Goal: Task Accomplishment & Management: Manage account settings

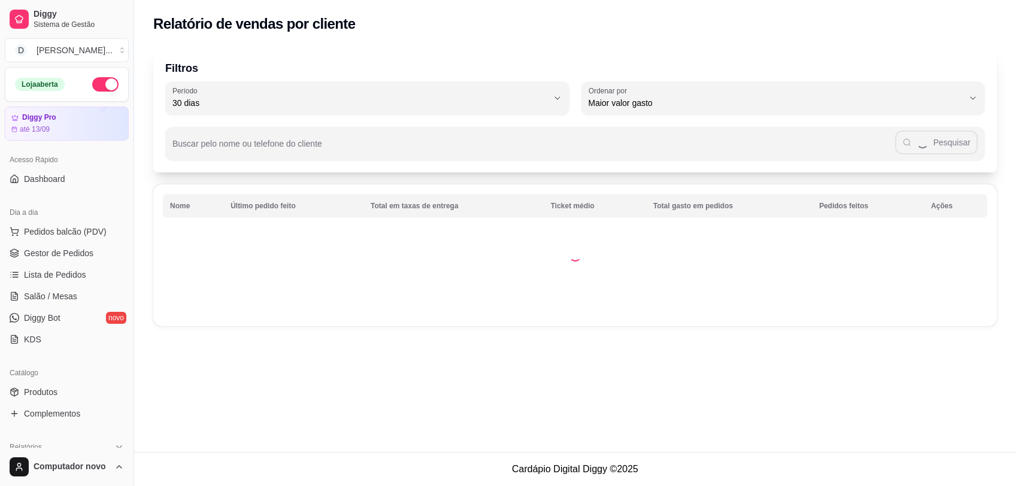
select select "30"
select select "HIGHEST_TOTAL_SPENT_WITH_ORDERS"
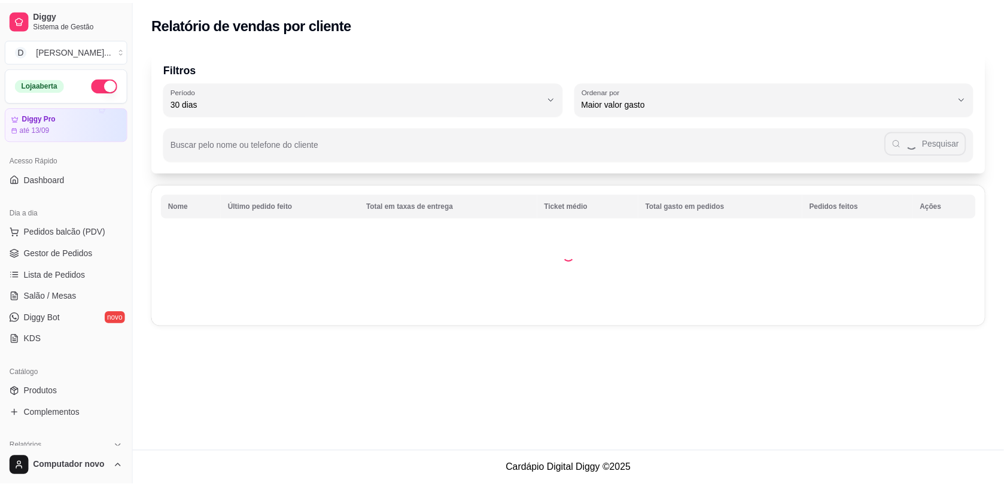
scroll to position [374, 0]
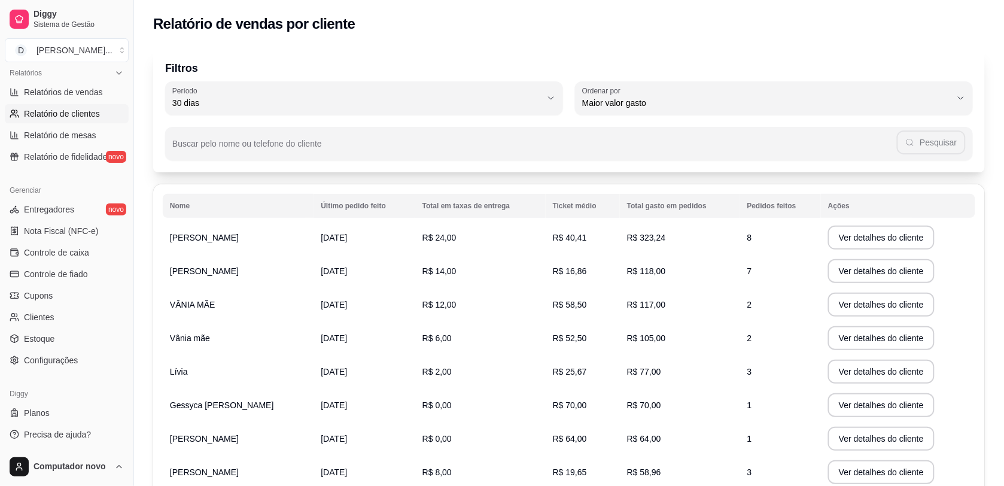
click at [640, 39] on div "Relatório de vendas por cliente" at bounding box center [569, 20] width 870 height 41
click at [81, 92] on span "Relatórios de vendas" at bounding box center [63, 92] width 79 height 12
select select "ALL"
select select "0"
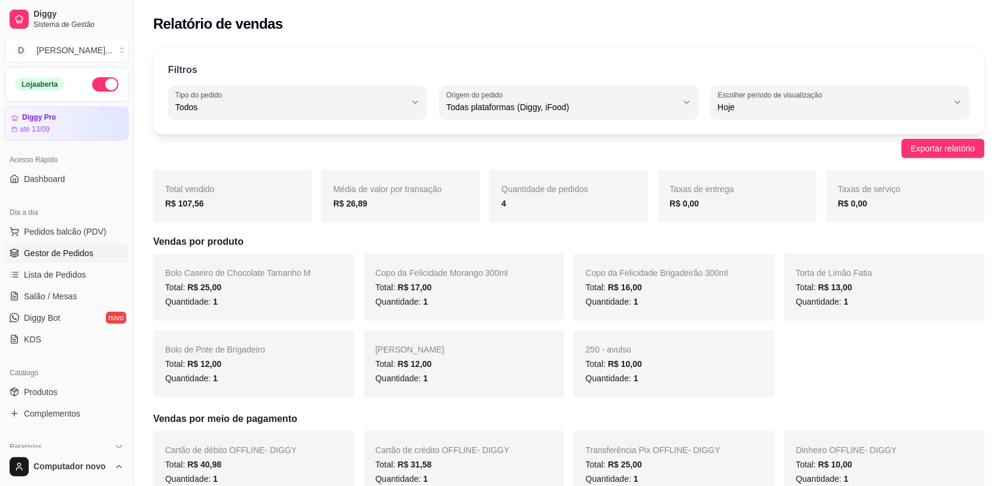
click at [72, 250] on span "Gestor de Pedidos" at bounding box center [58, 253] width 69 height 12
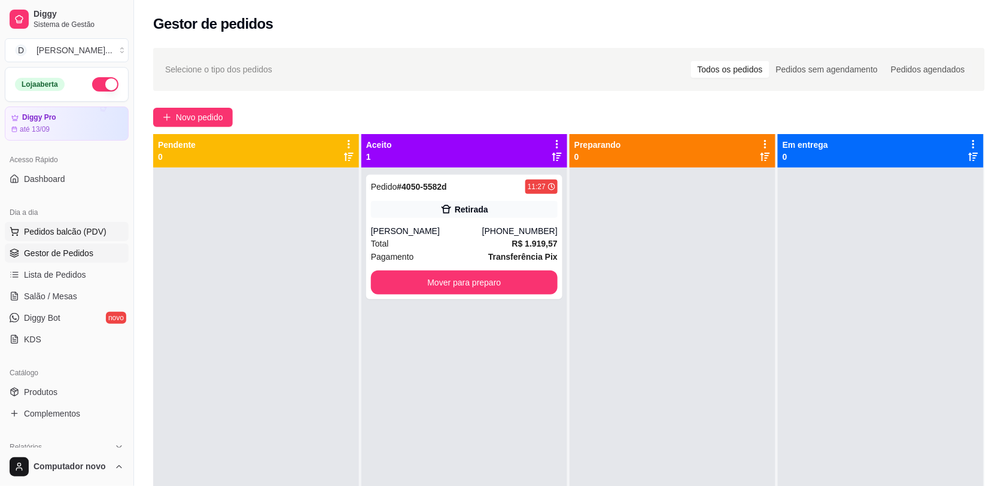
click at [76, 229] on span "Pedidos balcão (PDV)" at bounding box center [65, 232] width 83 height 12
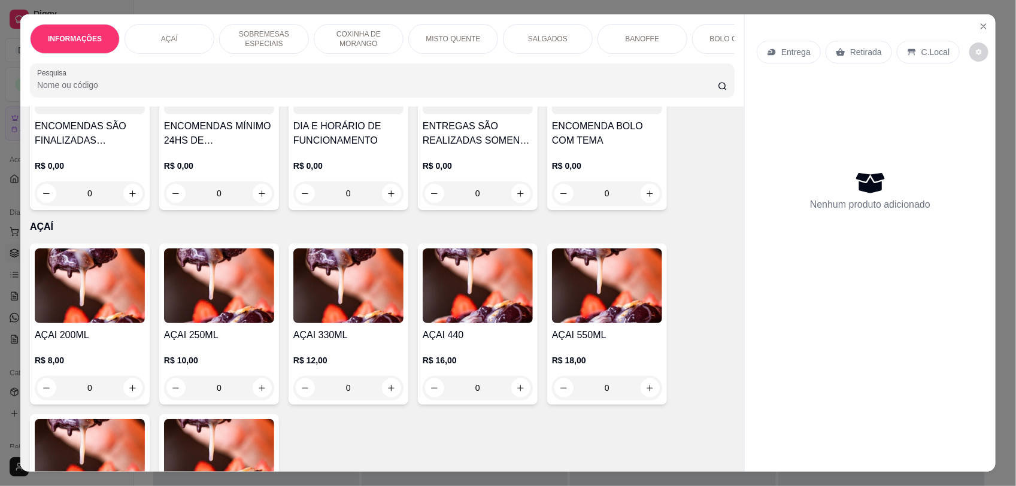
scroll to position [24, 0]
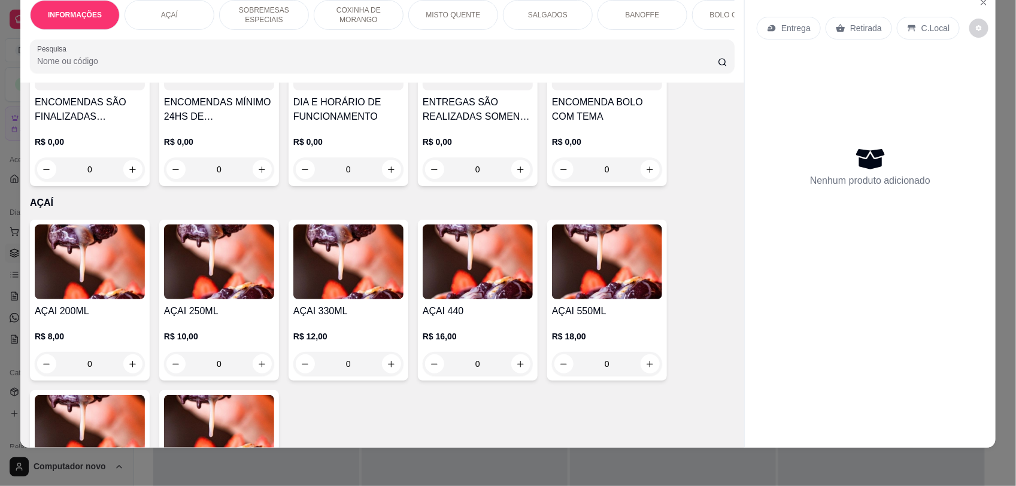
click at [365, 26] on div "COXINHA DE MORANGO" at bounding box center [359, 15] width 90 height 30
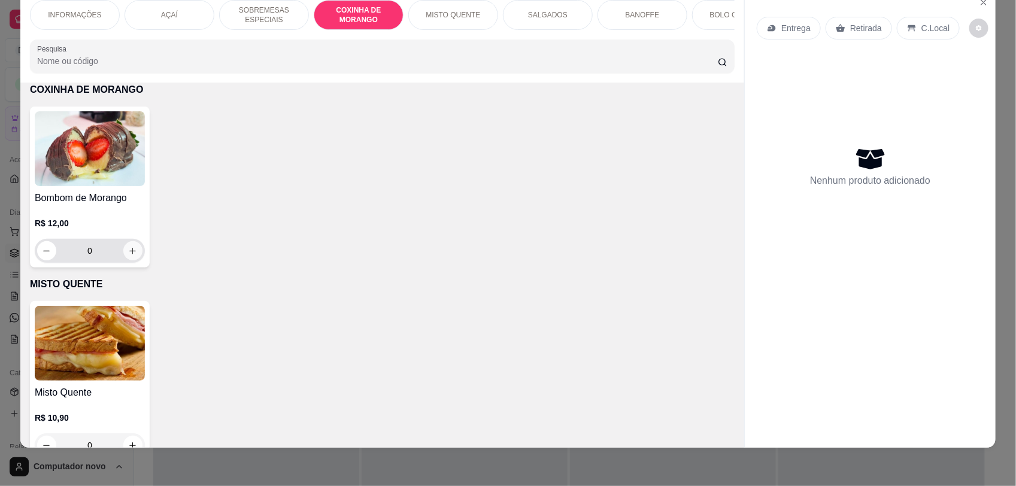
click at [123, 256] on button "increase-product-quantity" at bounding box center [132, 250] width 19 height 19
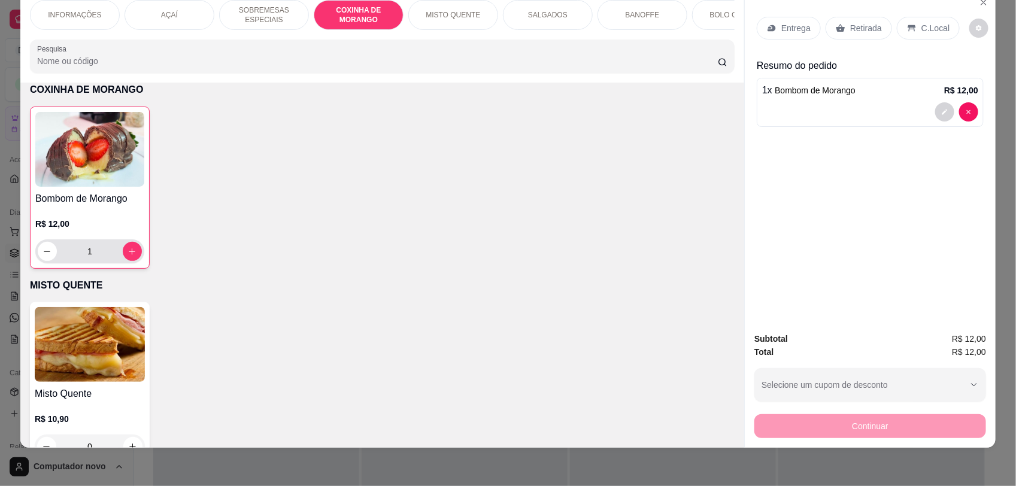
type input "1"
click at [924, 25] on p "C.Local" at bounding box center [935, 28] width 28 height 12
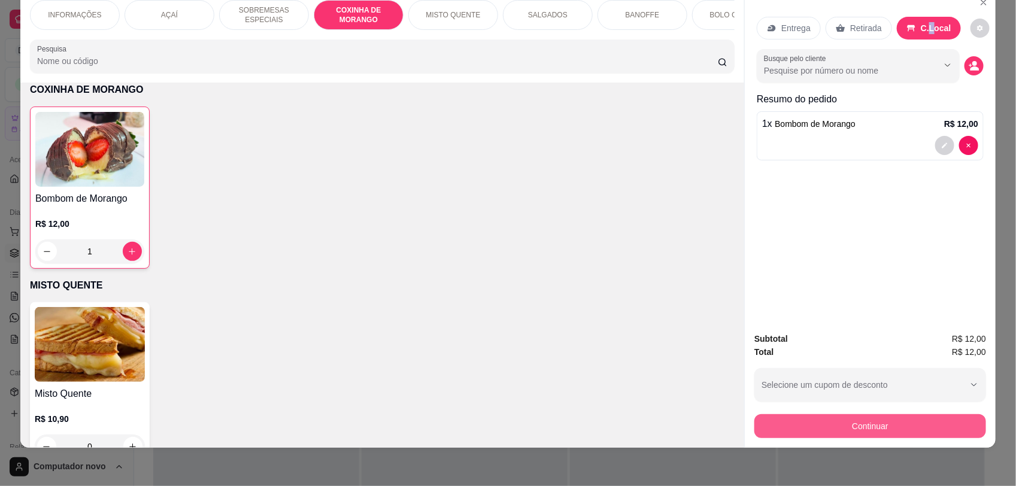
click at [863, 425] on button "Continuar" at bounding box center [870, 426] width 232 height 24
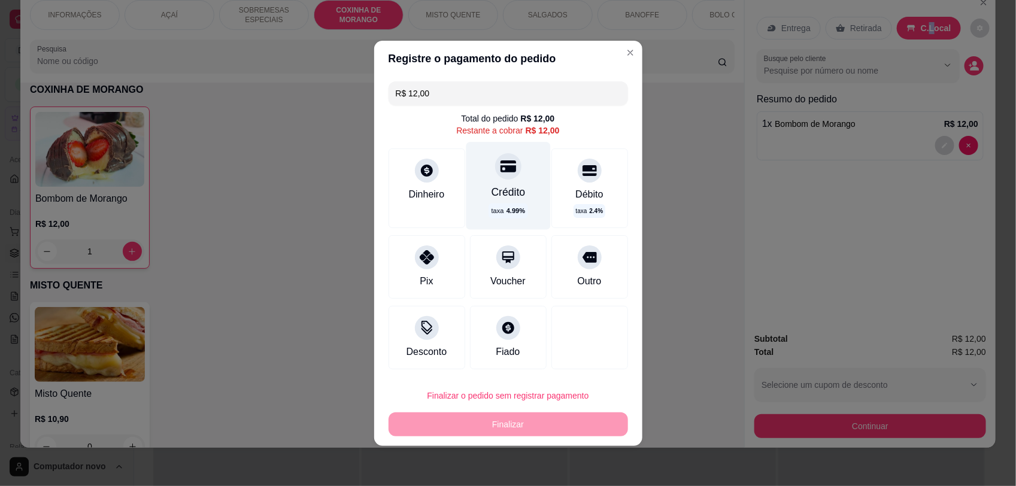
click at [503, 177] on div at bounding box center [508, 166] width 26 height 26
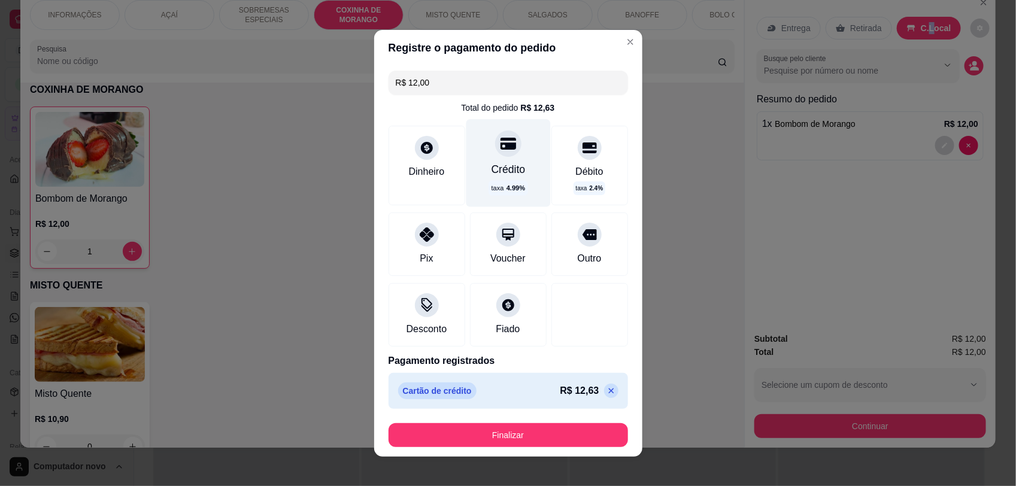
type input "R$ 0,00"
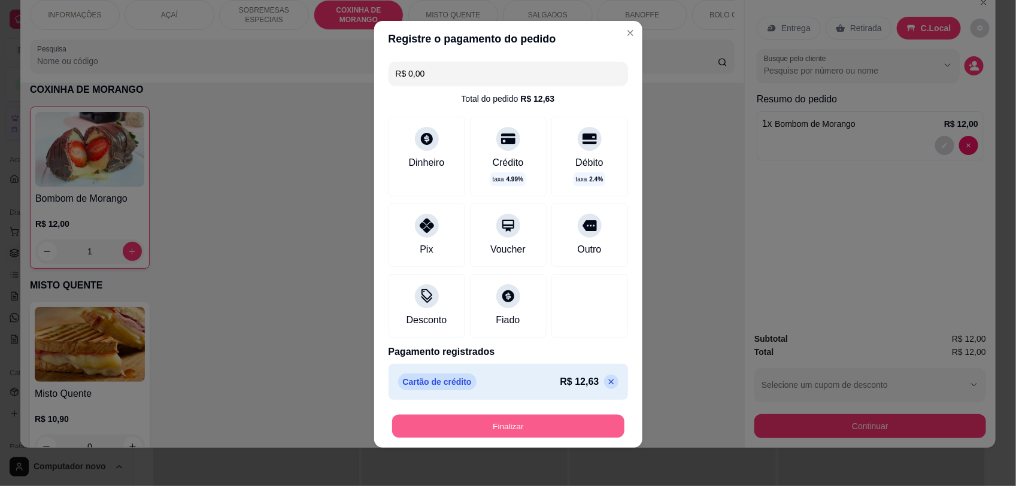
click at [518, 430] on button "Finalizar" at bounding box center [508, 425] width 232 height 23
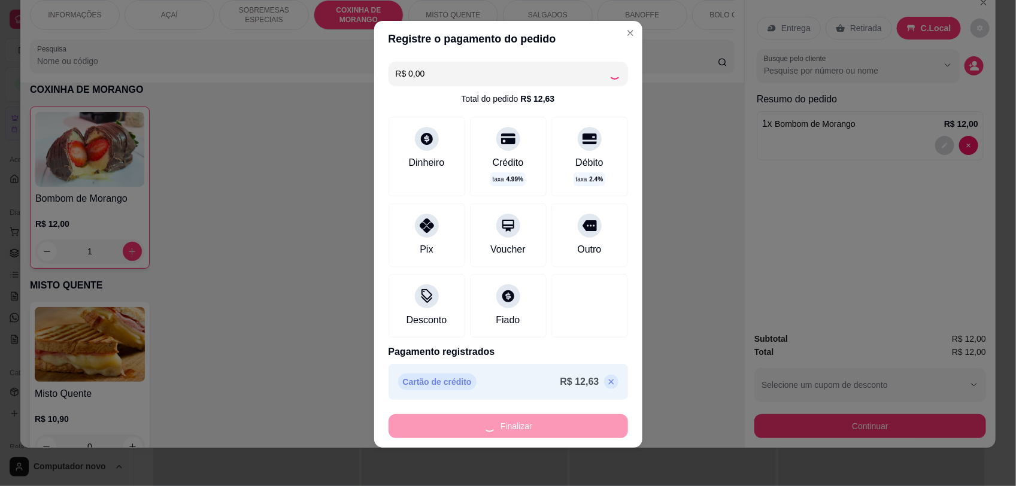
type input "0"
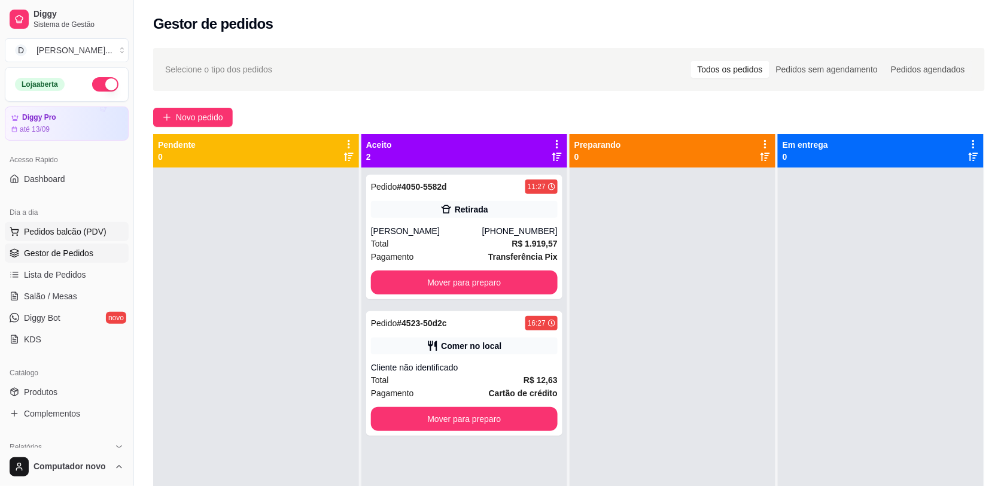
click at [87, 229] on span "Pedidos balcão (PDV)" at bounding box center [65, 232] width 83 height 12
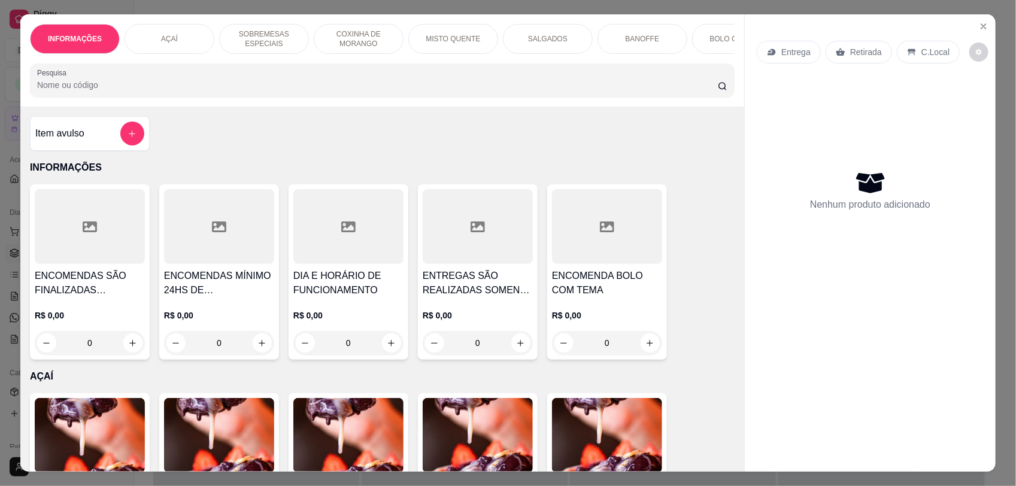
click at [366, 44] on p "COXINHA DE MORANGO" at bounding box center [358, 38] width 69 height 19
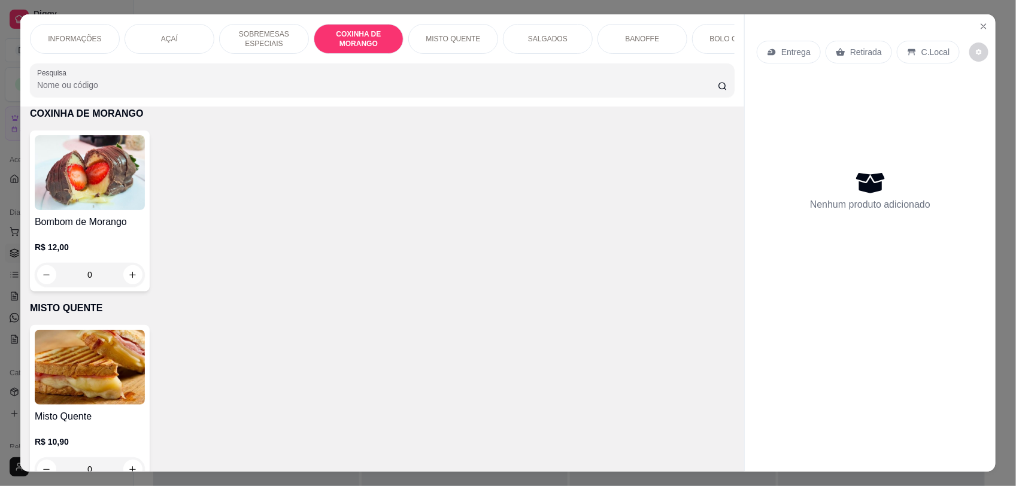
scroll to position [24, 0]
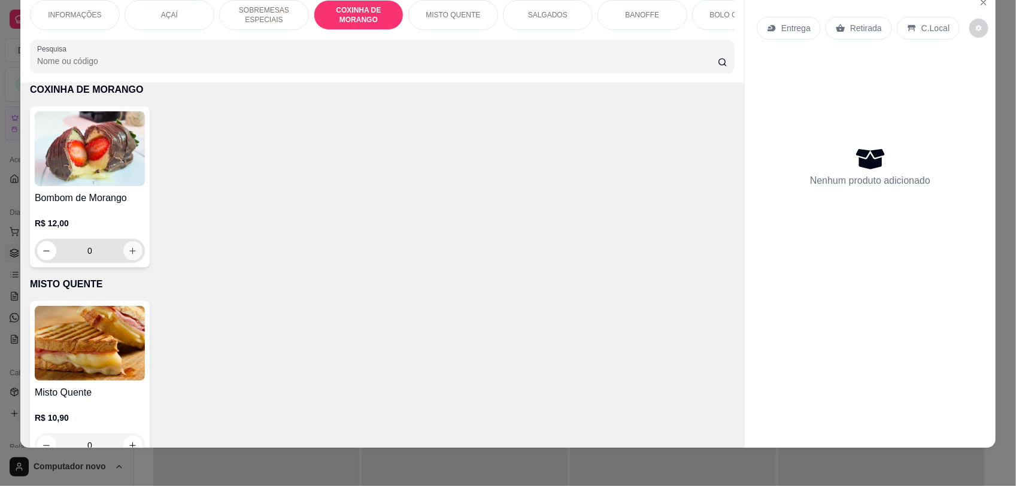
click at [130, 256] on icon "increase-product-quantity" at bounding box center [132, 251] width 9 height 9
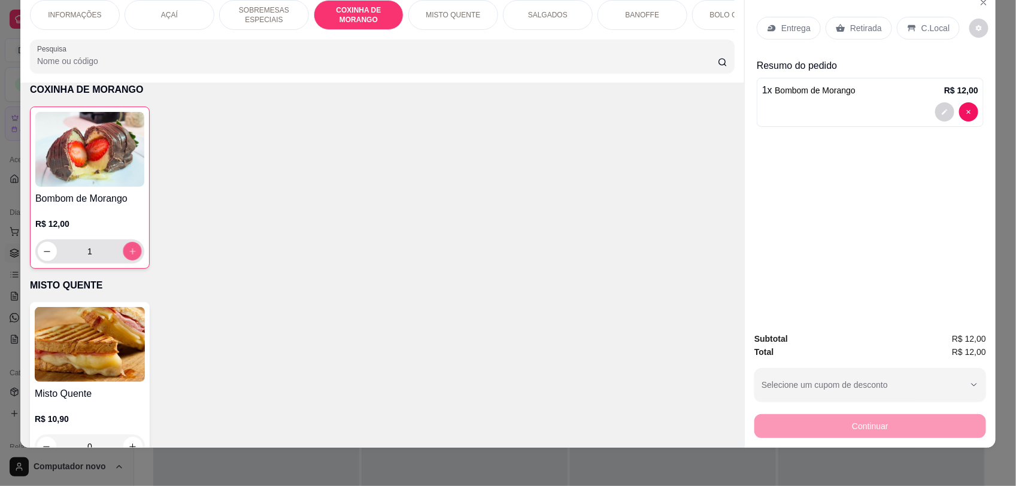
click at [130, 256] on icon "increase-product-quantity" at bounding box center [132, 251] width 9 height 9
type input "2"
click at [928, 27] on p "C.Local" at bounding box center [935, 28] width 28 height 12
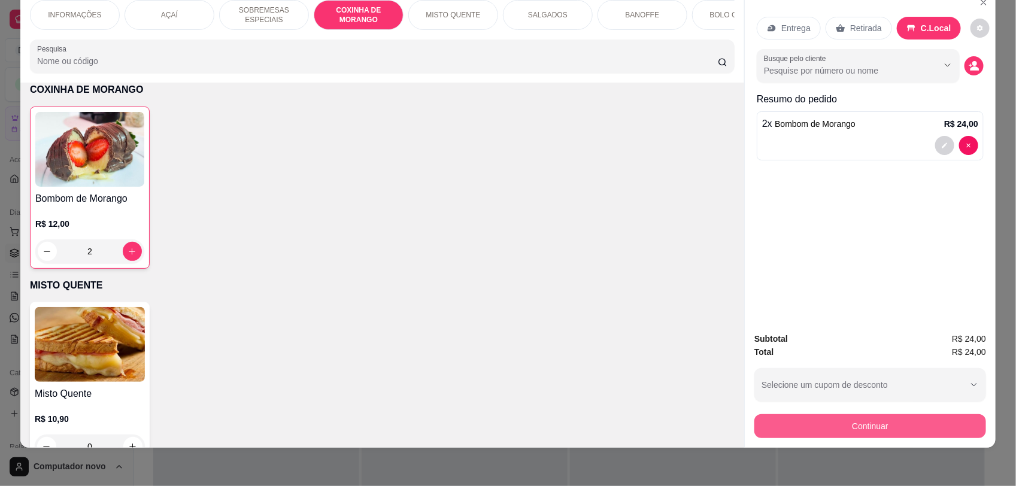
click at [922, 422] on button "Continuar" at bounding box center [870, 426] width 232 height 24
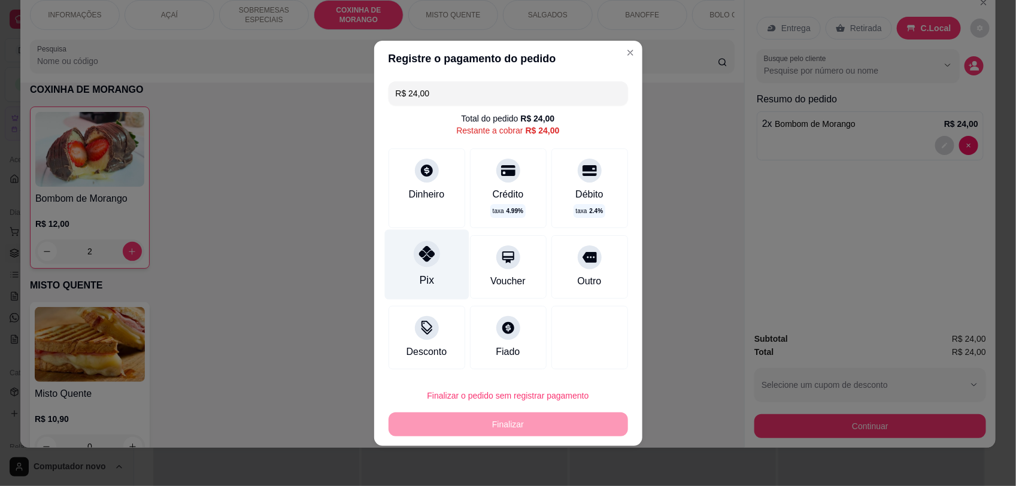
click at [414, 247] on div at bounding box center [427, 254] width 26 height 26
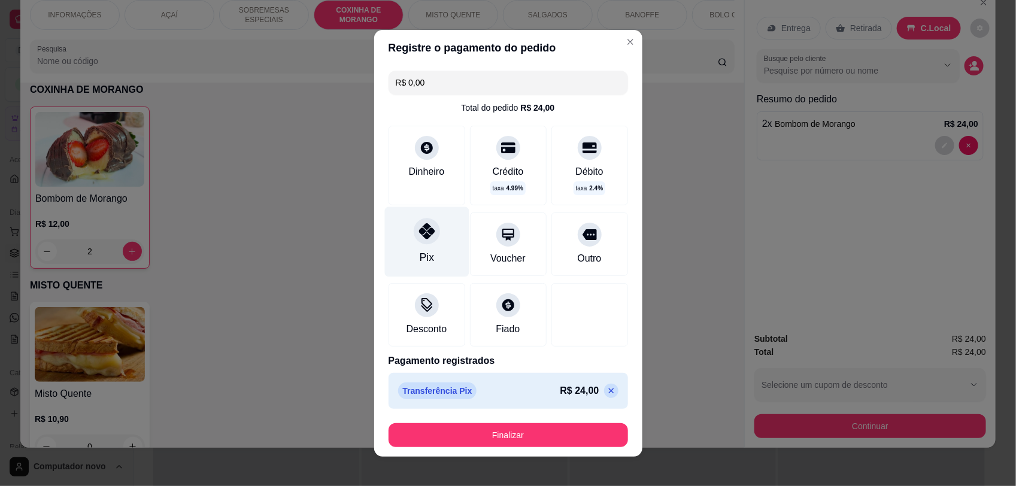
type input "R$ 0,00"
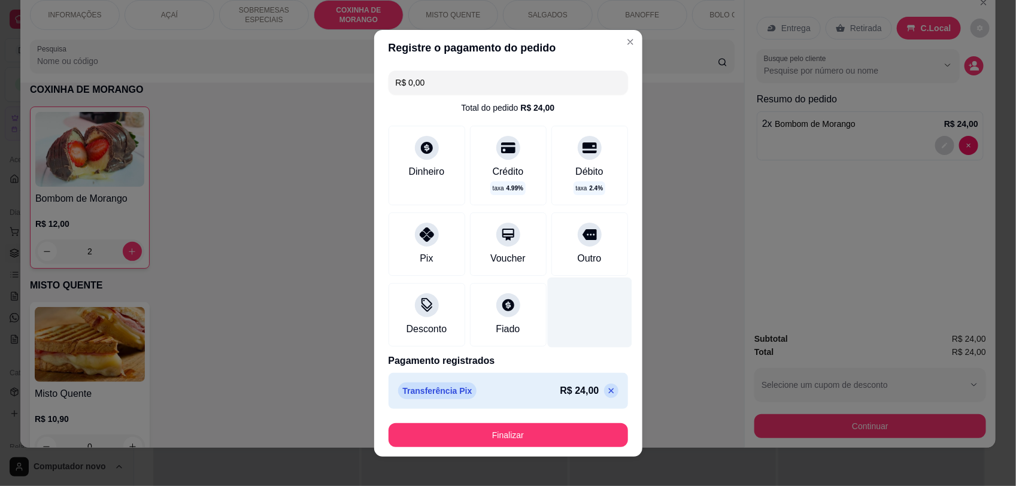
click at [566, 315] on div at bounding box center [589, 312] width 84 height 70
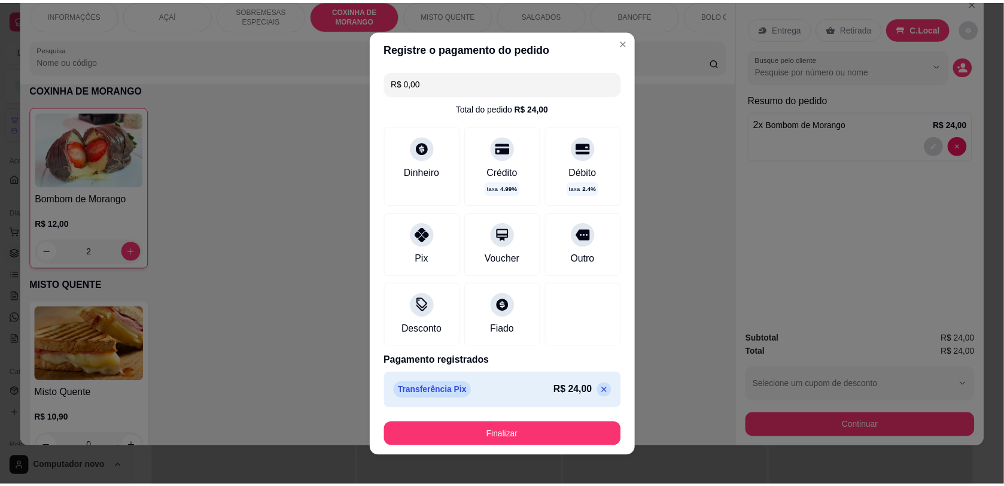
scroll to position [9, 0]
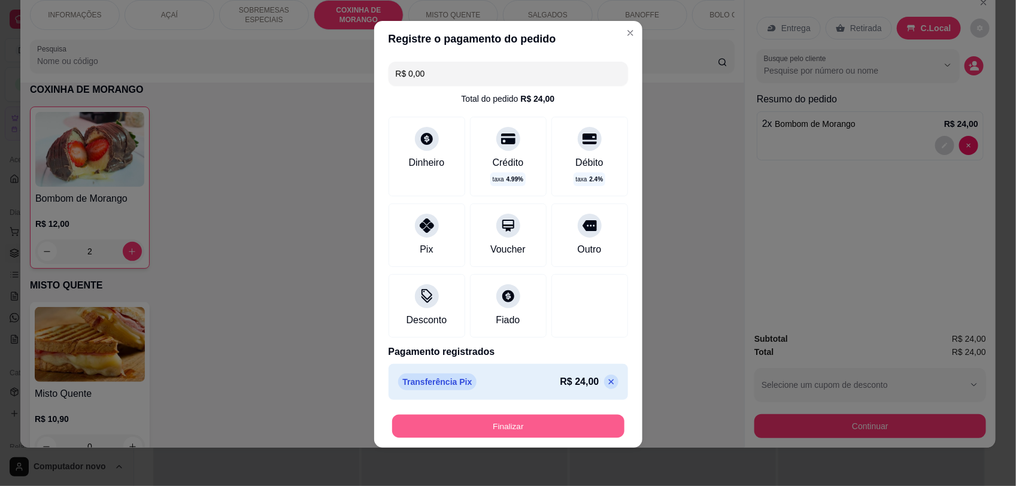
click at [549, 417] on button "Finalizar" at bounding box center [508, 425] width 232 height 23
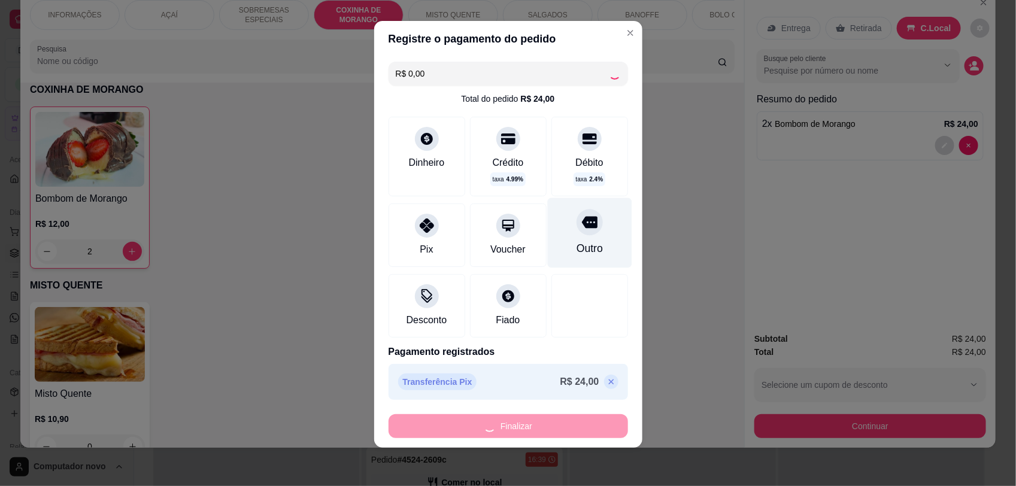
type input "0"
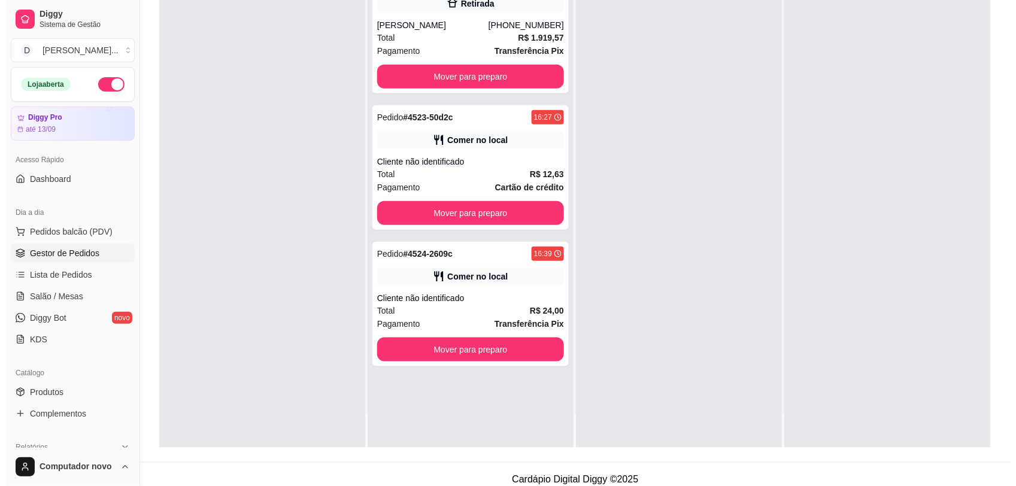
scroll to position [183, 0]
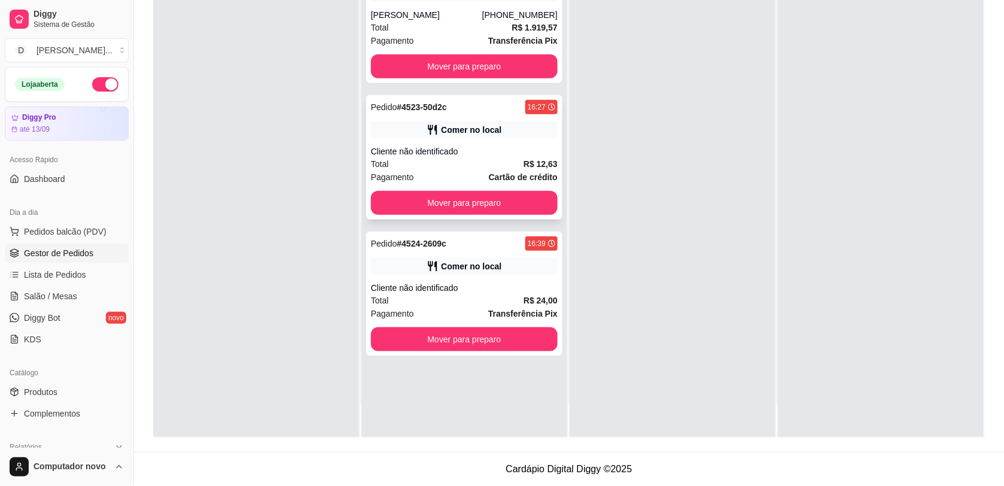
click at [463, 165] on div "Total R$ 12,63" at bounding box center [464, 163] width 187 height 13
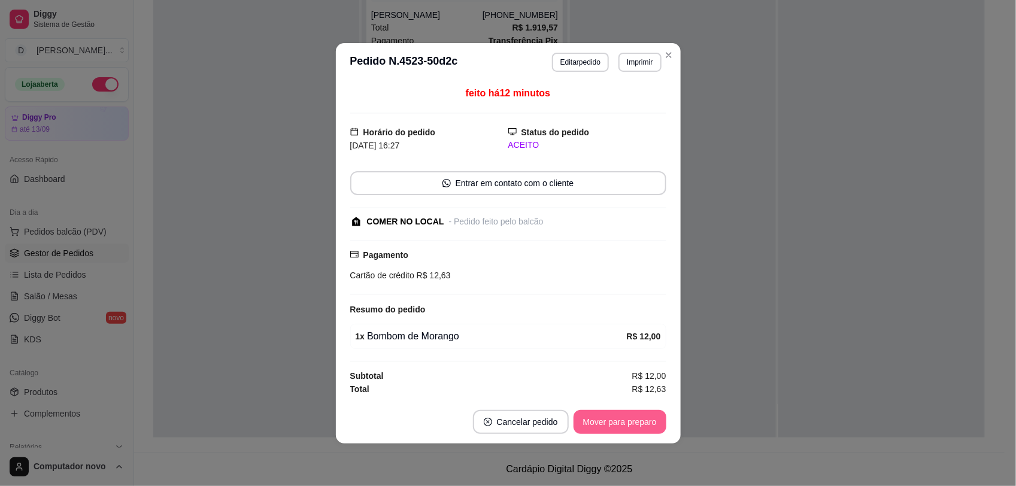
click at [616, 429] on button "Mover para preparo" at bounding box center [619, 422] width 93 height 24
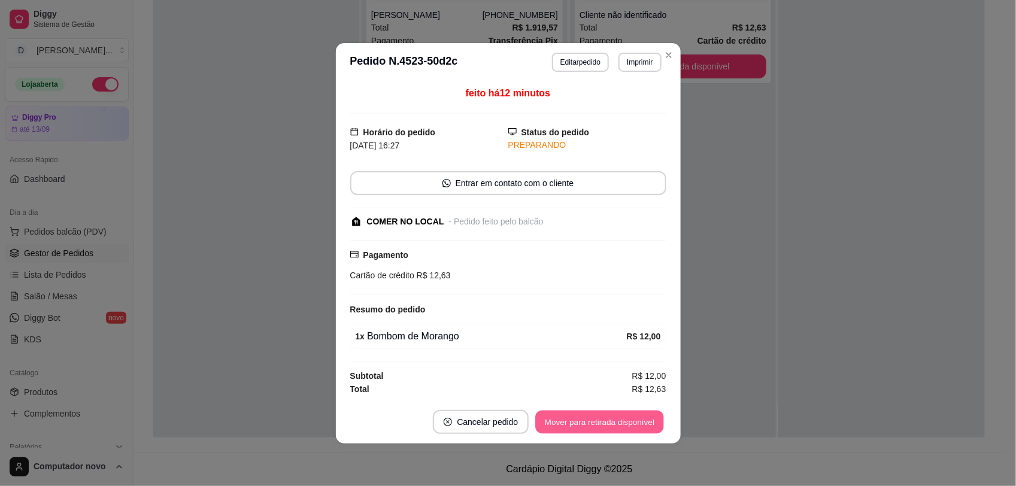
click at [616, 429] on button "Mover para retirada disponível" at bounding box center [600, 421] width 128 height 23
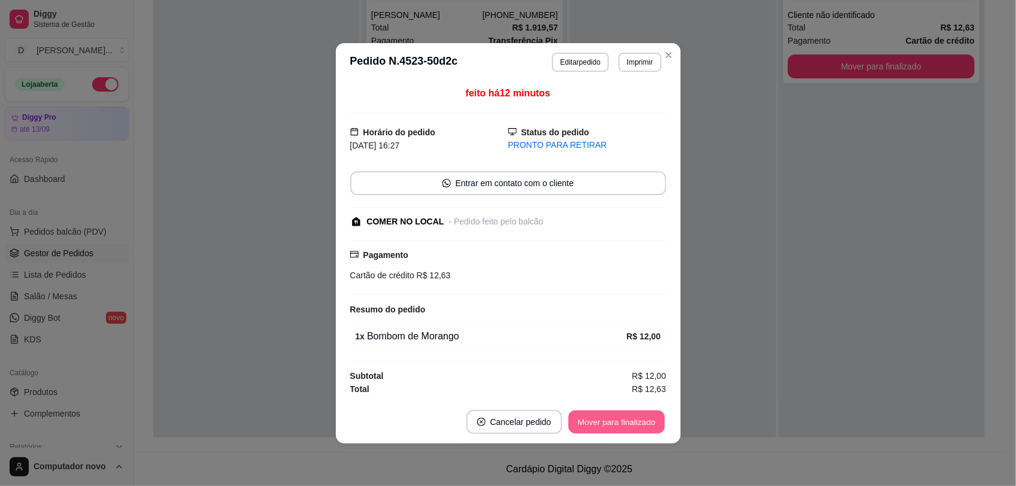
click at [617, 431] on button "Mover para finalizado" at bounding box center [616, 421] width 96 height 23
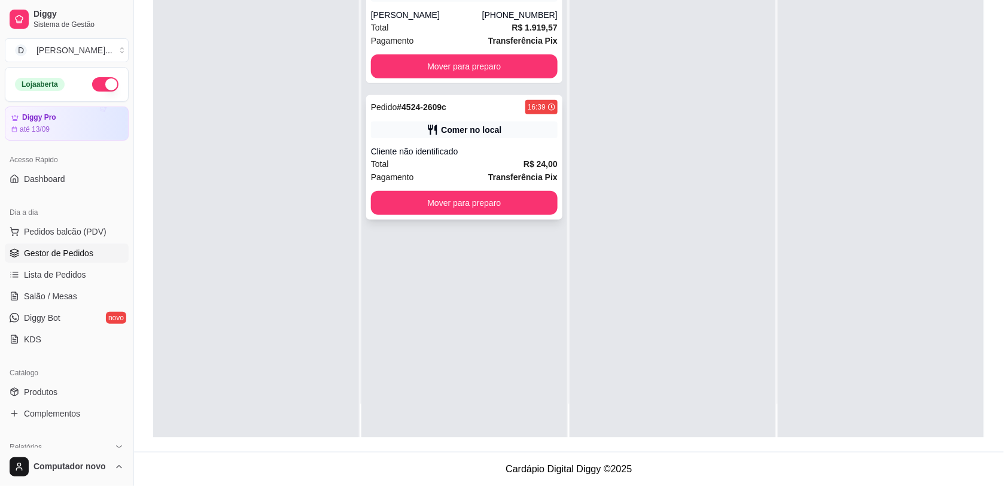
click at [461, 117] on div "Pedido # 4524-2609c 16:39 Comer no local Cliente não identificado Total R$ 24,0…" at bounding box center [464, 157] width 196 height 124
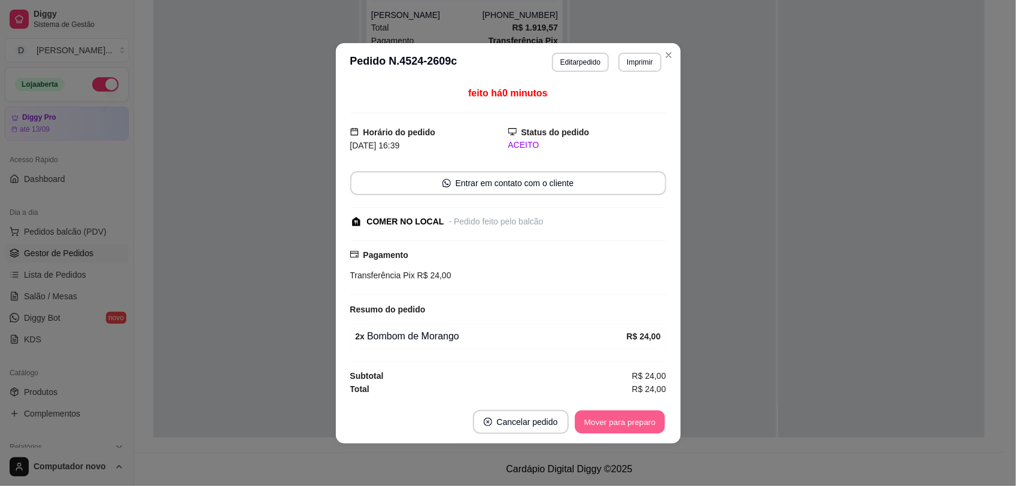
click at [619, 417] on button "Mover para preparo" at bounding box center [620, 421] width 90 height 23
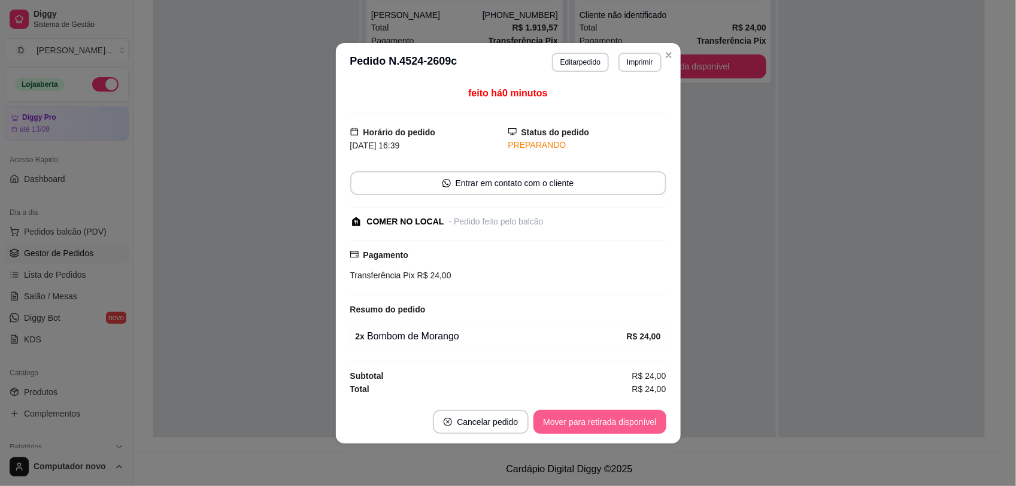
click at [620, 417] on button "Mover para retirada disponível" at bounding box center [599, 422] width 132 height 24
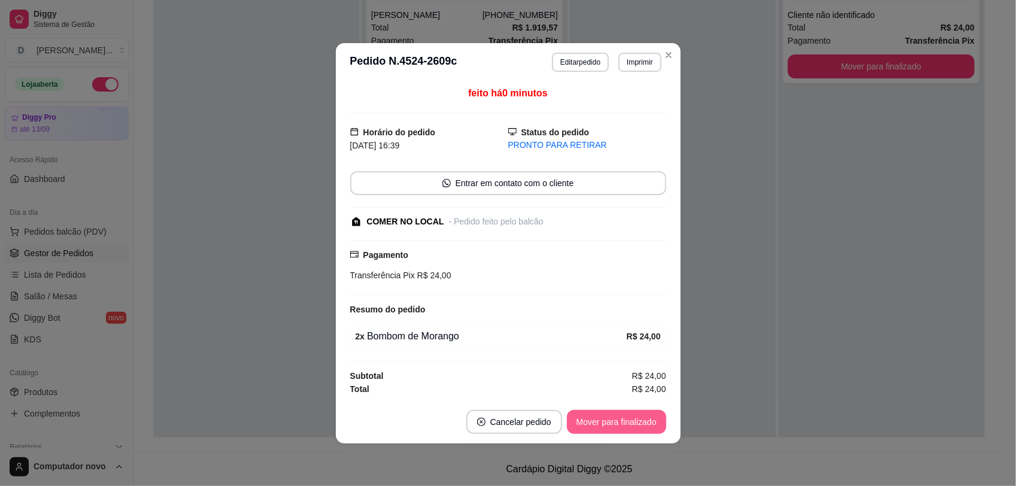
click at [620, 417] on button "Mover para finalizado" at bounding box center [616, 422] width 99 height 24
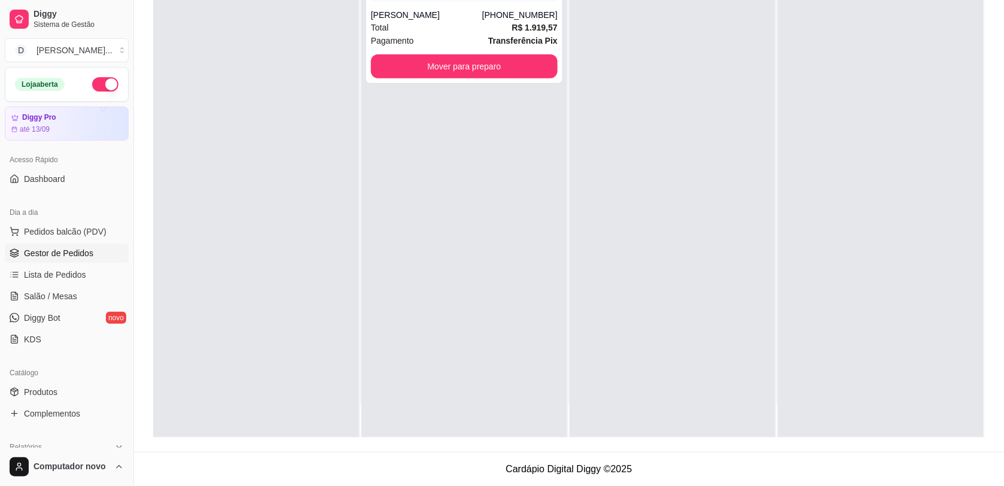
click at [688, 102] on div at bounding box center [673, 195] width 206 height 486
drag, startPoint x: 654, startPoint y: 118, endPoint x: 661, endPoint y: 122, distance: 8.6
click at [652, 118] on div at bounding box center [673, 195] width 206 height 486
click at [96, 230] on span "Pedidos balcão (PDV)" at bounding box center [65, 232] width 83 height 12
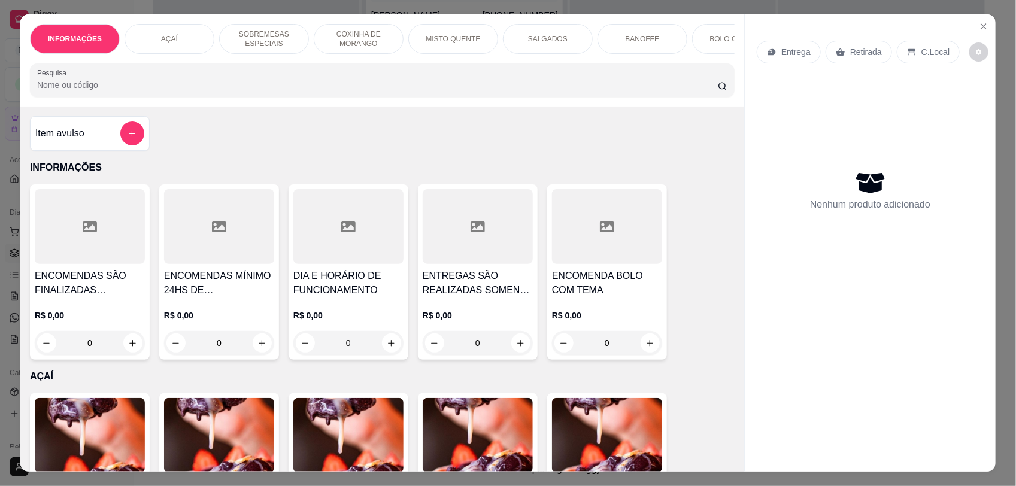
click at [181, 91] on input "Pesquisa" at bounding box center [377, 85] width 681 height 12
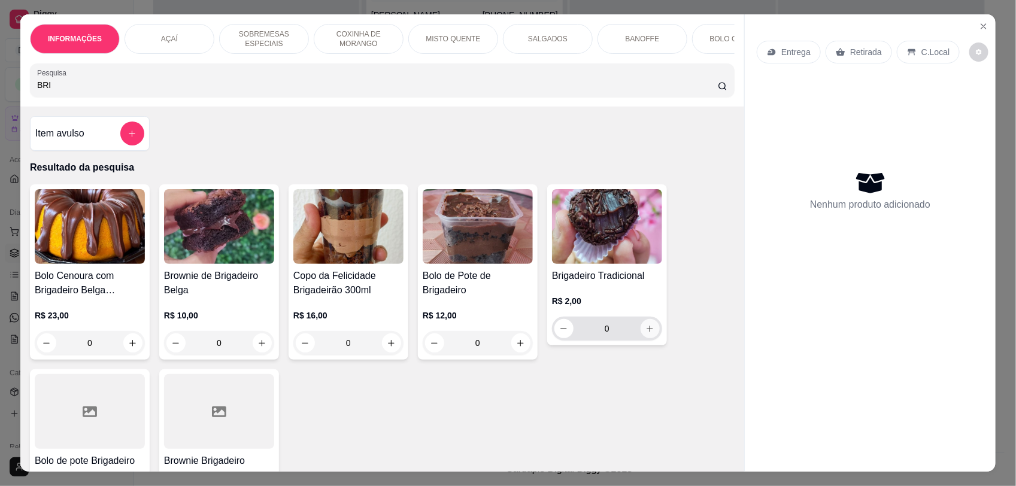
type input "BRI"
click at [648, 333] on button "increase-product-quantity" at bounding box center [649, 328] width 19 height 19
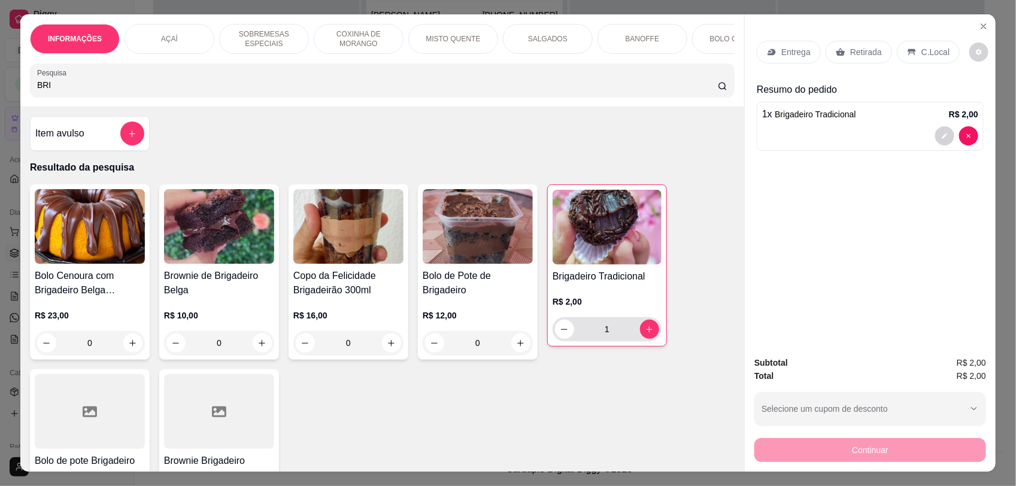
type input "1"
click at [647, 334] on icon "increase-product-quantity" at bounding box center [649, 329] width 9 height 9
type input "2"
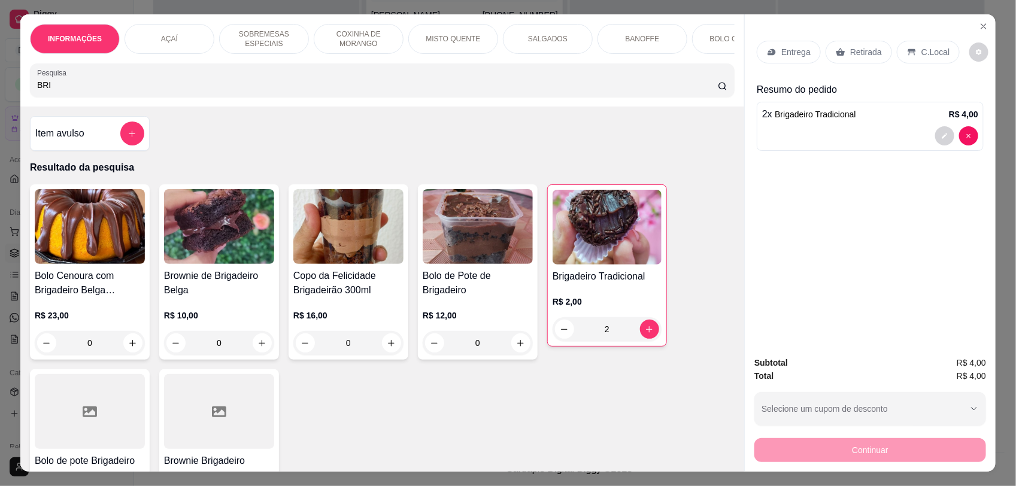
click at [921, 48] on p "C.Local" at bounding box center [935, 52] width 28 height 12
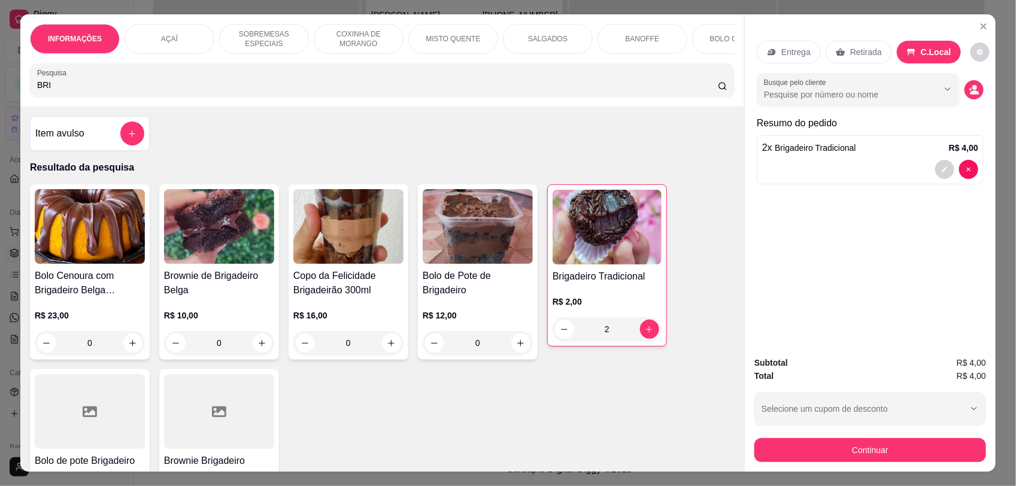
click at [851, 229] on div "Entrega Retirada C.Local Busque pelo cliente Resumo do pedido 2 x Brigadeiro Tr…" at bounding box center [870, 180] width 251 height 332
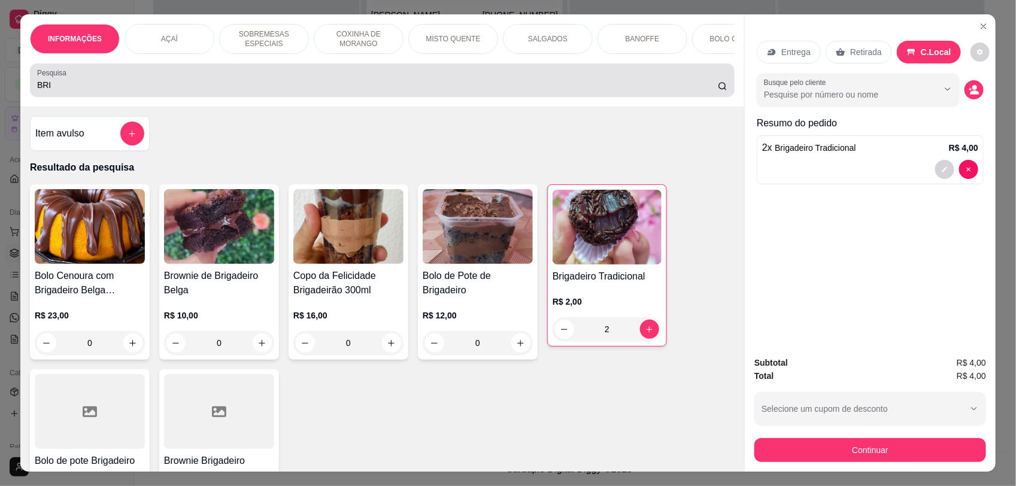
click at [233, 91] on input "BRI" at bounding box center [377, 85] width 681 height 12
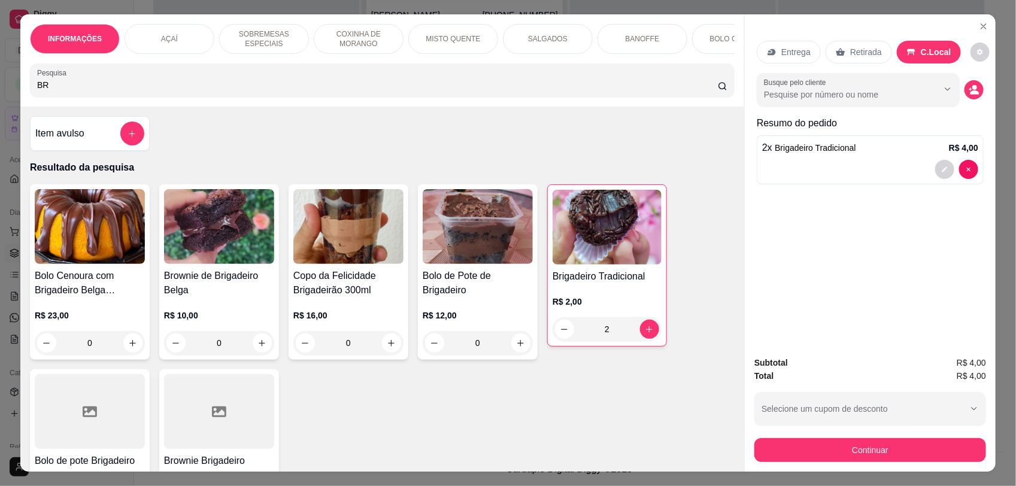
type input "B"
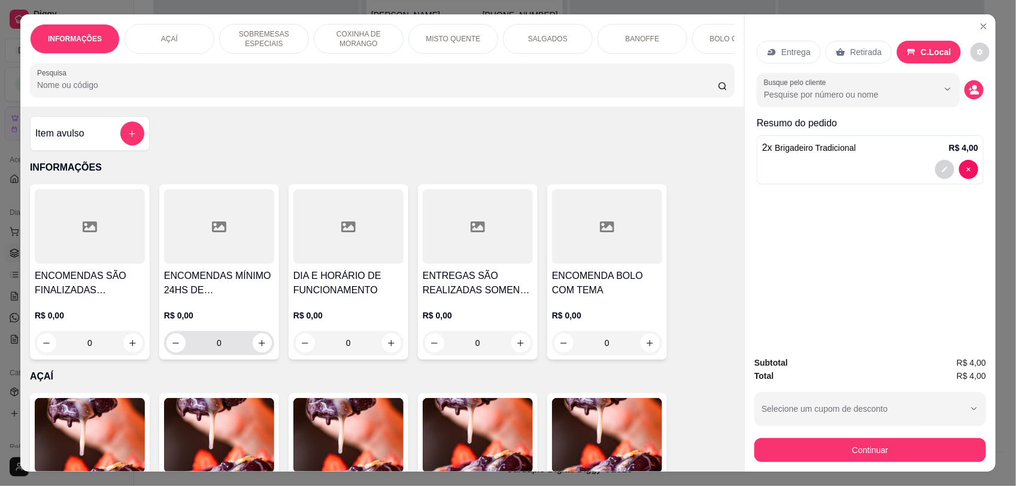
scroll to position [224, 0]
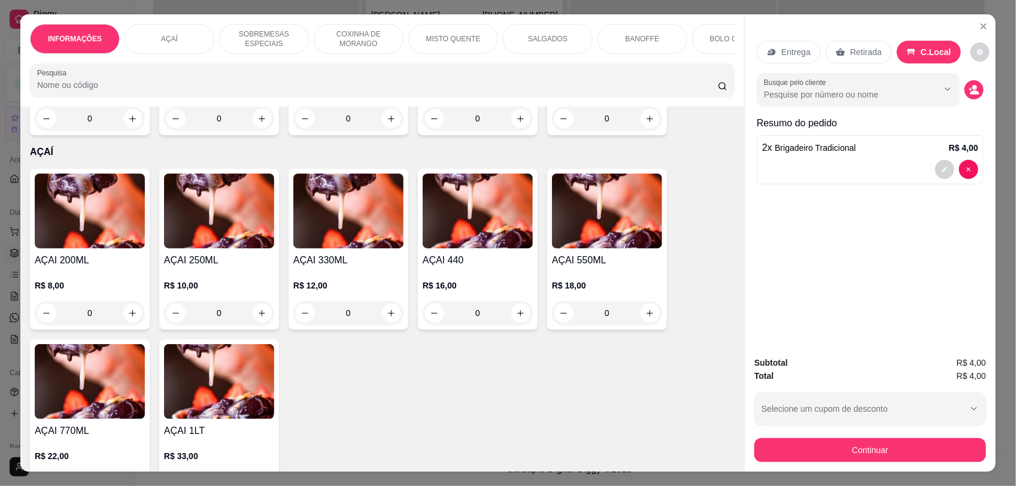
click at [126, 323] on div "0" at bounding box center [90, 313] width 110 height 24
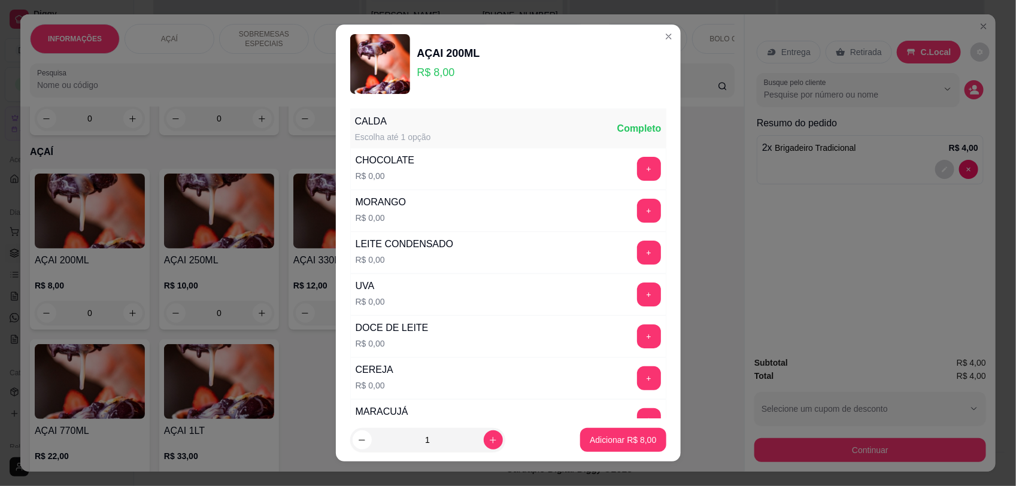
click at [596, 447] on button "Adicionar R$ 8,00" at bounding box center [623, 440] width 86 height 24
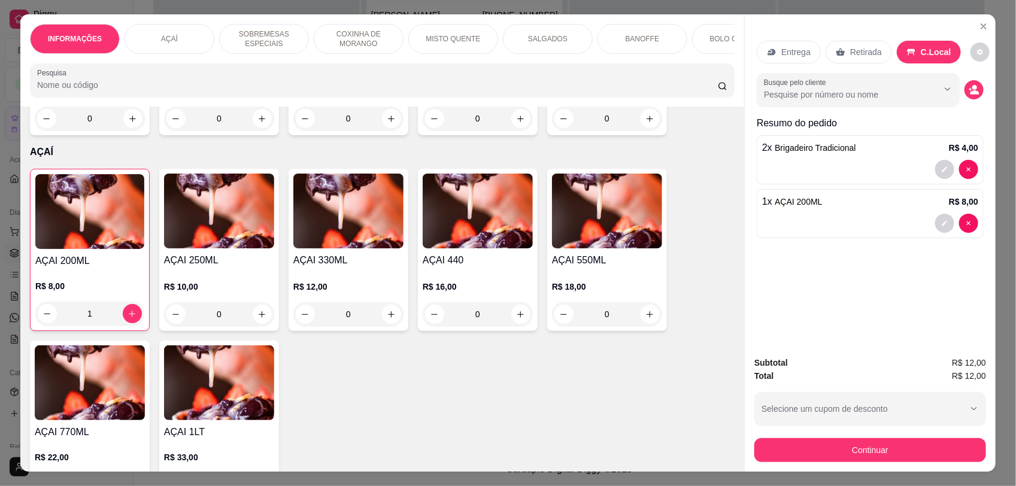
type input "1"
click at [880, 452] on button "Continuar" at bounding box center [870, 450] width 232 height 24
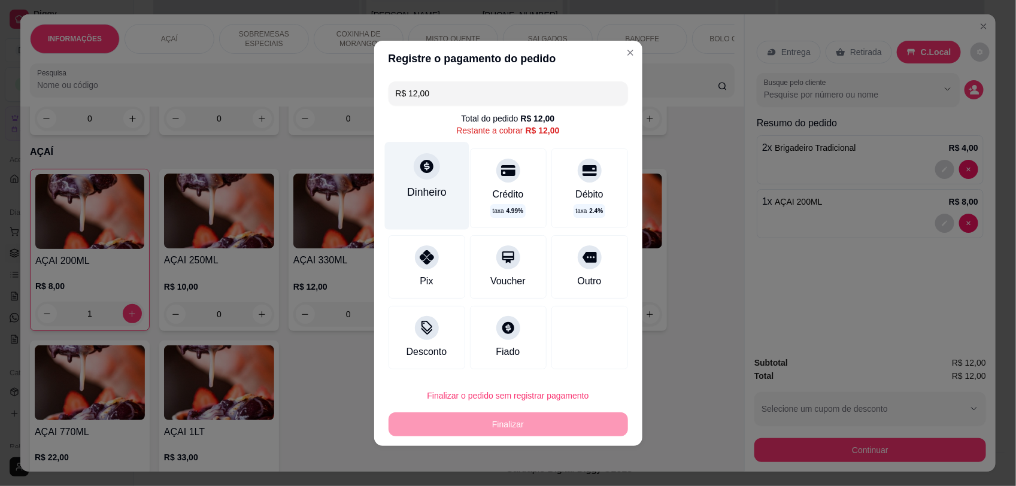
click at [411, 174] on div "Dinheiro" at bounding box center [426, 185] width 84 height 87
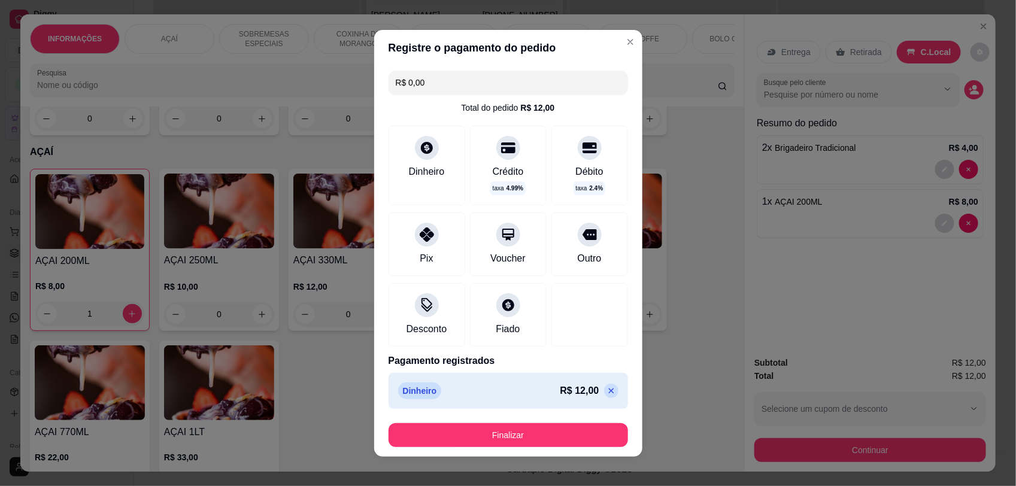
type input "R$ 0,00"
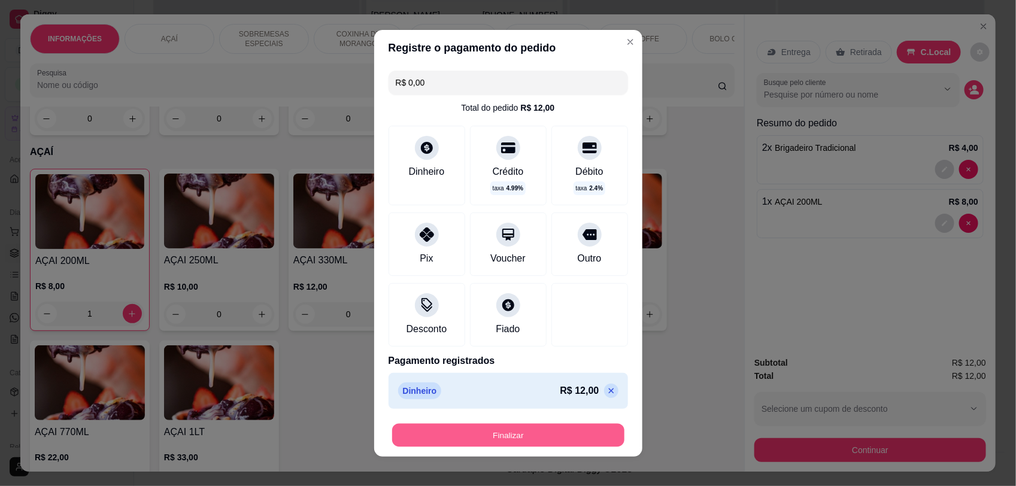
click at [570, 433] on button "Finalizar" at bounding box center [508, 434] width 232 height 23
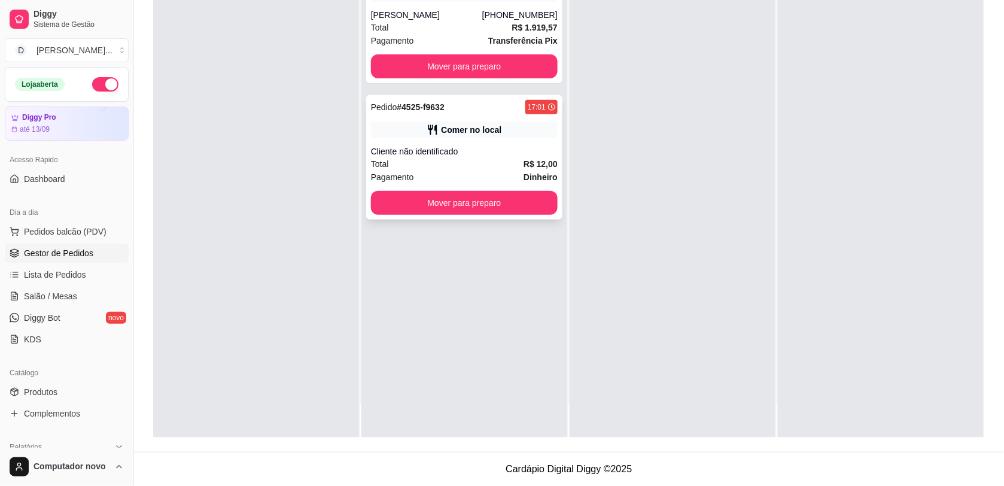
click at [539, 139] on div "Pedido # 4525-f9632 17:01 Comer no local Cliente não identificado Total R$ 12,0…" at bounding box center [464, 157] width 196 height 124
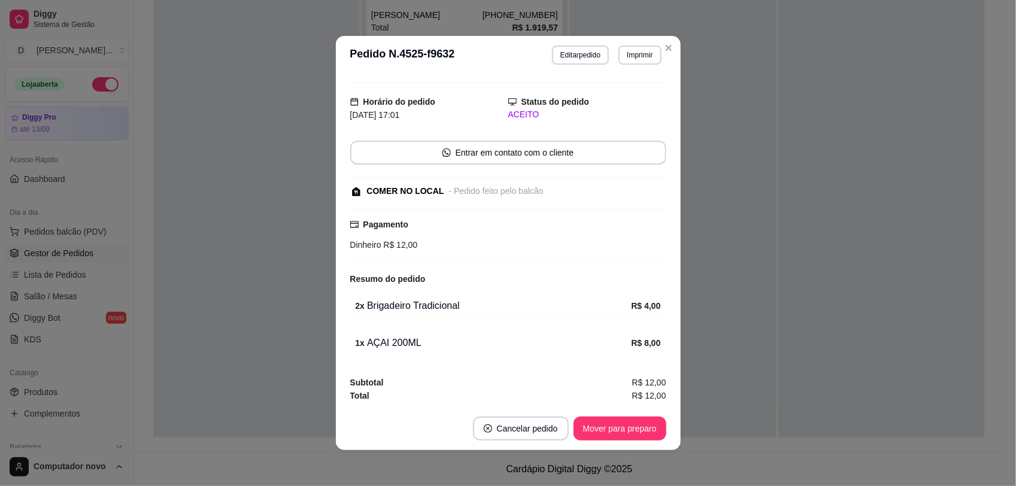
scroll to position [2, 0]
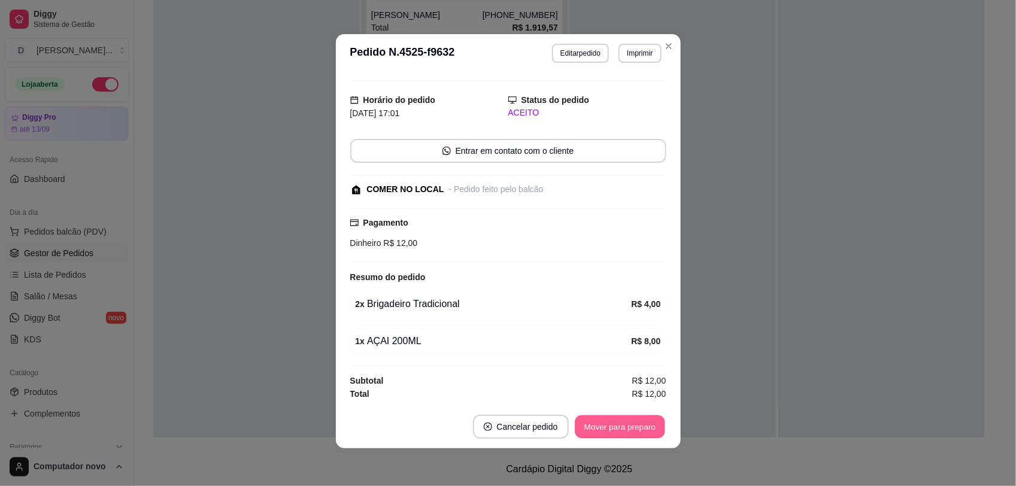
click at [637, 429] on button "Mover para preparo" at bounding box center [620, 426] width 90 height 23
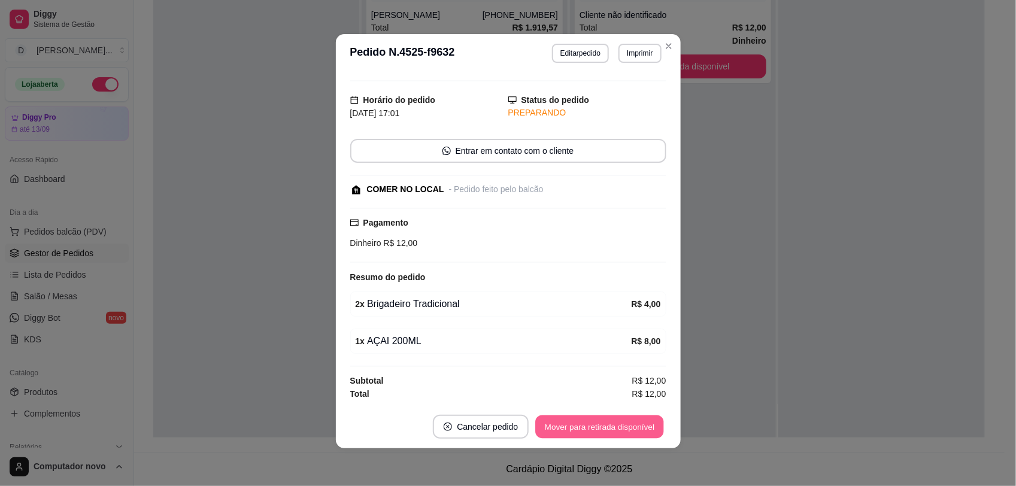
click at [638, 425] on button "Mover para retirada disponível" at bounding box center [600, 426] width 128 height 23
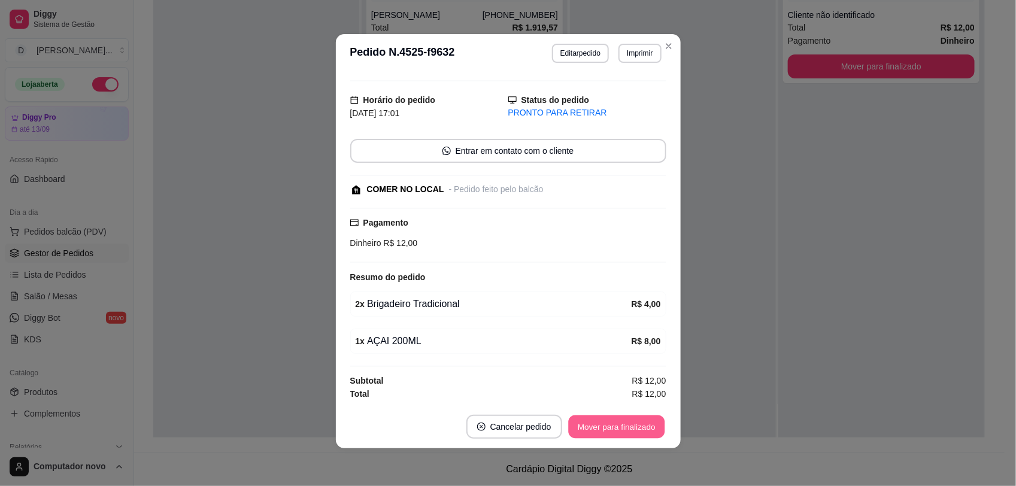
click at [638, 425] on button "Mover para finalizado" at bounding box center [616, 426] width 96 height 23
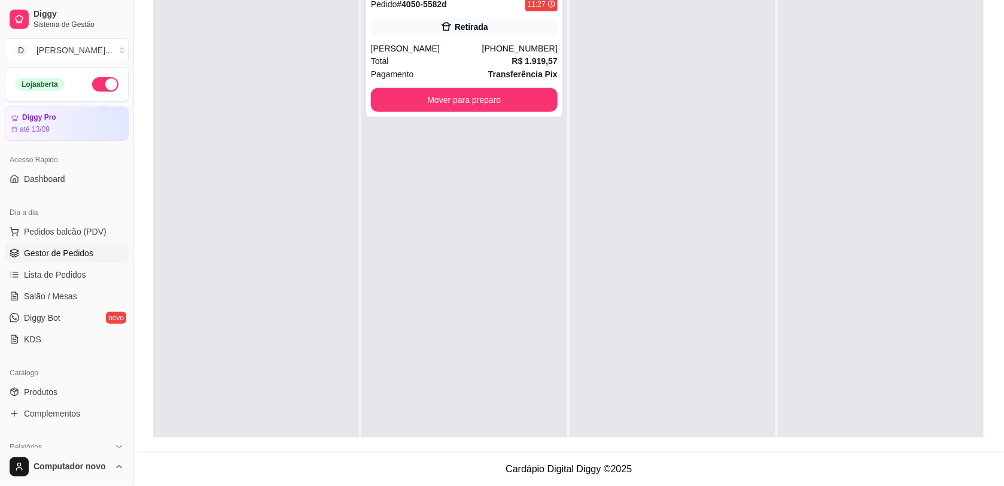
scroll to position [120, 0]
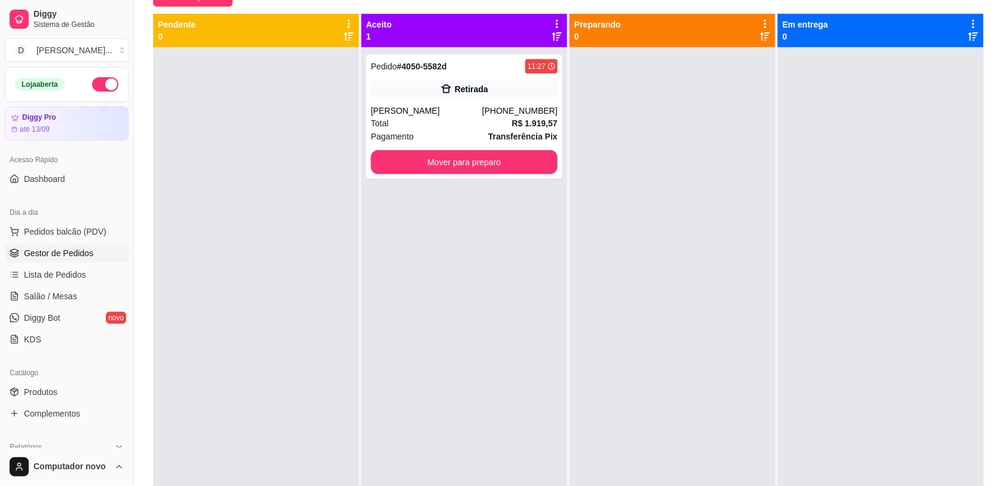
click at [644, 198] on div at bounding box center [673, 290] width 206 height 486
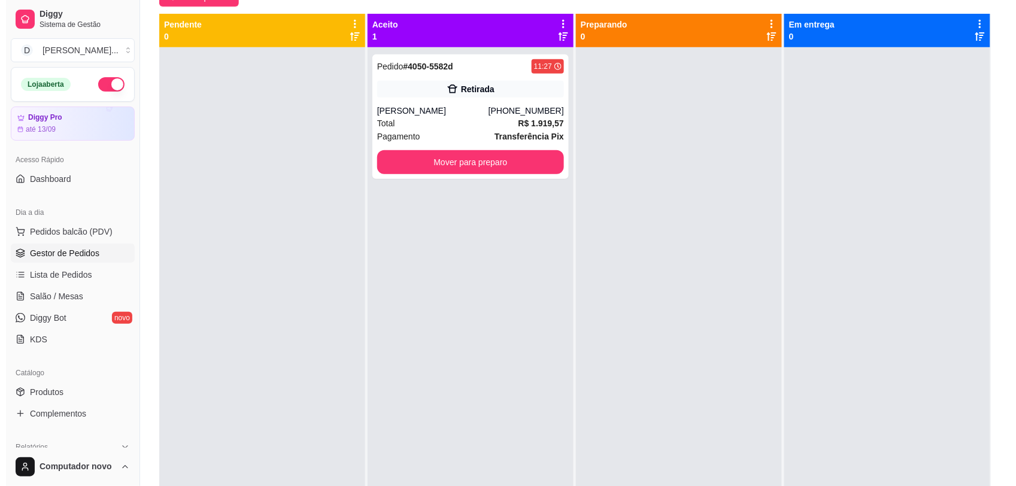
scroll to position [0, 0]
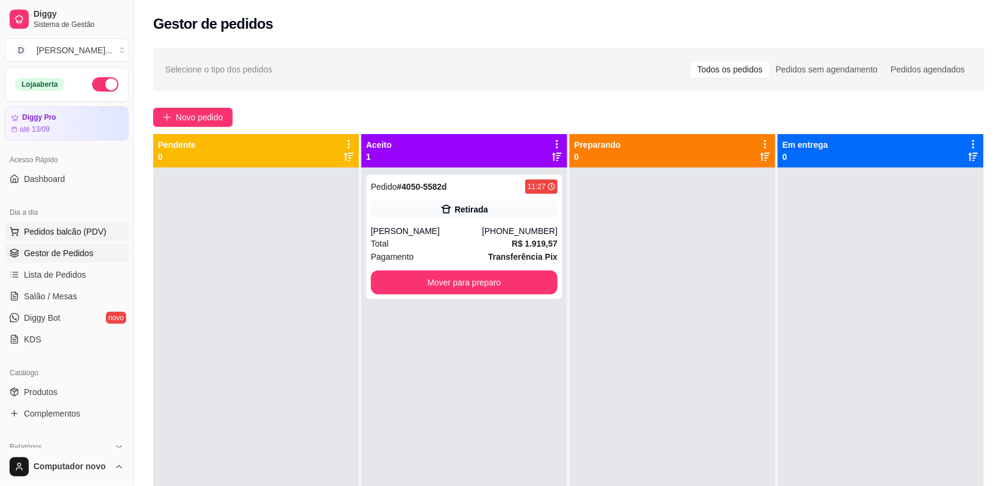
click at [59, 227] on span "Pedidos balcão (PDV)" at bounding box center [65, 232] width 83 height 12
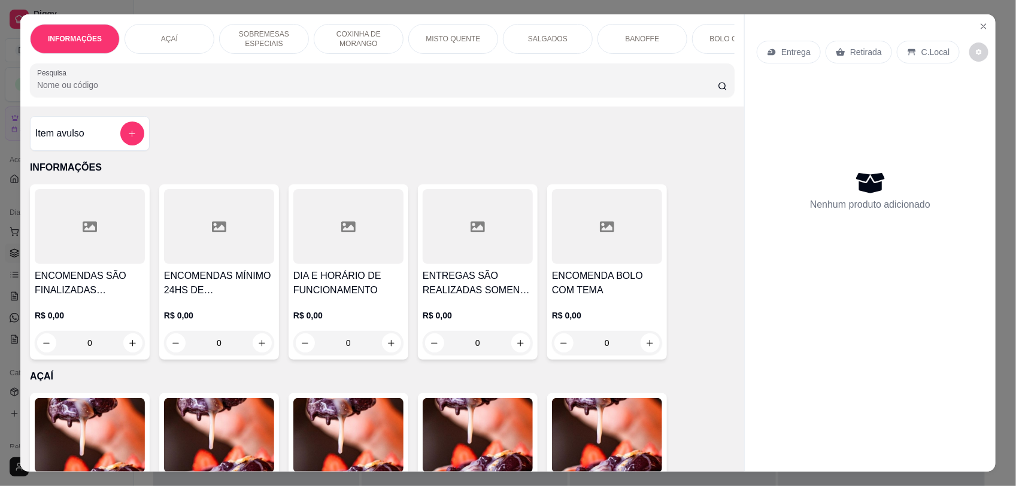
click at [378, 145] on div "Item avulso INFORMAÇÕES ENCOMENDAS SÃO FINALIZADAS MEDIANTE A SINAL DE 50% DO V…" at bounding box center [382, 289] width 724 height 365
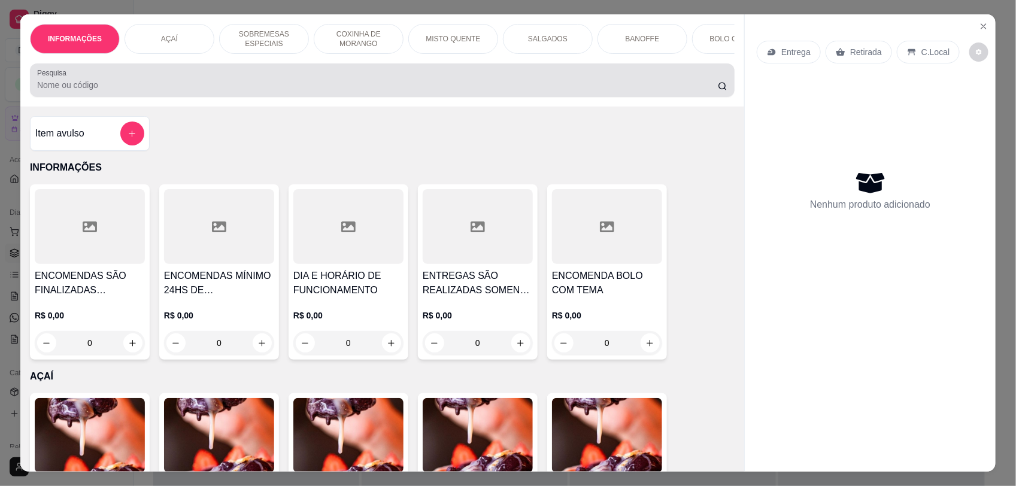
click at [411, 91] on input "Pesquisa" at bounding box center [377, 85] width 681 height 12
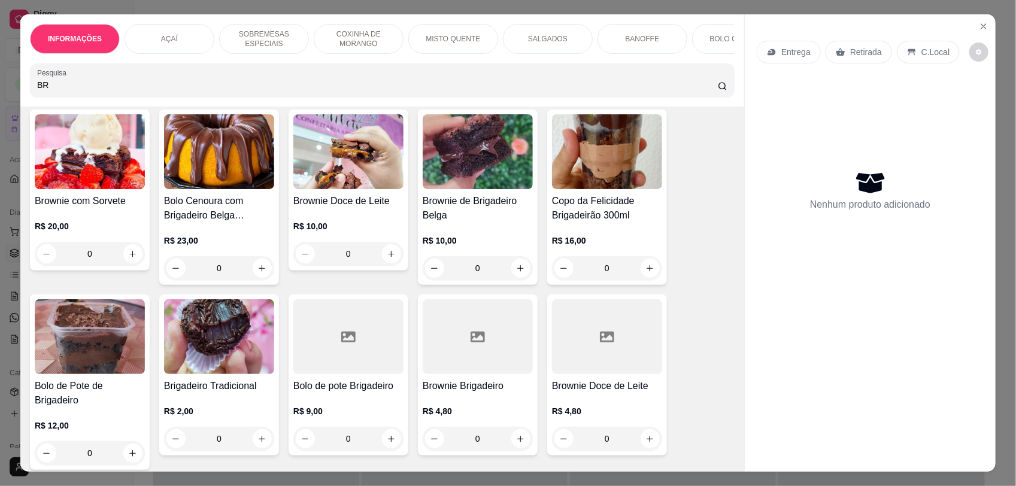
scroll to position [224, 0]
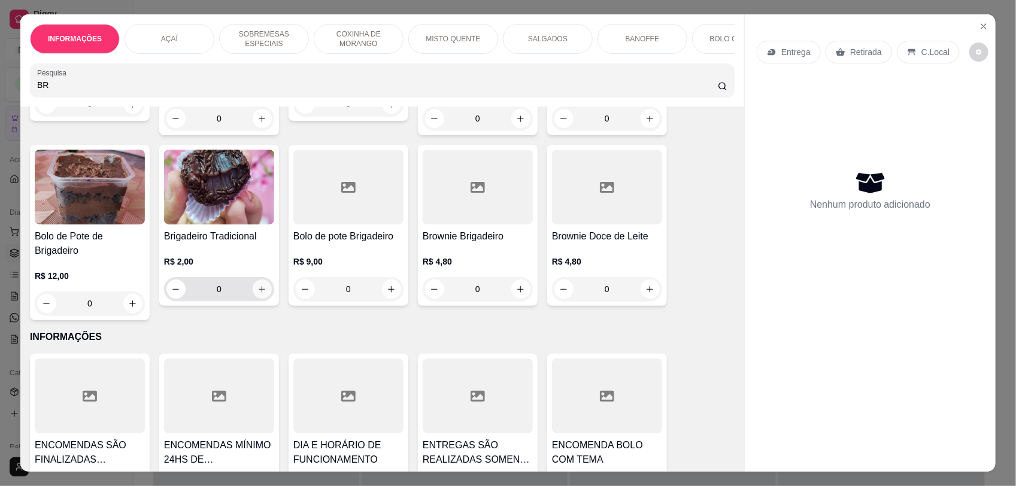
type input "BR"
click at [253, 299] on button "increase-product-quantity" at bounding box center [262, 289] width 19 height 19
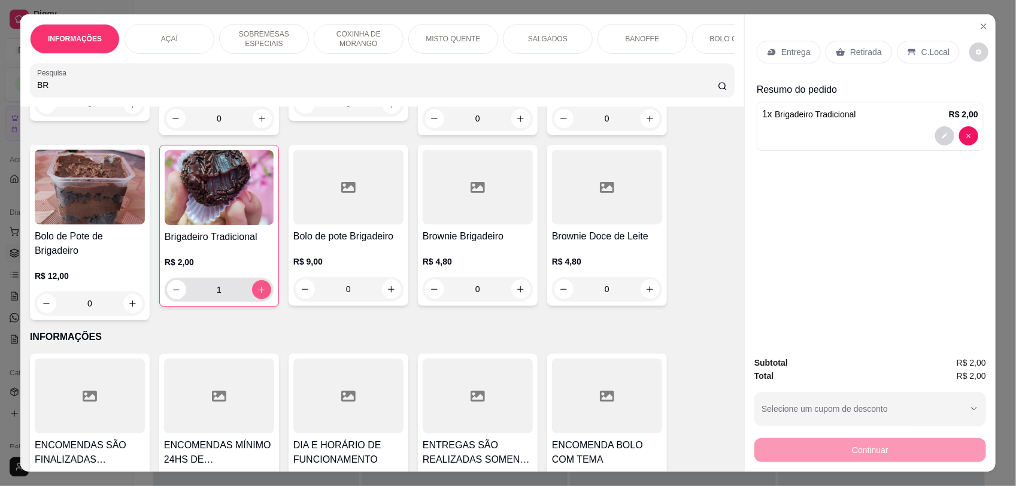
type input "1"
click at [257, 294] on icon "increase-product-quantity" at bounding box center [261, 290] width 9 height 9
type input "2"
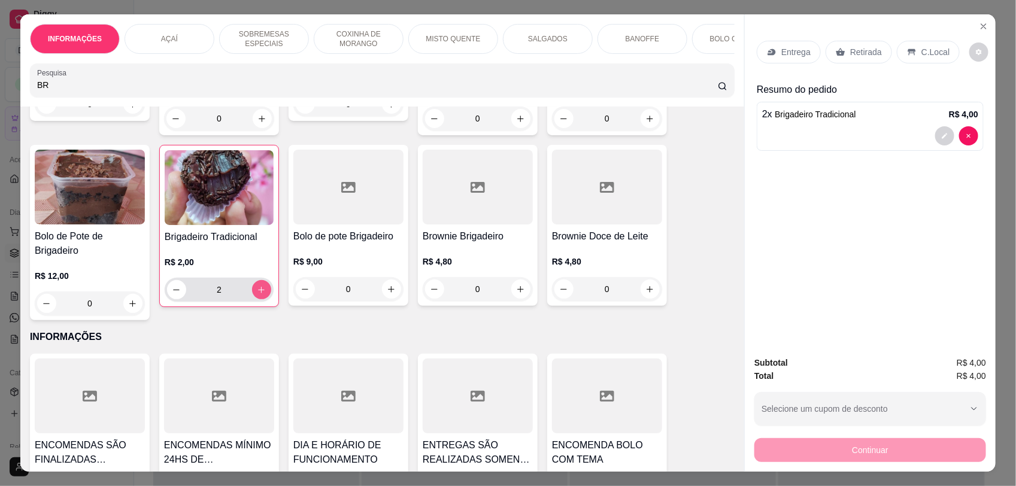
click at [257, 294] on icon "increase-product-quantity" at bounding box center [261, 290] width 9 height 9
type input "3"
click at [257, 294] on icon "increase-product-quantity" at bounding box center [261, 290] width 9 height 9
type input "4"
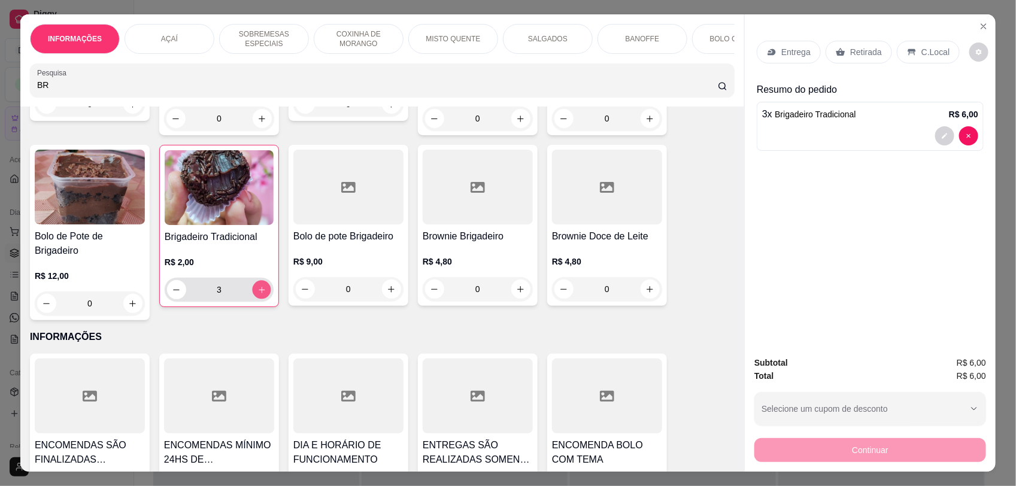
type input "4"
click at [918, 61] on div "C.Local" at bounding box center [928, 52] width 63 height 23
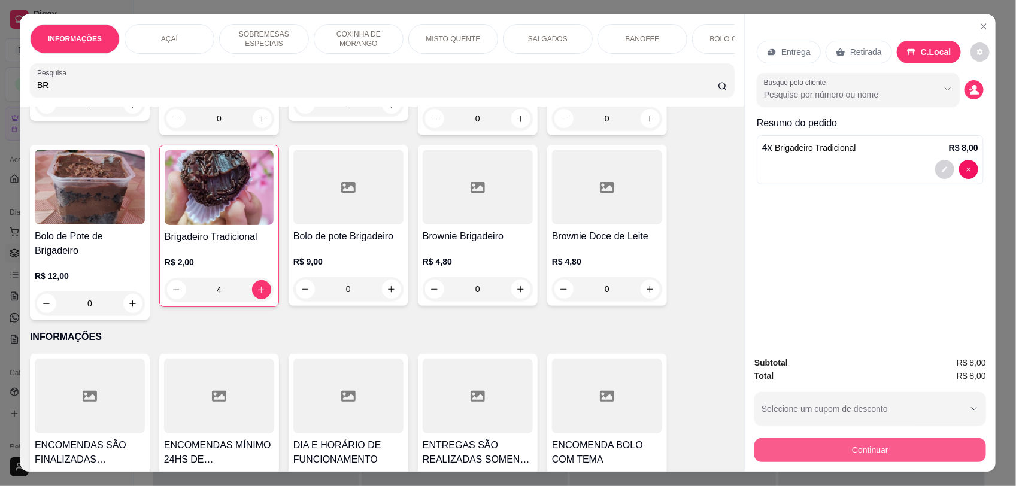
click at [916, 441] on button "Continuar" at bounding box center [870, 450] width 232 height 24
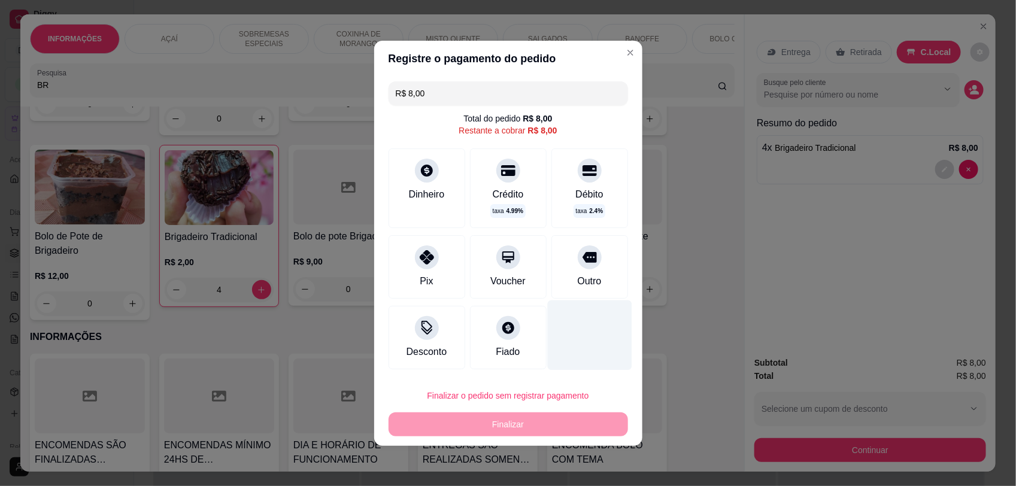
click at [590, 319] on div at bounding box center [589, 335] width 84 height 70
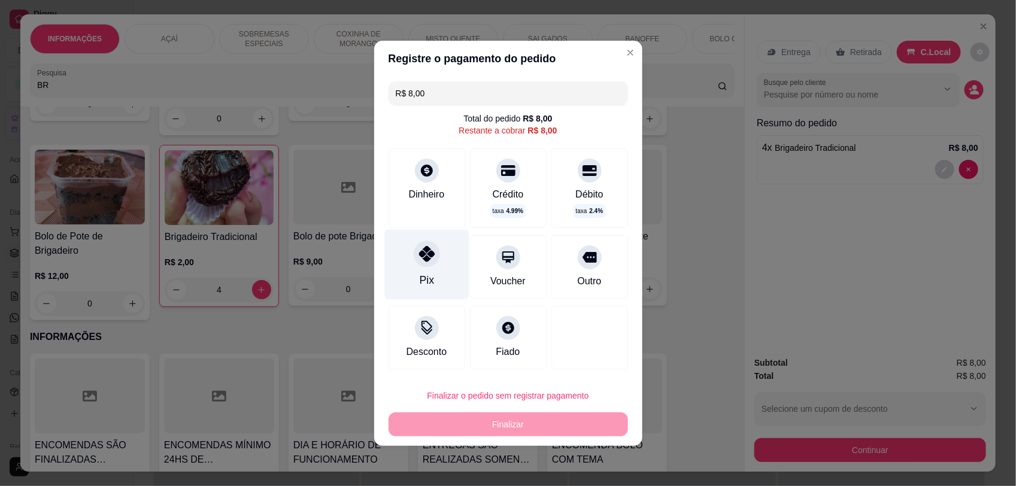
click at [418, 262] on div "Pix" at bounding box center [426, 264] width 84 height 70
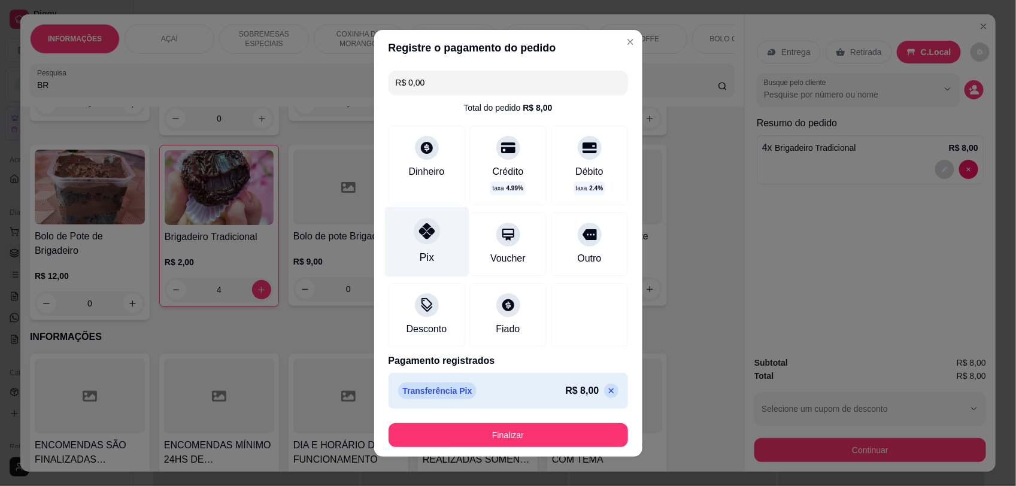
type input "R$ 0,00"
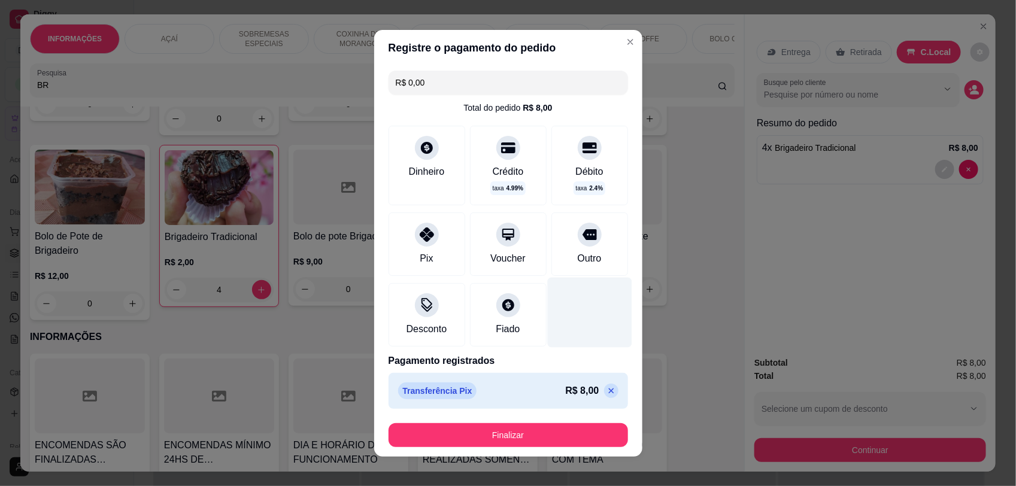
click at [572, 296] on div at bounding box center [589, 312] width 84 height 70
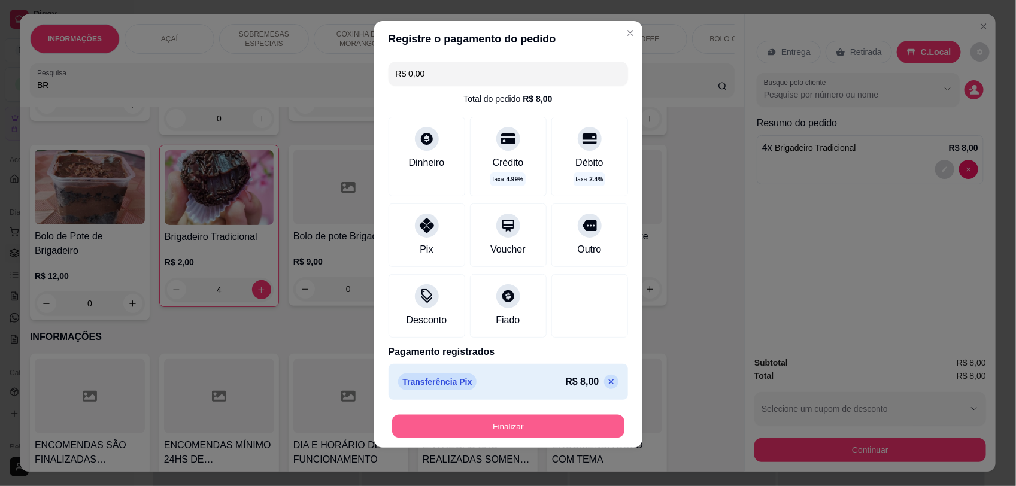
click at [524, 423] on button "Finalizar" at bounding box center [508, 425] width 232 height 23
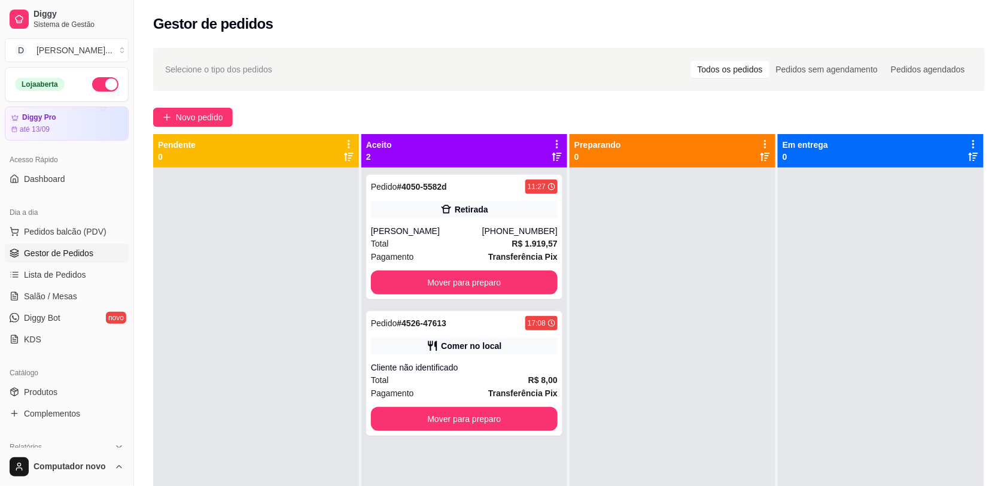
click at [326, 289] on div at bounding box center [256, 411] width 206 height 486
click at [81, 228] on span "Pedidos balcão (PDV)" at bounding box center [65, 232] width 83 height 12
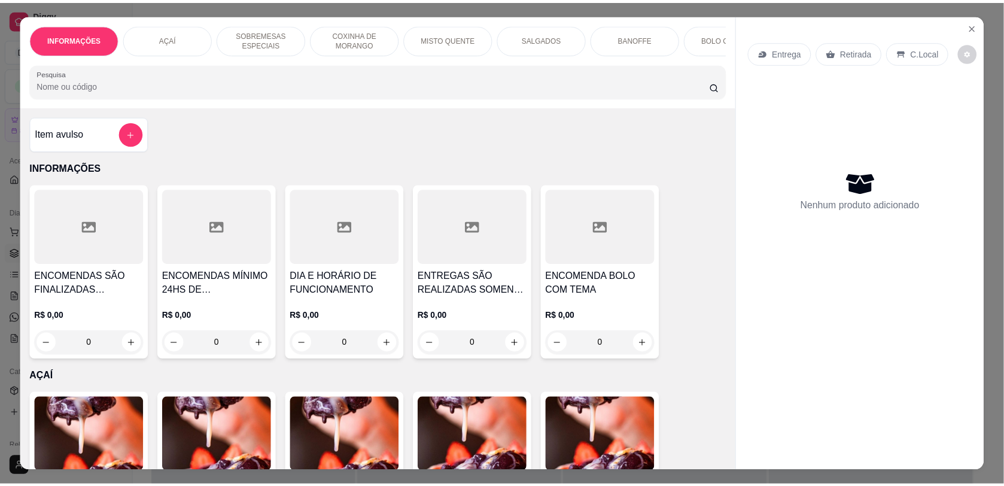
scroll to position [299, 0]
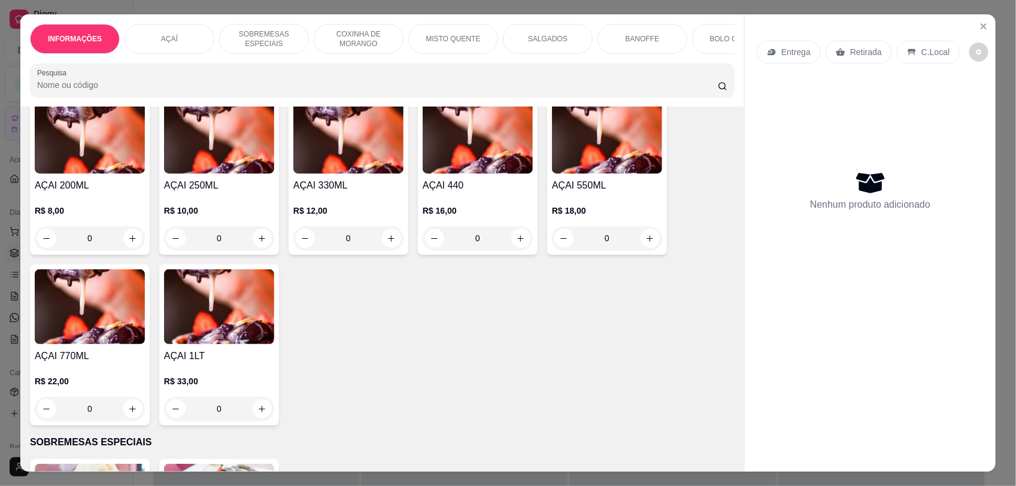
click at [262, 248] on div "0" at bounding box center [219, 238] width 110 height 24
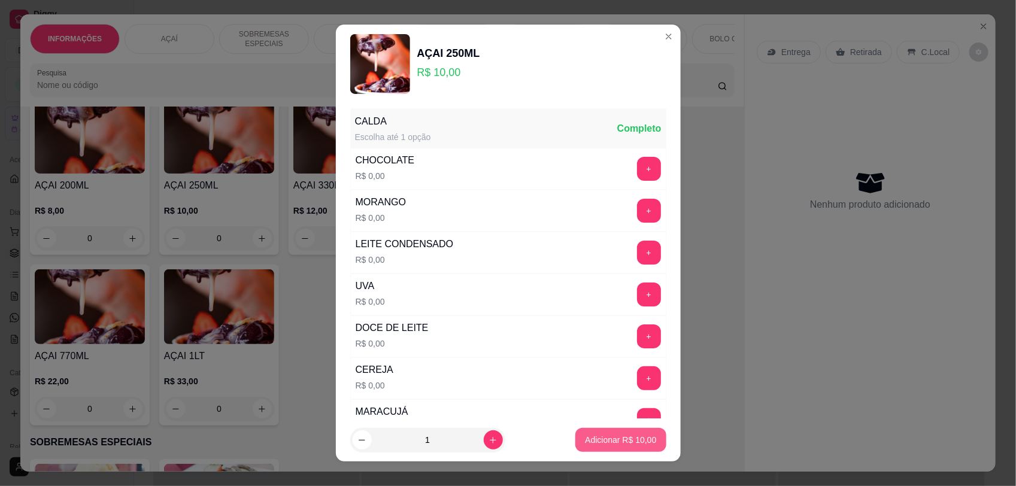
click at [639, 436] on p "Adicionar R$ 10,00" at bounding box center [620, 440] width 71 height 12
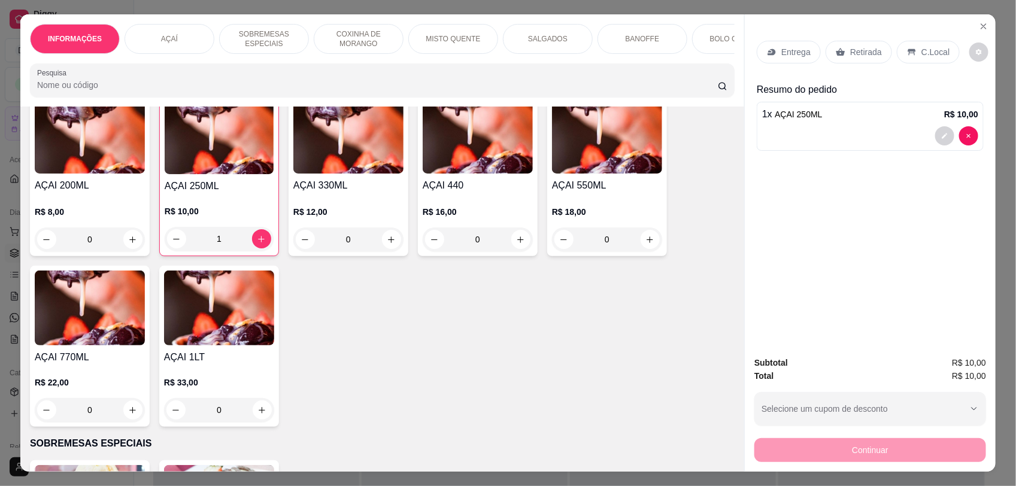
type input "1"
click at [910, 59] on div "C.Local" at bounding box center [928, 52] width 63 height 23
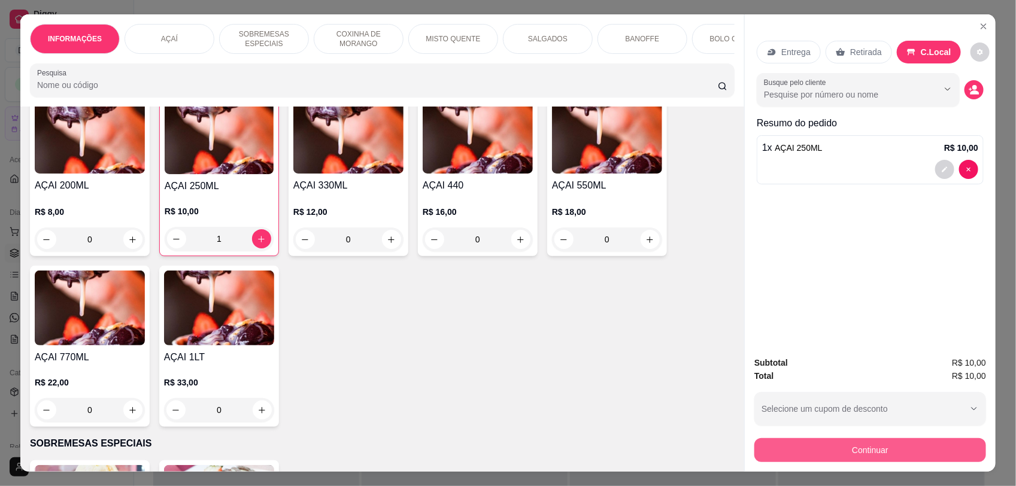
click at [860, 455] on button "Continuar" at bounding box center [870, 450] width 232 height 24
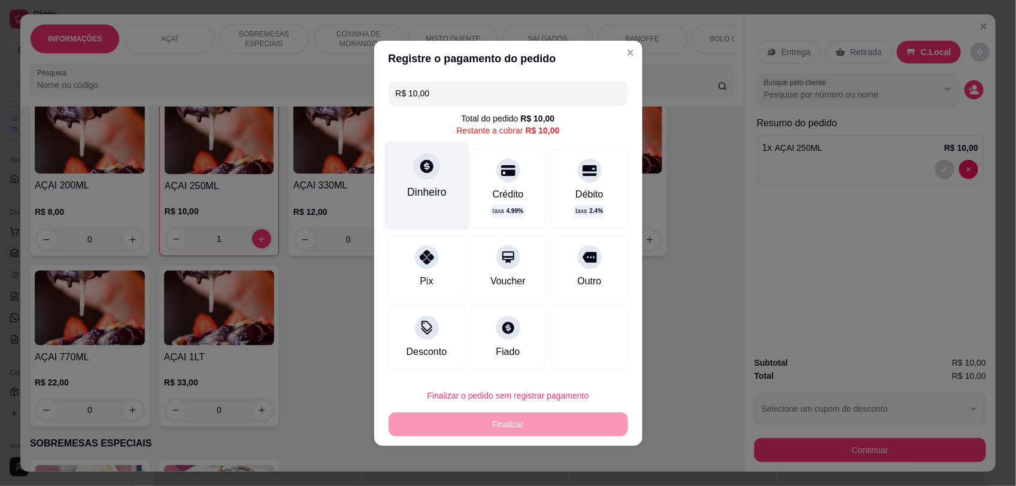
click at [425, 177] on div at bounding box center [427, 166] width 26 height 26
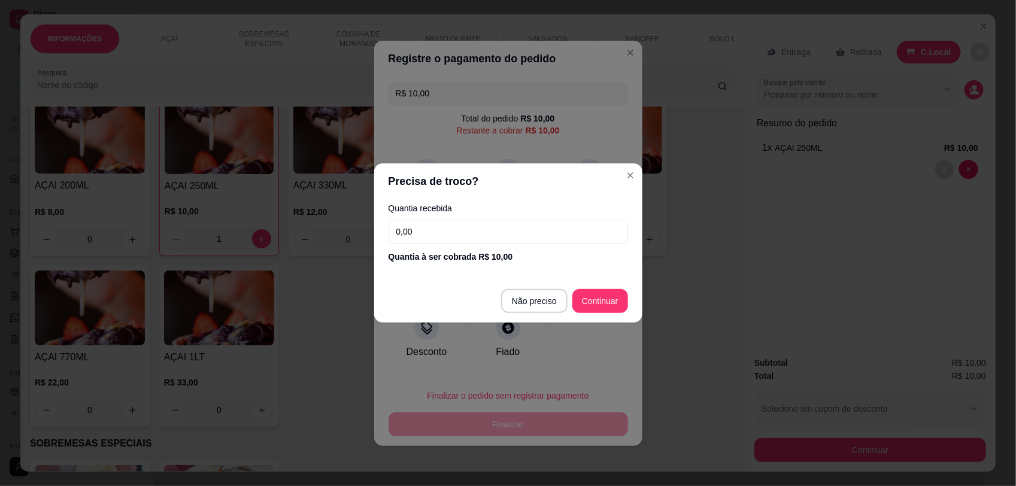
click at [534, 287] on footer "Não preciso Continuar" at bounding box center [508, 301] width 268 height 43
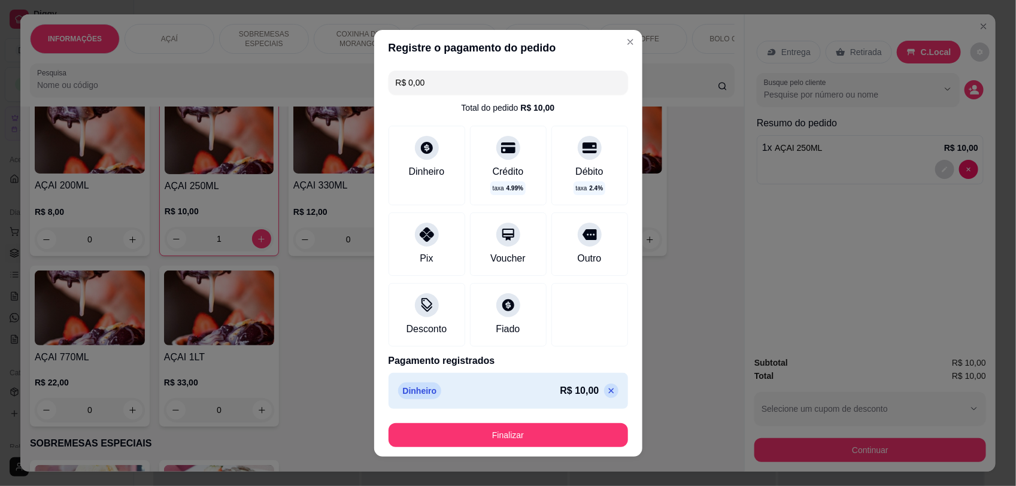
type input "R$ 0,00"
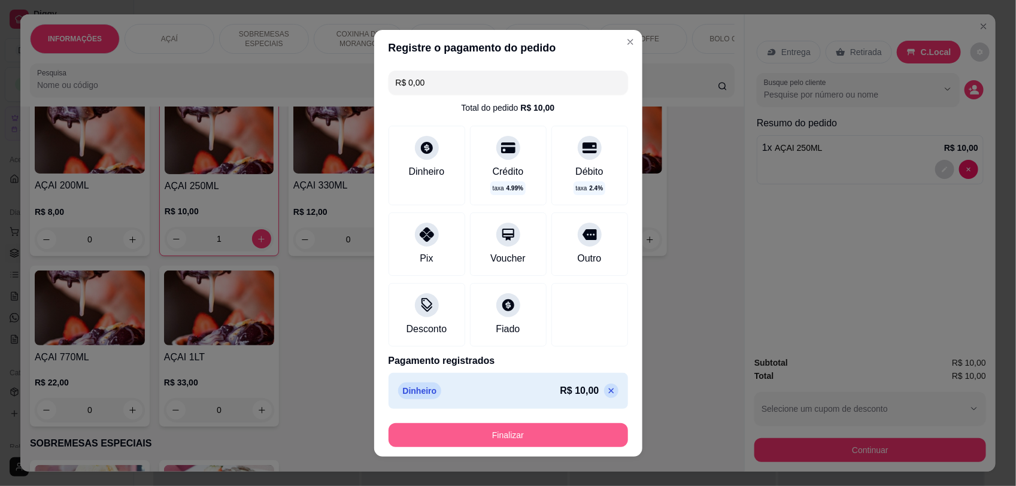
click at [561, 430] on button "Finalizar" at bounding box center [507, 435] width 239 height 24
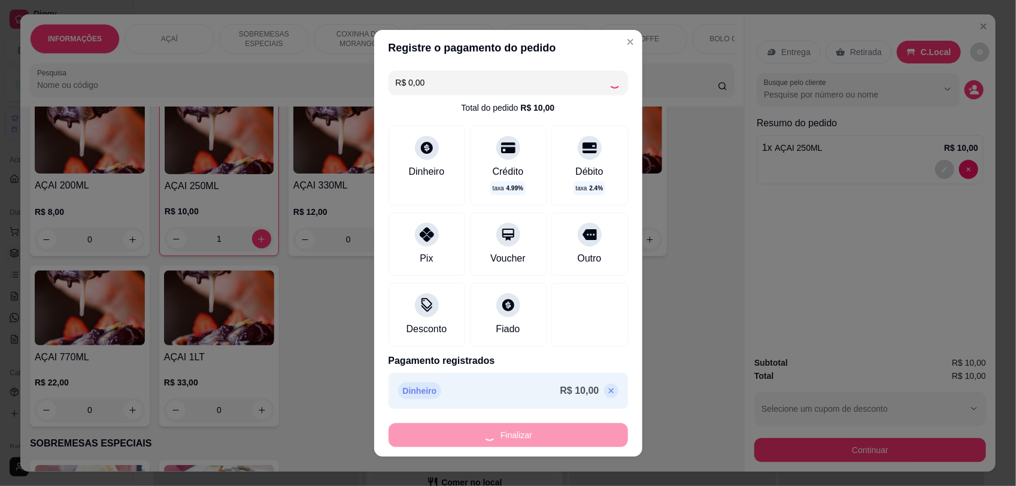
type input "0"
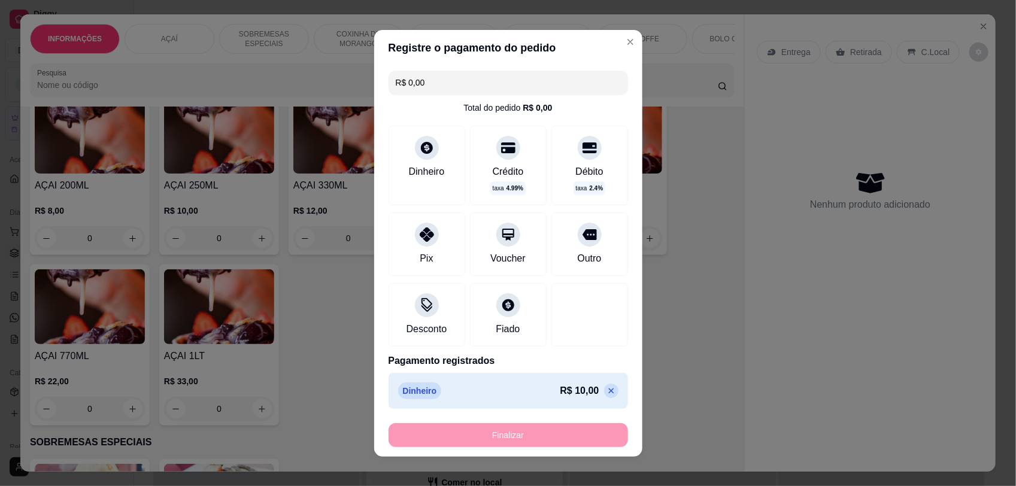
type input "-R$ 10,00"
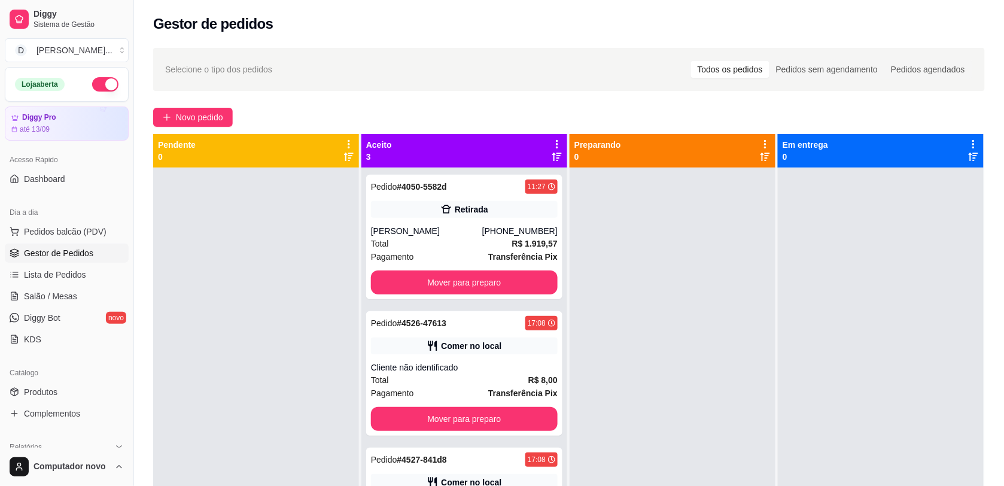
click at [747, 286] on div at bounding box center [673, 411] width 206 height 486
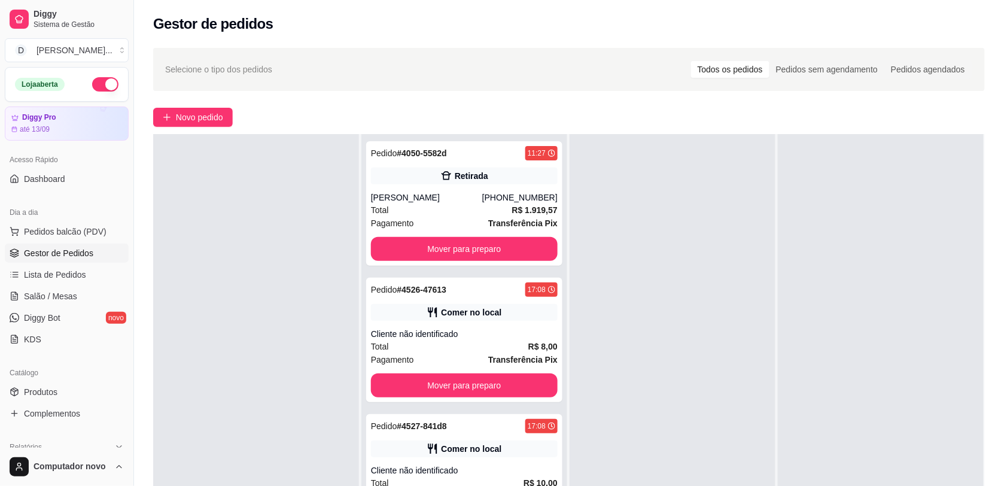
scroll to position [150, 0]
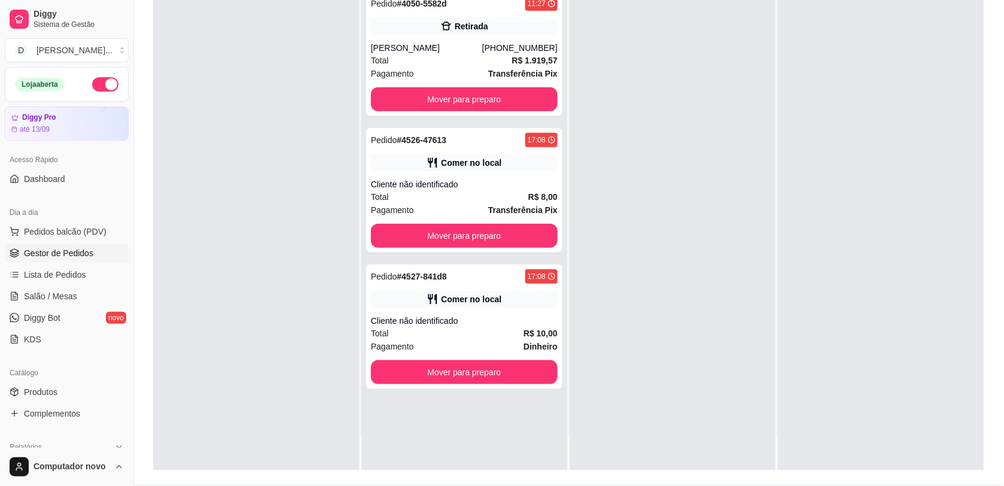
click at [670, 265] on div at bounding box center [673, 227] width 206 height 486
click at [60, 395] on link "Produtos" at bounding box center [67, 391] width 124 height 19
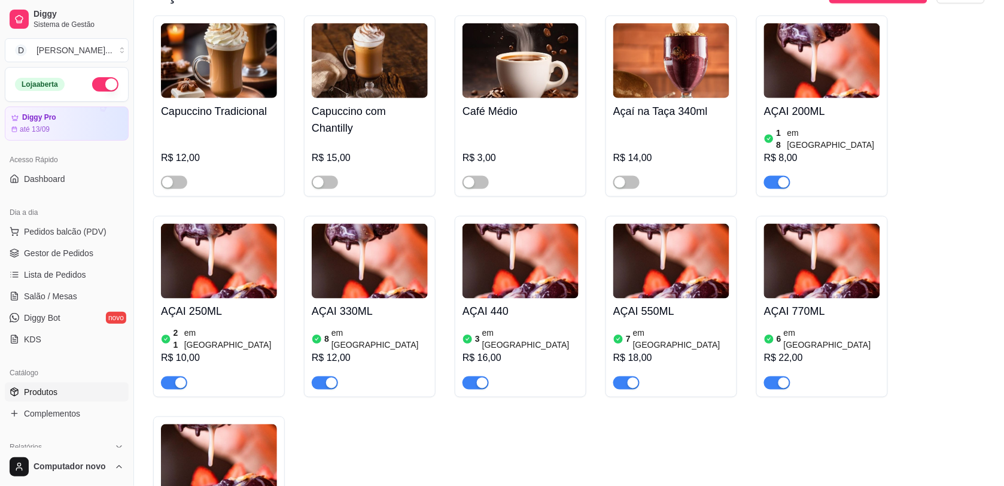
scroll to position [449, 0]
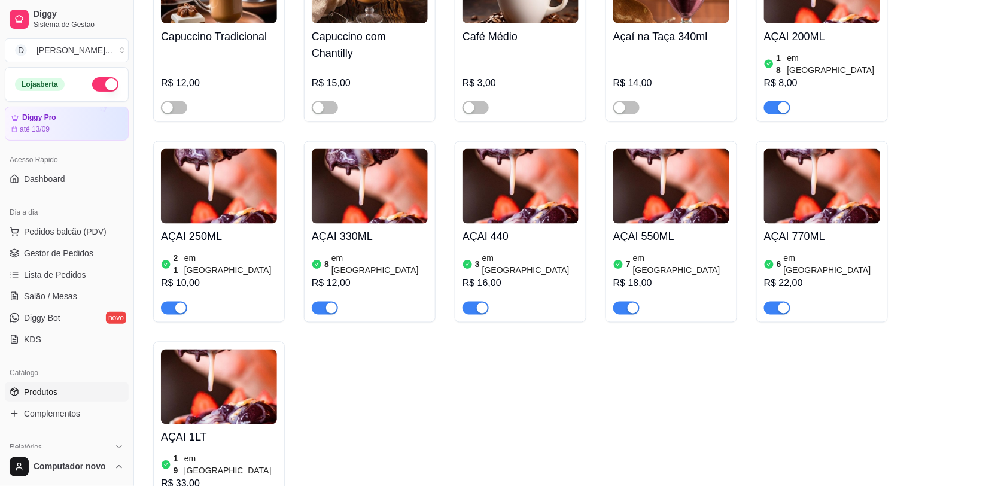
click at [518, 257] on div "3 em estoque R$ 16,00" at bounding box center [521, 282] width 116 height 65
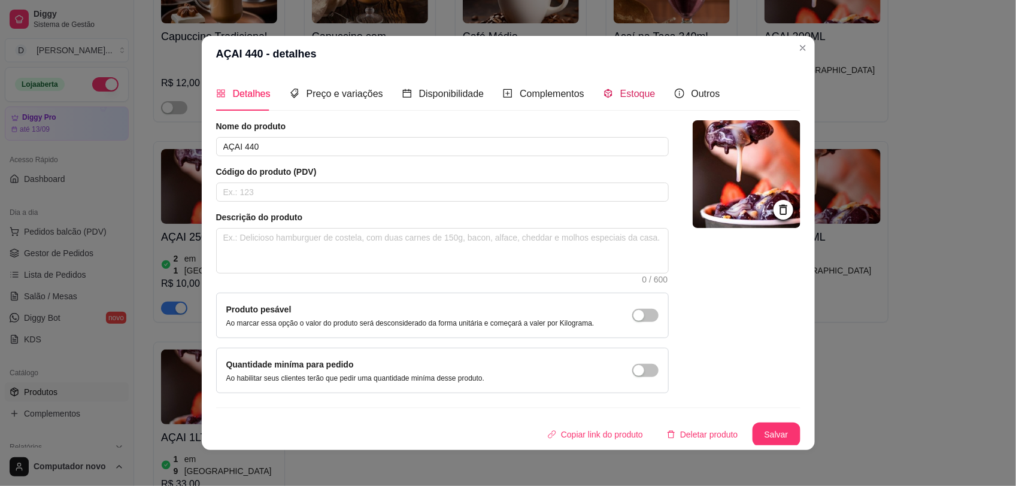
click at [603, 89] on span at bounding box center [608, 94] width 10 height 10
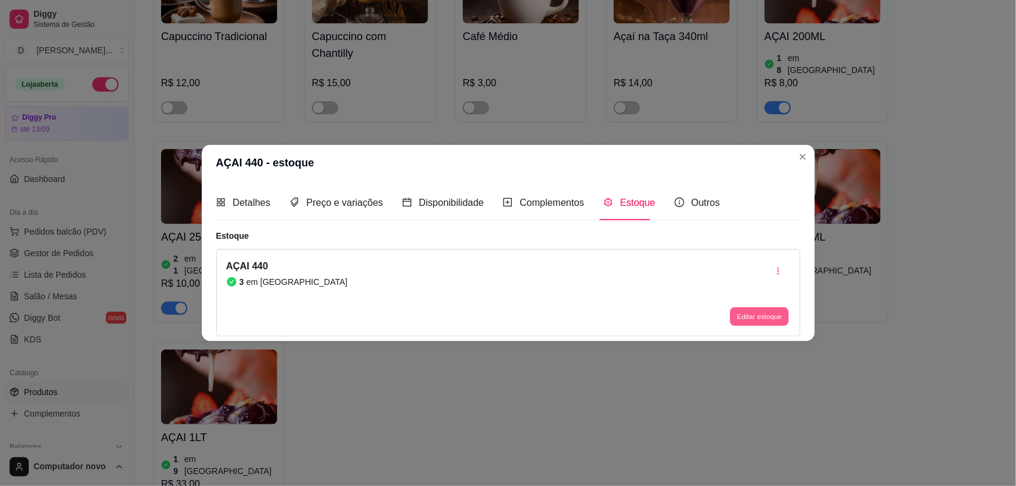
click at [754, 312] on button "Editar estoque" at bounding box center [759, 316] width 59 height 19
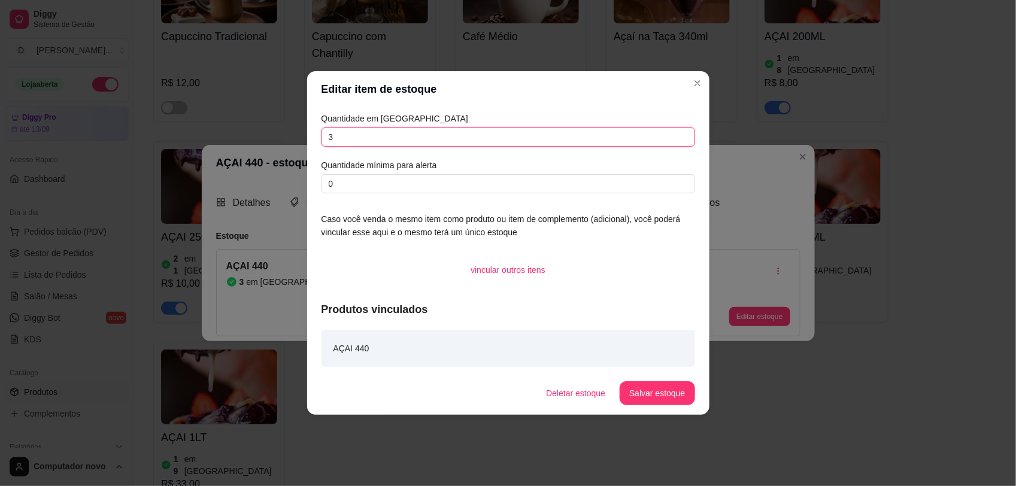
drag, startPoint x: 482, startPoint y: 133, endPoint x: 510, endPoint y: 112, distance: 35.1
click at [482, 133] on input "3" at bounding box center [507, 136] width 373 height 19
type input "15"
click at [657, 397] on button "Salvar estoque" at bounding box center [657, 393] width 73 height 23
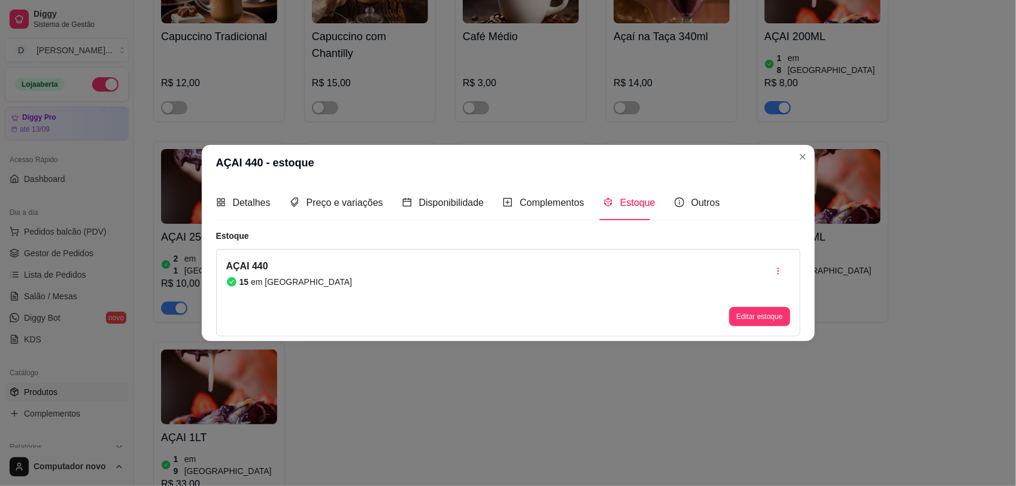
click at [800, 154] on img at bounding box center [822, 186] width 116 height 75
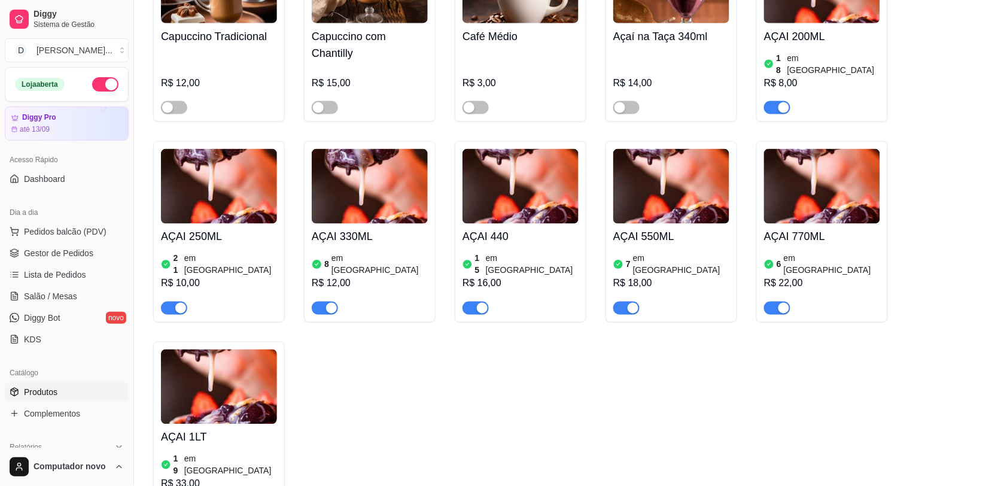
click at [455, 306] on div "Capuccino Tradicional R$ 12,00 Capuccino com Chantilly R$ 15,00 Café Médio R$ 3…" at bounding box center [569, 232] width 832 height 582
click at [359, 229] on h4 "AÇAI 330ML" at bounding box center [370, 237] width 116 height 17
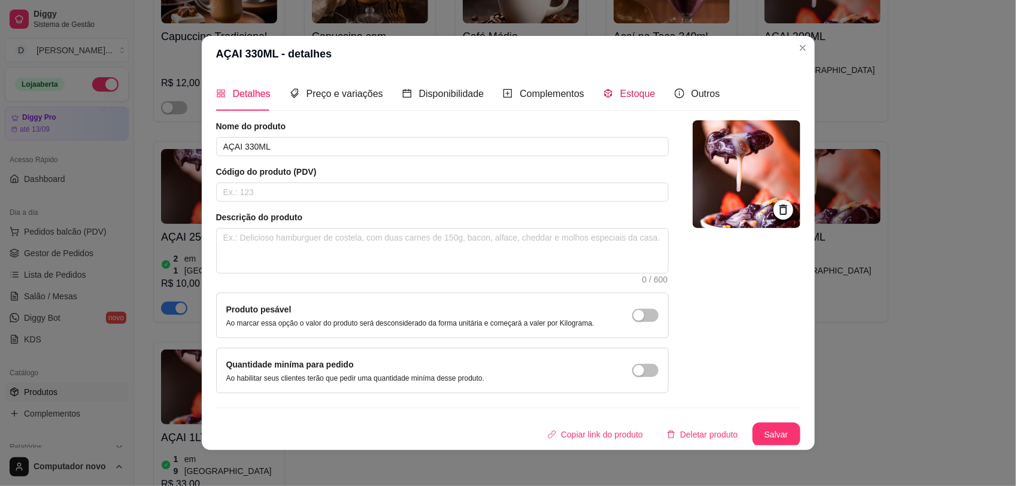
drag, startPoint x: 627, startPoint y: 95, endPoint x: 634, endPoint y: 97, distance: 7.6
click at [629, 96] on span "Estoque" at bounding box center [637, 94] width 35 height 10
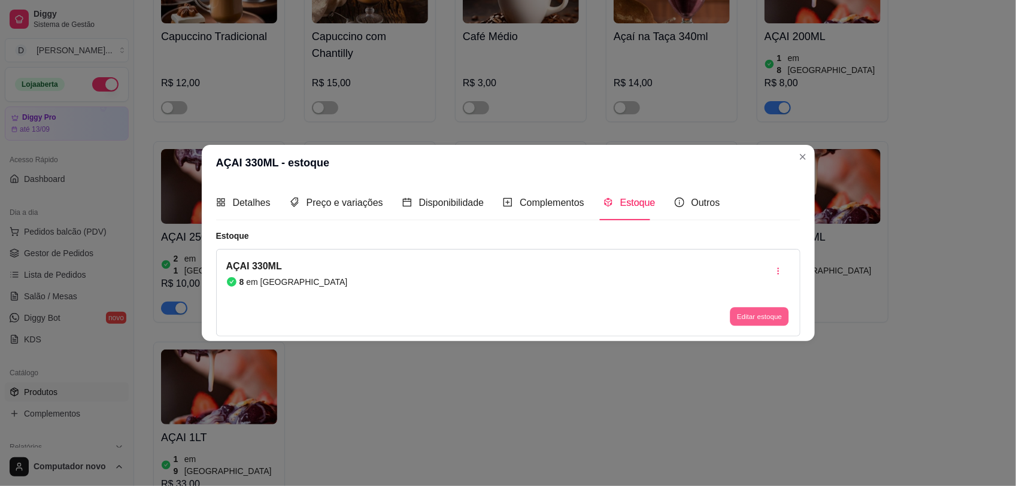
click at [767, 318] on button "Editar estoque" at bounding box center [759, 316] width 59 height 19
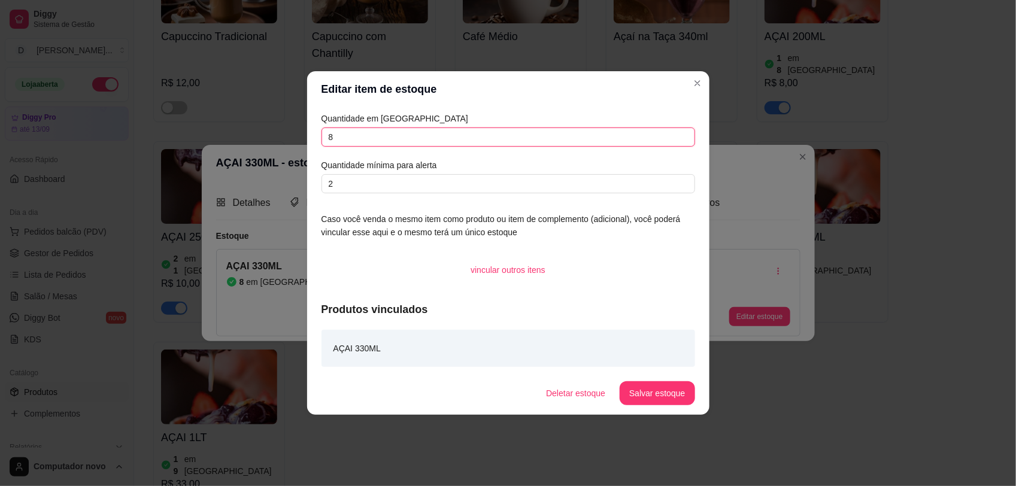
click at [441, 138] on input "8" at bounding box center [507, 136] width 373 height 19
type input "15"
click at [681, 383] on button "Salvar estoque" at bounding box center [657, 393] width 73 height 23
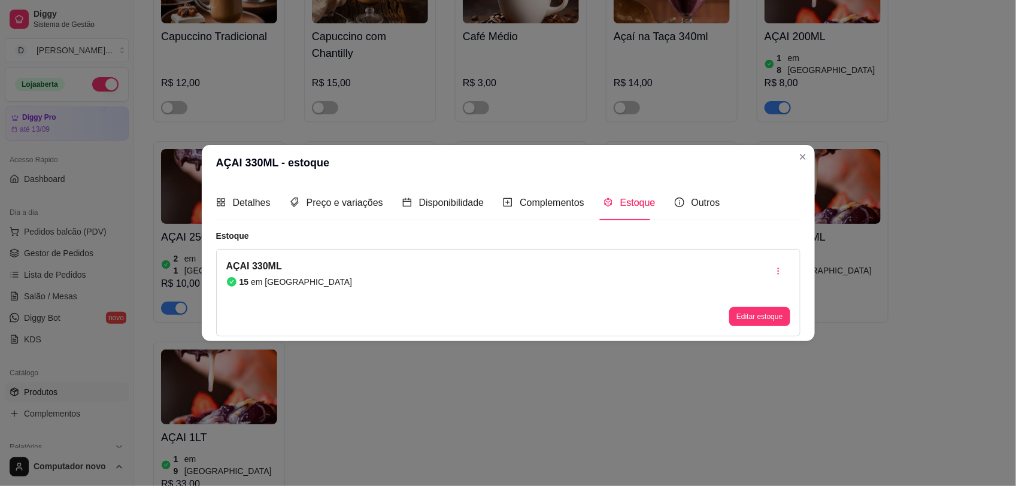
click at [803, 157] on img at bounding box center [822, 186] width 116 height 75
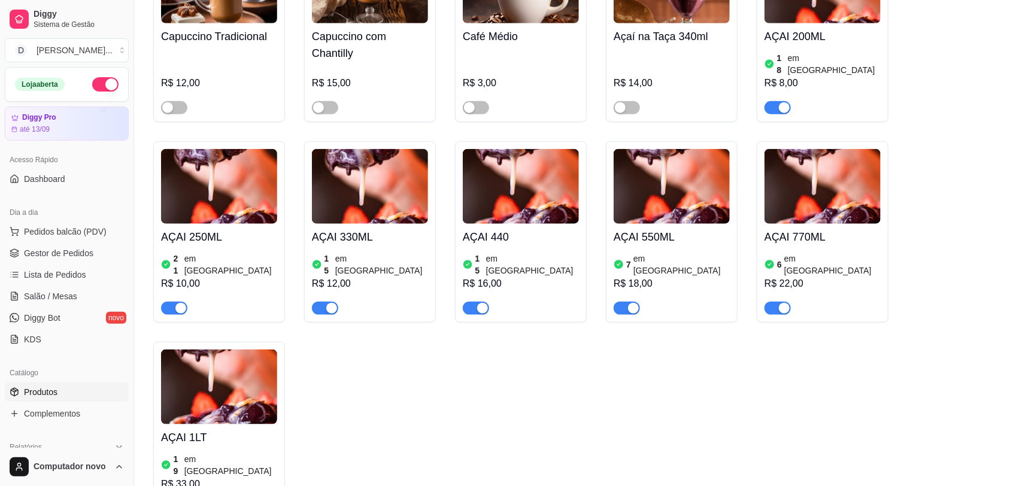
click at [799, 48] on div "AÇAI 200ML 18 em estoque R$ 8,00" at bounding box center [822, 68] width 116 height 91
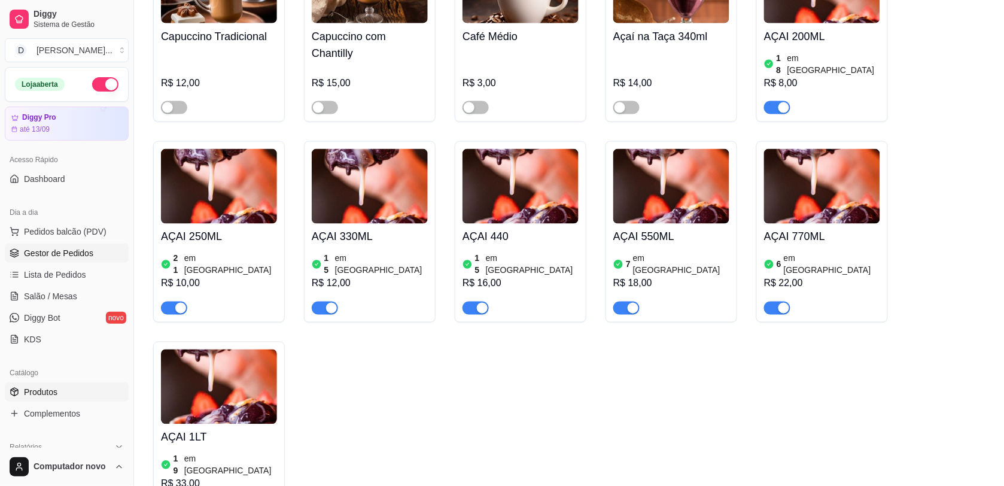
click at [69, 249] on span "Gestor de Pedidos" at bounding box center [58, 253] width 69 height 12
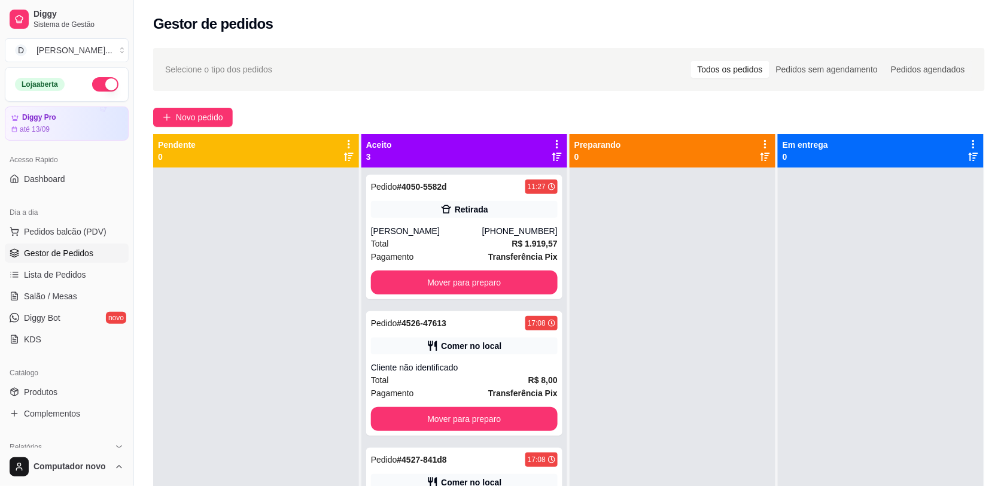
click at [169, 291] on div at bounding box center [256, 411] width 206 height 486
click at [472, 366] on div "Cliente não identificado" at bounding box center [464, 368] width 187 height 12
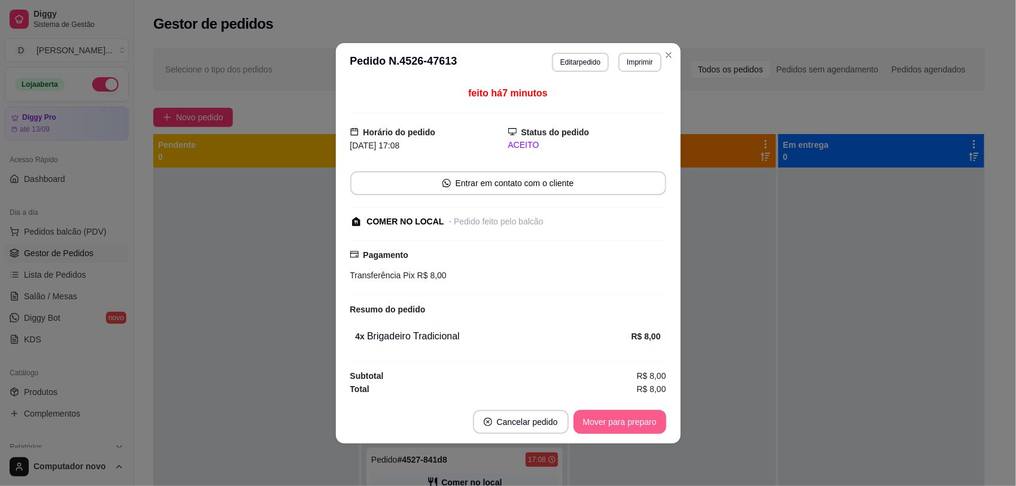
click at [611, 417] on button "Mover para preparo" at bounding box center [619, 422] width 93 height 24
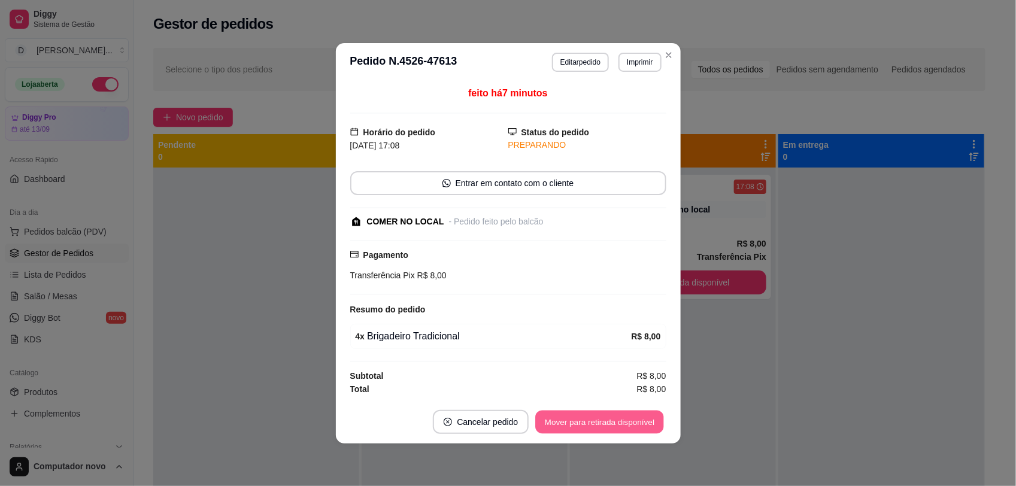
click at [611, 417] on button "Mover para retirada disponível" at bounding box center [600, 421] width 128 height 23
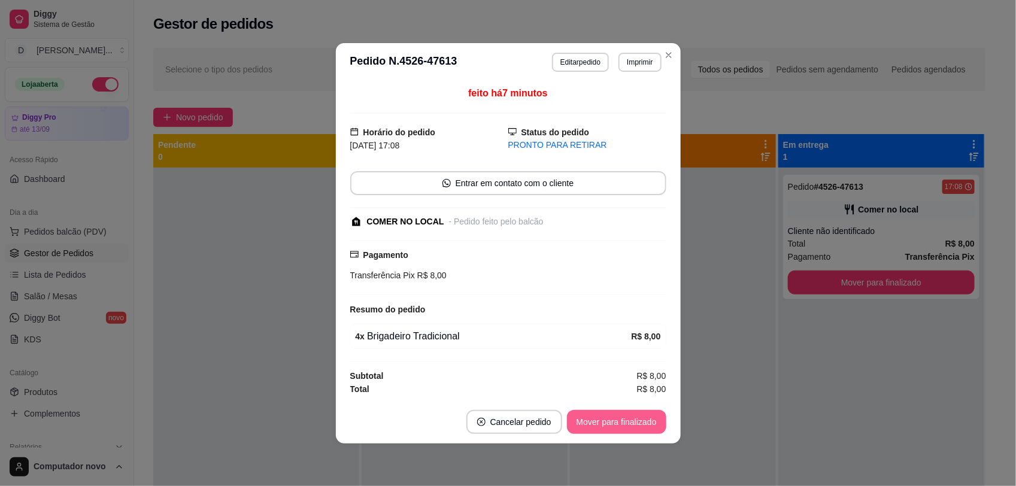
click at [615, 420] on button "Mover para finalizado" at bounding box center [616, 422] width 99 height 24
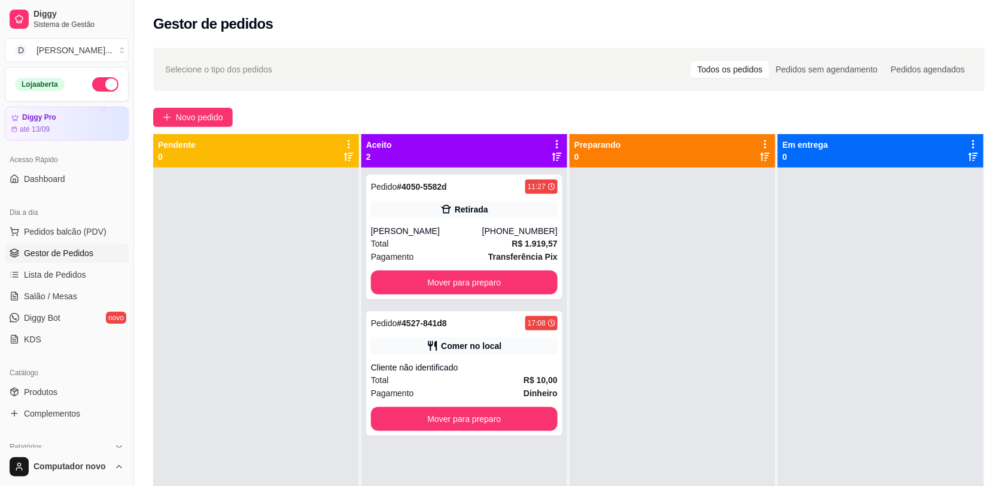
click at [662, 310] on div at bounding box center [673, 411] width 206 height 486
click at [539, 363] on div "Cliente não identificado" at bounding box center [464, 368] width 187 height 12
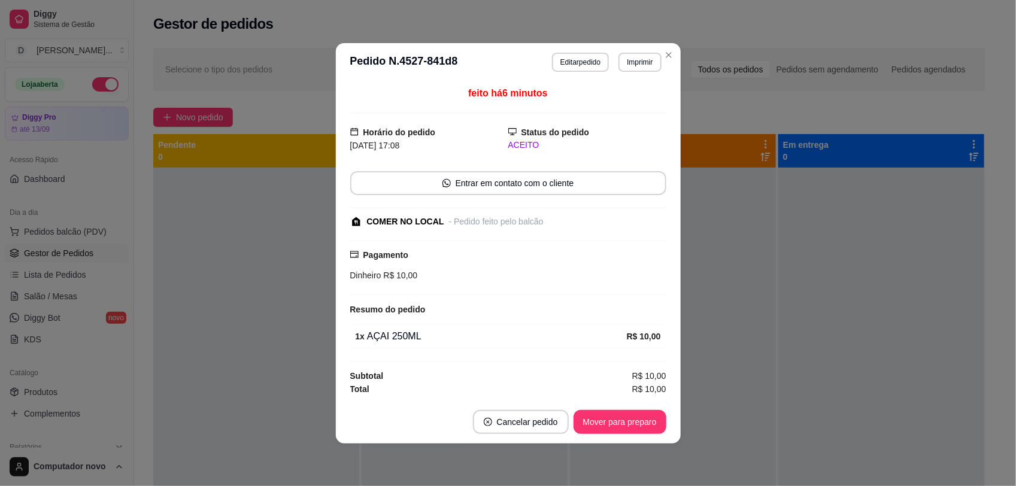
scroll to position [34, 0]
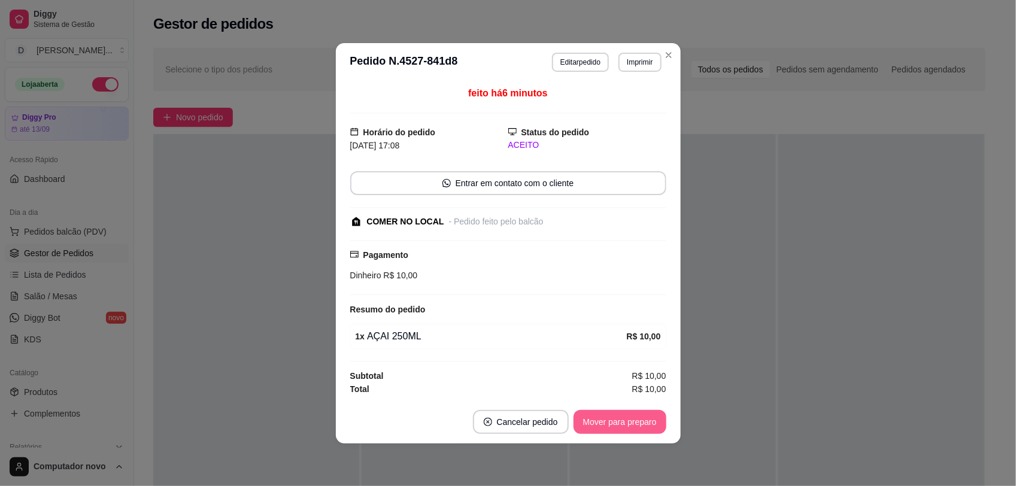
click at [594, 426] on button "Mover para preparo" at bounding box center [619, 422] width 93 height 24
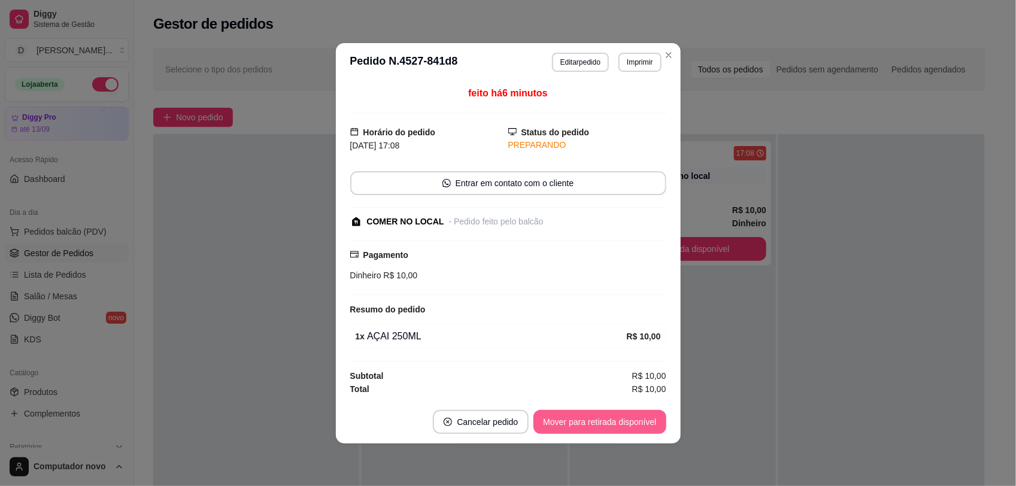
click at [588, 425] on button "Mover para retirada disponível" at bounding box center [599, 422] width 132 height 24
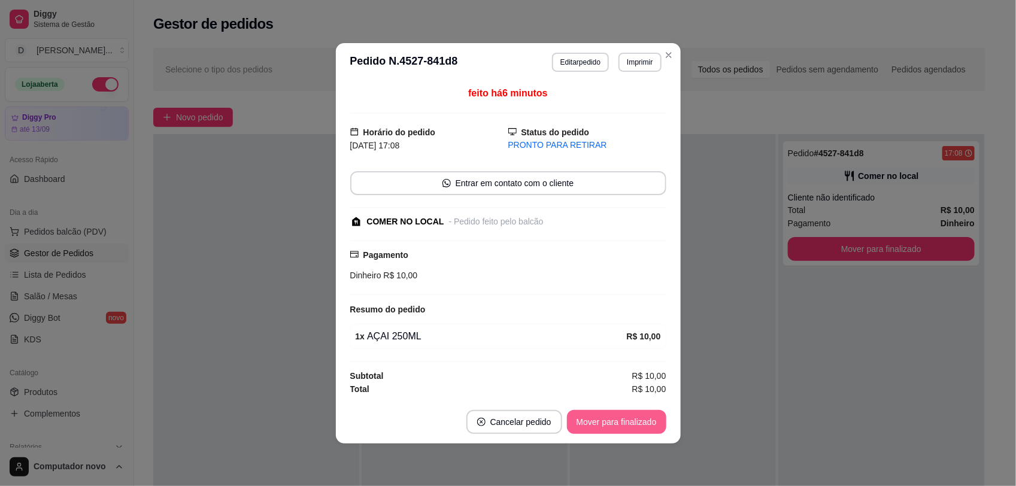
click at [588, 425] on button "Mover para finalizado" at bounding box center [616, 422] width 99 height 24
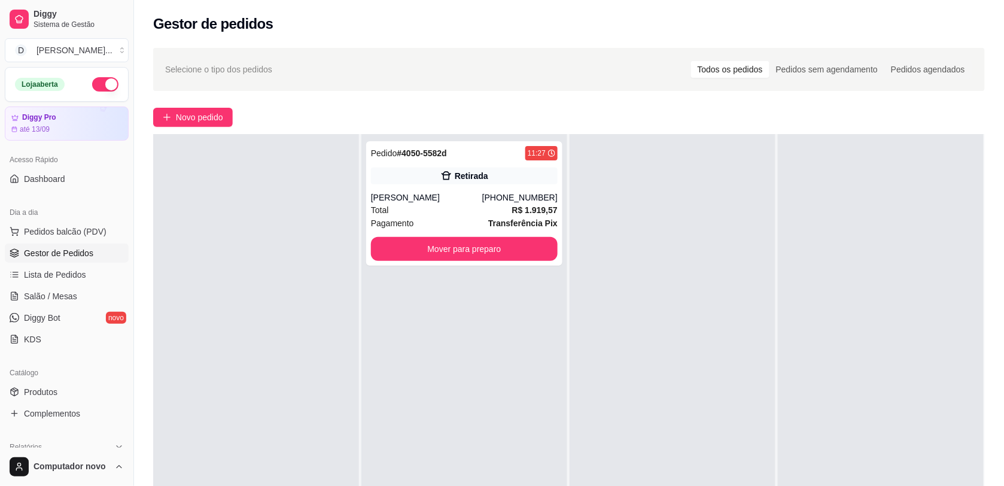
click at [702, 218] on div at bounding box center [673, 377] width 206 height 486
click at [703, 218] on div at bounding box center [673, 377] width 206 height 486
click at [96, 223] on button "Pedidos balcão (PDV)" at bounding box center [67, 231] width 124 height 19
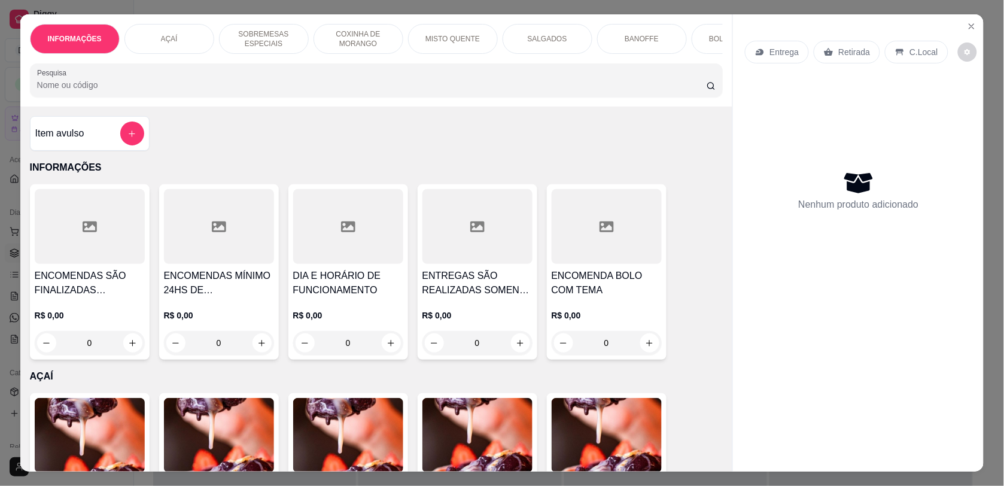
click at [429, 159] on div "Item avulso INFORMAÇÕES ENCOMENDAS SÃO FINALIZADAS MEDIANTE A SINAL DE 50% DO V…" at bounding box center [376, 289] width 713 height 365
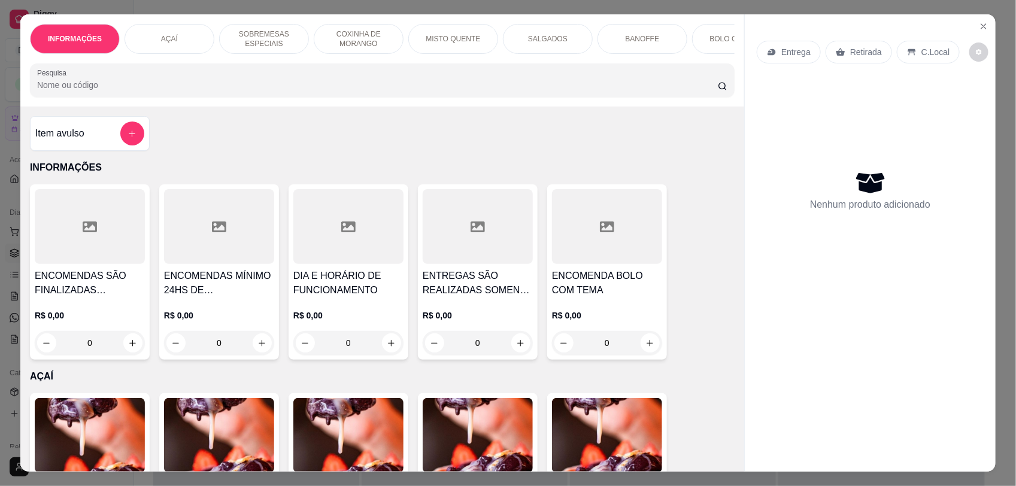
click at [429, 135] on div "Item avulso INFORMAÇÕES ENCOMENDAS SÃO FINALIZADAS MEDIANTE A SINAL DE 50% DO V…" at bounding box center [382, 289] width 724 height 365
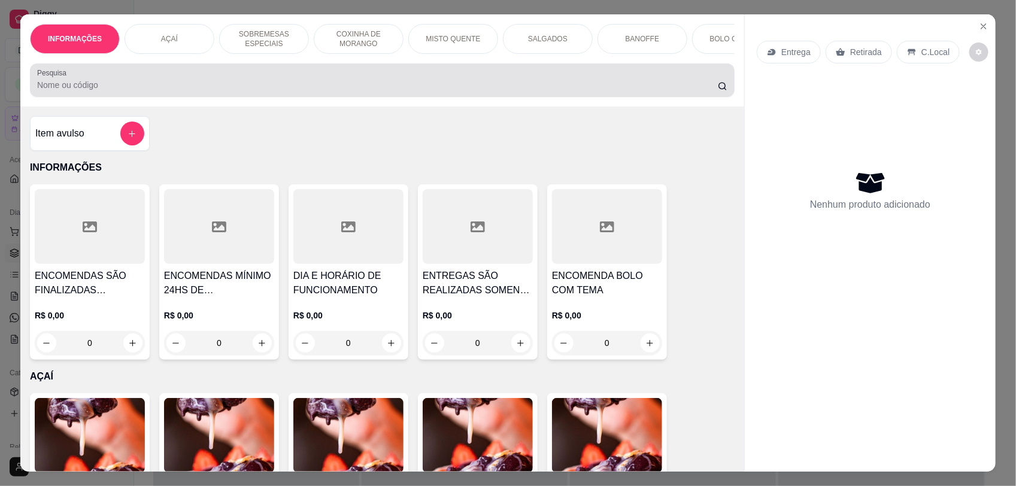
click at [351, 91] on input "Pesquisa" at bounding box center [377, 85] width 681 height 12
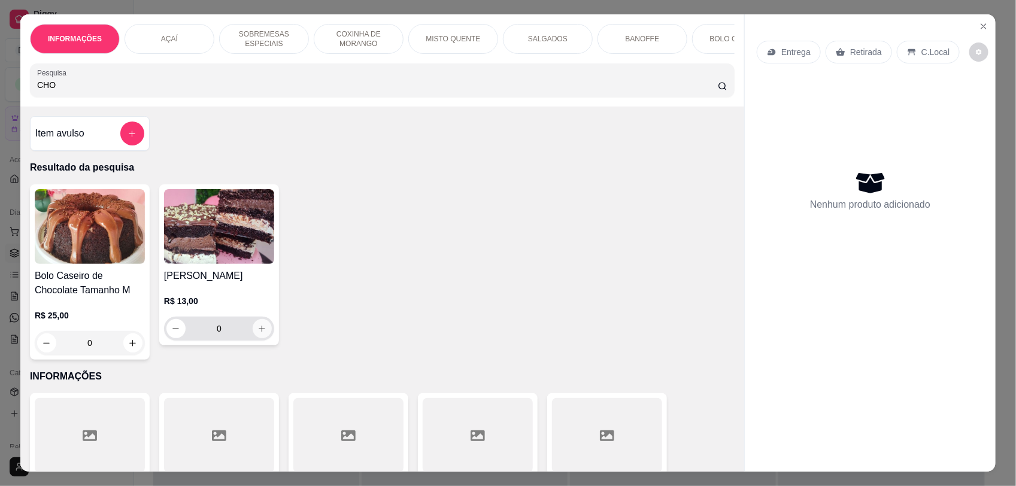
type input "CHO"
click at [257, 333] on icon "increase-product-quantity" at bounding box center [261, 328] width 9 height 9
type input "1"
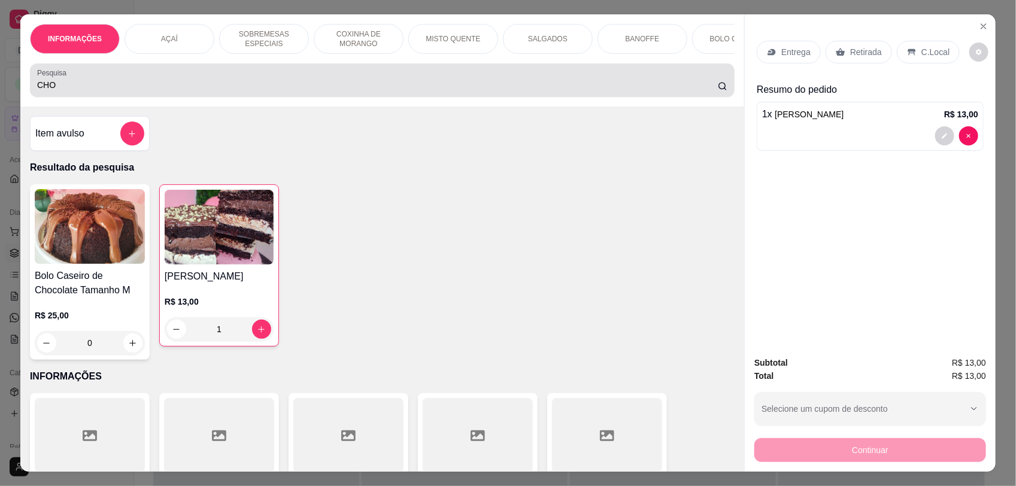
click at [274, 91] on input "CHO" at bounding box center [377, 85] width 681 height 12
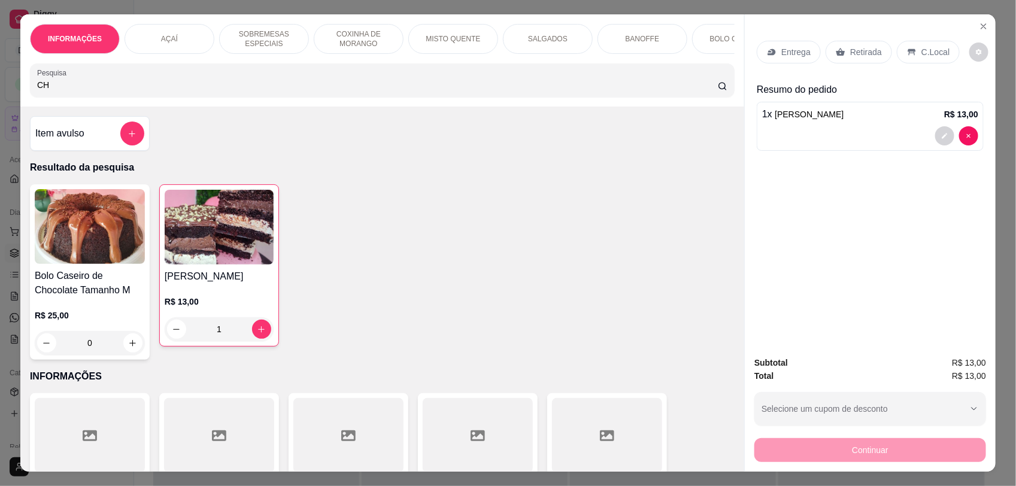
type input "C"
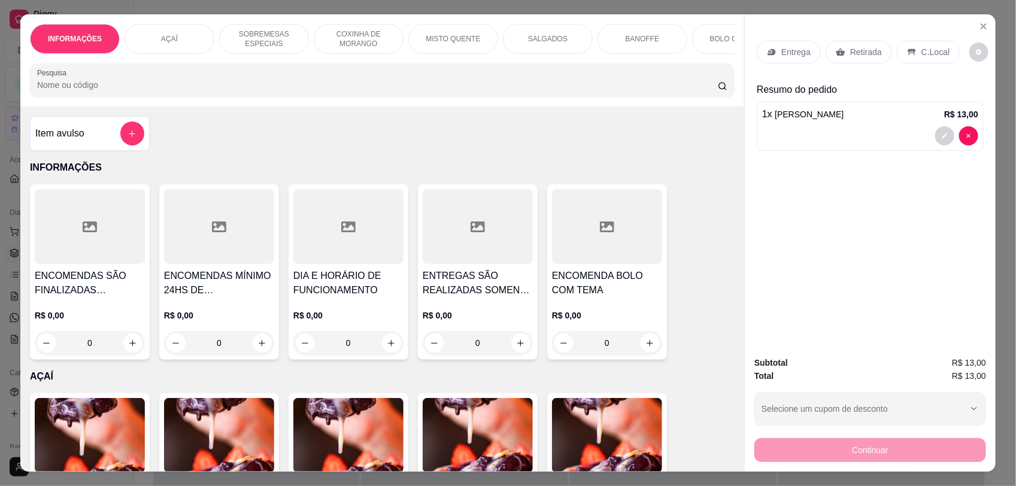
scroll to position [374, 0]
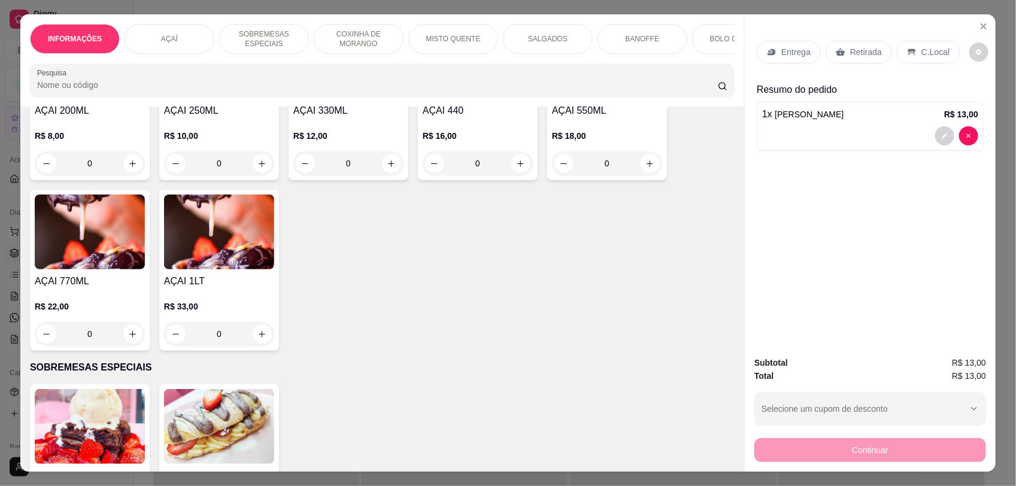
click at [515, 175] on div "0" at bounding box center [478, 163] width 110 height 24
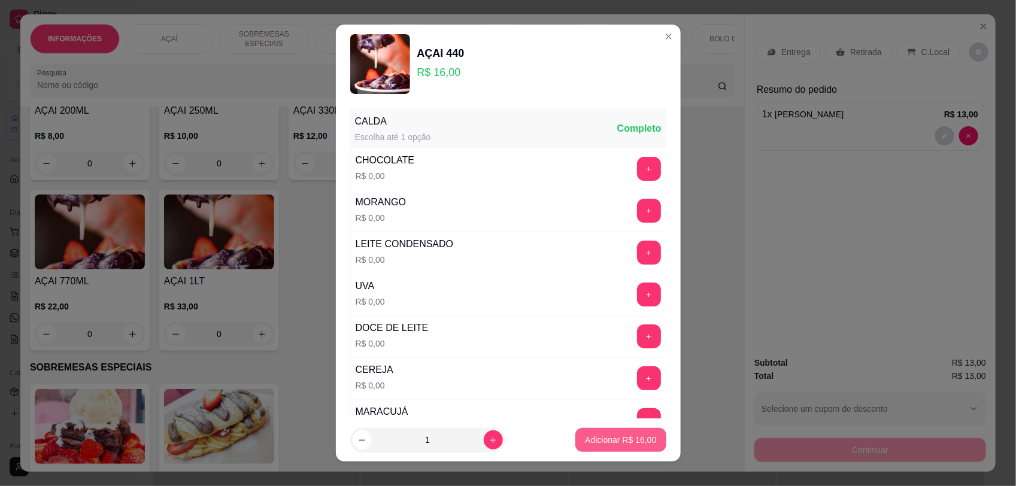
click at [591, 434] on button "Adicionar R$ 16,00" at bounding box center [620, 440] width 90 height 24
type input "1"
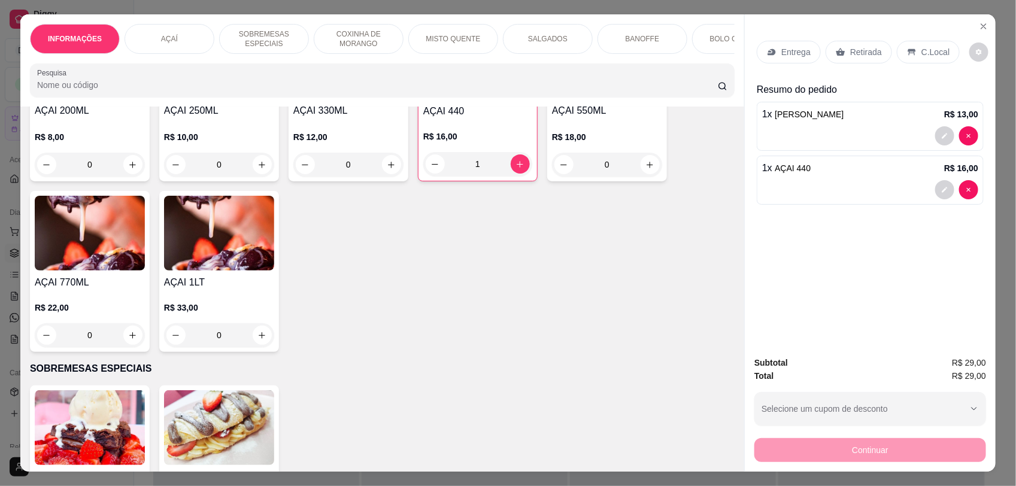
click at [921, 50] on p "C.Local" at bounding box center [935, 52] width 28 height 12
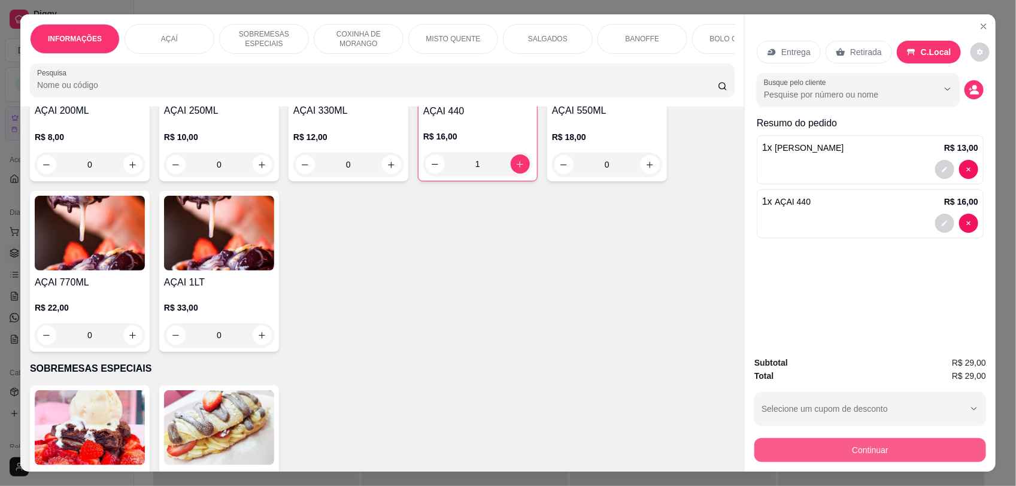
click at [934, 449] on button "Continuar" at bounding box center [870, 450] width 232 height 24
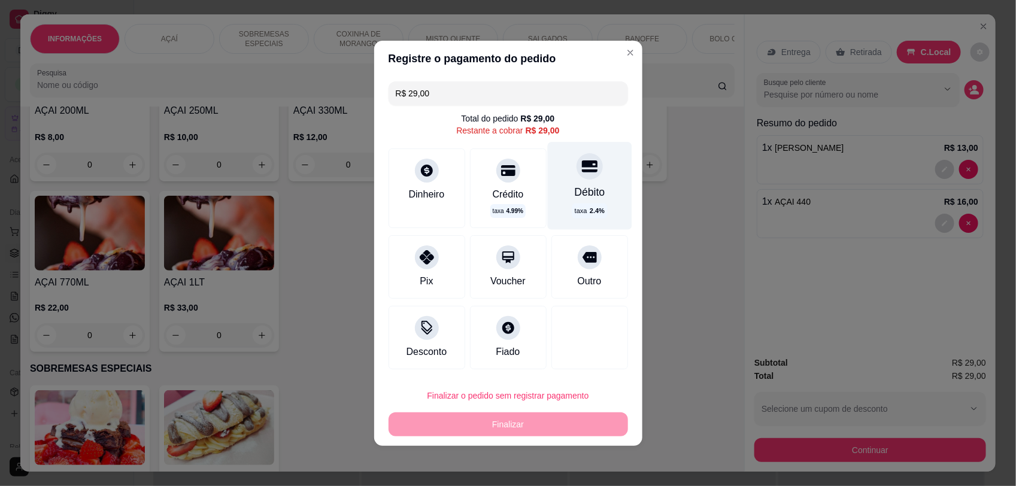
click at [585, 177] on div at bounding box center [589, 166] width 26 height 26
type input "R$ 0,00"
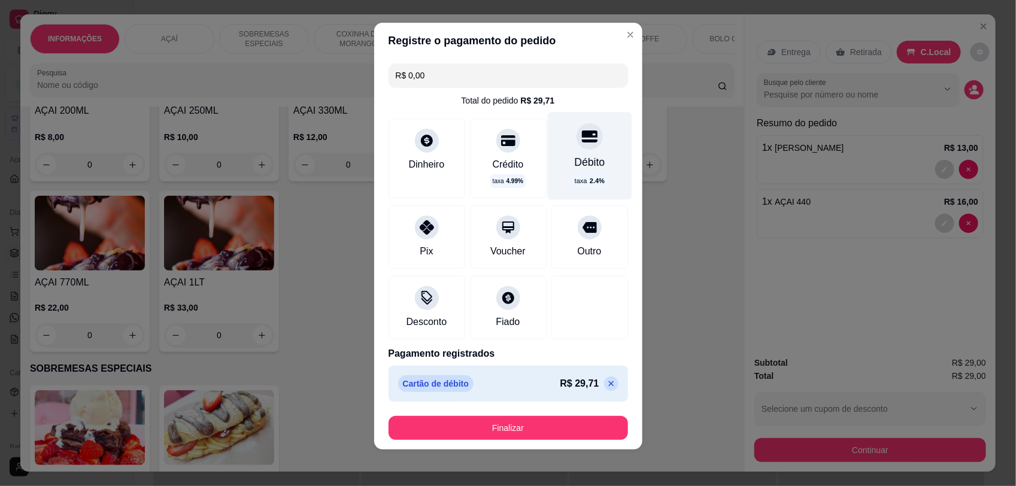
scroll to position [9, 0]
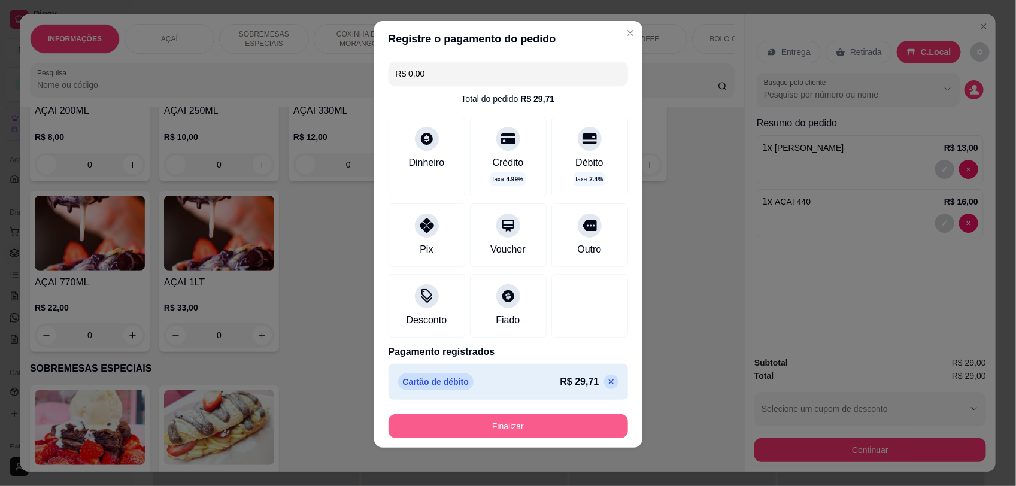
click at [555, 423] on button "Finalizar" at bounding box center [507, 426] width 239 height 24
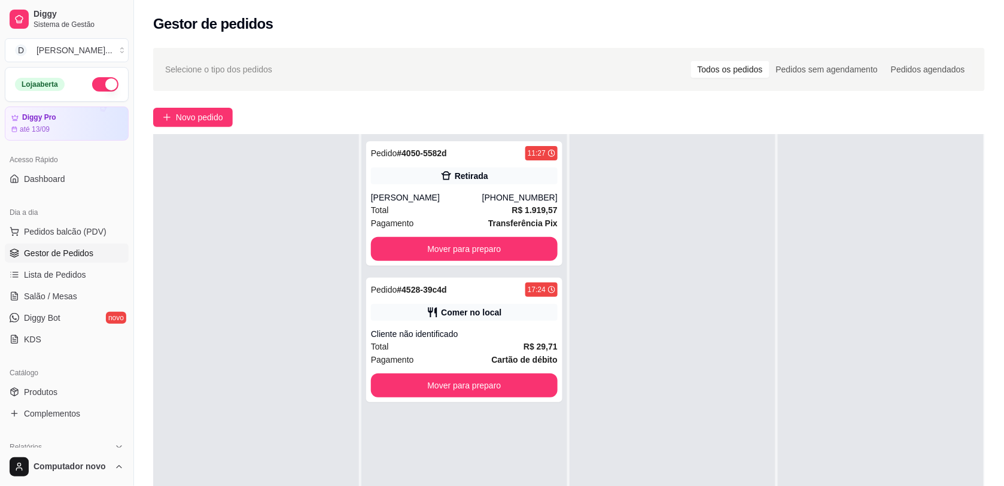
click at [669, 260] on div at bounding box center [673, 377] width 206 height 486
click at [483, 304] on div "Comer no local" at bounding box center [464, 312] width 187 height 17
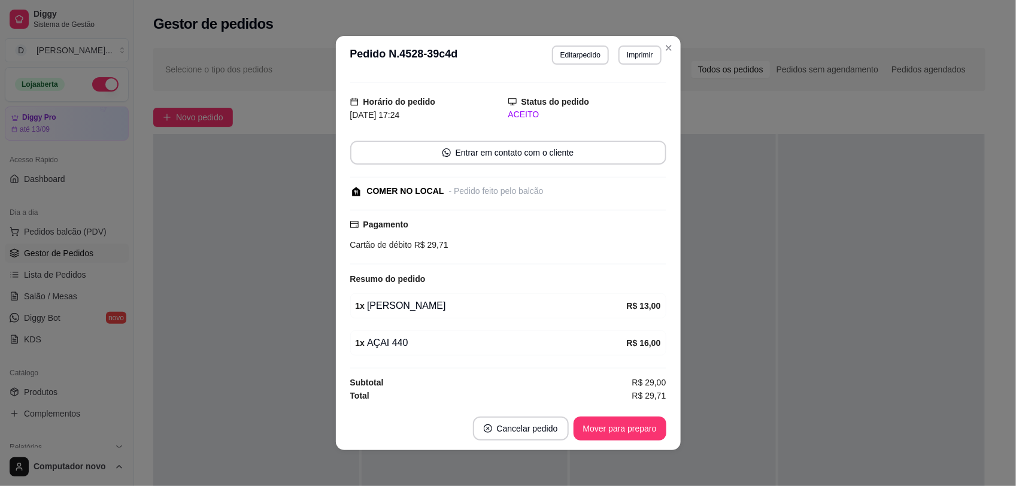
scroll to position [2, 0]
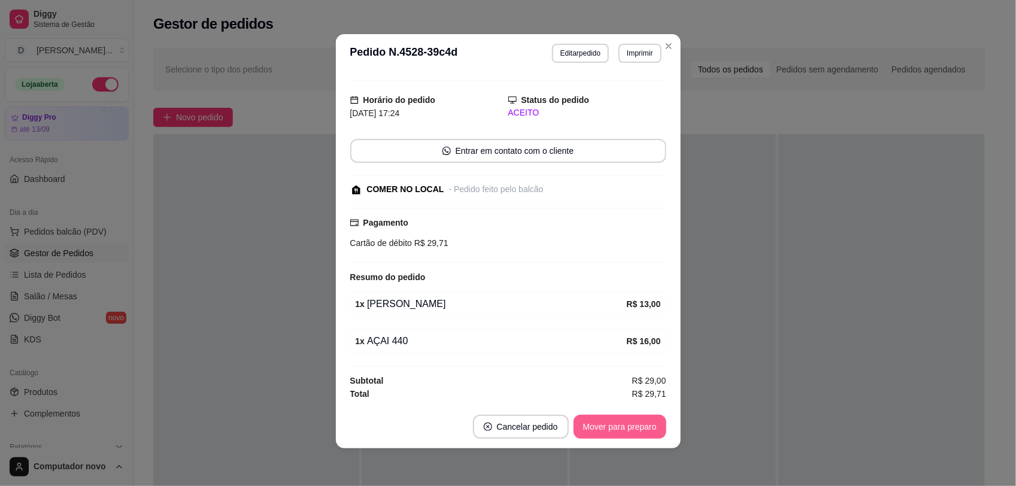
click at [605, 415] on button "Mover para preparo" at bounding box center [619, 427] width 93 height 24
click at [600, 424] on button "Mover para preparo" at bounding box center [619, 427] width 93 height 24
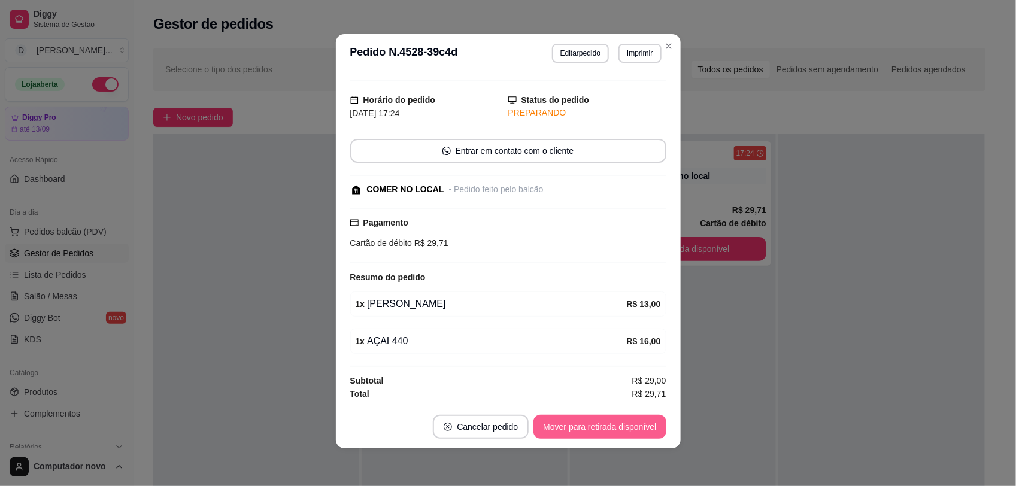
click at [633, 428] on button "Mover para retirada disponível" at bounding box center [599, 427] width 132 height 24
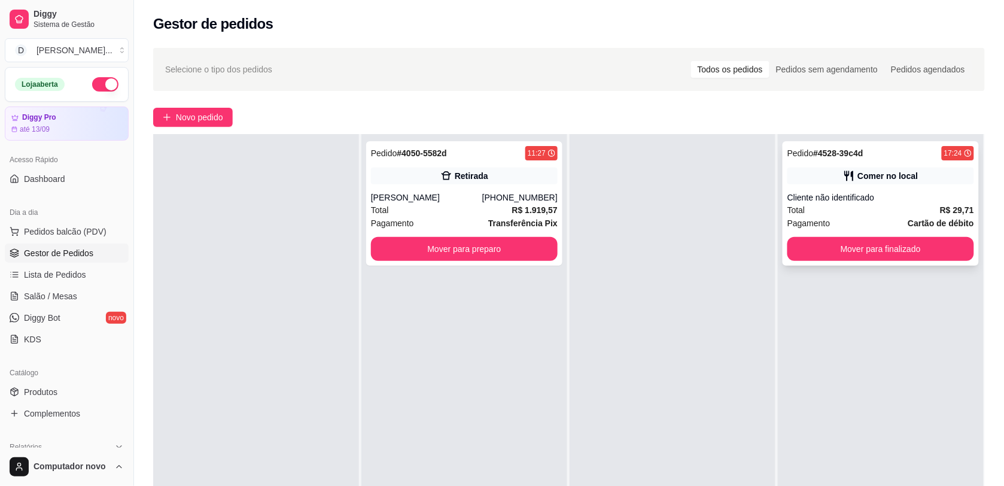
click at [904, 206] on div "Total R$ 29,71" at bounding box center [881, 210] width 187 height 13
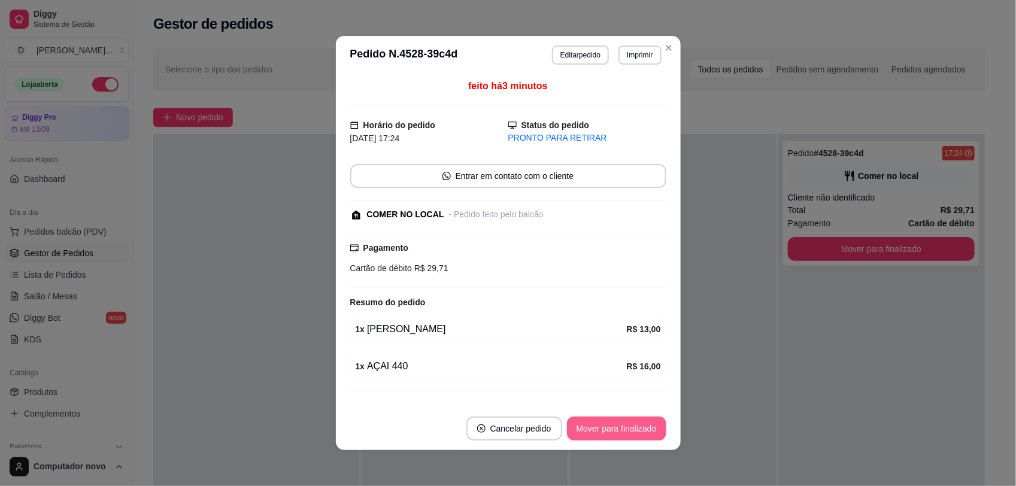
click at [618, 432] on button "Mover para finalizado" at bounding box center [616, 429] width 99 height 24
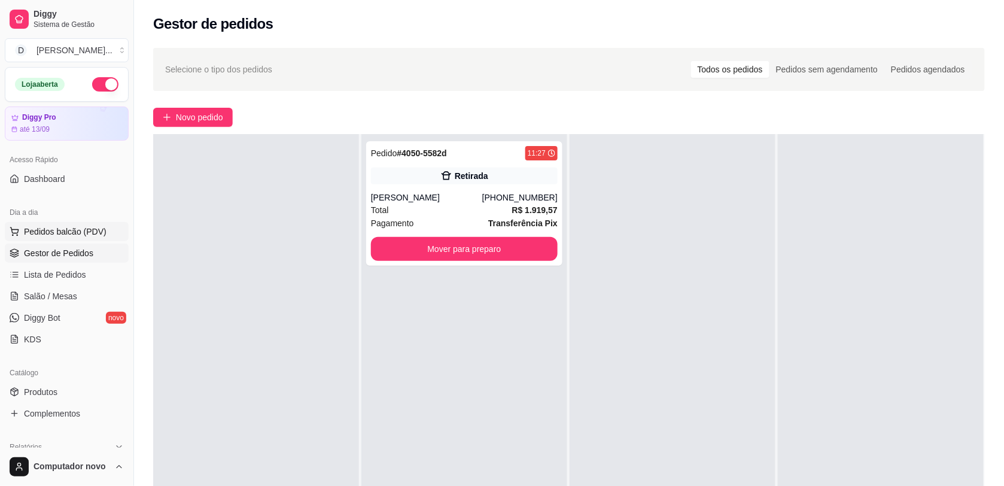
click at [88, 225] on button "Pedidos balcão (PDV)" at bounding box center [67, 231] width 124 height 19
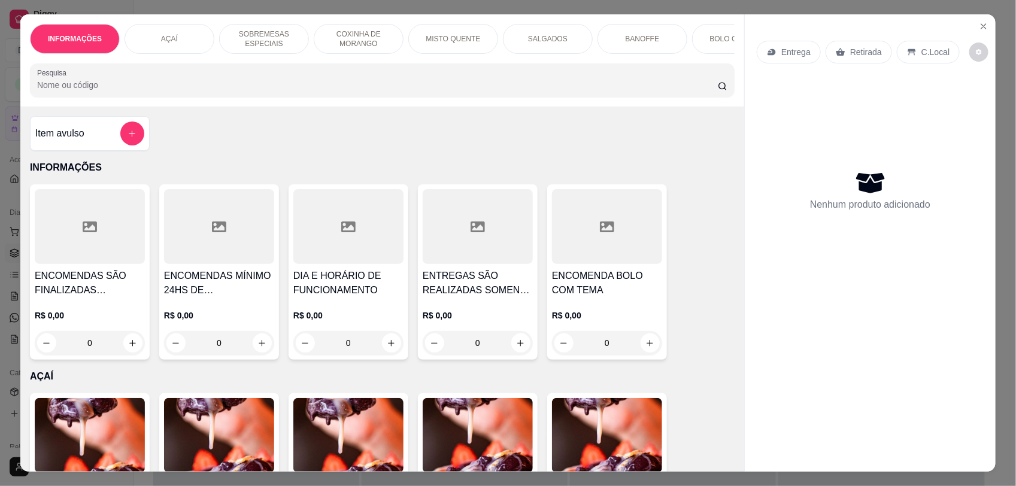
click at [271, 148] on div "Item avulso INFORMAÇÕES ENCOMENDAS SÃO FINALIZADAS MEDIANTE A SINAL DE 50% DO V…" at bounding box center [382, 289] width 724 height 365
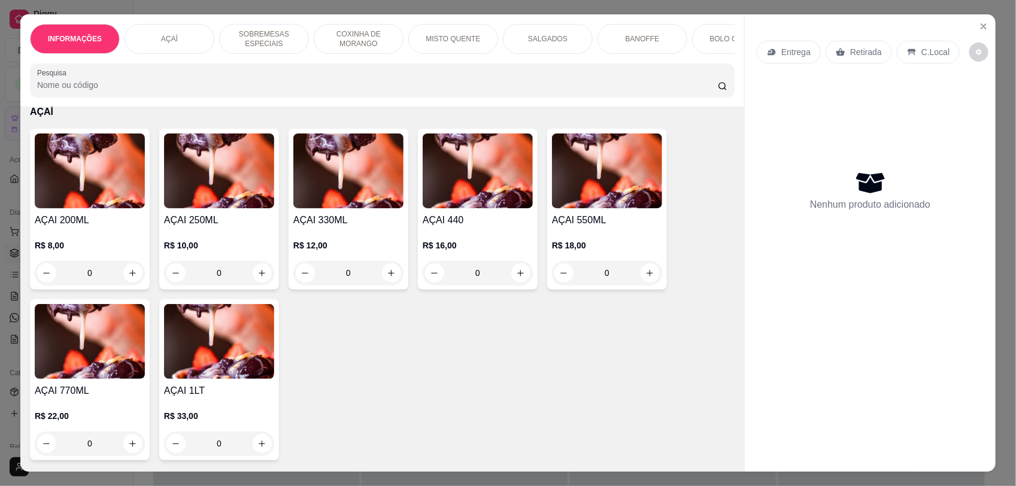
scroll to position [299, 0]
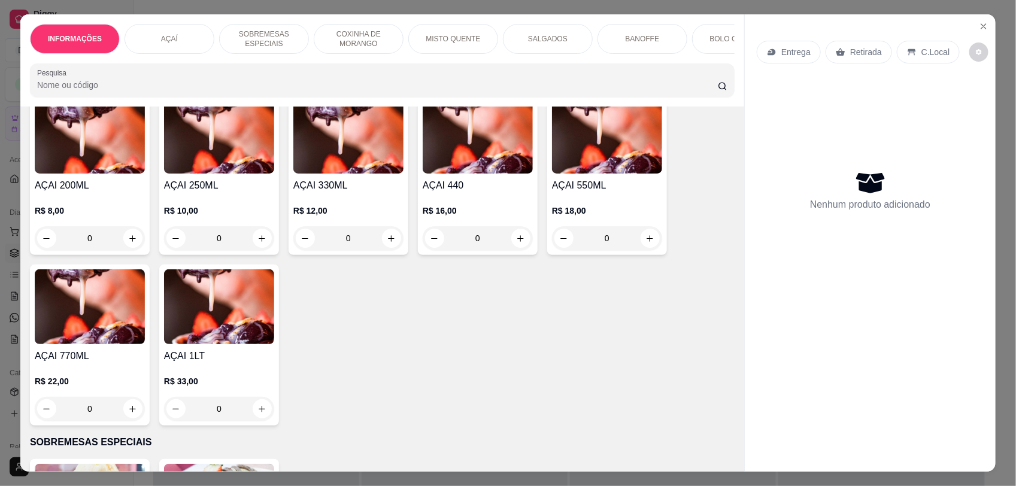
click at [512, 244] on div "0" at bounding box center [478, 238] width 110 height 24
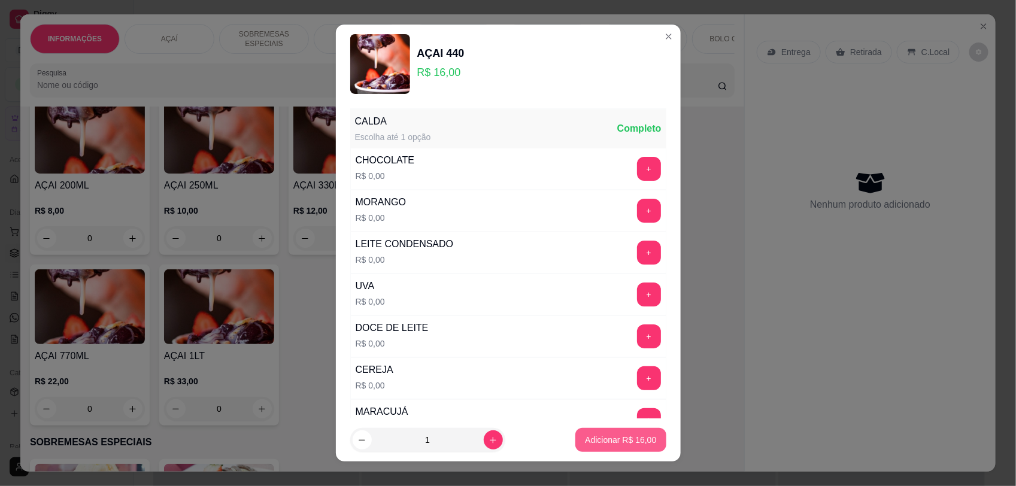
click at [608, 436] on p "Adicionar R$ 16,00" at bounding box center [620, 440] width 71 height 12
type input "1"
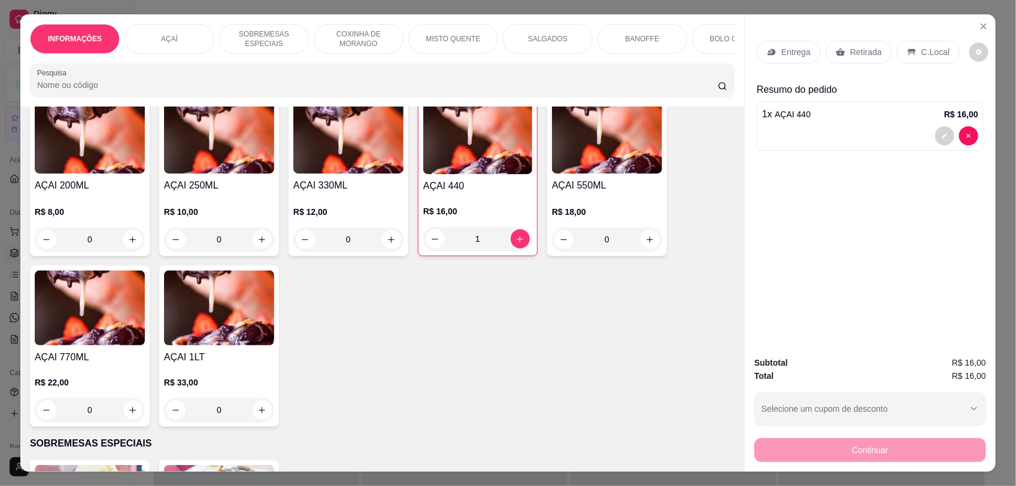
click at [921, 52] on p "C.Local" at bounding box center [935, 52] width 28 height 12
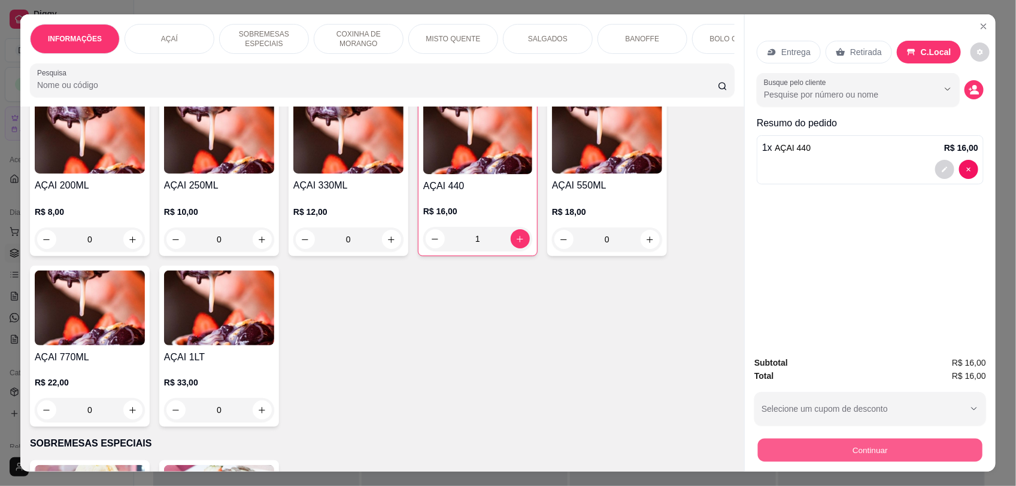
click at [871, 453] on button "Continuar" at bounding box center [870, 449] width 224 height 23
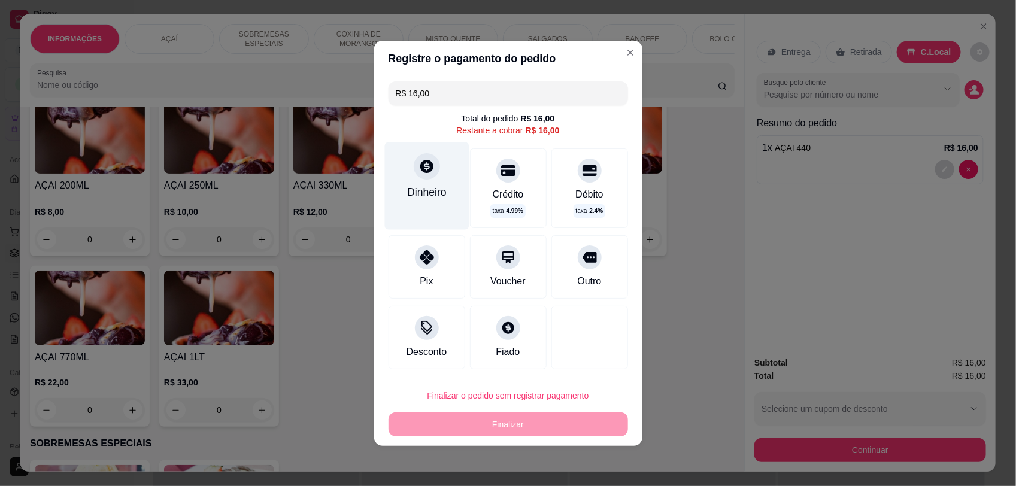
click at [420, 187] on div "Dinheiro" at bounding box center [427, 192] width 40 height 16
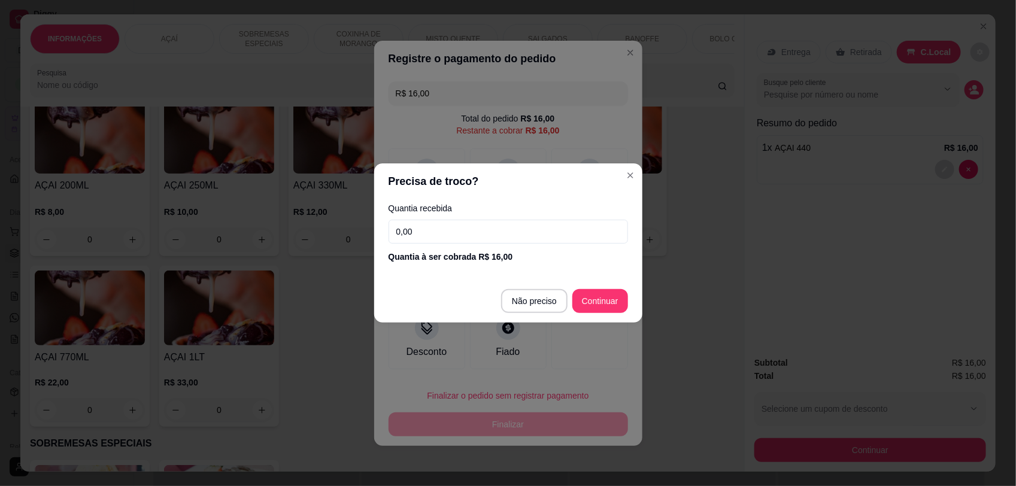
click at [453, 229] on input "0,00" at bounding box center [507, 232] width 239 height 24
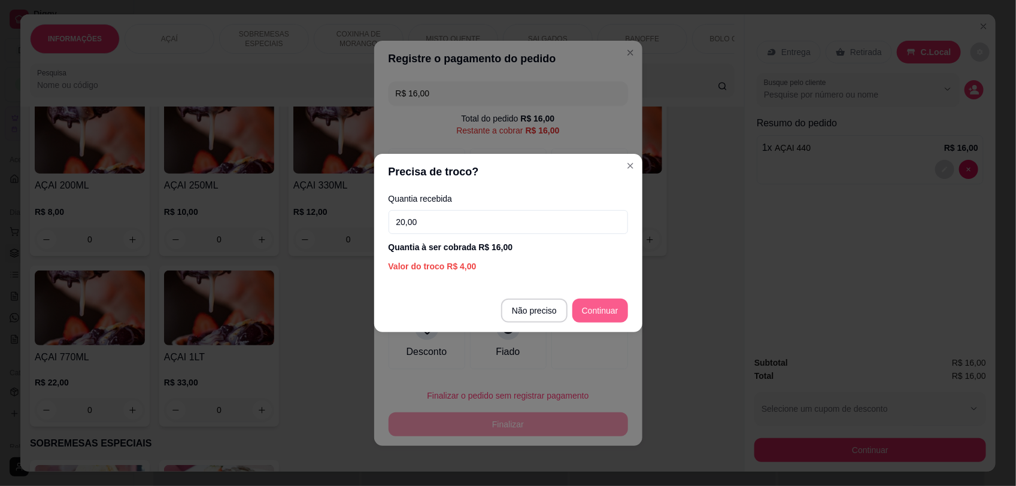
type input "20,00"
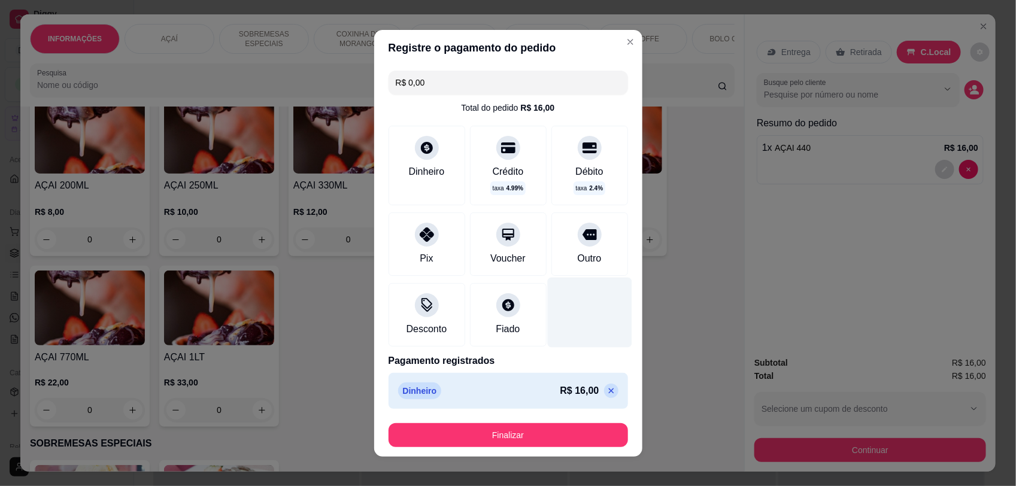
type input "R$ 0,00"
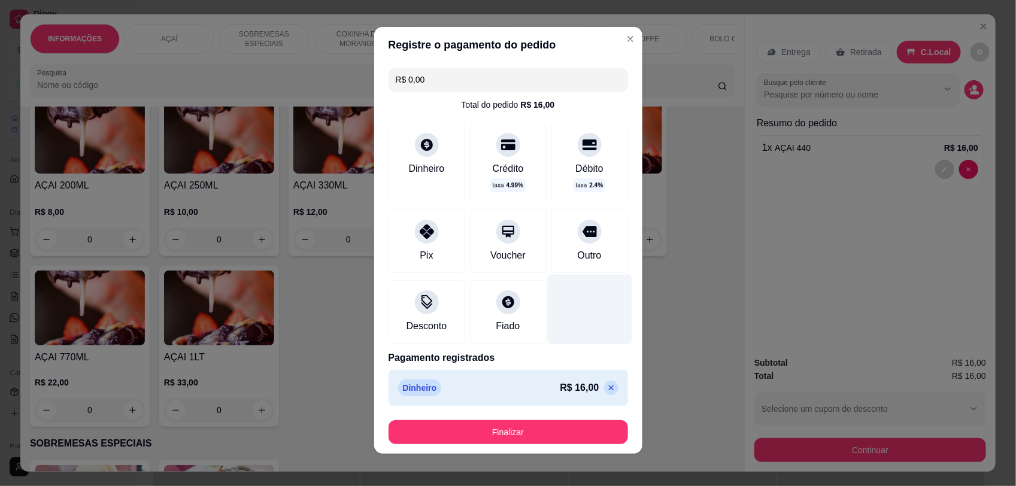
scroll to position [0, 0]
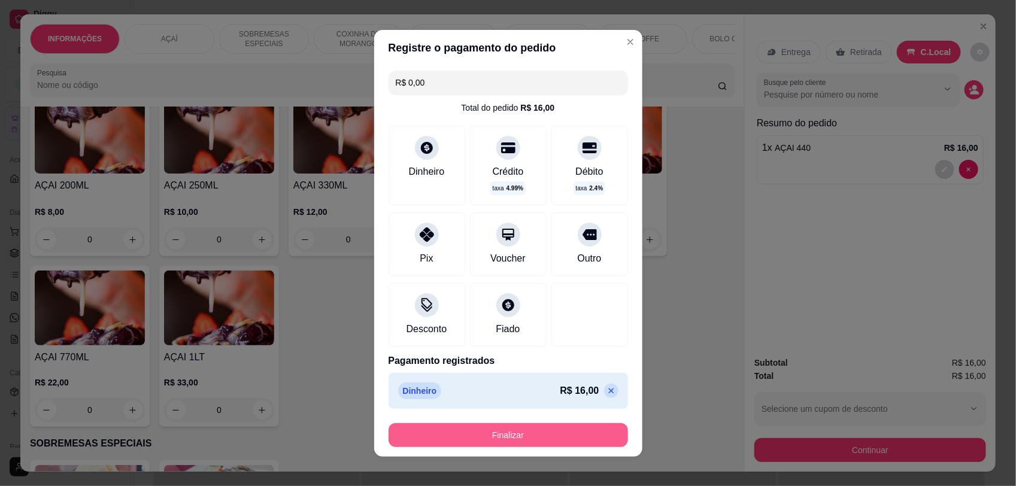
click at [534, 437] on button "Finalizar" at bounding box center [507, 435] width 239 height 24
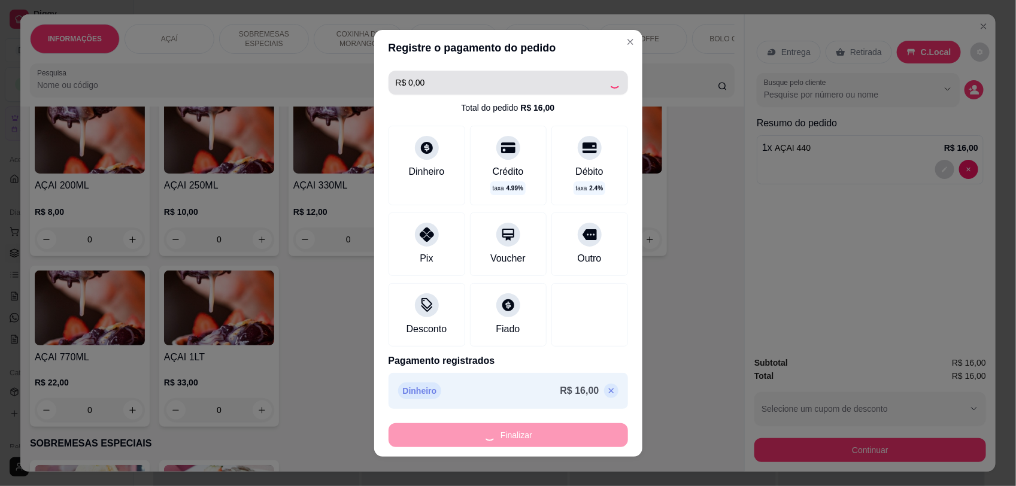
type input "0"
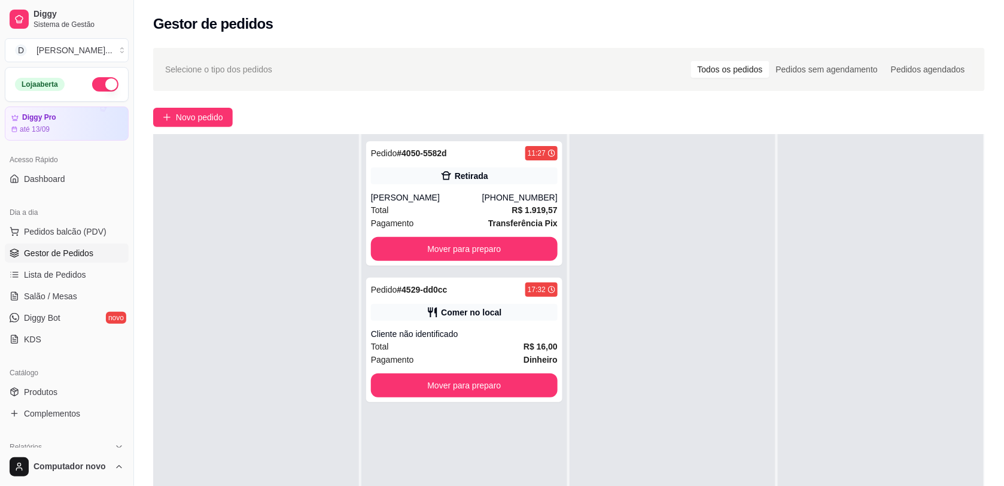
click at [622, 241] on div at bounding box center [673, 377] width 206 height 486
click at [470, 311] on div "Comer no local" at bounding box center [471, 312] width 60 height 12
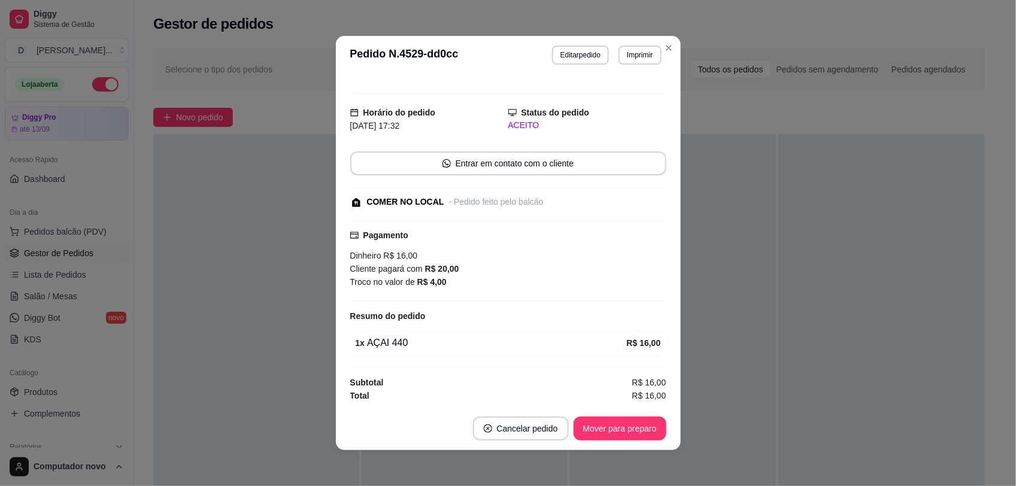
scroll to position [2, 0]
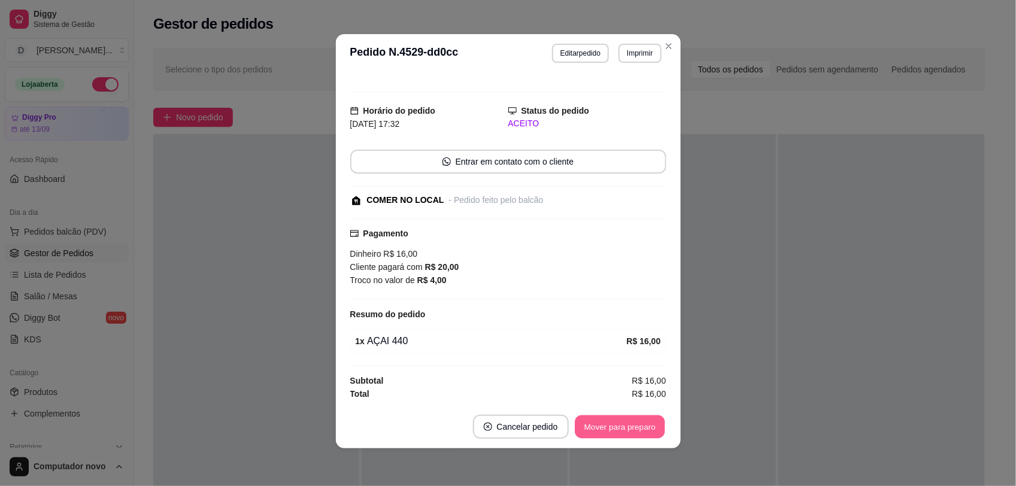
click at [623, 422] on button "Mover para preparo" at bounding box center [620, 426] width 90 height 23
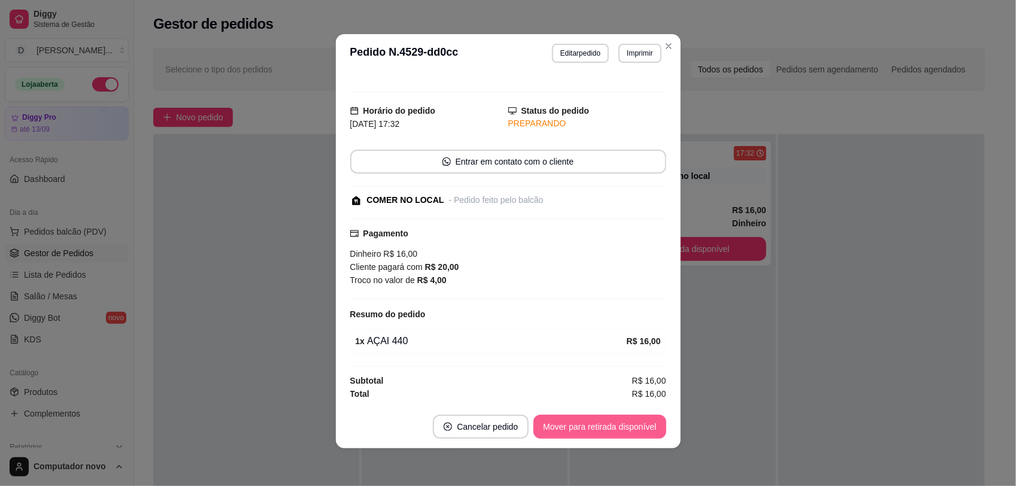
click at [623, 423] on button "Mover para retirada disponível" at bounding box center [599, 427] width 132 height 24
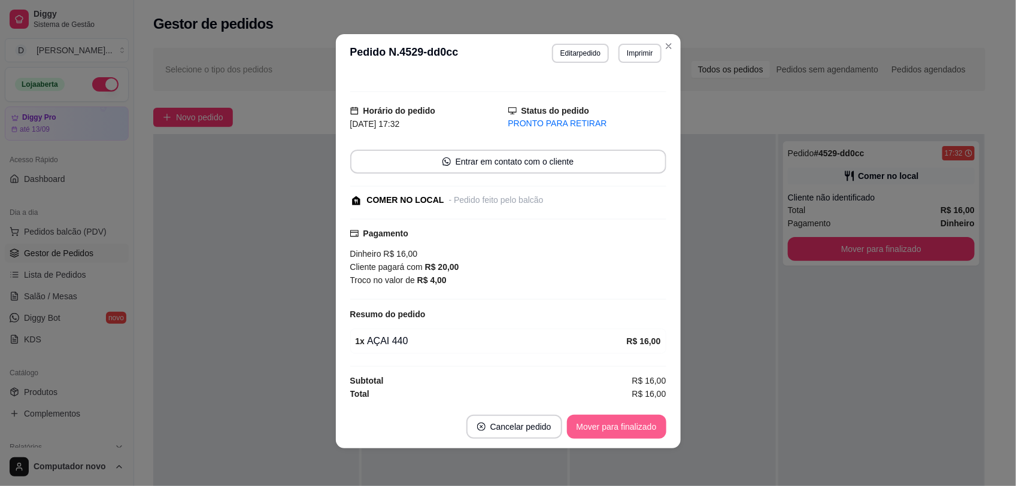
click at [618, 485] on html "Diggy Sistema de Gestão D Drika Monteir ... Loja aberta Diggy Pro até 13/09 Ace…" at bounding box center [508, 243] width 1016 height 486
click at [631, 426] on button "Mover para finalizado" at bounding box center [616, 426] width 96 height 23
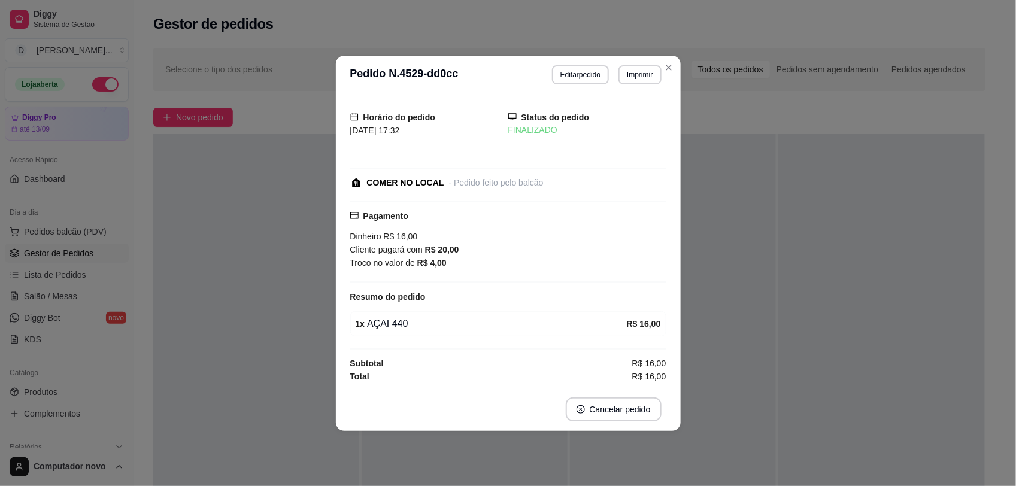
scroll to position [0, 0]
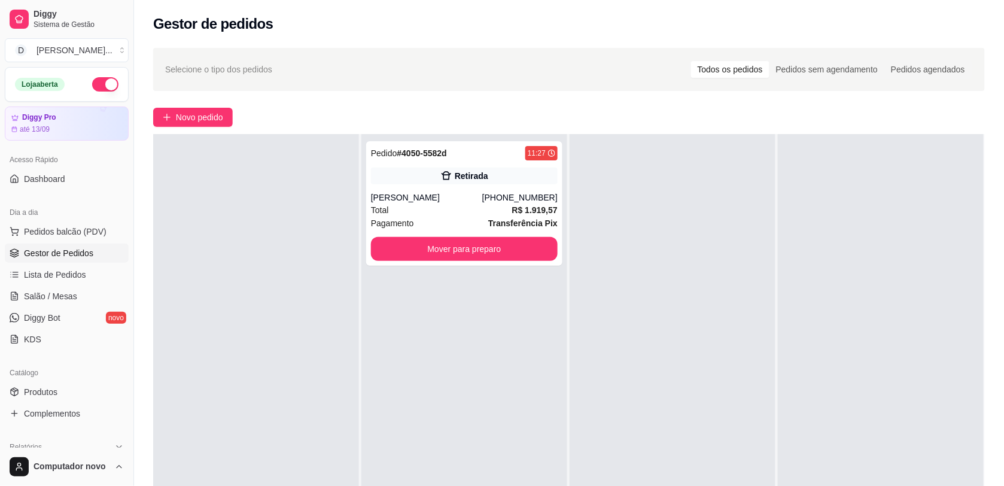
drag, startPoint x: 205, startPoint y: 265, endPoint x: 211, endPoint y: 264, distance: 6.1
click at [211, 264] on div at bounding box center [256, 377] width 206 height 486
click at [92, 225] on button "Pedidos balcão (PDV)" at bounding box center [67, 231] width 124 height 19
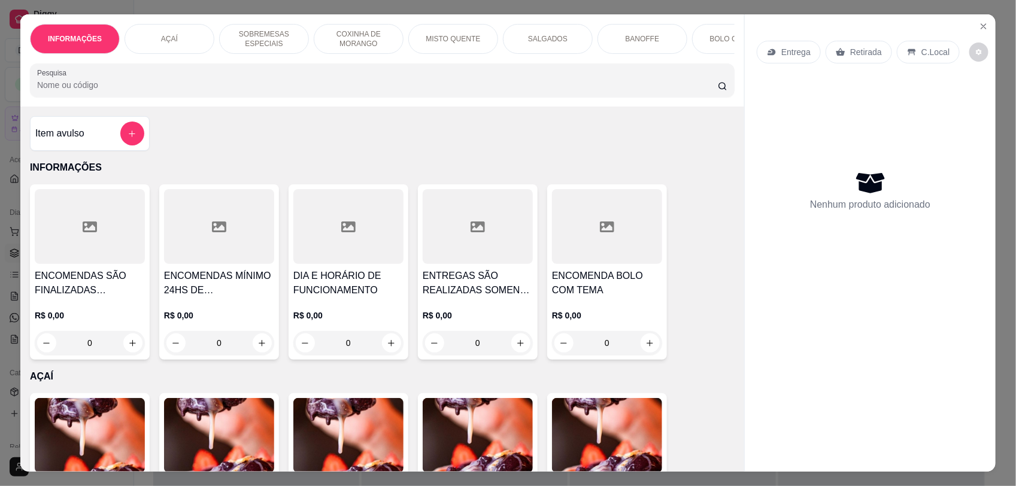
drag, startPoint x: 193, startPoint y: 169, endPoint x: 208, endPoint y: 169, distance: 14.4
click at [196, 169] on div "Item avulso INFORMAÇÕES ENCOMENDAS SÃO FINALIZADAS MEDIANTE A SINAL DE 50% DO V…" at bounding box center [382, 289] width 724 height 365
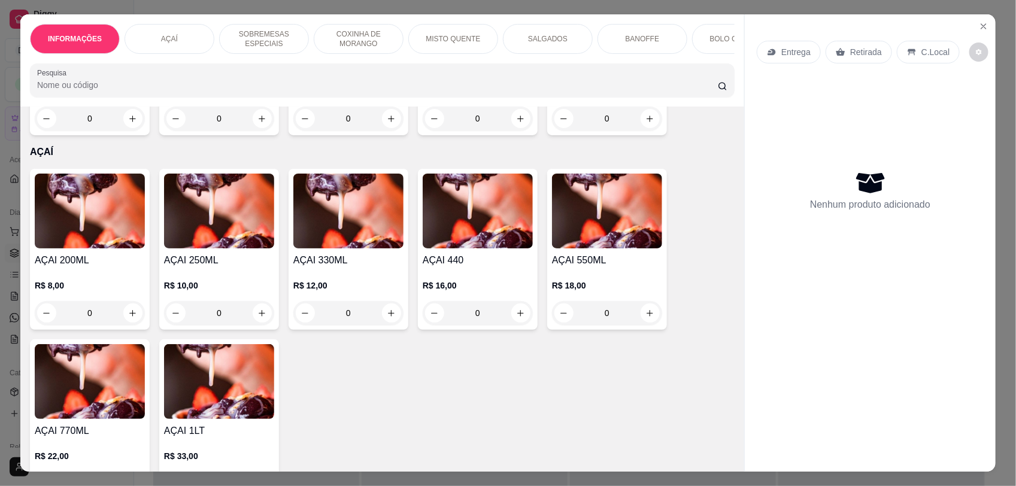
scroll to position [24, 0]
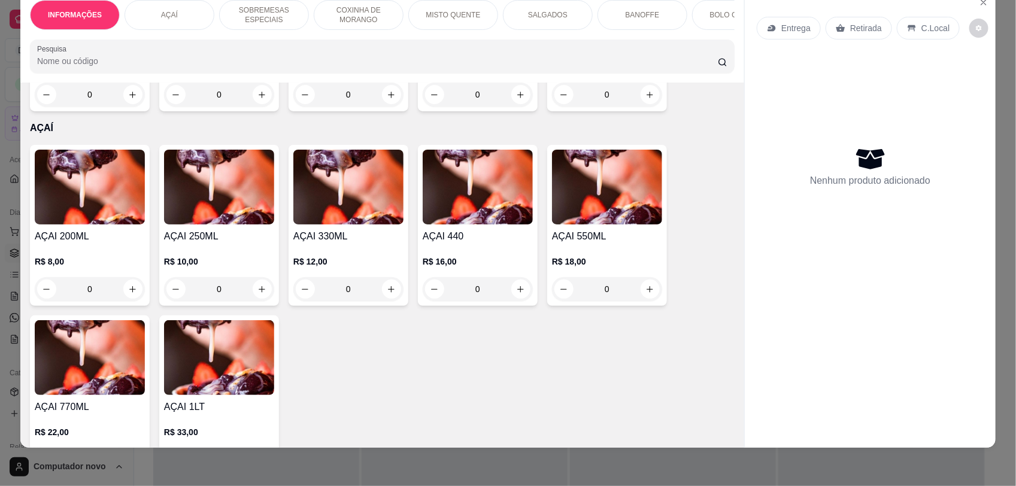
click at [440, 381] on div "AÇAI 200ML R$ 8,00 0 AÇAI 250ML R$ 10,00 0 AÇAI 330ML R$ 12,00 0 AÇAI 440 R$ 16…" at bounding box center [382, 311] width 704 height 332
click at [385, 300] on div "0" at bounding box center [348, 289] width 110 height 24
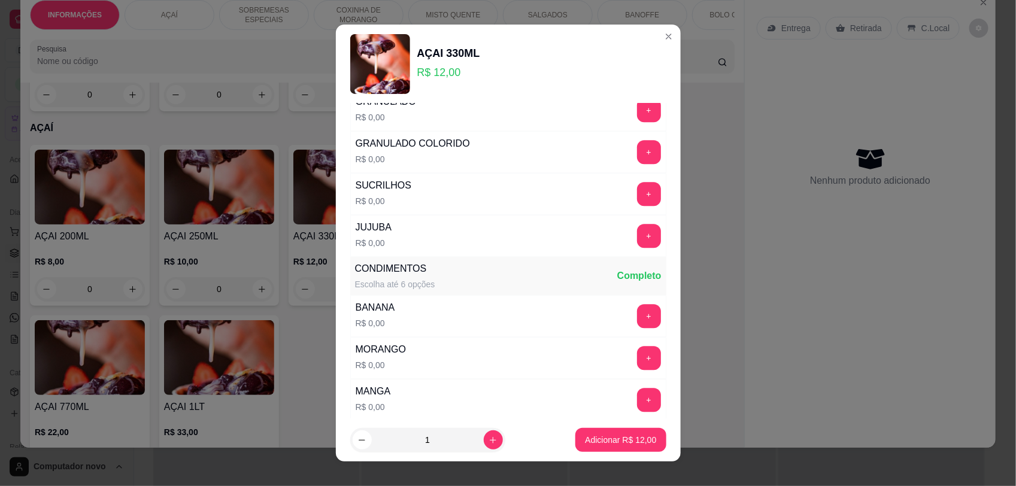
scroll to position [1646, 0]
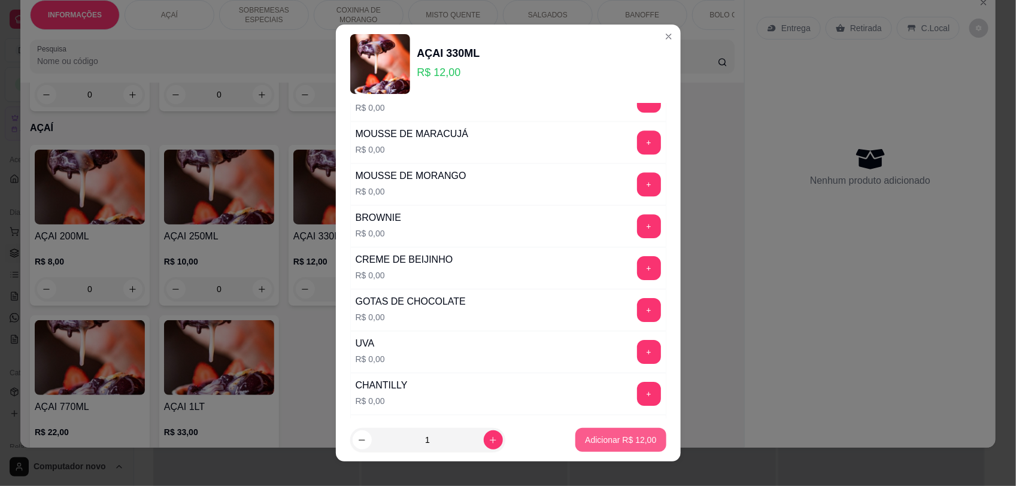
click at [585, 438] on p "Adicionar R$ 12,00" at bounding box center [620, 440] width 71 height 12
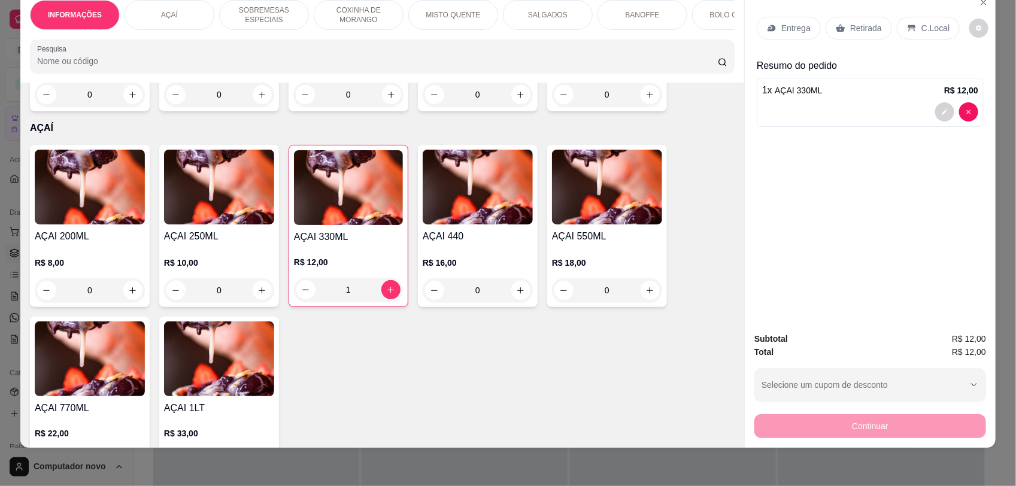
type input "1"
click at [845, 196] on div "Entrega Retirada C.Local Resumo do pedido 1 x AÇAI 330ML R$ 12,00" at bounding box center [870, 156] width 251 height 332
click at [921, 33] on p "C.Local" at bounding box center [935, 28] width 28 height 12
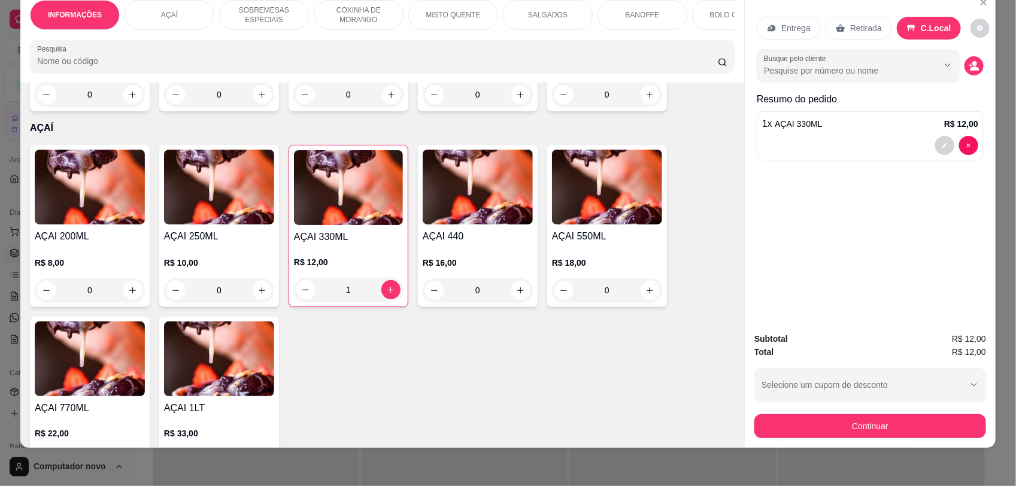
click at [879, 210] on div "Entrega Retirada C.Local Busque pelo cliente Resumo do pedido 1 x AÇAI 330ML R$…" at bounding box center [870, 156] width 251 height 332
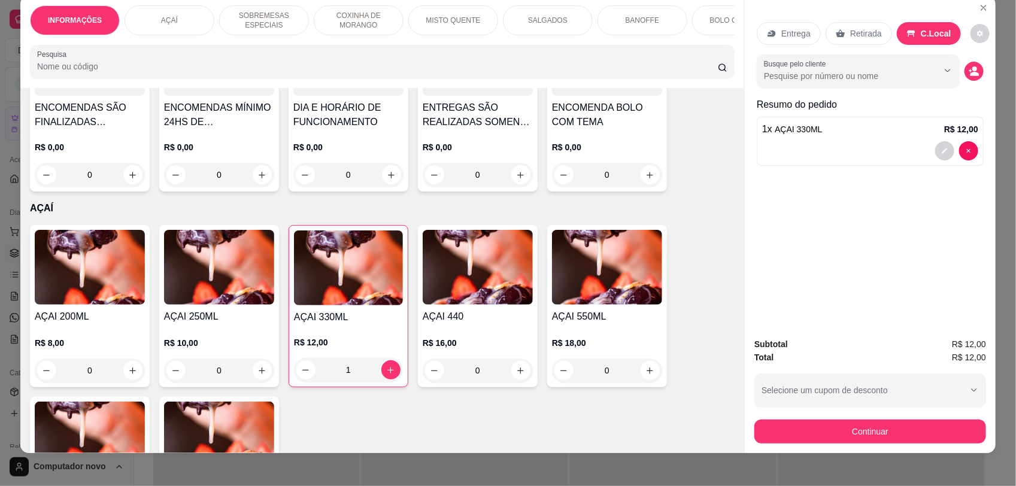
scroll to position [24, 0]
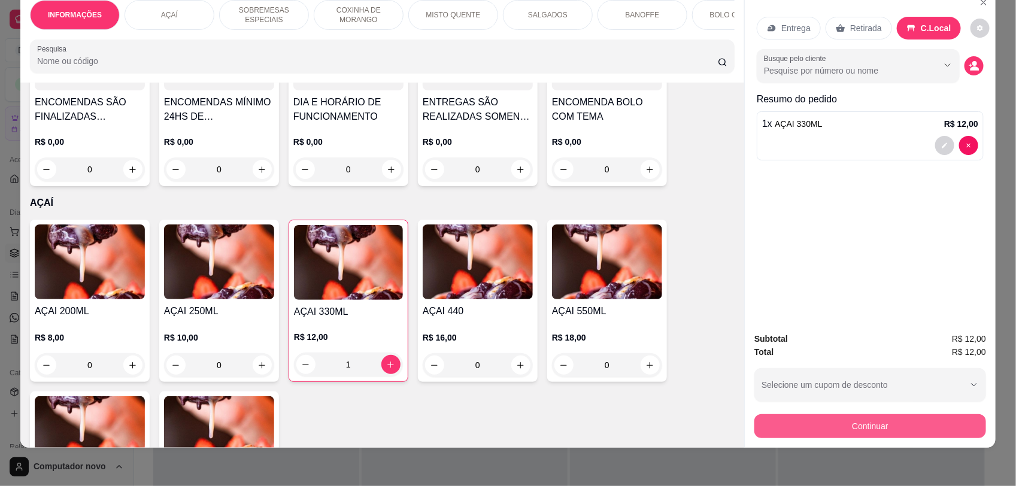
click at [892, 423] on button "Continuar" at bounding box center [870, 426] width 232 height 24
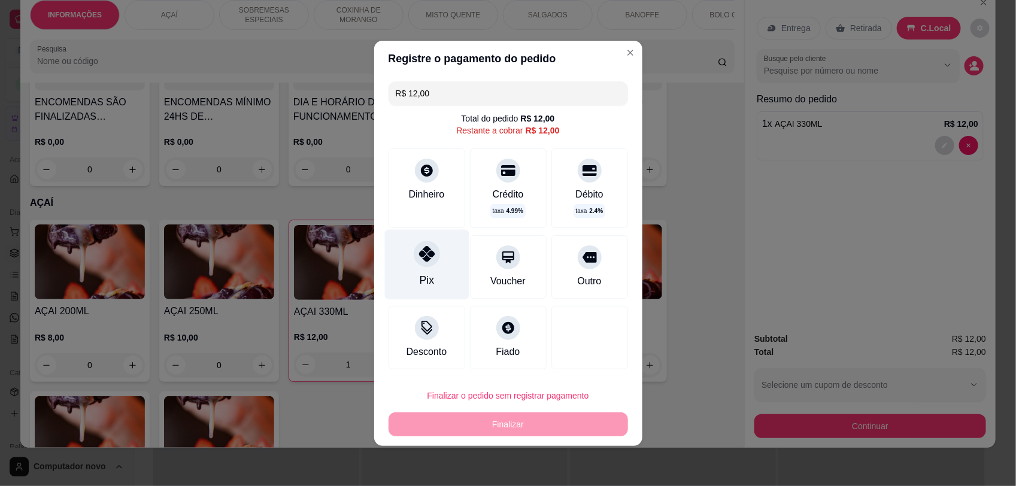
click at [434, 268] on div "Pix" at bounding box center [426, 264] width 84 height 70
type input "R$ 0,00"
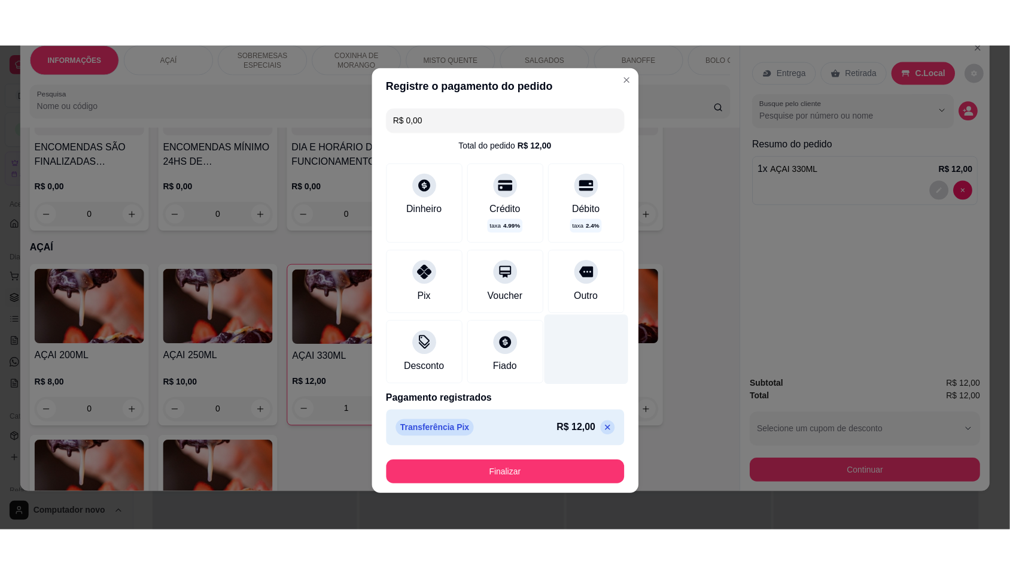
scroll to position [9, 0]
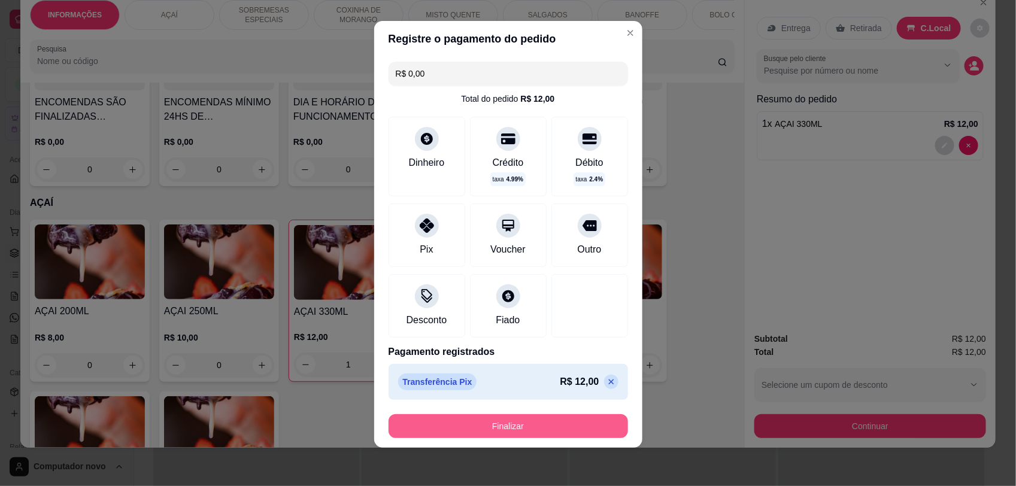
click at [507, 414] on div "Finalizar" at bounding box center [507, 426] width 239 height 24
click at [514, 426] on button "Finalizar" at bounding box center [508, 425] width 232 height 23
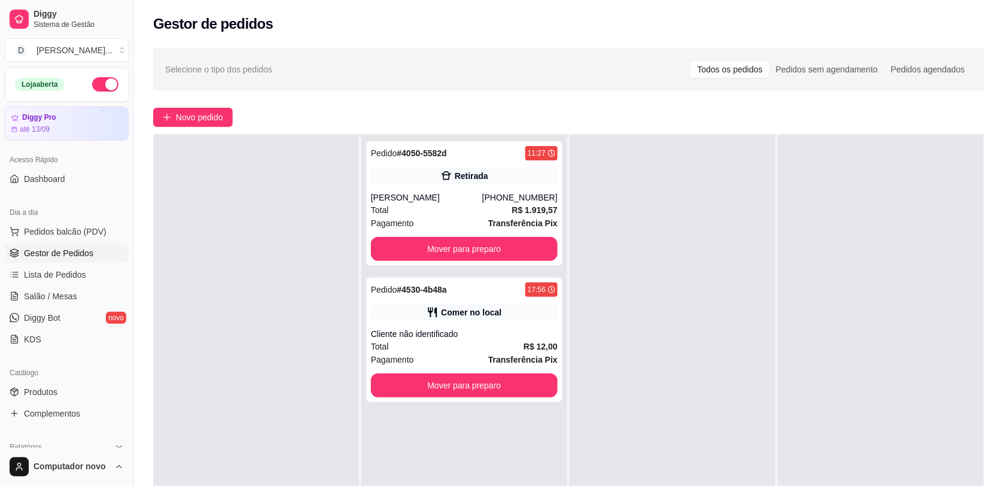
click at [588, 291] on div at bounding box center [673, 377] width 206 height 486
click at [482, 298] on div "Pedido # 4530-4b48a 17:56 Comer no local Cliente não identificado Total R$ 12,0…" at bounding box center [464, 340] width 196 height 124
click at [702, 271] on div at bounding box center [673, 377] width 206 height 486
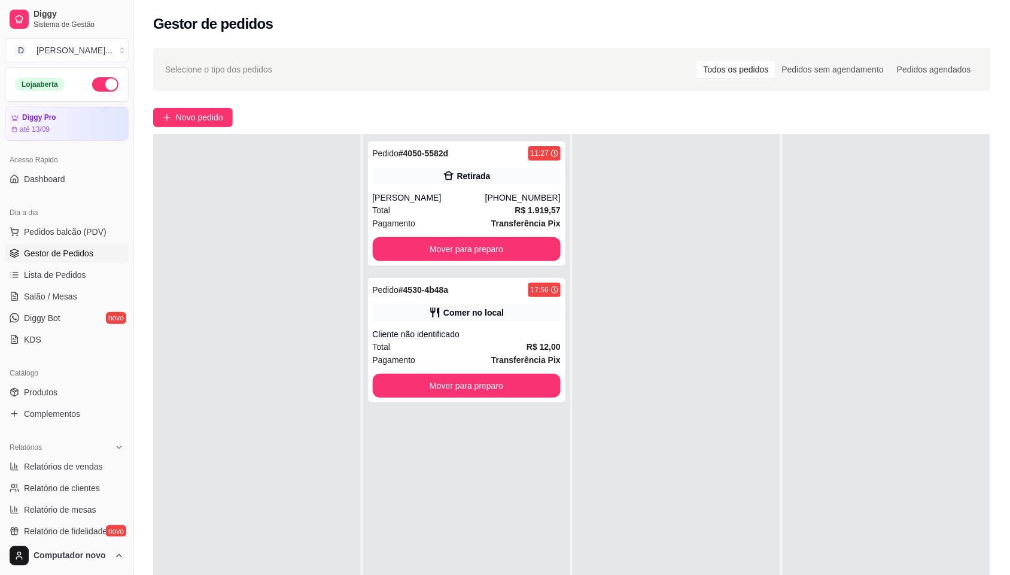
click at [705, 326] on div at bounding box center [677, 421] width 208 height 575
click at [689, 432] on div at bounding box center [677, 421] width 208 height 575
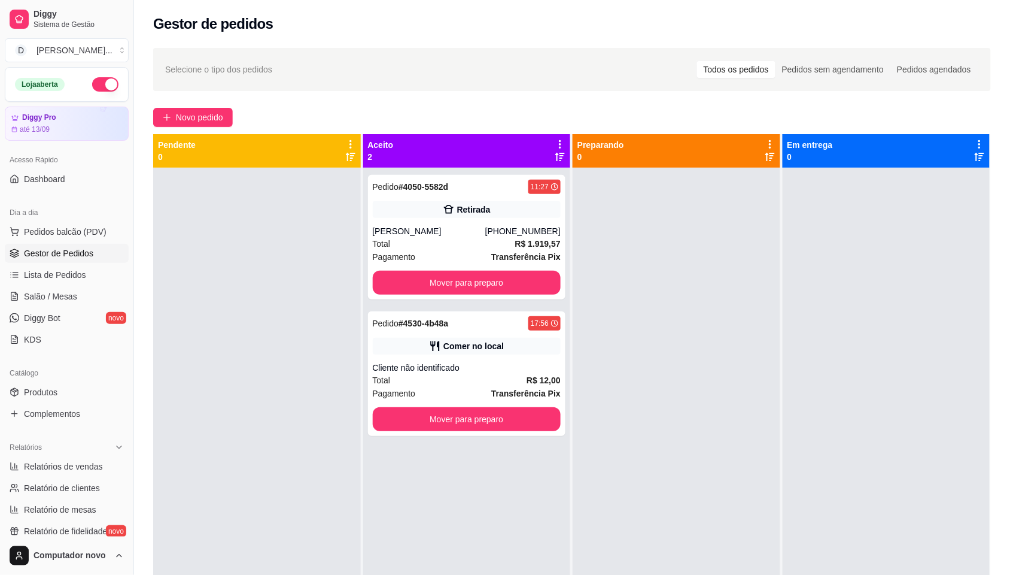
click at [958, 27] on div "Gestor de pedidos" at bounding box center [572, 23] width 838 height 19
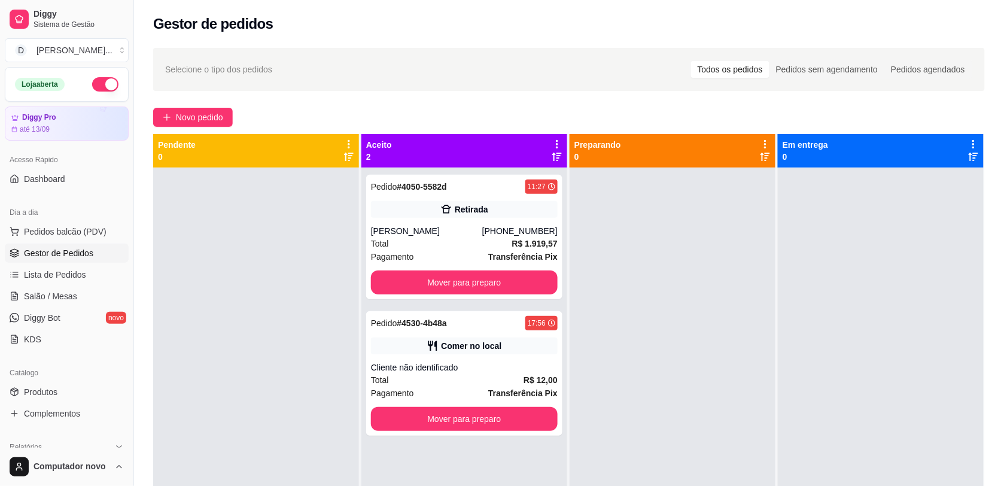
click at [684, 202] on div at bounding box center [673, 411] width 206 height 486
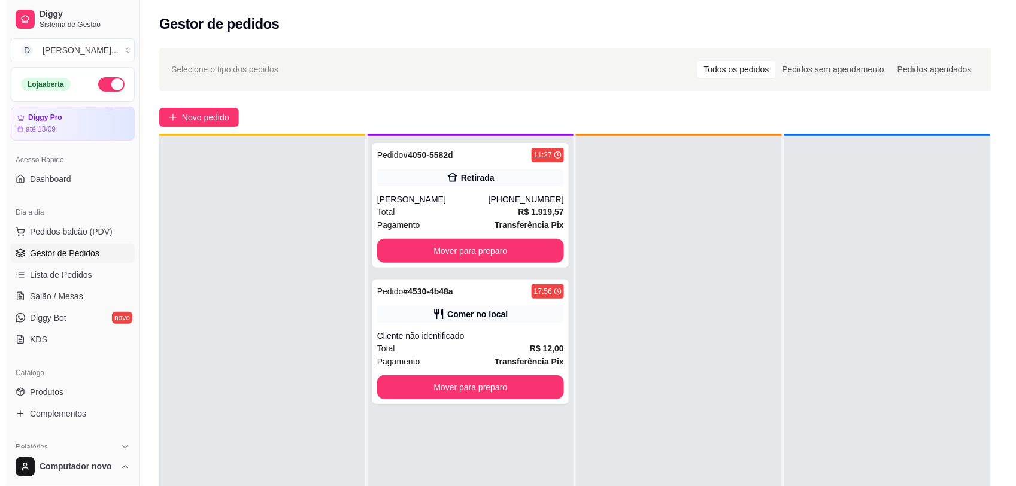
scroll to position [34, 0]
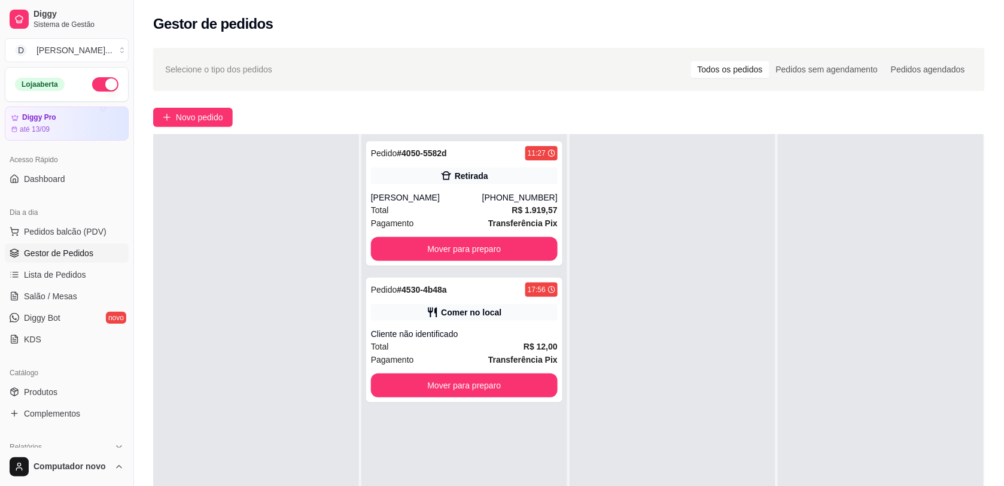
click at [661, 208] on div at bounding box center [673, 377] width 206 height 486
click at [91, 232] on span "Pedidos balcão (PDV)" at bounding box center [65, 232] width 83 height 12
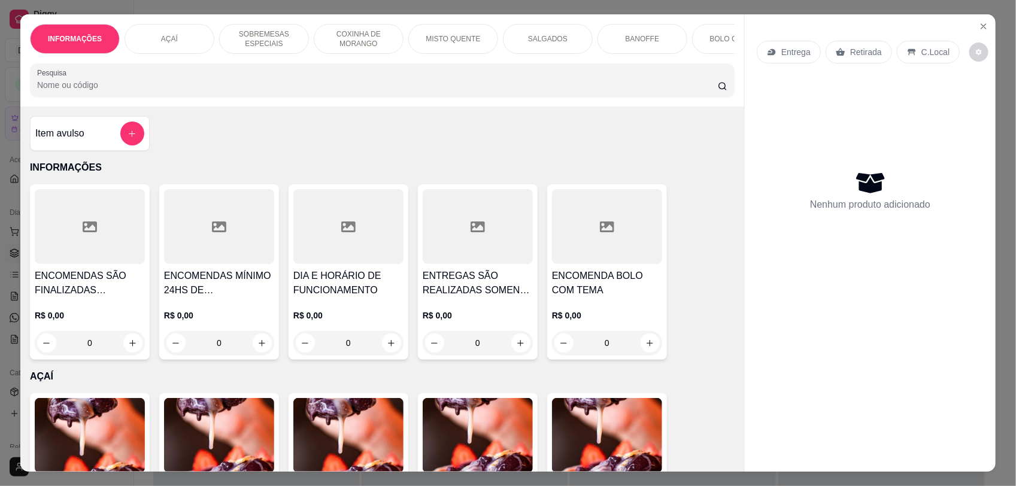
click at [210, 175] on p "INFORMAÇÕES" at bounding box center [382, 167] width 704 height 14
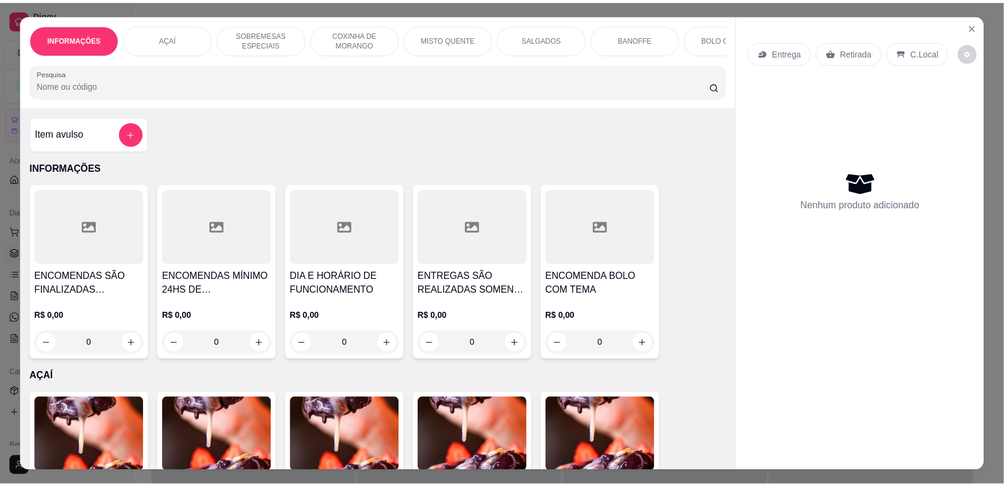
scroll to position [150, 0]
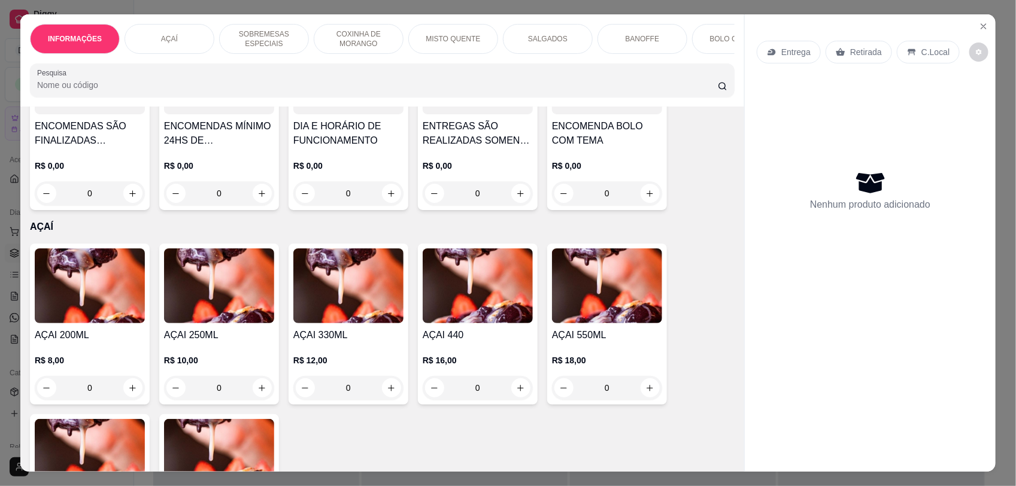
click at [258, 396] on div "0" at bounding box center [219, 388] width 110 height 24
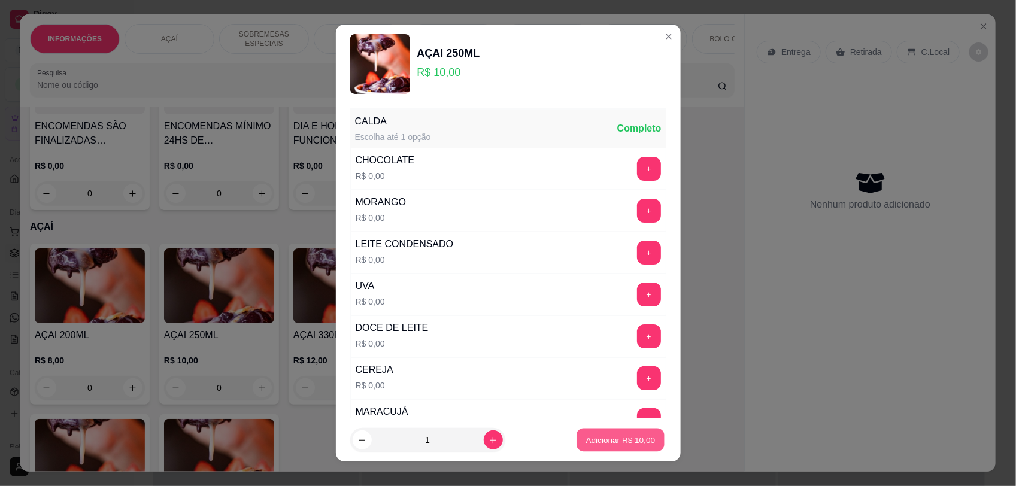
click at [586, 438] on p "Adicionar R$ 10,00" at bounding box center [620, 440] width 69 height 11
type input "1"
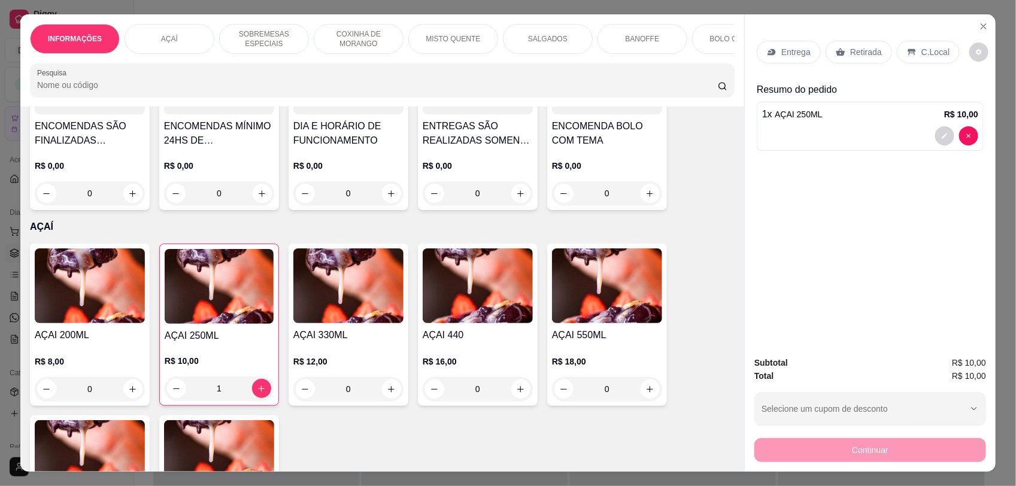
click at [931, 51] on p "C.Local" at bounding box center [935, 52] width 28 height 12
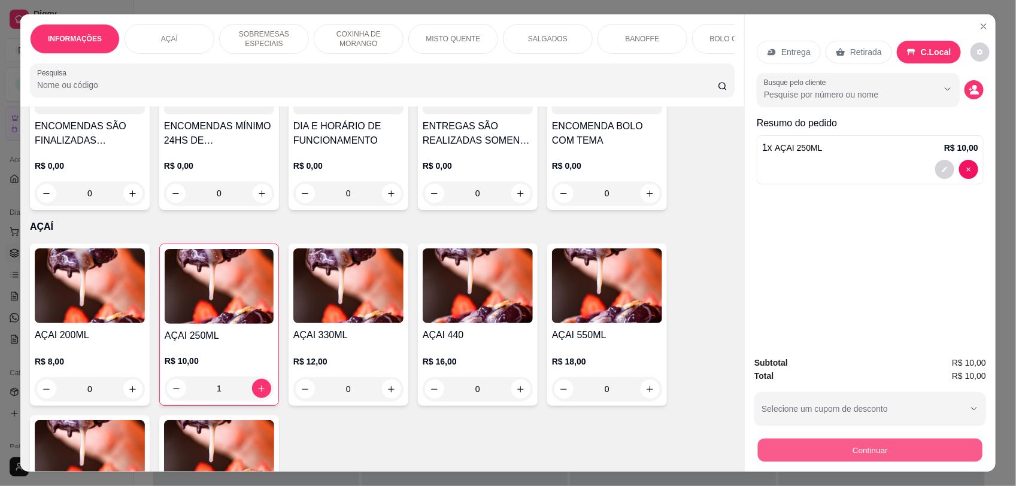
click at [827, 451] on button "Continuar" at bounding box center [870, 449] width 224 height 23
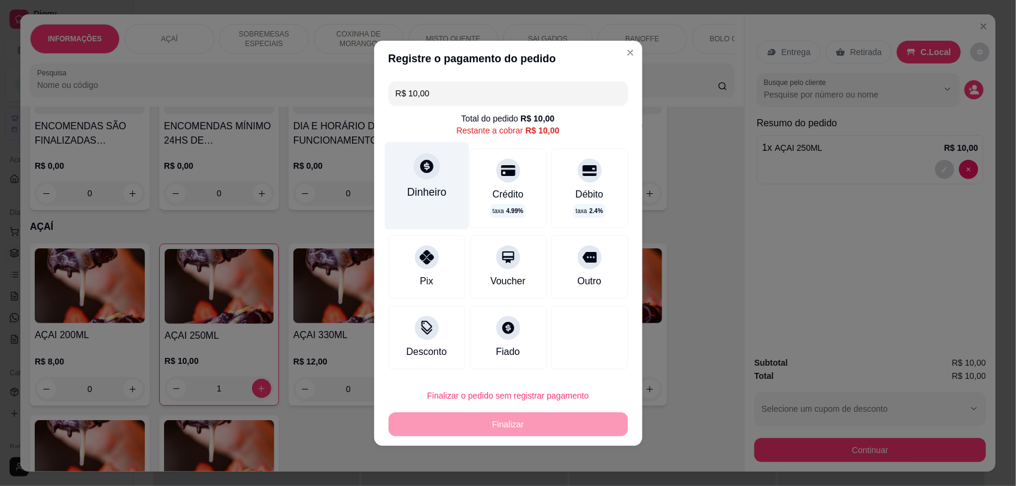
click at [418, 206] on div "Dinheiro" at bounding box center [426, 185] width 84 height 87
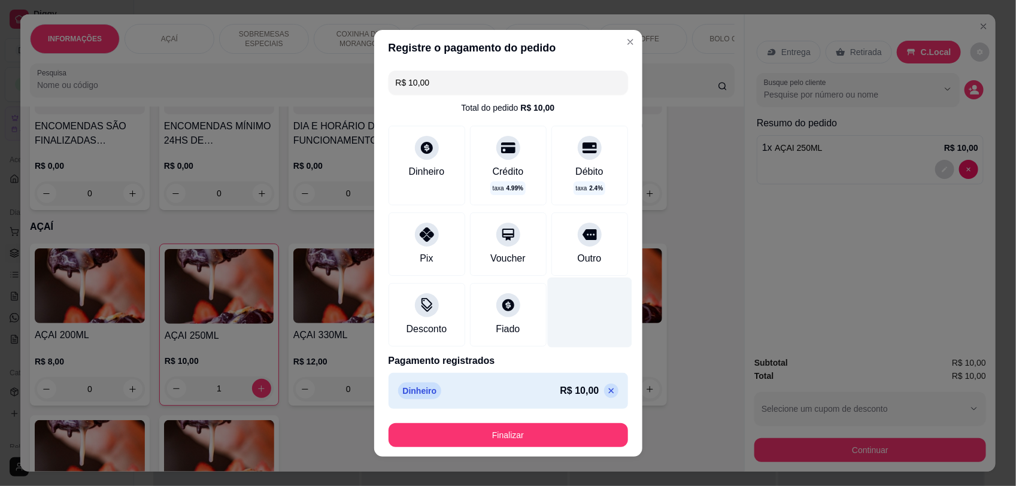
type input "R$ 0,00"
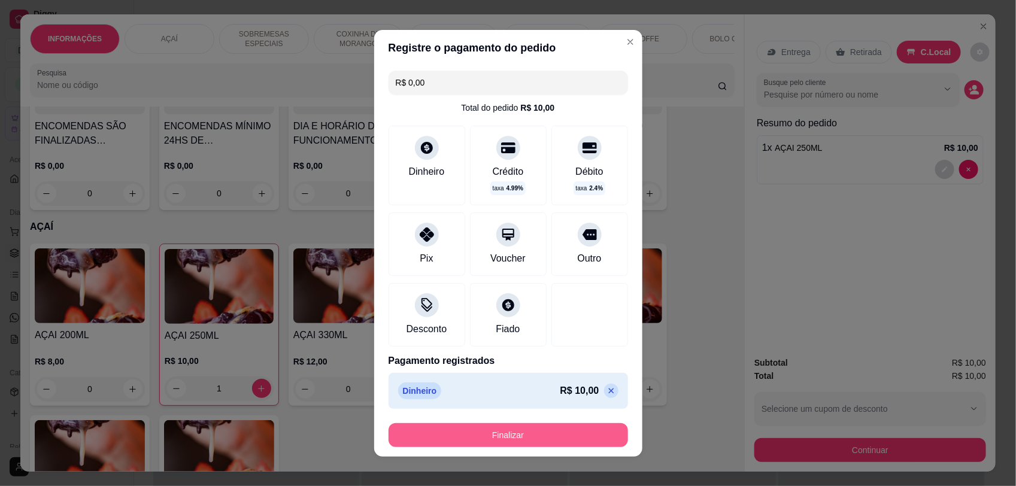
click at [555, 429] on button "Finalizar" at bounding box center [507, 435] width 239 height 24
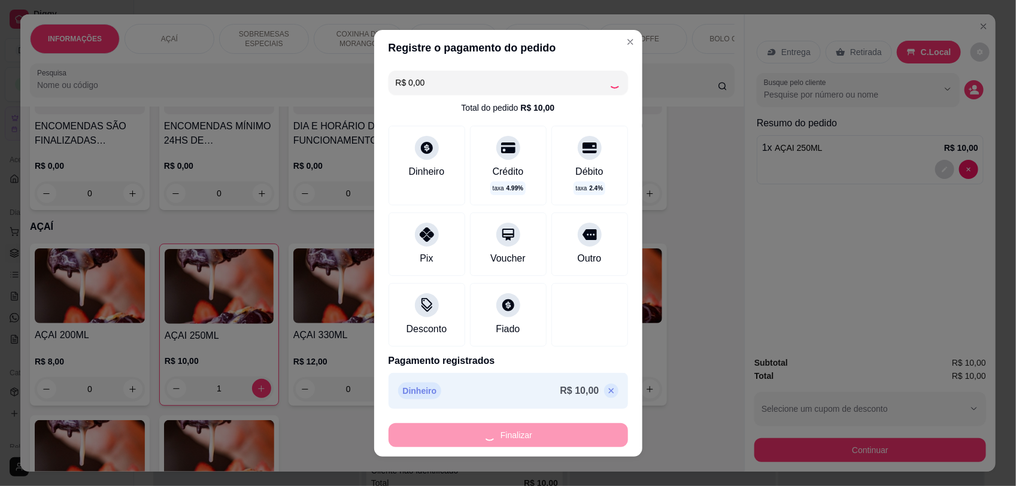
type input "0"
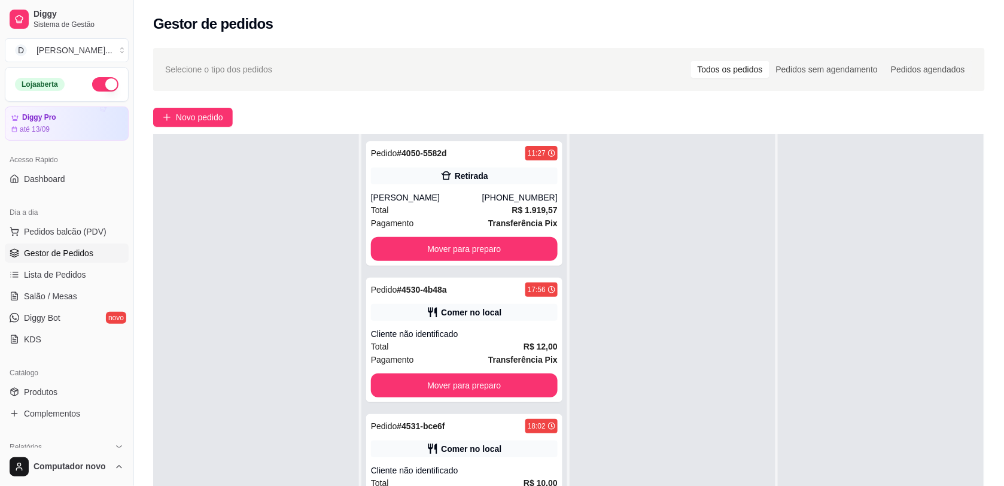
click at [637, 325] on div at bounding box center [673, 377] width 206 height 486
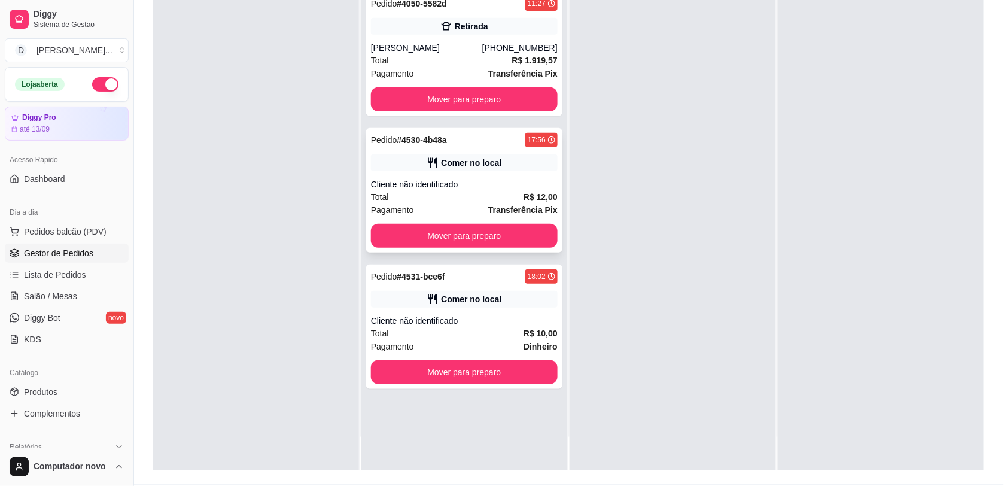
click at [512, 202] on div "Total R$ 12,00" at bounding box center [464, 196] width 187 height 13
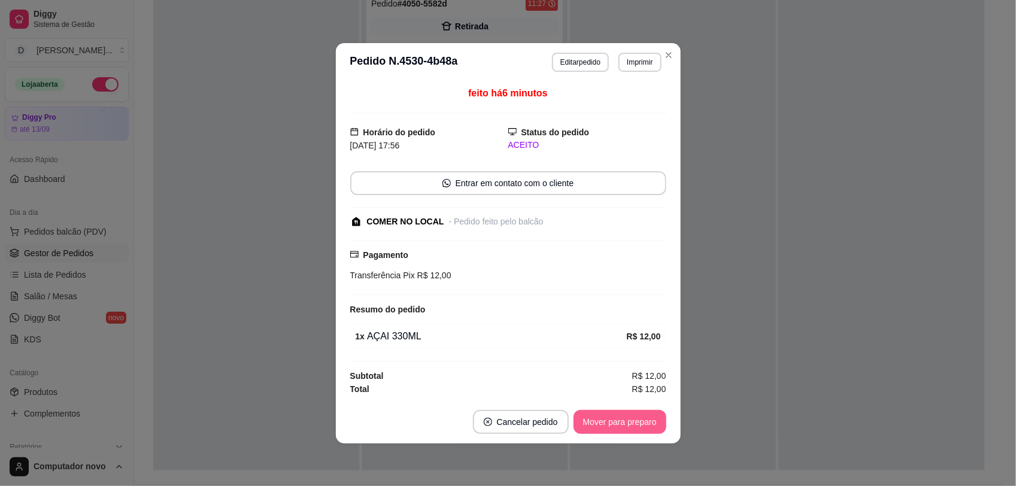
click at [648, 424] on button "Mover para preparo" at bounding box center [619, 422] width 93 height 24
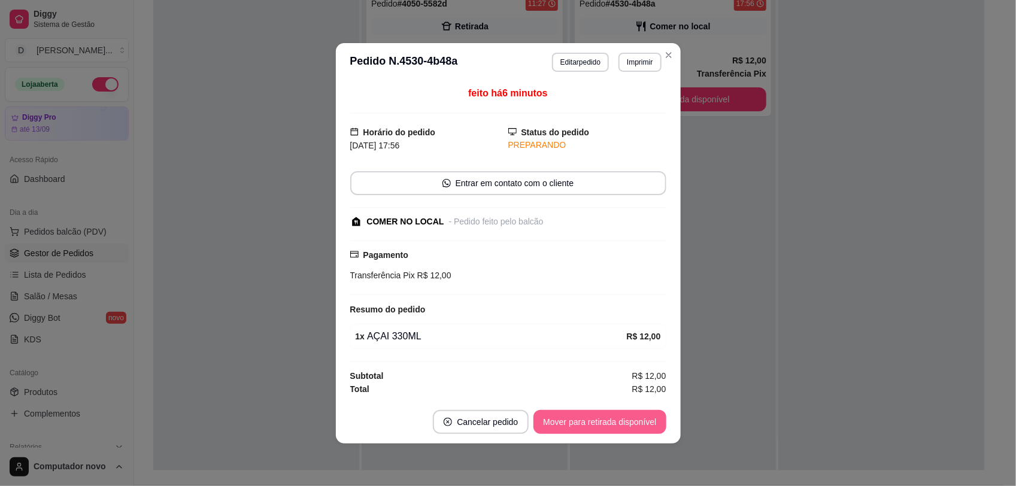
click at [655, 422] on button "Mover para retirada disponível" at bounding box center [599, 422] width 132 height 24
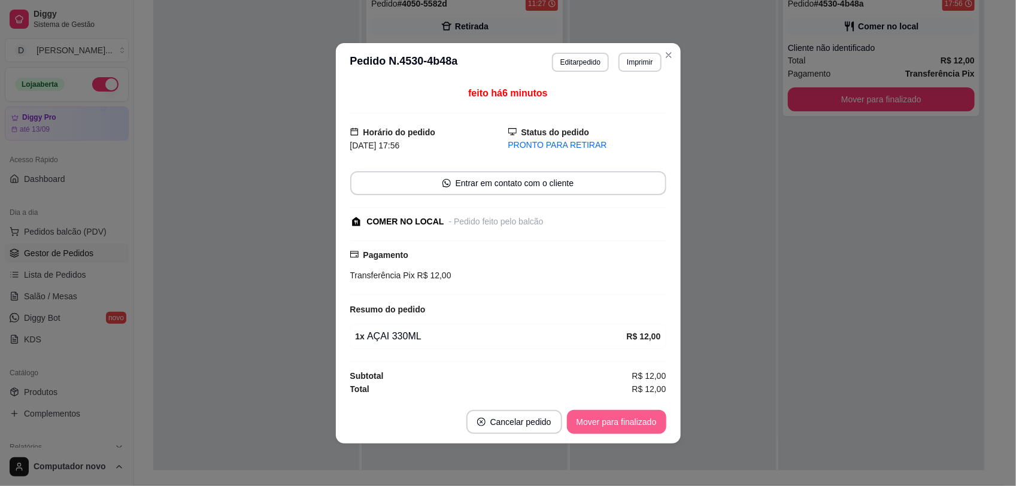
click at [655, 421] on button "Mover para finalizado" at bounding box center [616, 422] width 99 height 24
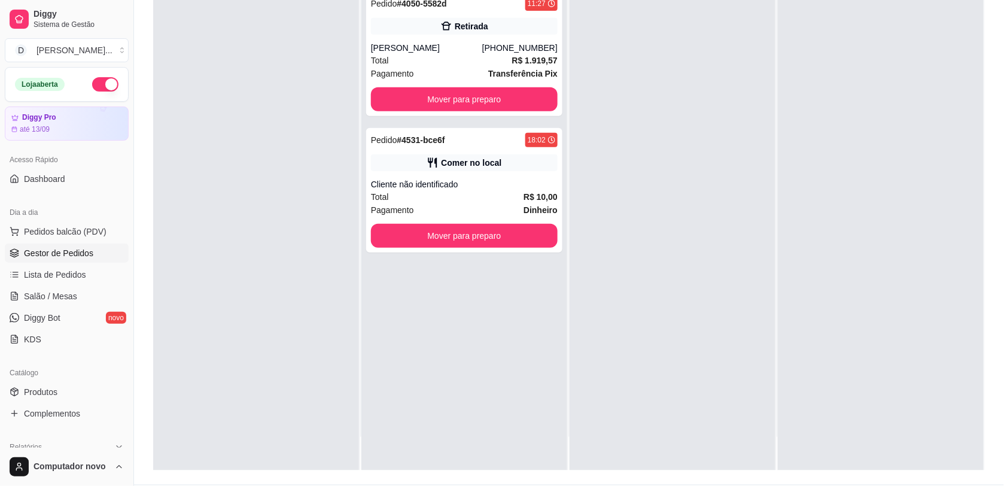
click at [669, 75] on div at bounding box center [673, 227] width 206 height 486
drag, startPoint x: 408, startPoint y: 147, endPoint x: 414, endPoint y: 142, distance: 8.1
click at [414, 142] on div "Pedido # 4531-bce6f" at bounding box center [408, 140] width 74 height 14
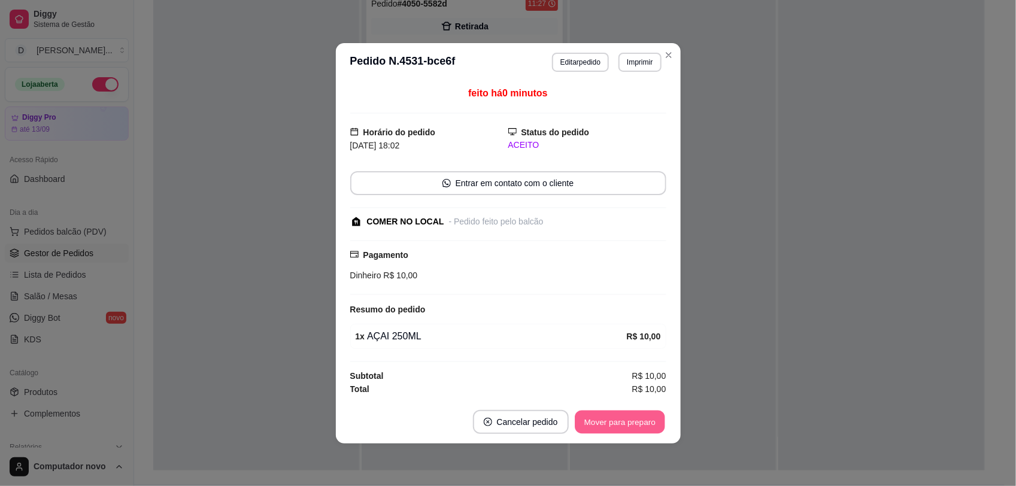
click at [629, 420] on button "Mover para preparo" at bounding box center [620, 421] width 90 height 23
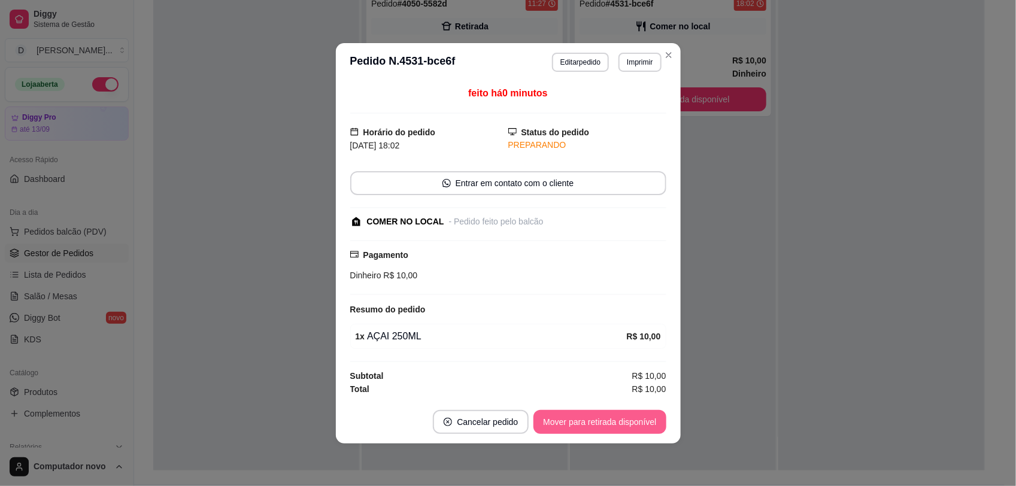
click at [627, 417] on button "Mover para retirada disponível" at bounding box center [599, 422] width 132 height 24
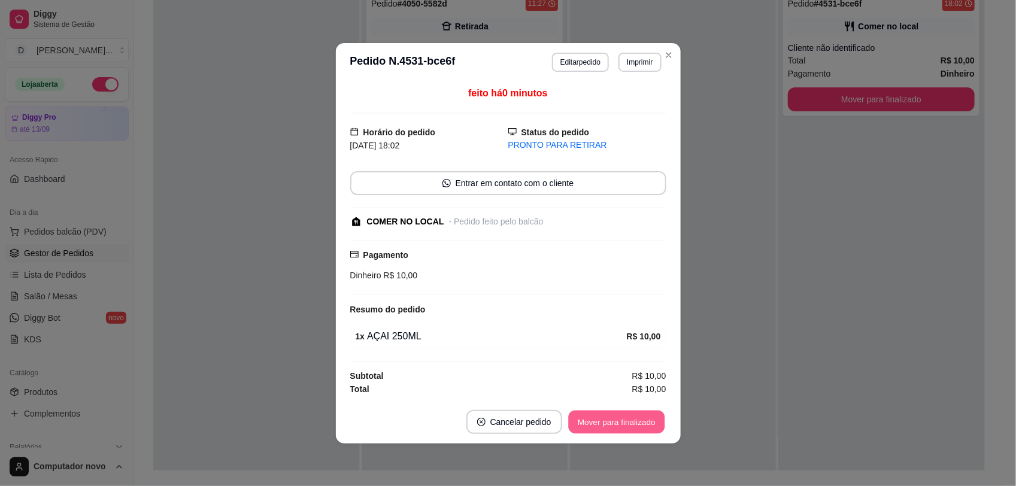
click at [603, 426] on button "Mover para finalizado" at bounding box center [616, 421] width 96 height 23
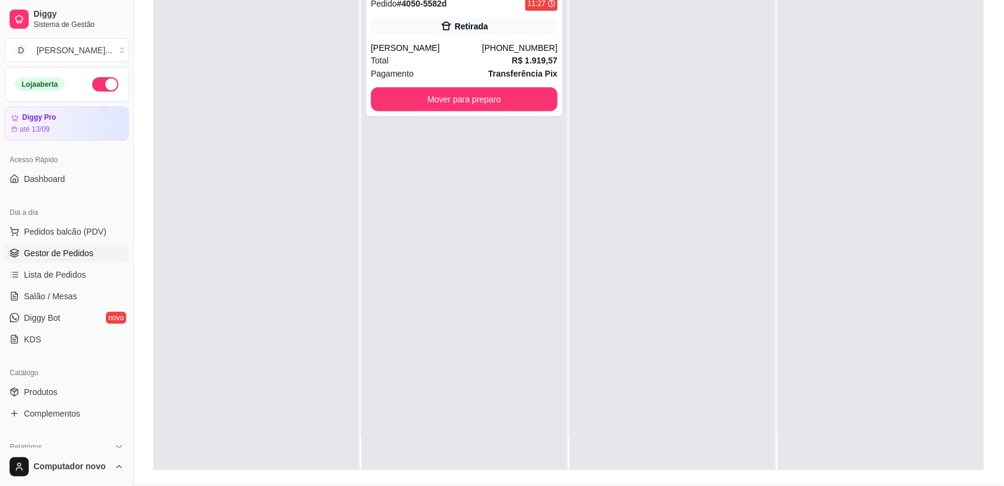
click at [674, 81] on div at bounding box center [673, 227] width 206 height 486
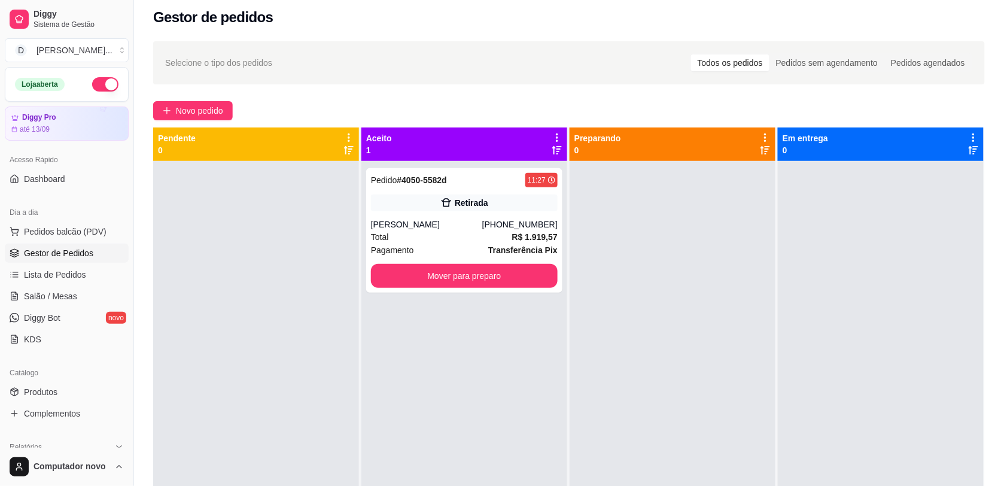
scroll to position [0, 0]
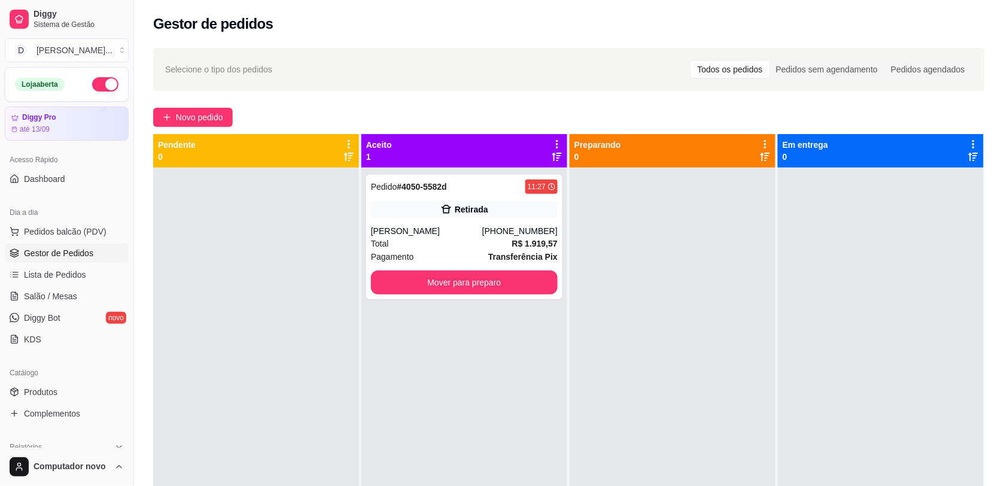
click at [669, 124] on div "Novo pedido" at bounding box center [569, 117] width 832 height 19
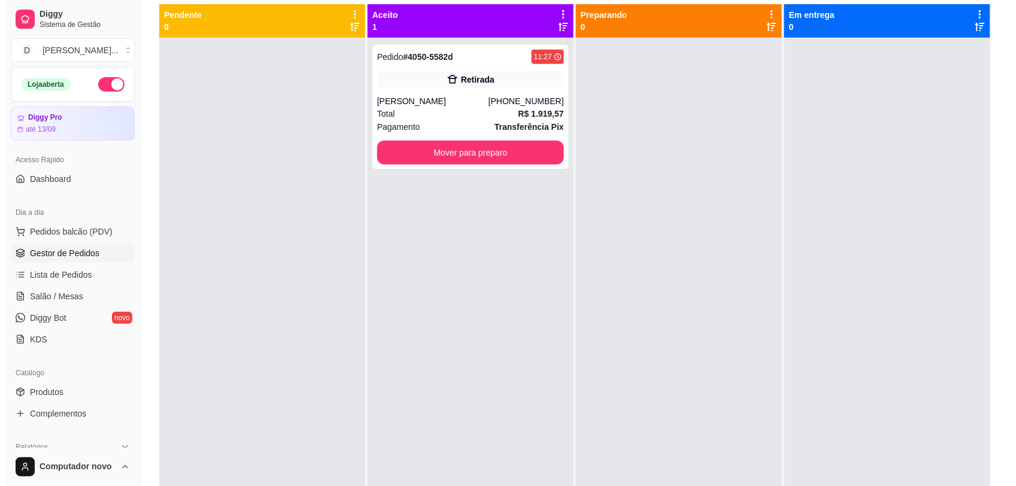
scroll to position [136, 0]
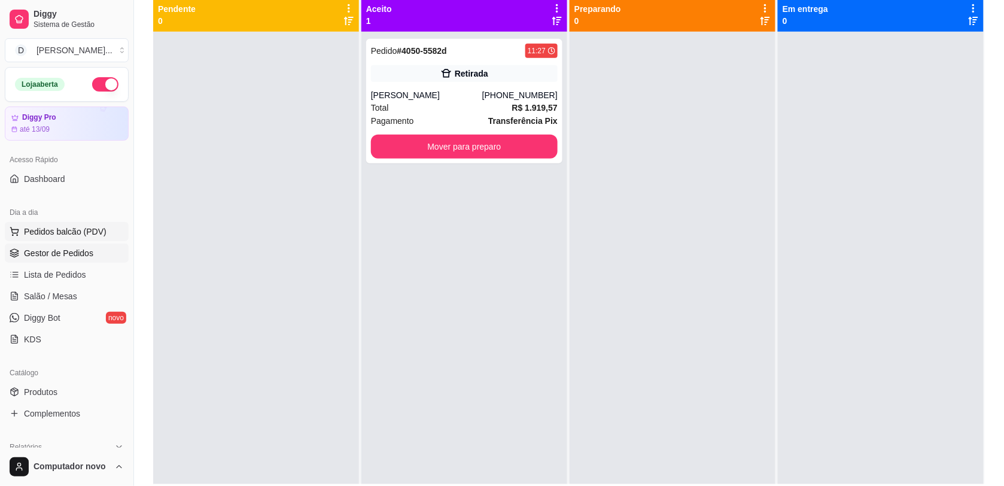
click at [69, 231] on span "Pedidos balcão (PDV)" at bounding box center [65, 232] width 83 height 12
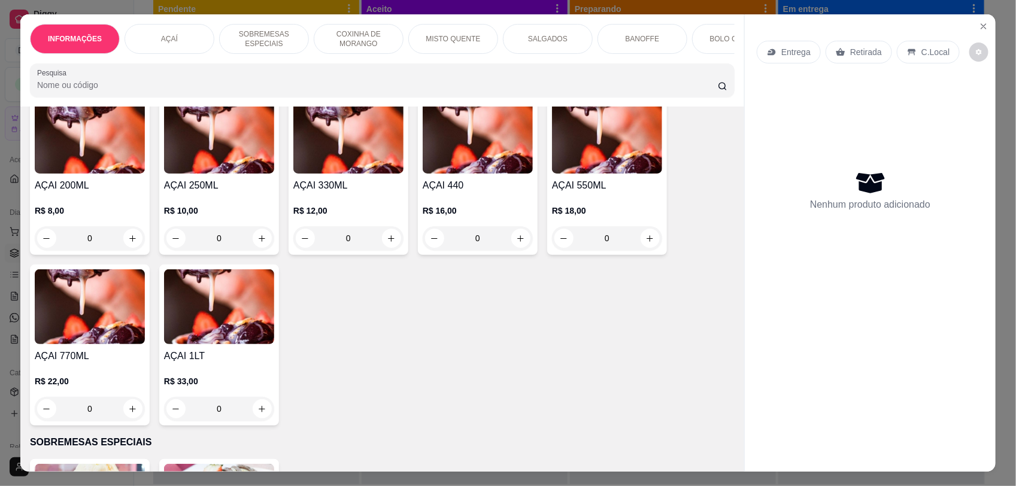
scroll to position [24, 0]
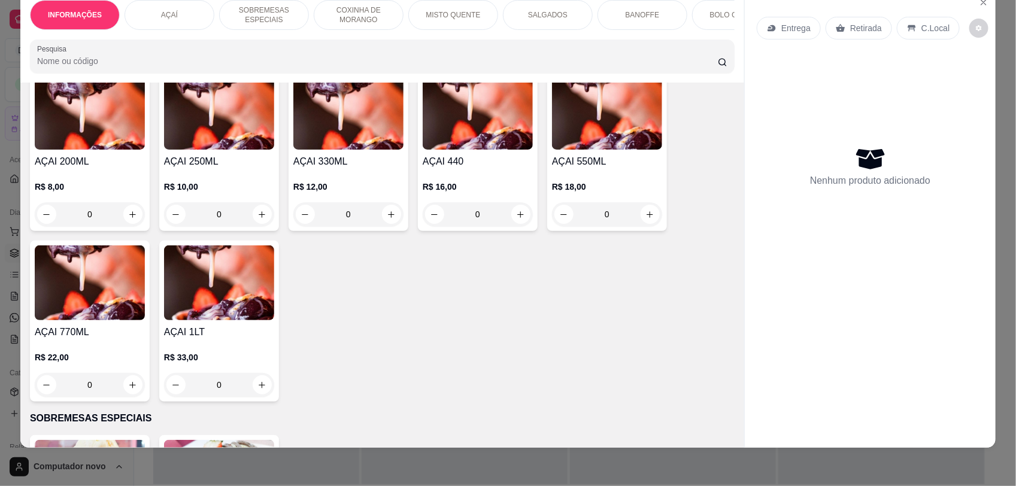
click at [414, 363] on div "AÇAI 200ML R$ 8,00 0 AÇAI 250ML R$ 10,00 0 AÇAI 330ML R$ 12,00 0 AÇAI 440 R$ 16…" at bounding box center [382, 236] width 704 height 332
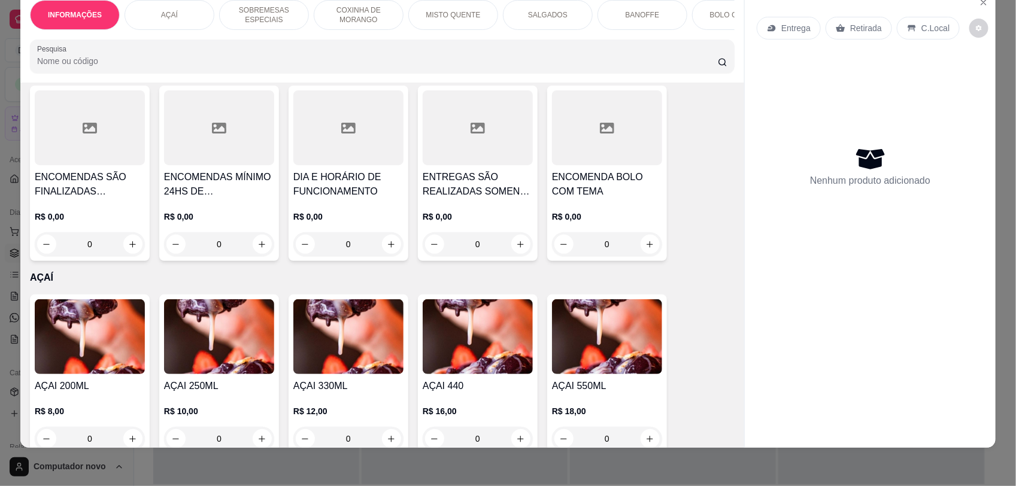
scroll to position [0, 0]
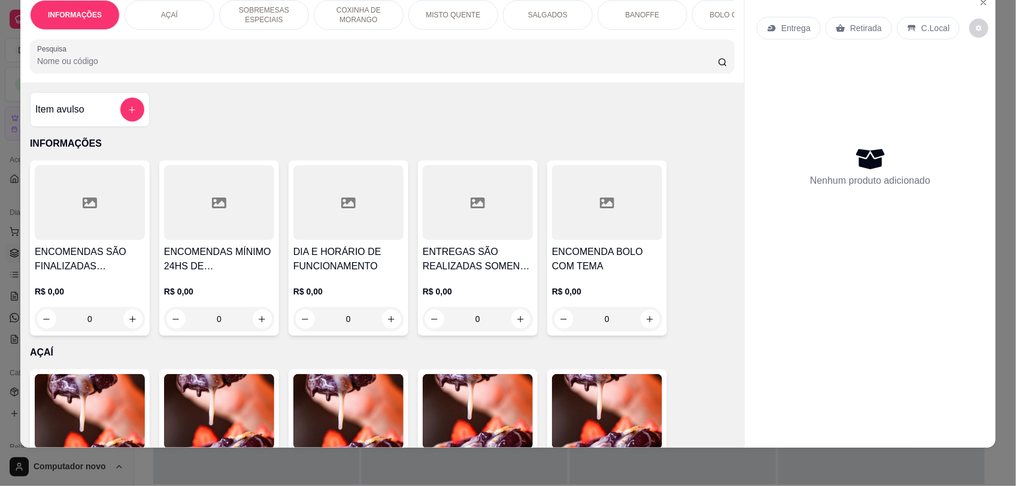
click at [286, 67] on input "Pesquisa" at bounding box center [377, 61] width 681 height 12
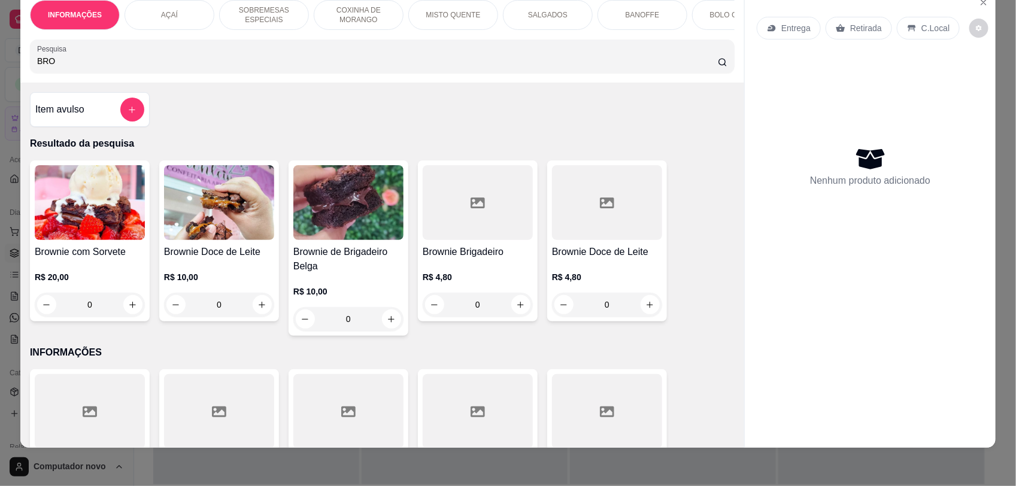
scroll to position [75, 0]
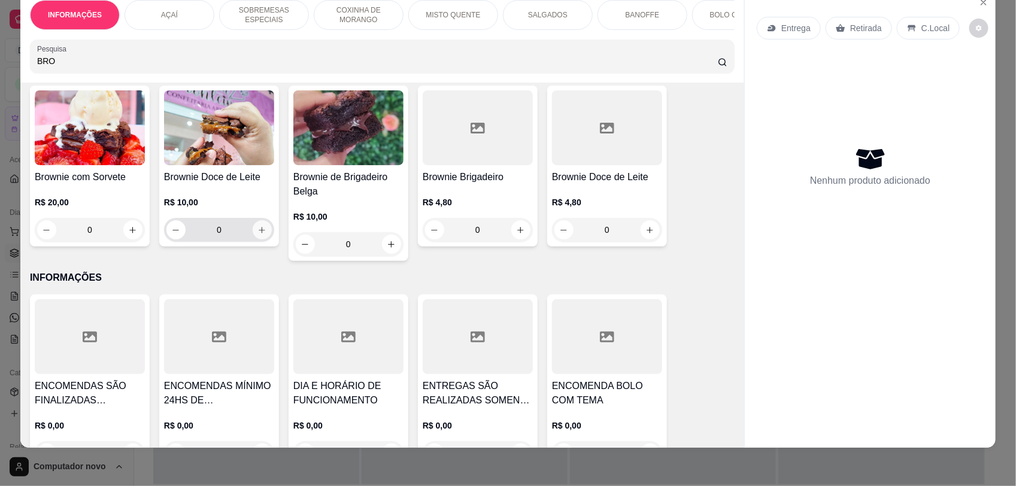
type input "BRO"
click at [261, 239] on button "increase-product-quantity" at bounding box center [262, 229] width 19 height 19
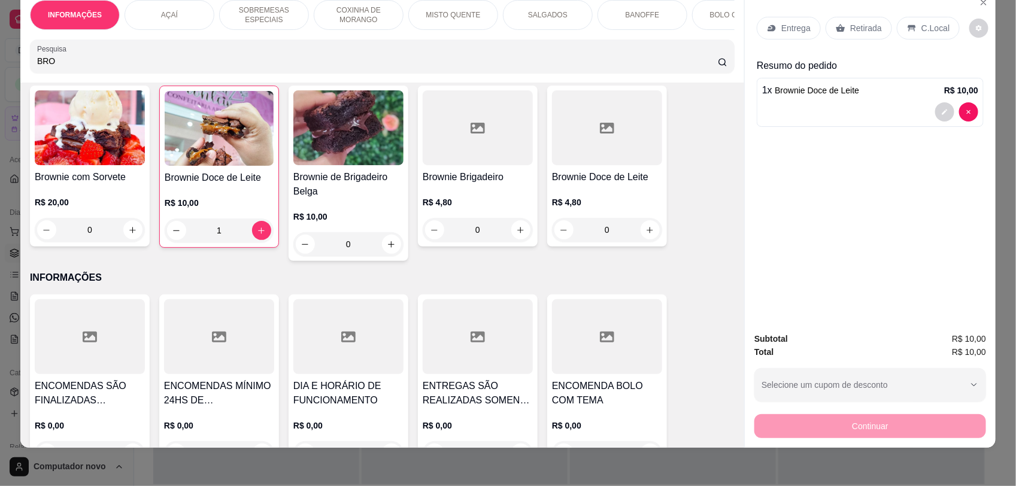
type input "1"
click at [387, 249] on icon "increase-product-quantity" at bounding box center [391, 244] width 9 height 9
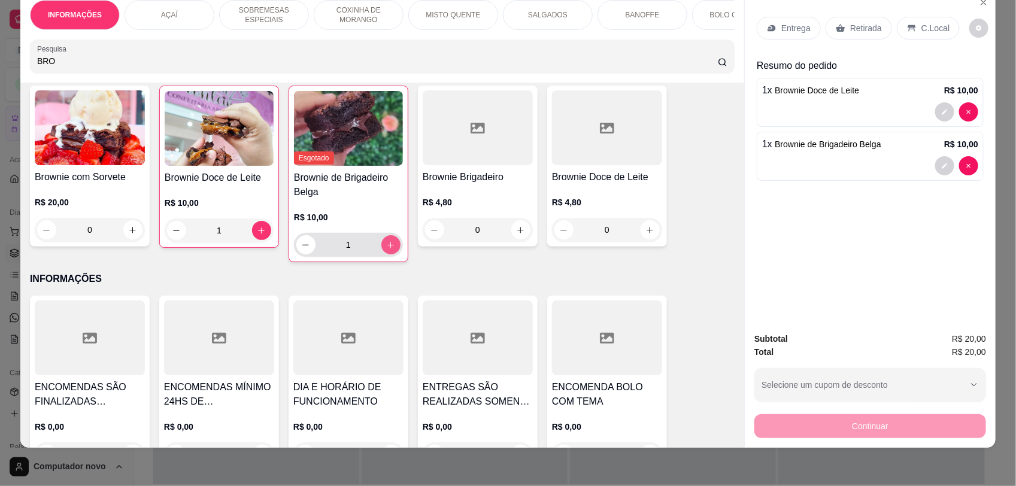
type input "1"
click at [910, 30] on div "C.Local" at bounding box center [928, 28] width 63 height 23
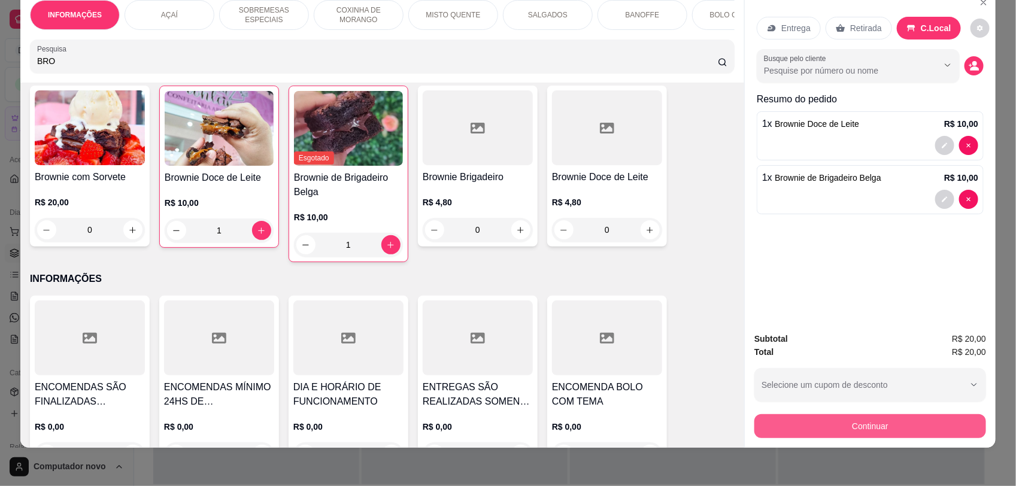
click at [847, 420] on button "Continuar" at bounding box center [870, 426] width 232 height 24
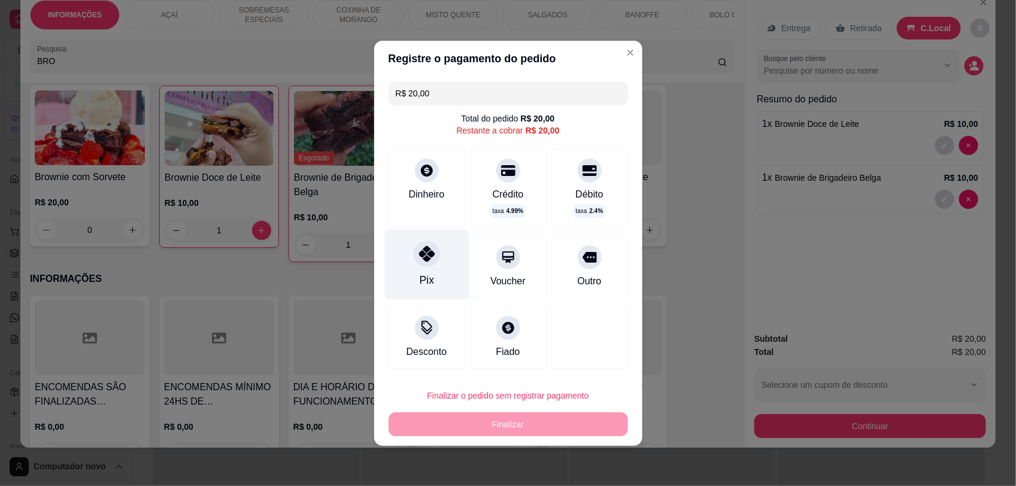
click at [420, 274] on div "Pix" at bounding box center [426, 280] width 14 height 16
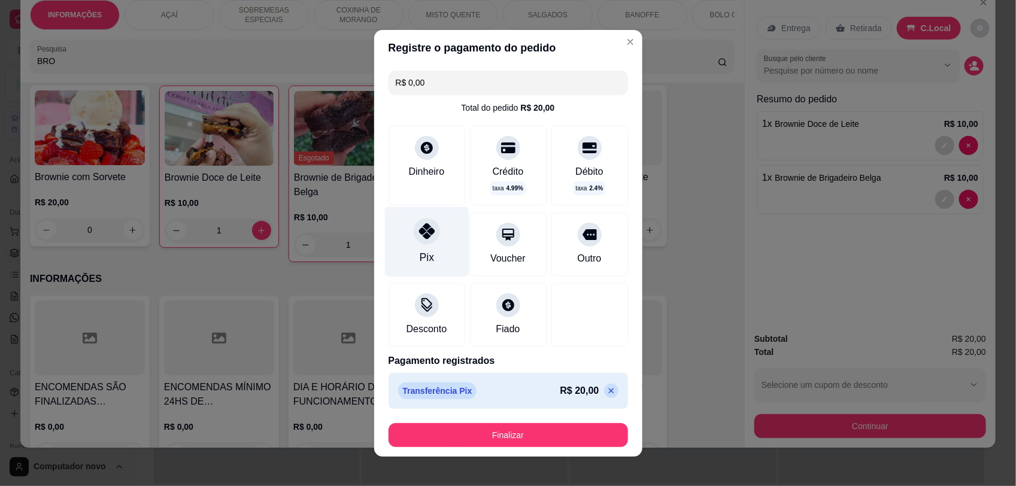
type input "R$ 0,00"
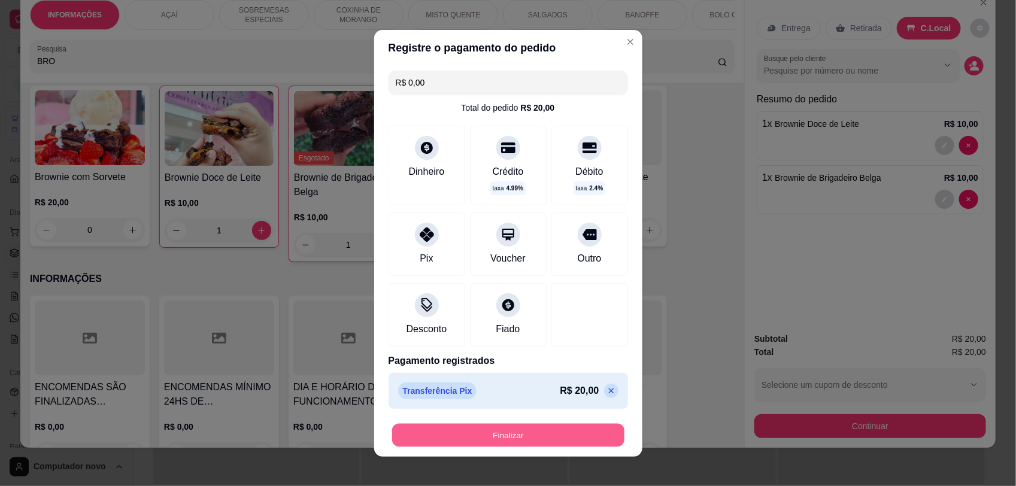
click at [566, 432] on button "Finalizar" at bounding box center [508, 434] width 232 height 23
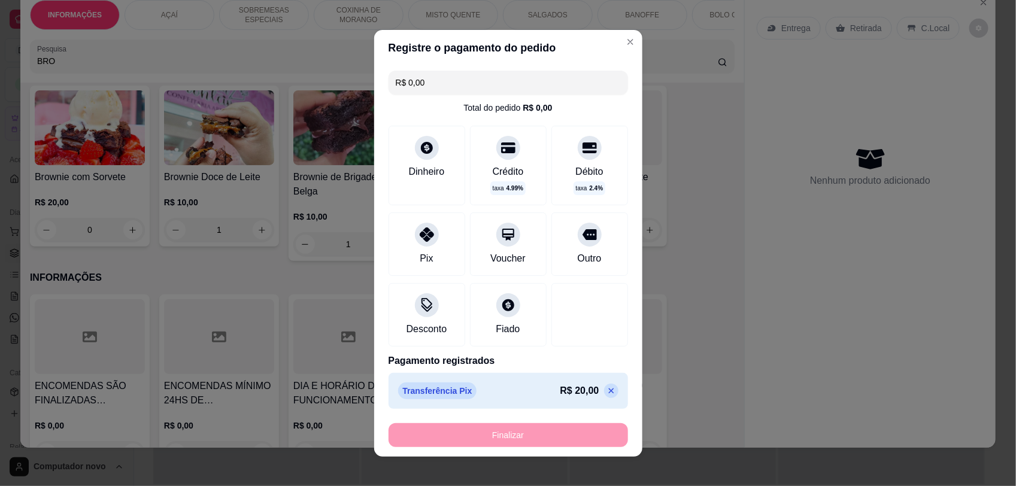
type input "0"
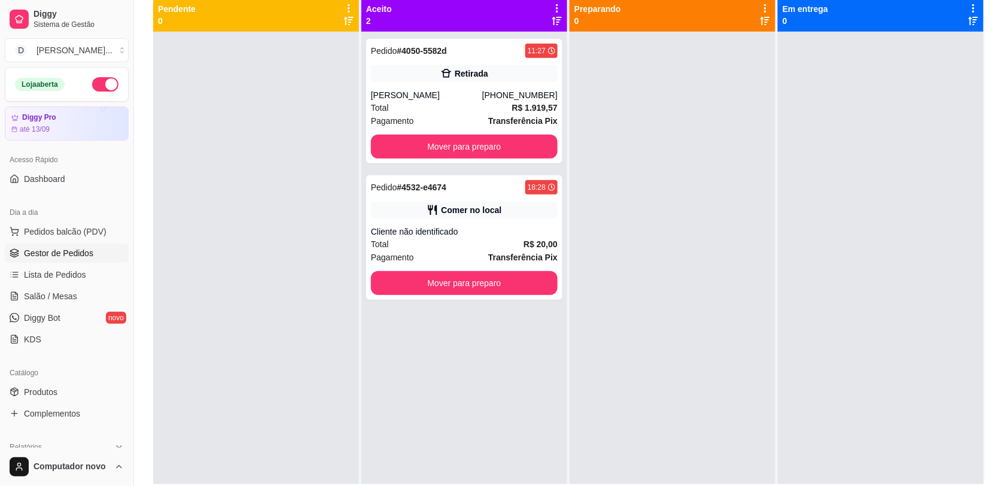
click at [593, 340] on div at bounding box center [673, 275] width 206 height 486
click at [531, 217] on div "Comer no local" at bounding box center [464, 210] width 187 height 17
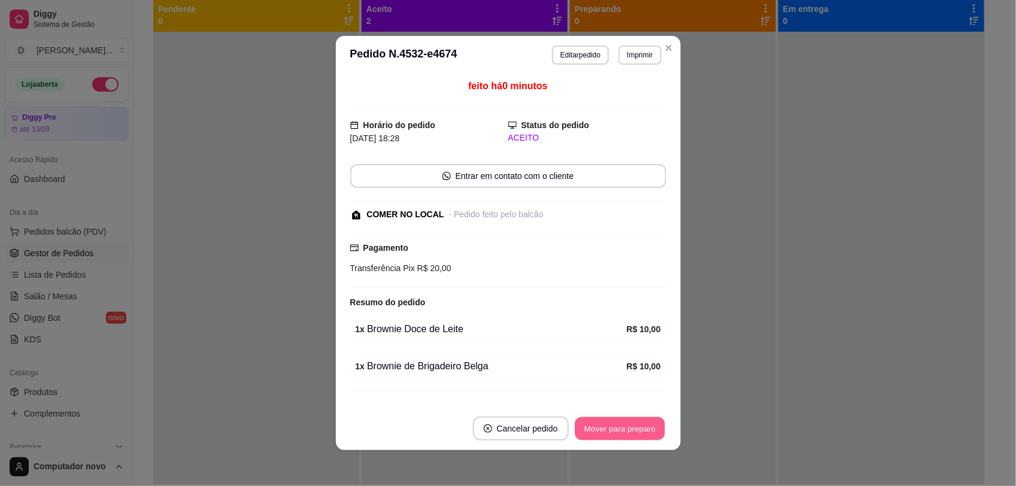
click at [651, 429] on button "Mover para preparo" at bounding box center [620, 428] width 90 height 23
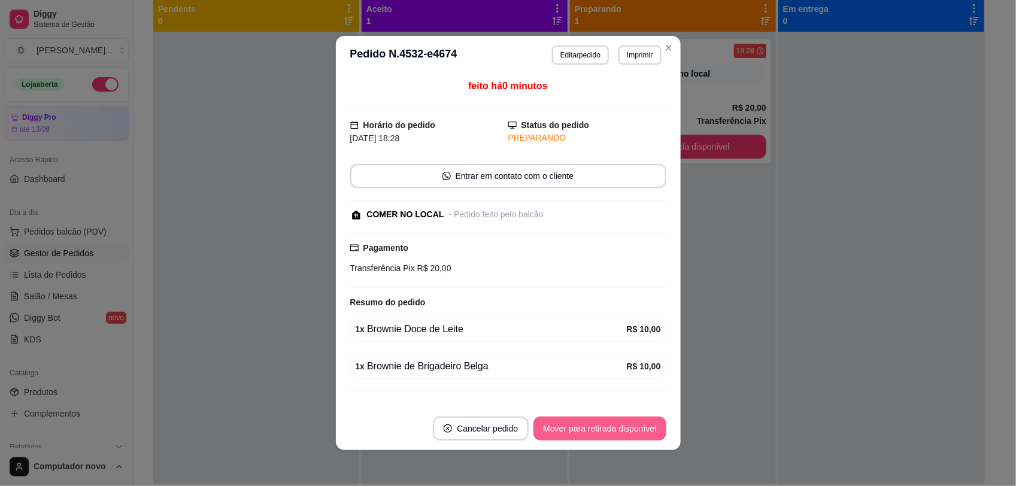
click at [651, 430] on button "Mover para retirada disponível" at bounding box center [599, 429] width 132 height 24
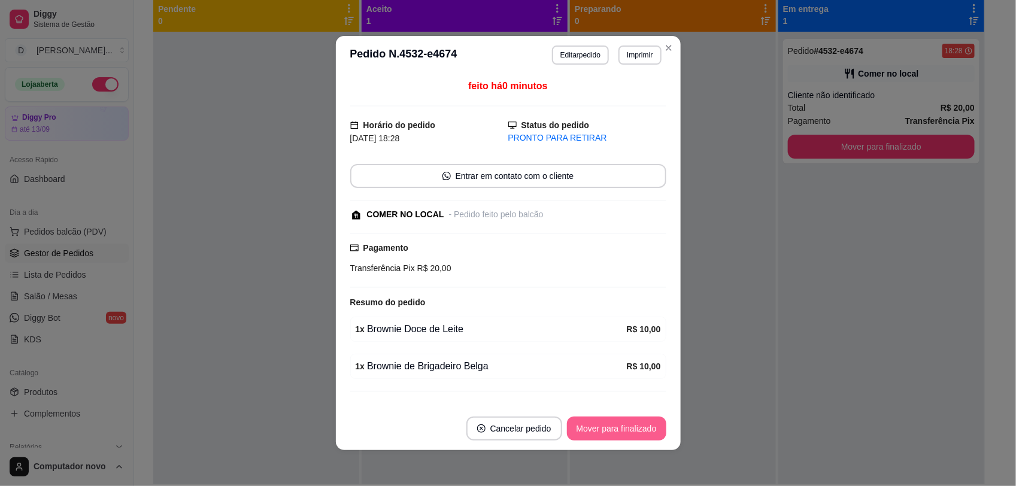
click at [651, 429] on button "Mover para finalizado" at bounding box center [616, 429] width 99 height 24
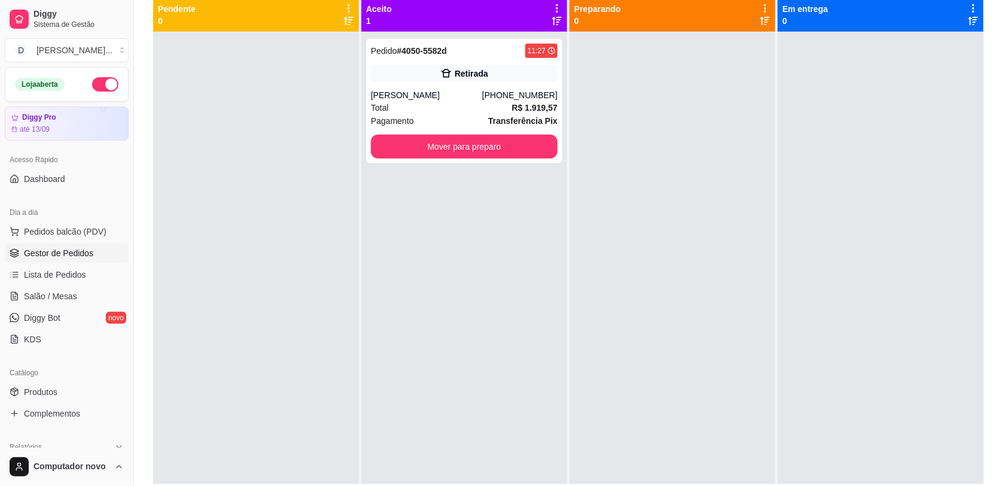
click at [680, 109] on div at bounding box center [673, 275] width 206 height 486
click at [51, 235] on span "Pedidos balcão (PDV)" at bounding box center [65, 232] width 83 height 12
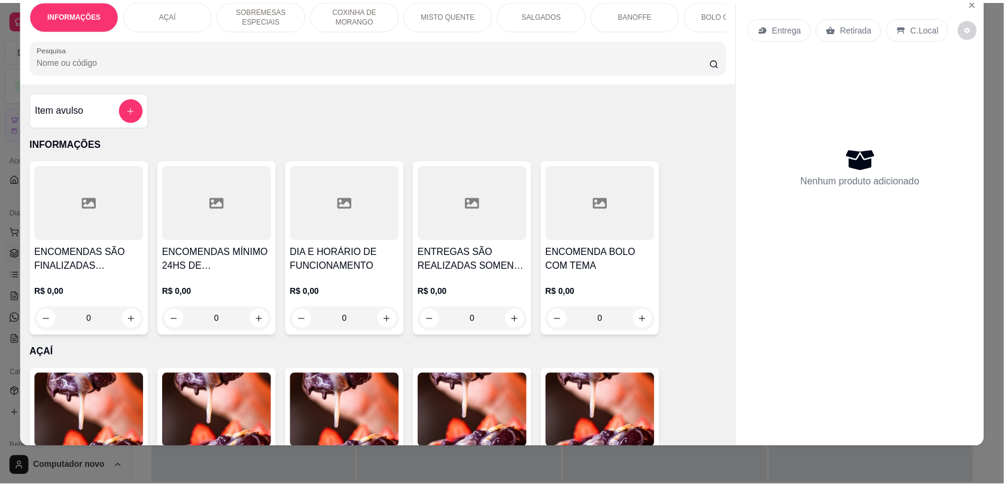
scroll to position [299, 0]
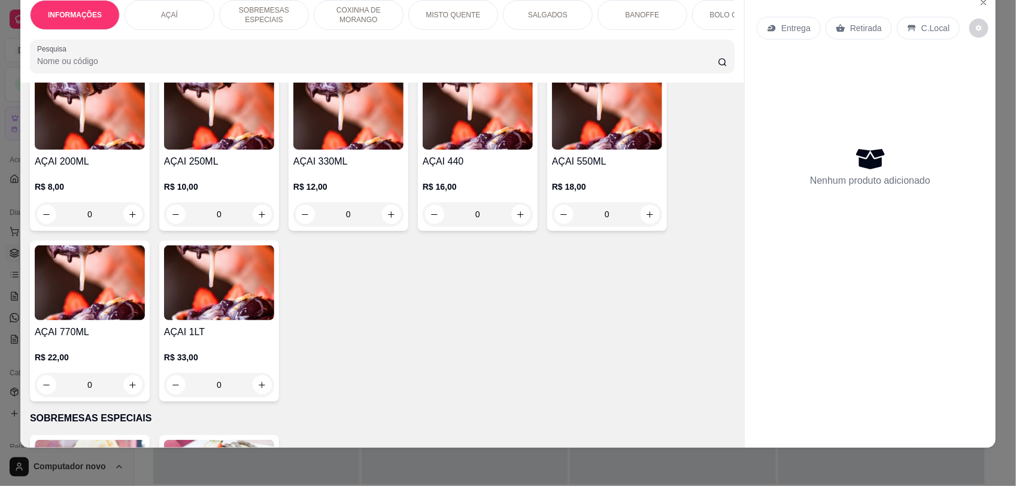
click at [429, 309] on div "AÇAI 200ML R$ 8,00 0 AÇAI 250ML R$ 10,00 0 AÇAI 330ML R$ 12,00 0 AÇAI 440 R$ 16…" at bounding box center [382, 236] width 704 height 332
click at [261, 218] on div "0" at bounding box center [219, 214] width 110 height 24
click at [341, 298] on div "AÇAI 200ML R$ 8,00 0 AÇAI 250ML R$ 10,00 0 AÇAI 330ML R$ 12,00 0 AÇAI 440 R$ 16…" at bounding box center [382, 236] width 704 height 332
click at [388, 220] on div "0" at bounding box center [348, 214] width 110 height 24
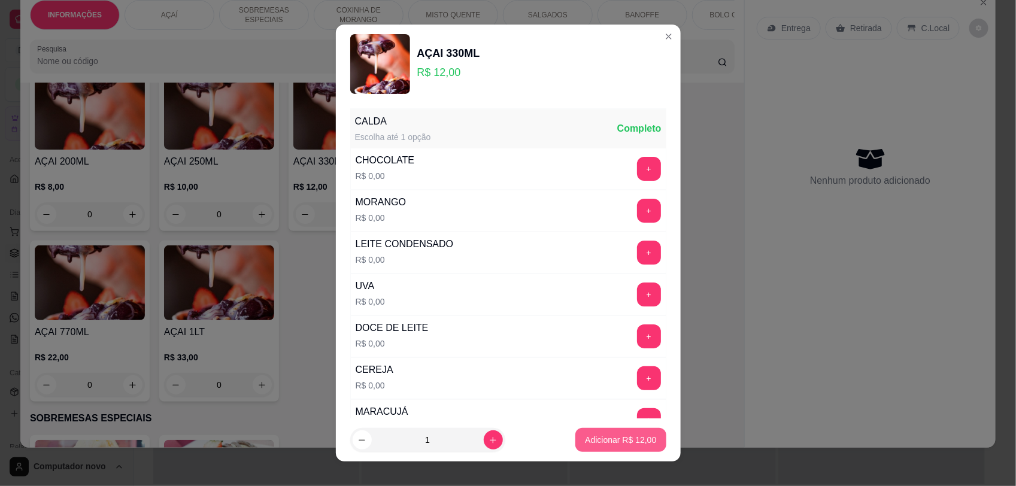
click at [593, 444] on p "Adicionar R$ 12,00" at bounding box center [620, 440] width 71 height 12
type input "1"
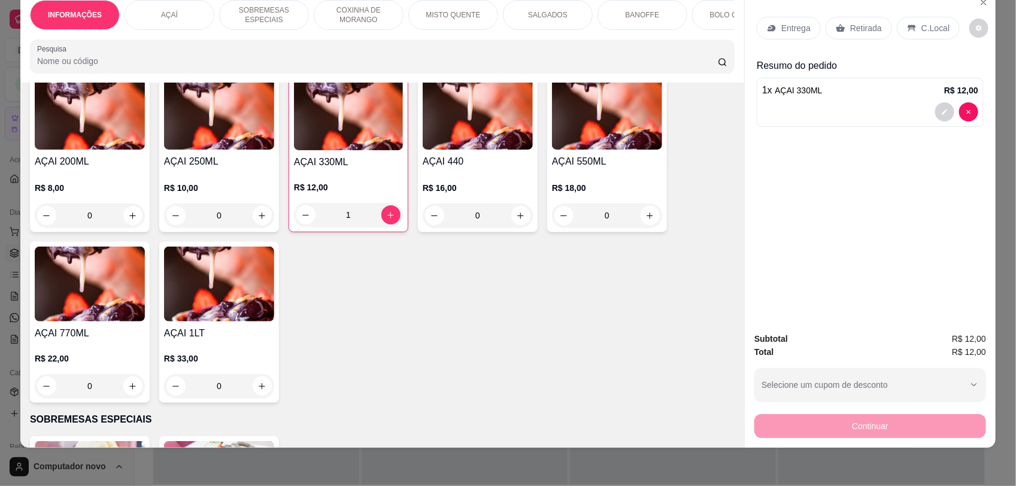
click at [904, 34] on div "C.Local" at bounding box center [928, 28] width 63 height 23
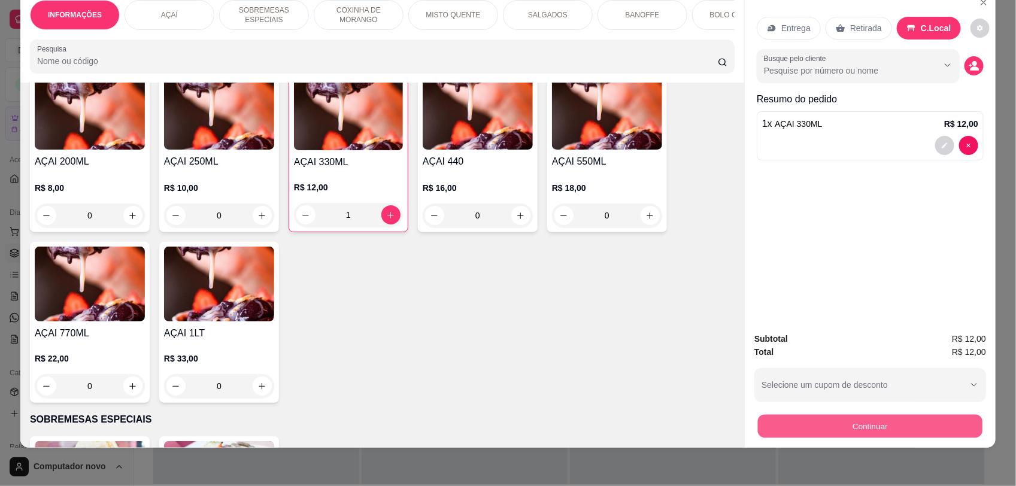
click at [845, 433] on button "Continuar" at bounding box center [870, 425] width 224 height 23
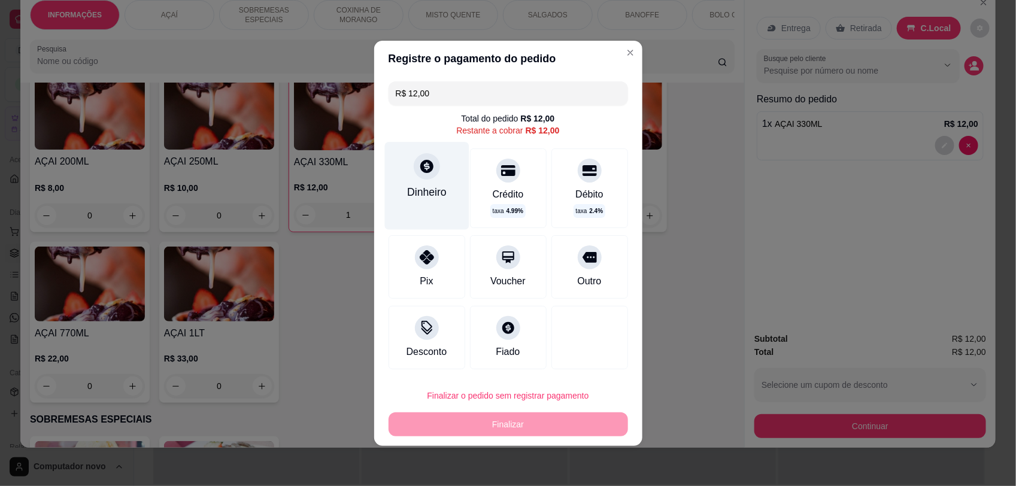
click at [425, 177] on div at bounding box center [427, 166] width 26 height 26
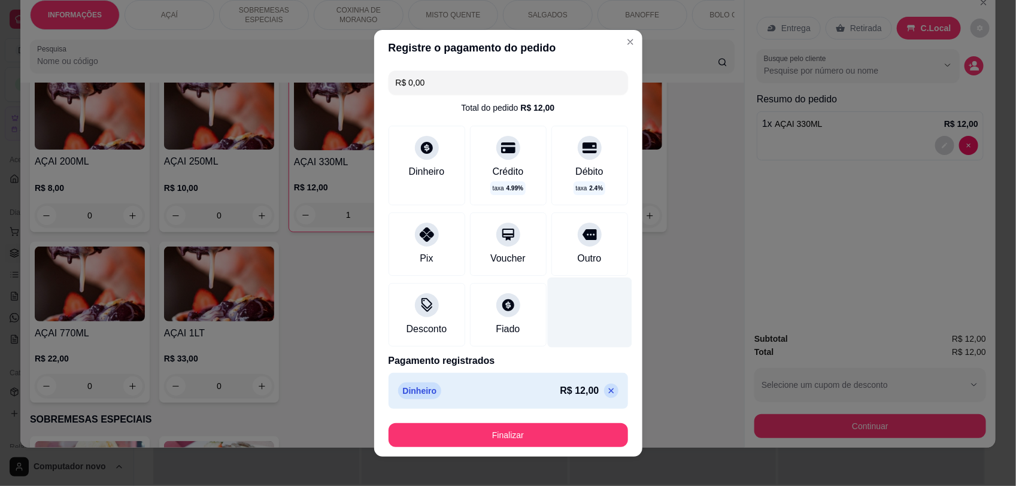
type input "R$ 0,00"
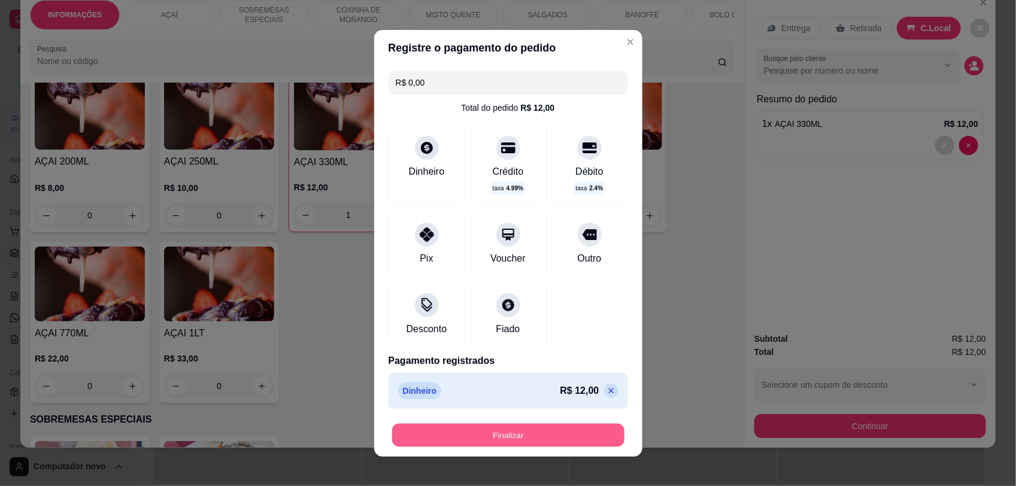
click at [569, 432] on button "Finalizar" at bounding box center [508, 434] width 232 height 23
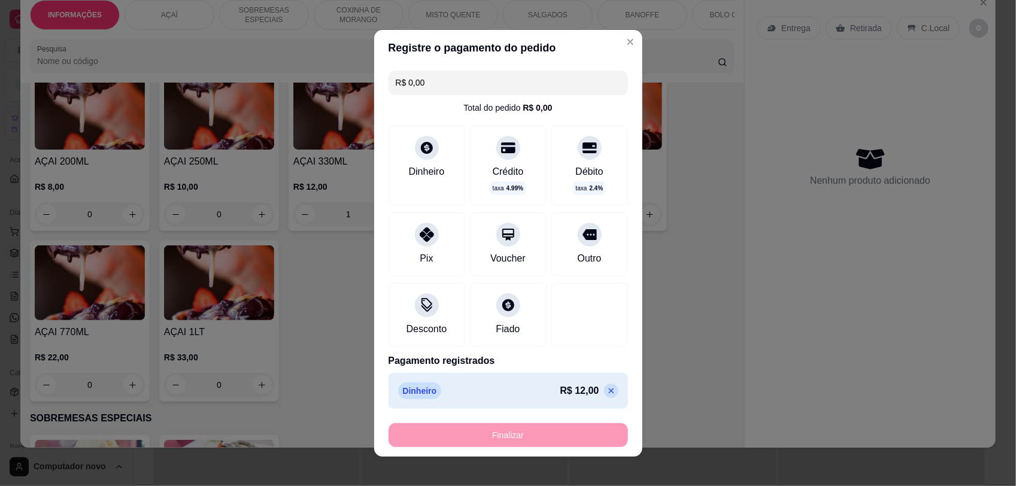
type input "0"
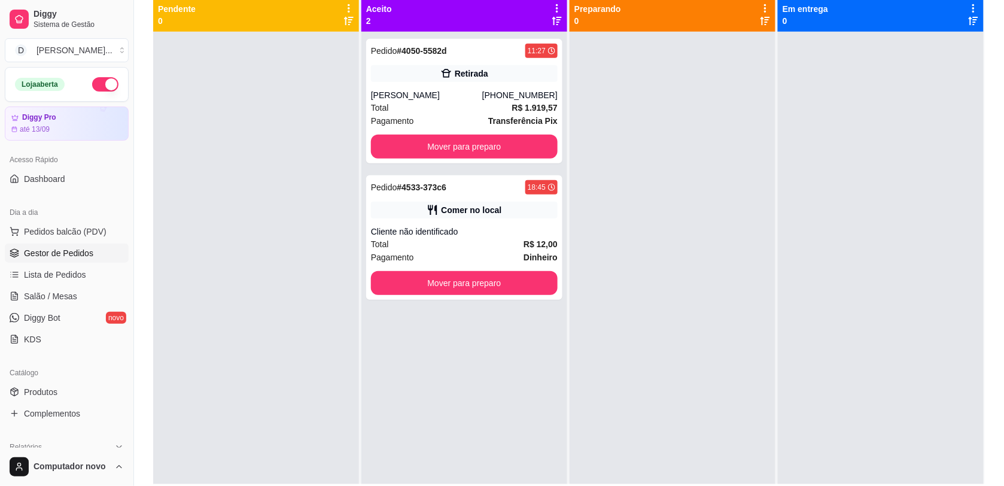
click at [704, 345] on div at bounding box center [673, 275] width 206 height 486
click at [501, 206] on div "Comer no local" at bounding box center [464, 210] width 187 height 17
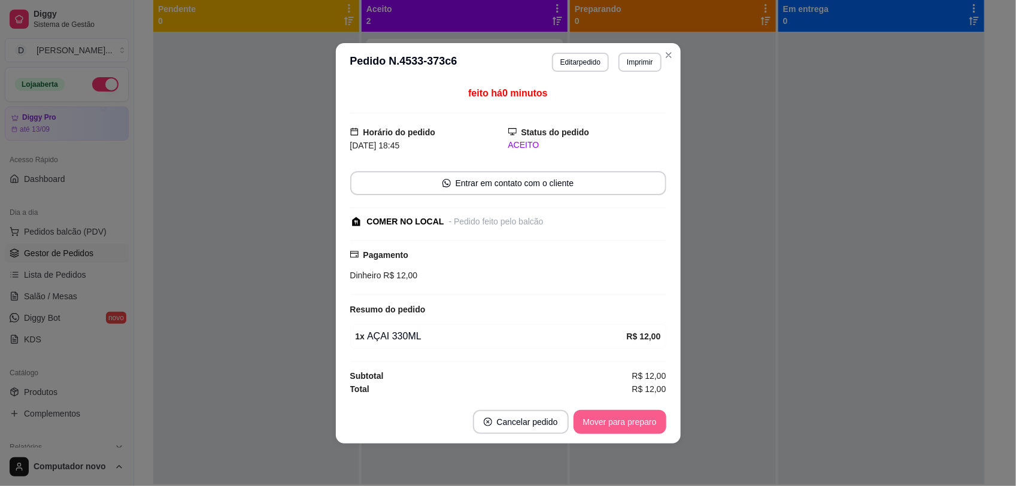
click at [633, 414] on button "Mover para preparo" at bounding box center [619, 422] width 93 height 24
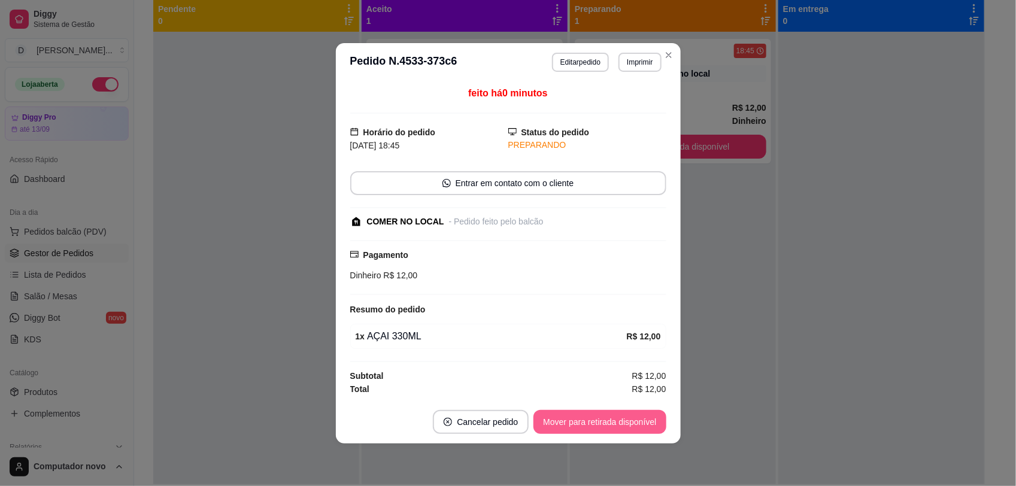
click at [633, 414] on button "Mover para retirada disponível" at bounding box center [599, 422] width 132 height 24
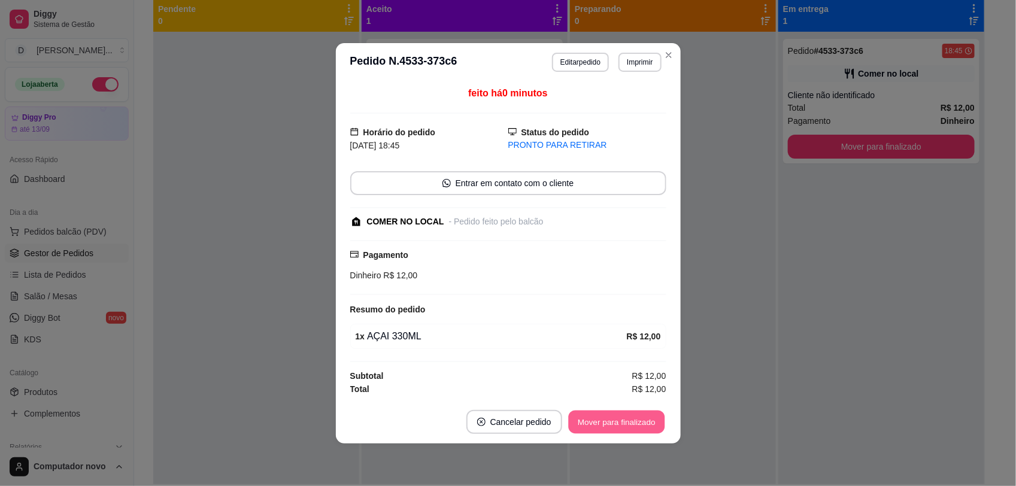
click at [632, 414] on button "Mover para finalizado" at bounding box center [616, 421] width 96 height 23
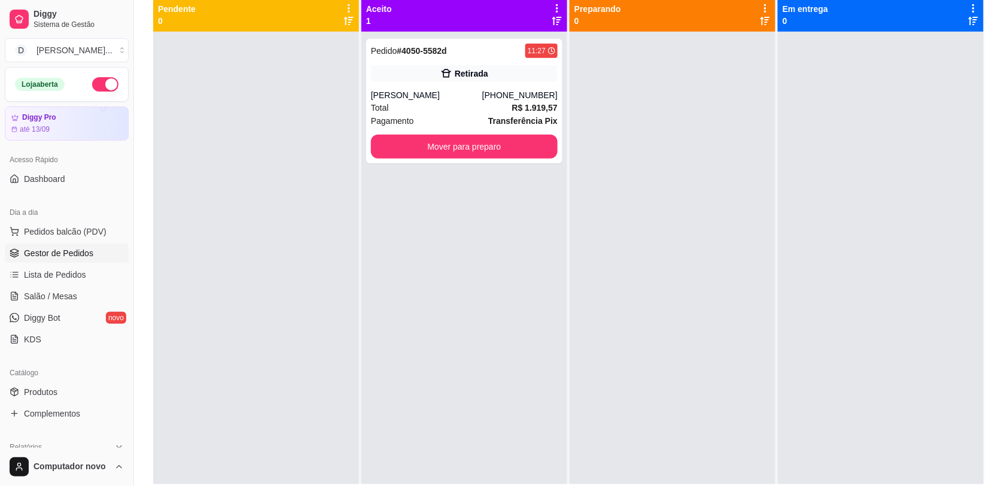
click at [663, 90] on div at bounding box center [673, 275] width 206 height 486
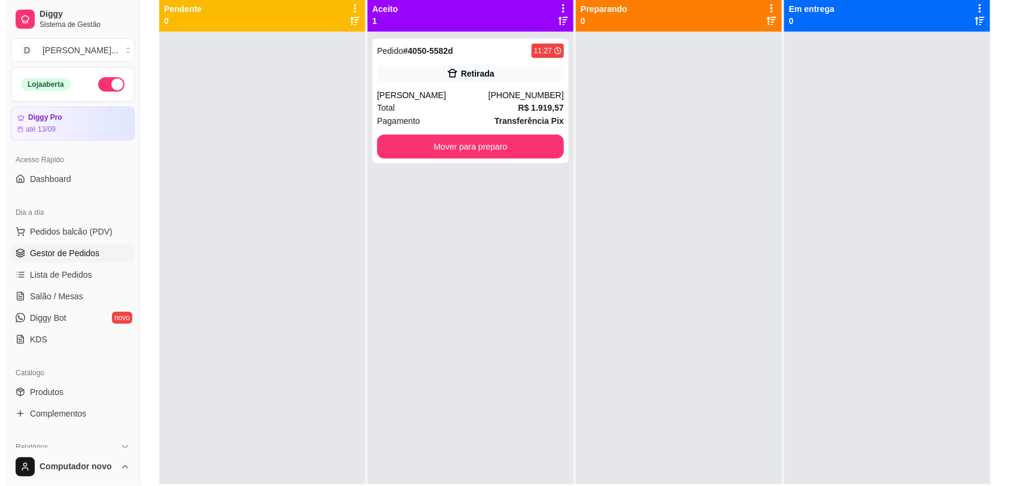
scroll to position [34, 0]
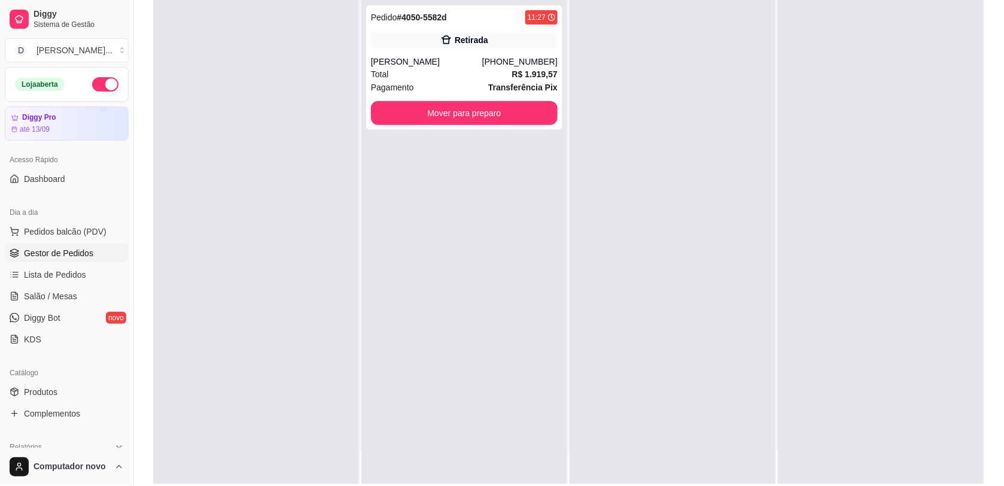
click at [662, 90] on div at bounding box center [673, 241] width 206 height 486
click at [81, 229] on span "Pedidos balcão (PDV)" at bounding box center [65, 232] width 83 height 12
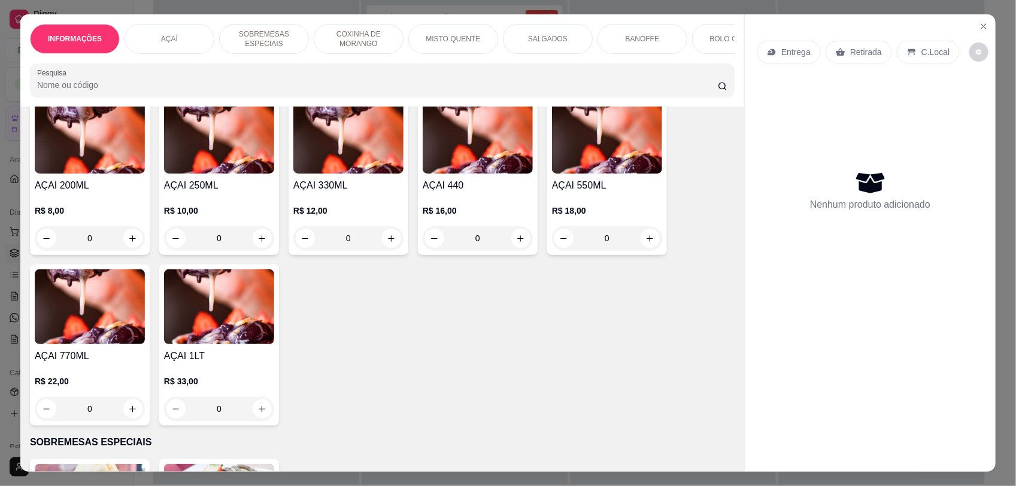
scroll to position [24, 0]
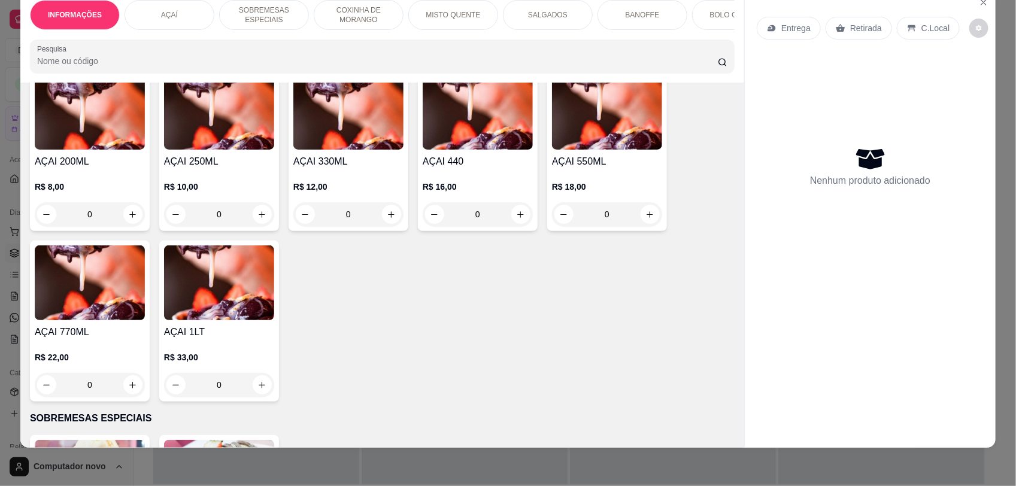
click at [387, 226] on div "0" at bounding box center [348, 214] width 110 height 24
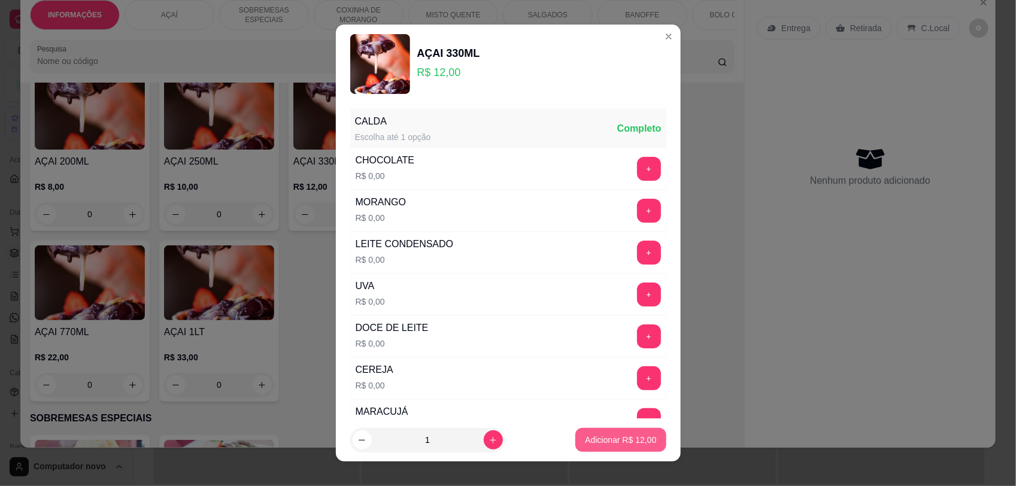
click at [600, 442] on p "Adicionar R$ 12,00" at bounding box center [620, 440] width 71 height 12
type input "1"
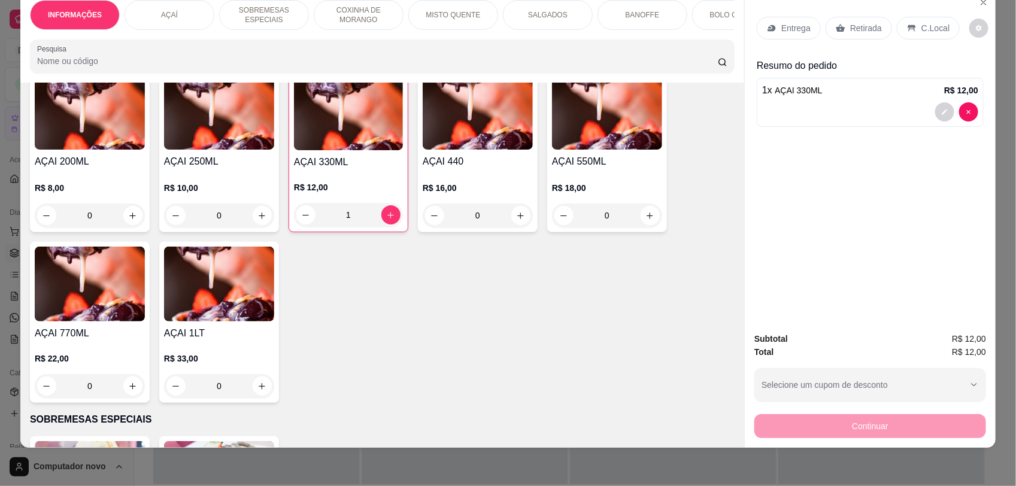
click at [910, 22] on div "C.Local" at bounding box center [928, 28] width 63 height 23
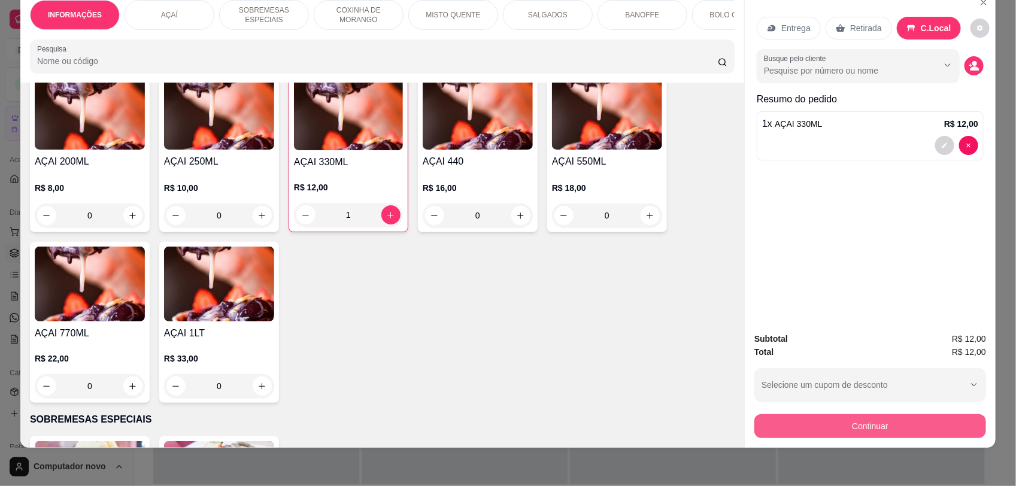
click at [880, 423] on button "Continuar" at bounding box center [870, 426] width 232 height 24
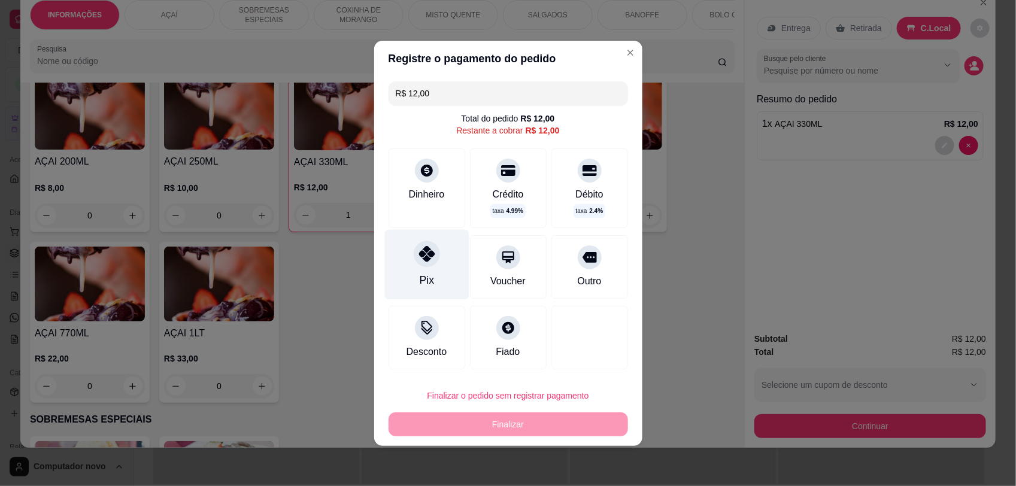
click at [424, 265] on div at bounding box center [427, 254] width 26 height 26
type input "R$ 0,00"
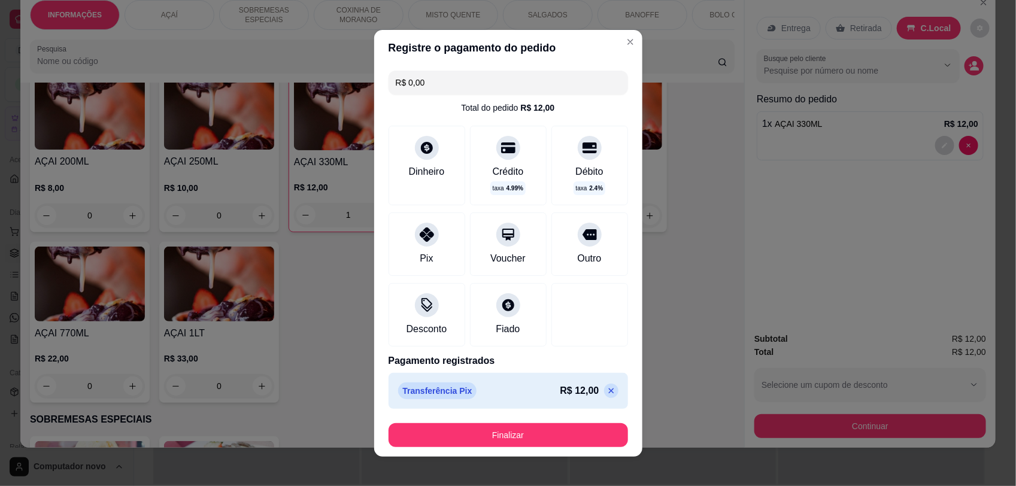
click at [548, 359] on p "Pagamento registrados" at bounding box center [507, 361] width 239 height 14
click at [570, 323] on div at bounding box center [589, 312] width 84 height 70
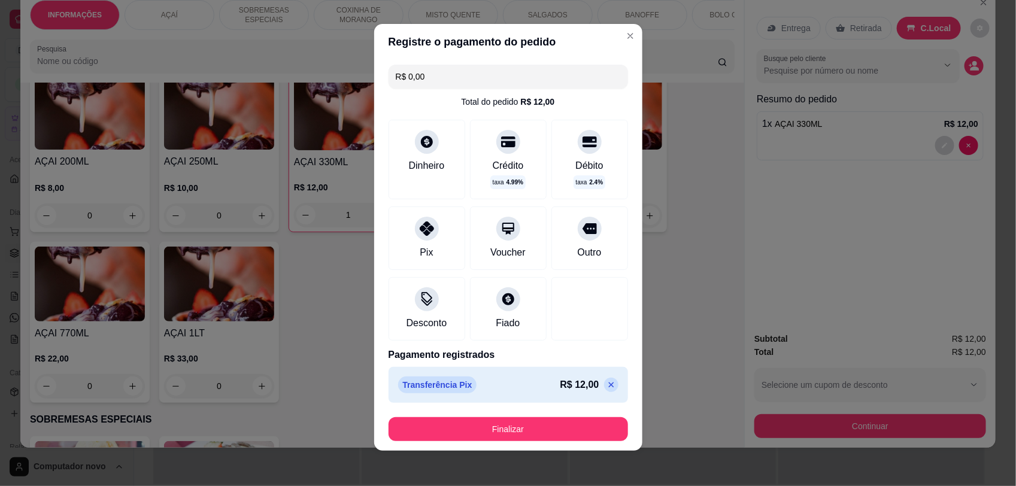
scroll to position [9, 0]
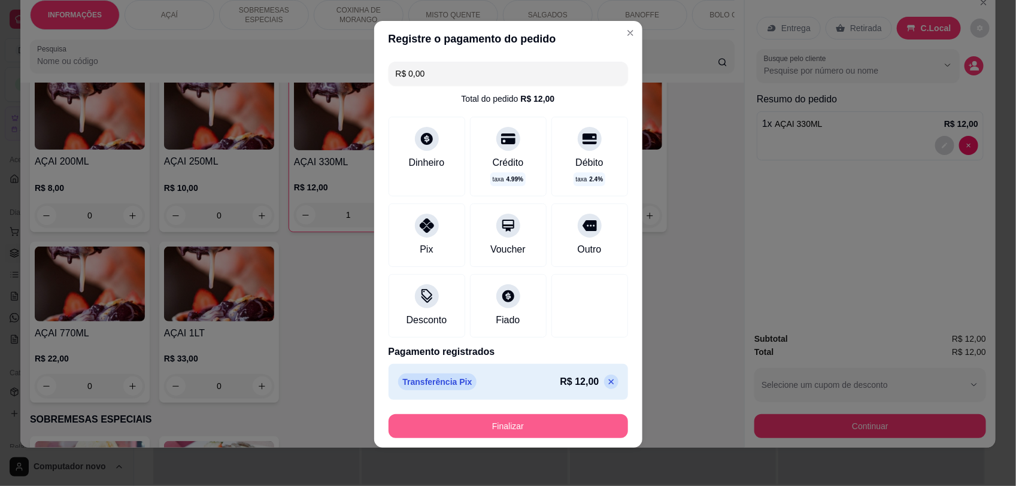
click at [530, 424] on button "Finalizar" at bounding box center [507, 426] width 239 height 24
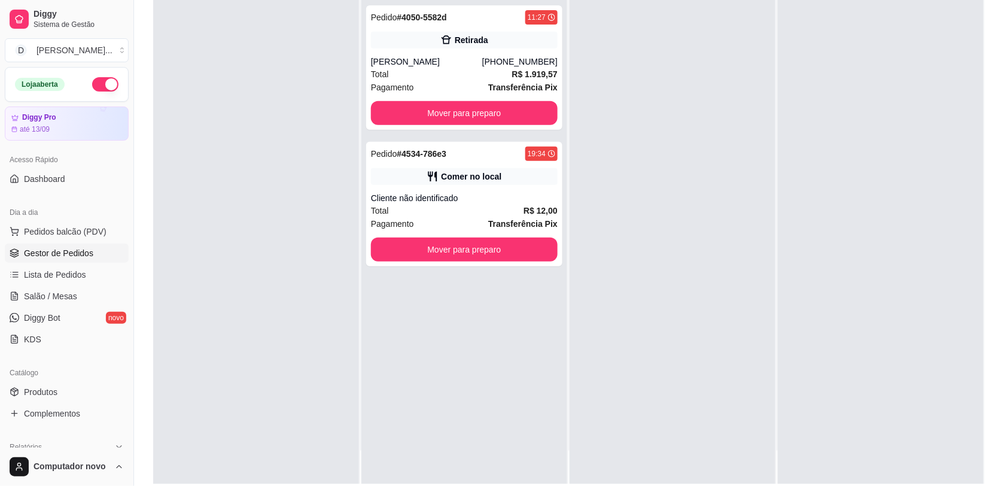
click at [624, 138] on div at bounding box center [673, 241] width 206 height 486
click at [511, 168] on div "Comer no local" at bounding box center [464, 176] width 187 height 17
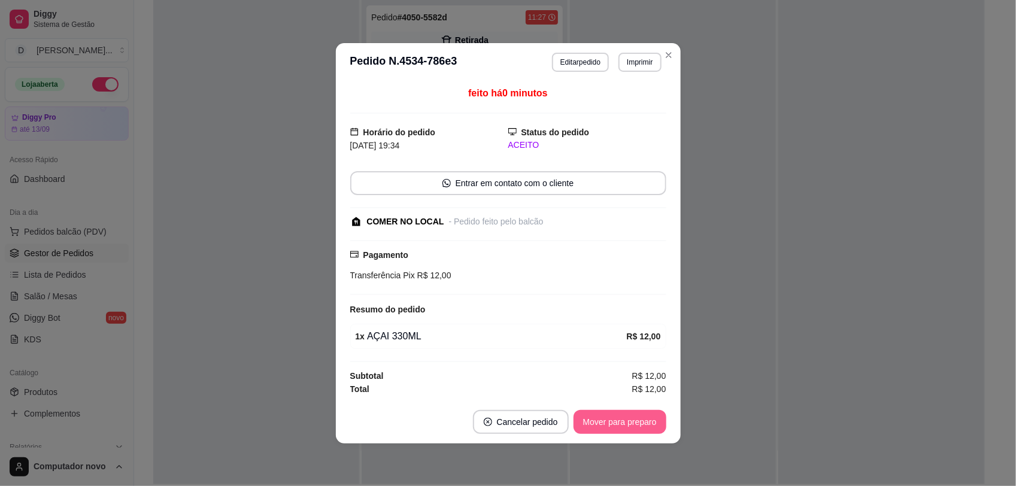
click at [636, 419] on button "Mover para preparo" at bounding box center [619, 422] width 93 height 24
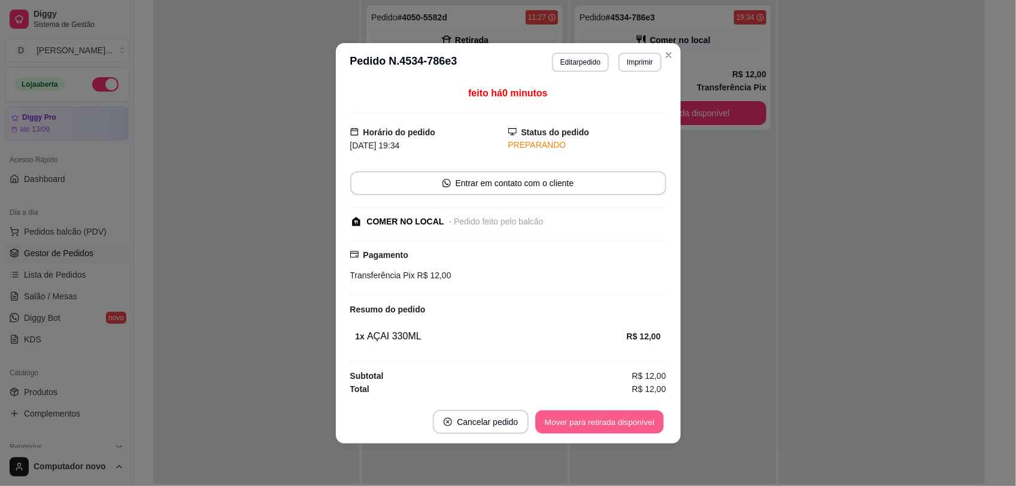
click at [635, 418] on button "Mover para retirada disponível" at bounding box center [600, 421] width 128 height 23
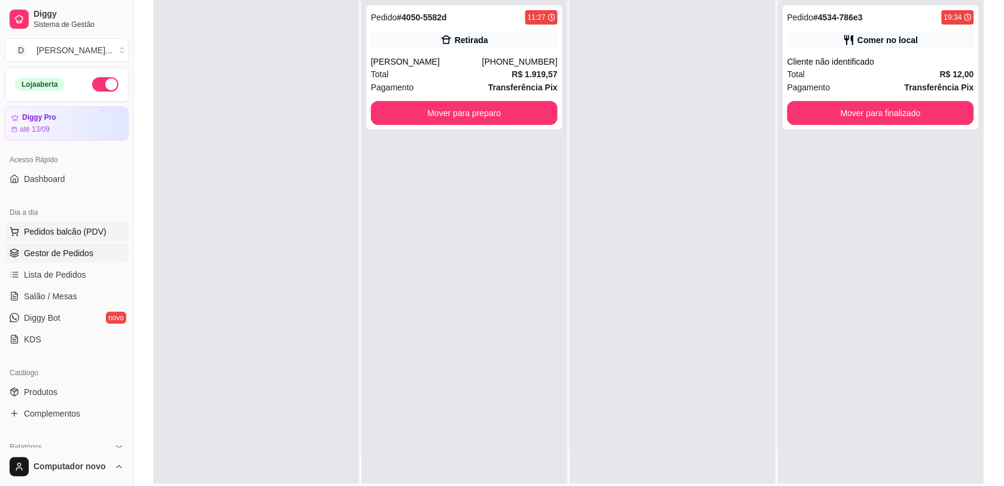
click at [75, 231] on span "Pedidos balcão (PDV)" at bounding box center [65, 232] width 83 height 12
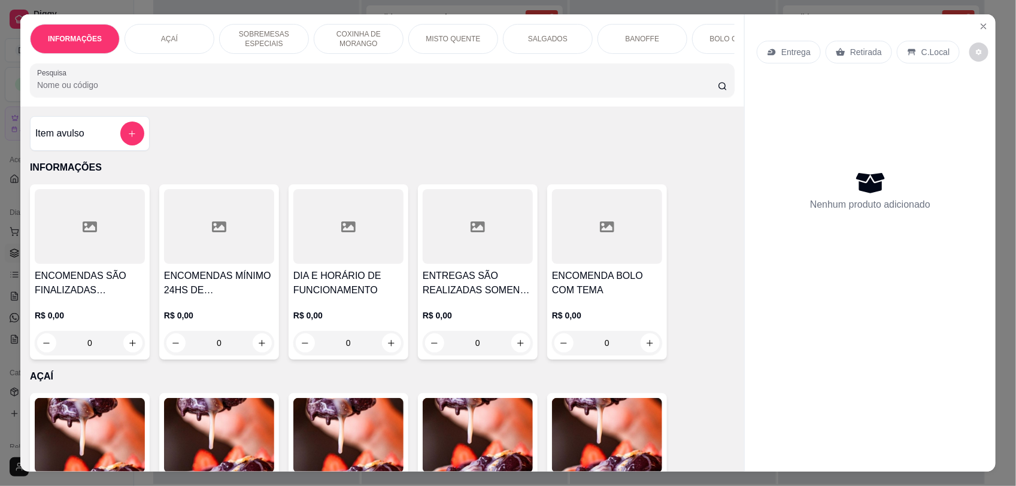
scroll to position [224, 0]
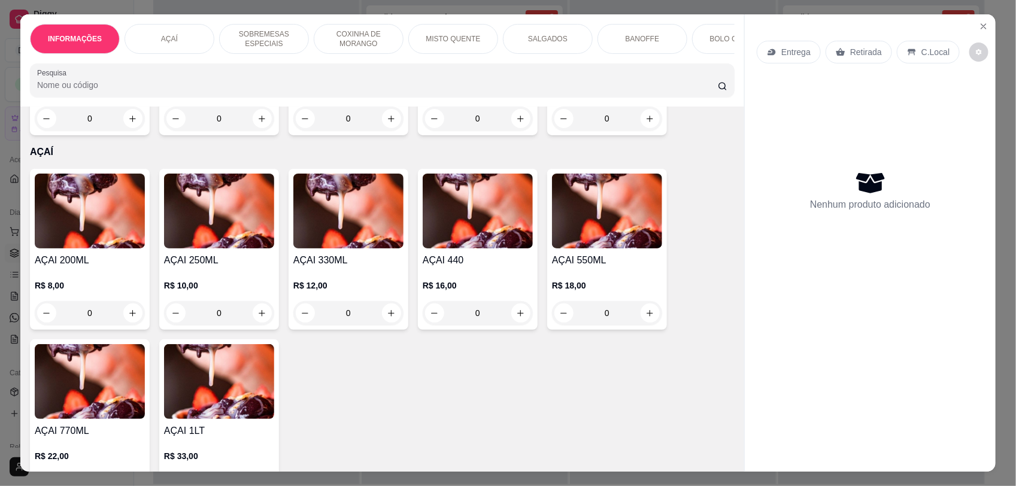
click at [516, 322] on div "0" at bounding box center [478, 313] width 110 height 24
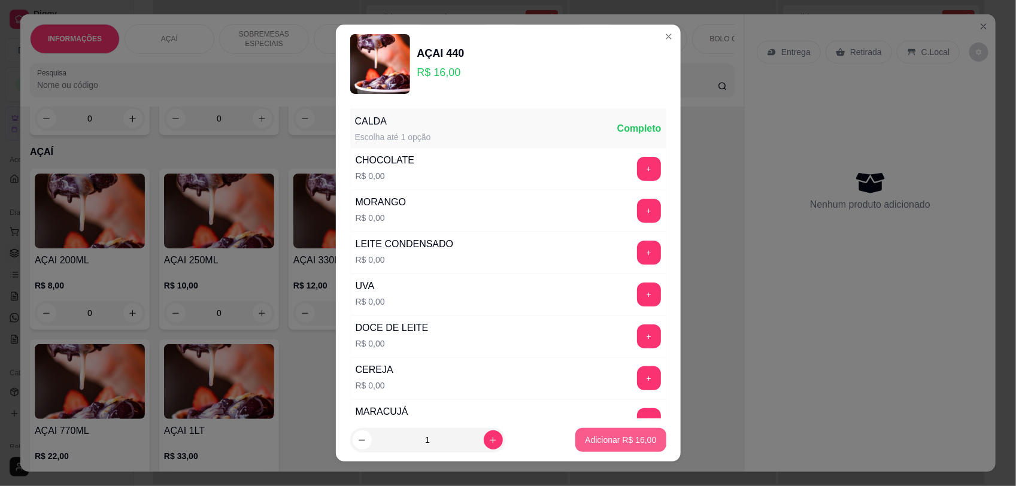
click at [575, 439] on button "Adicionar R$ 16,00" at bounding box center [620, 440] width 90 height 24
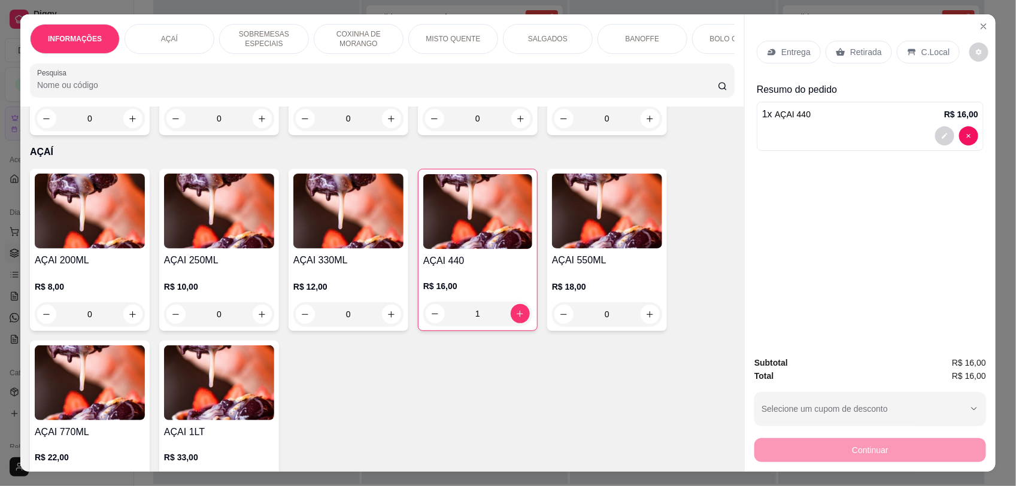
type input "1"
click at [910, 47] on div "C.Local" at bounding box center [928, 52] width 63 height 23
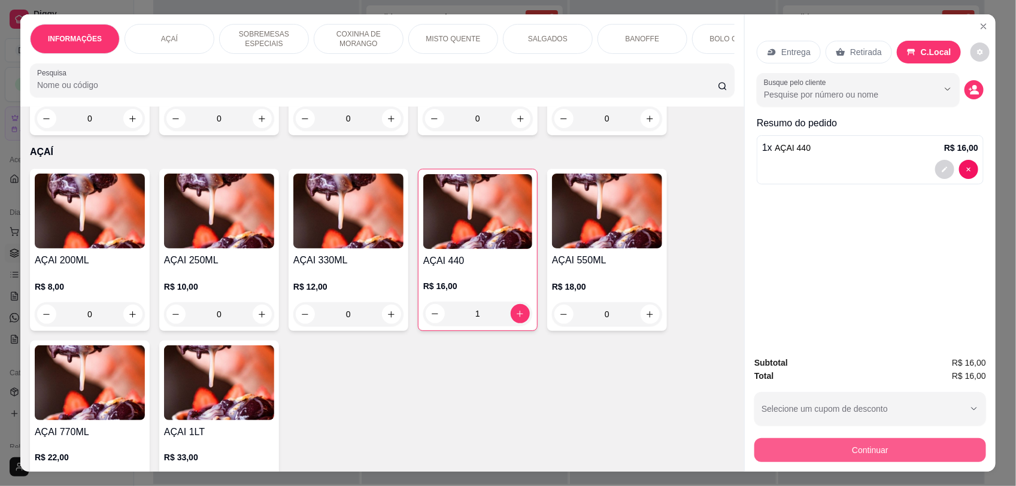
click at [922, 448] on button "Continuar" at bounding box center [870, 450] width 232 height 24
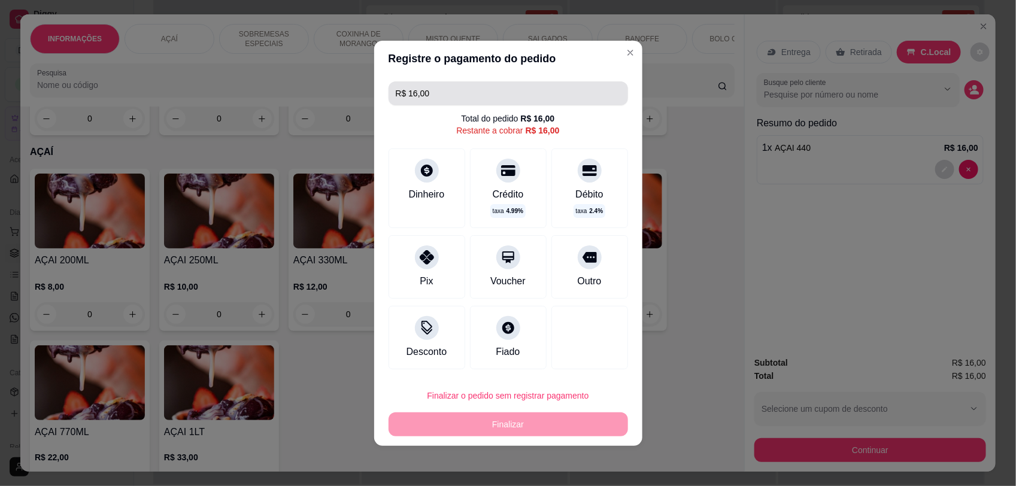
click at [455, 97] on input "R$ 16,00" at bounding box center [508, 93] width 225 height 24
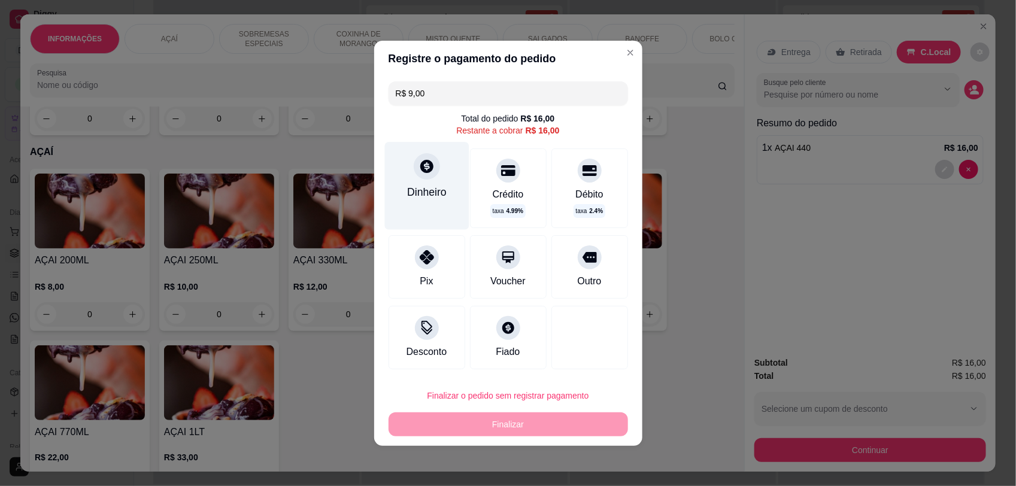
click at [415, 186] on div "Dinheiro" at bounding box center [427, 192] width 40 height 16
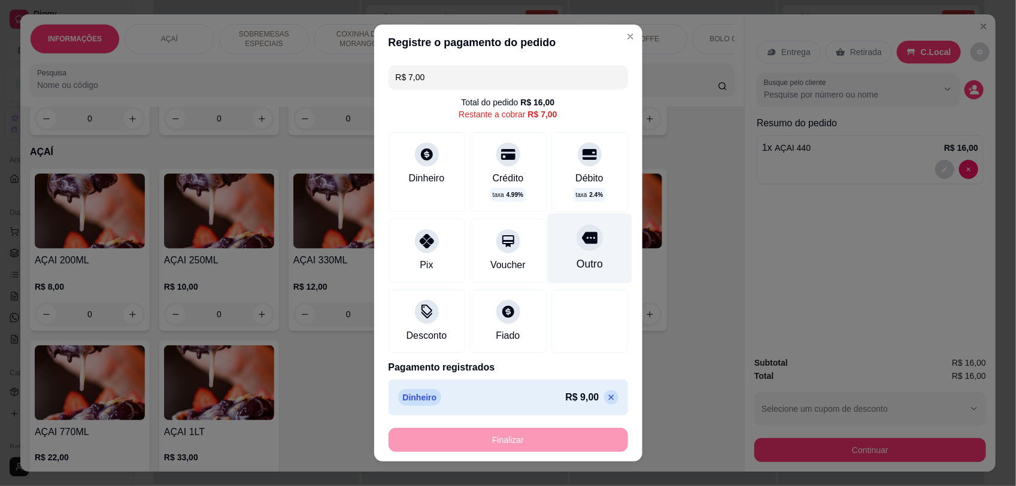
scroll to position [1, 0]
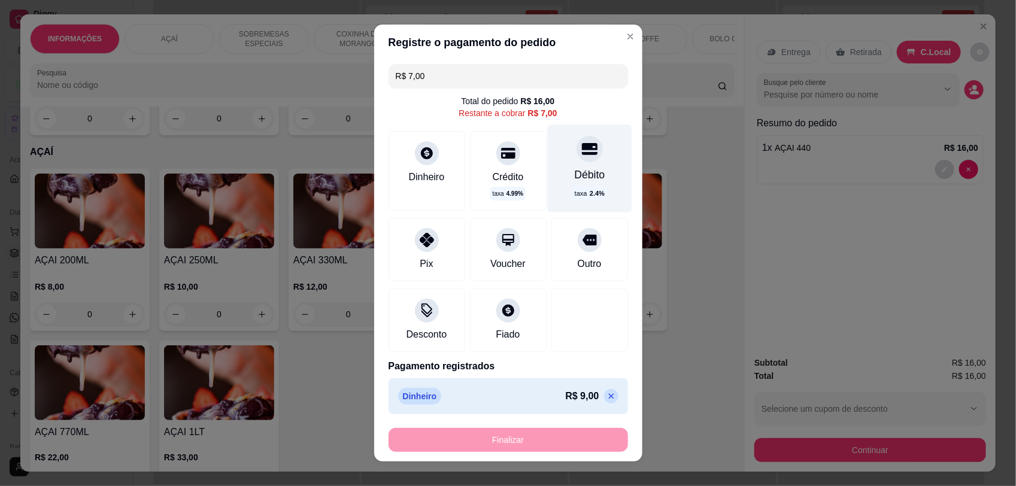
click at [576, 160] on div at bounding box center [589, 149] width 26 height 26
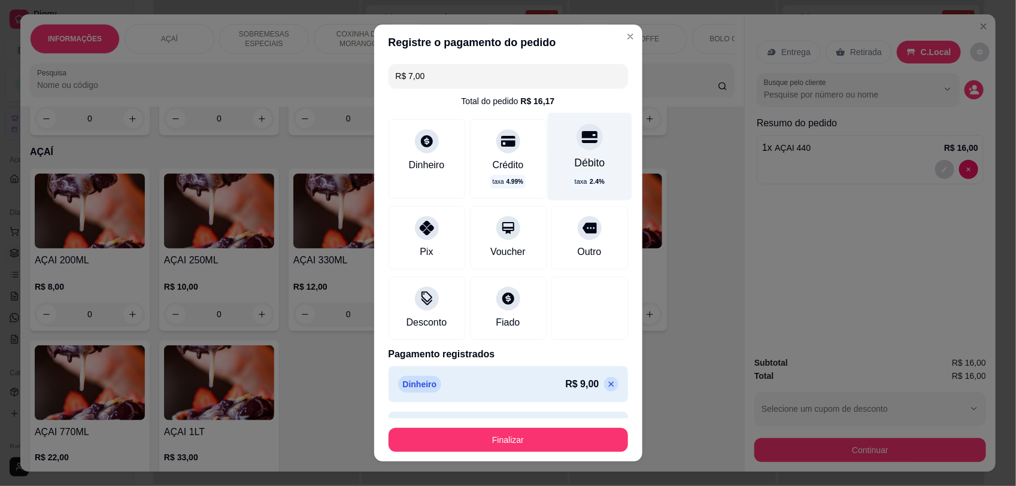
type input "R$ 0,00"
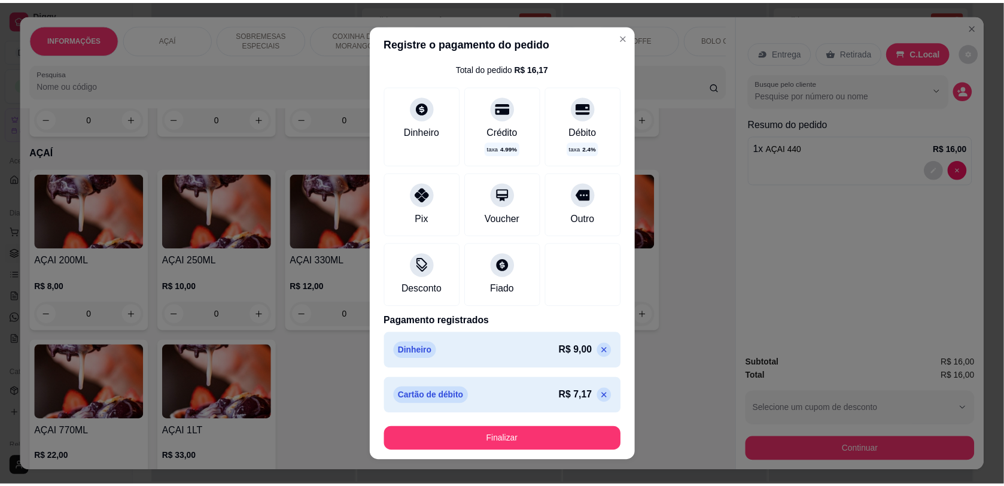
scroll to position [14, 0]
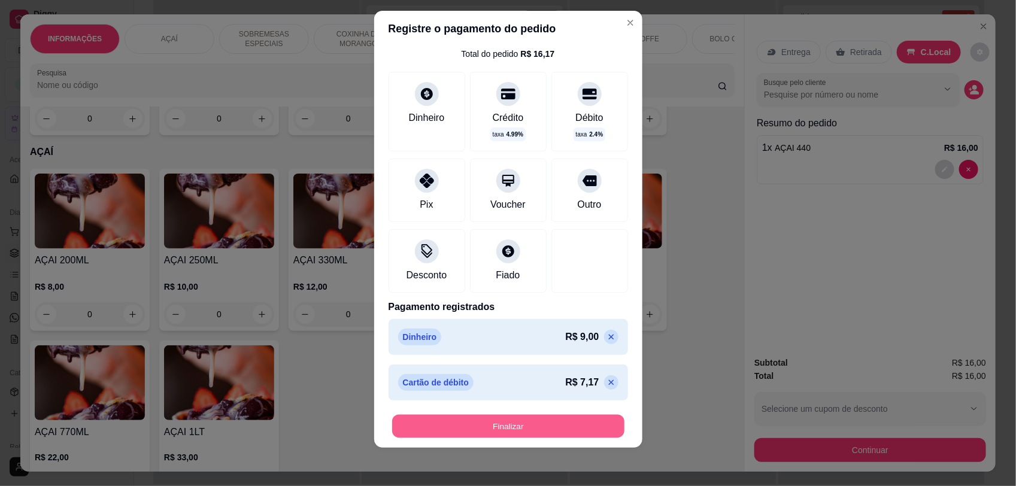
click at [542, 422] on button "Finalizar" at bounding box center [508, 426] width 232 height 23
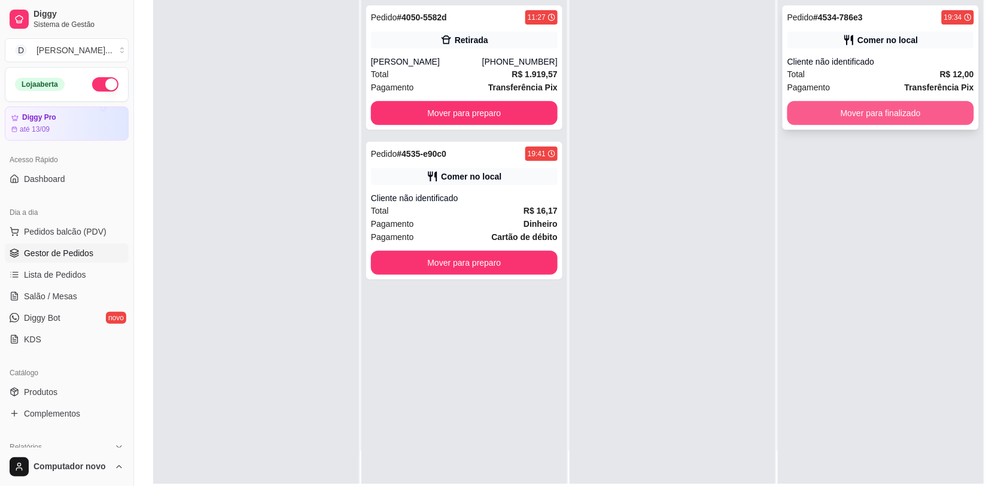
click at [810, 102] on button "Mover para finalizado" at bounding box center [881, 113] width 187 height 24
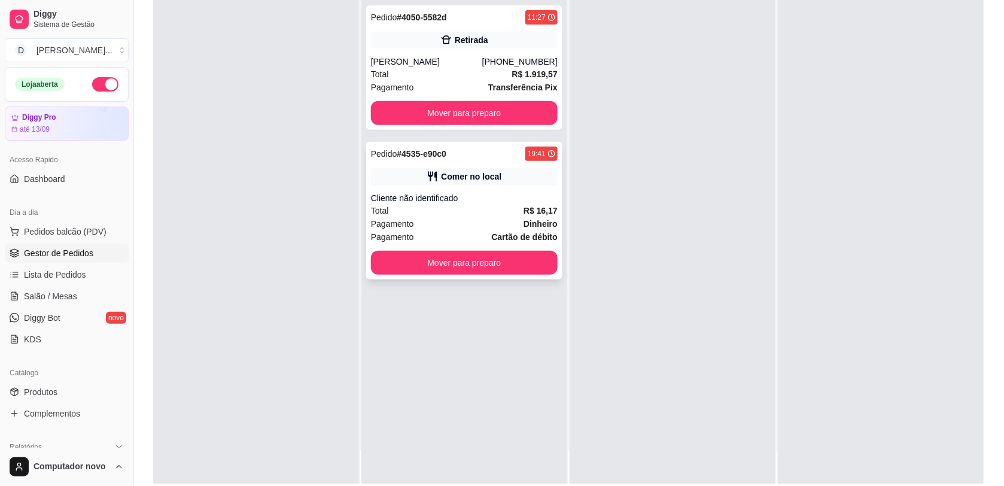
click at [457, 201] on div "Cliente não identificado" at bounding box center [464, 198] width 187 height 12
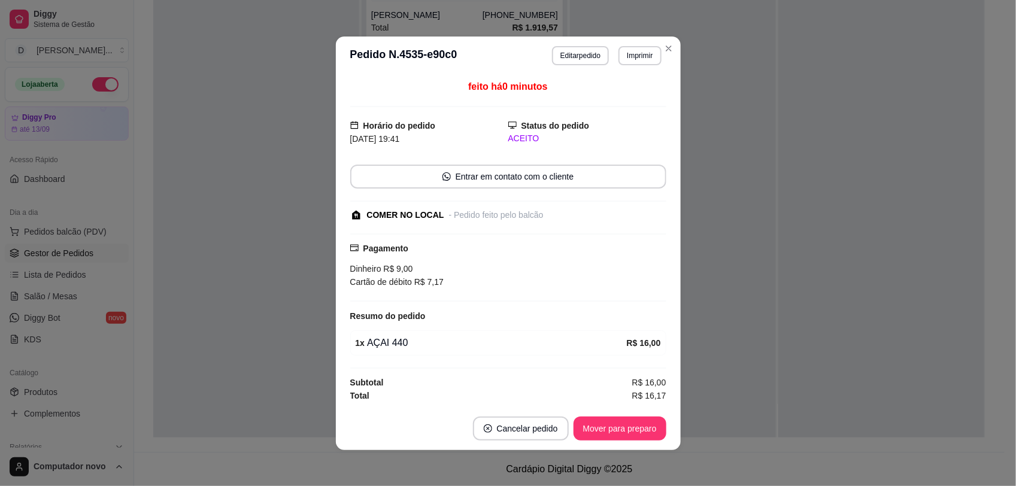
scroll to position [2, 0]
click at [631, 427] on button "Mover para preparo" at bounding box center [619, 429] width 93 height 24
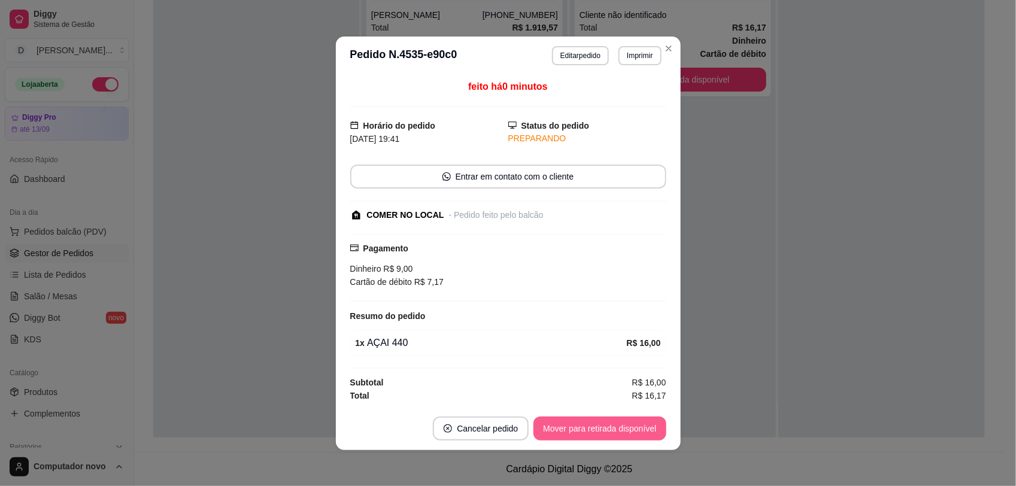
click at [622, 423] on button "Mover para retirada disponível" at bounding box center [599, 429] width 132 height 24
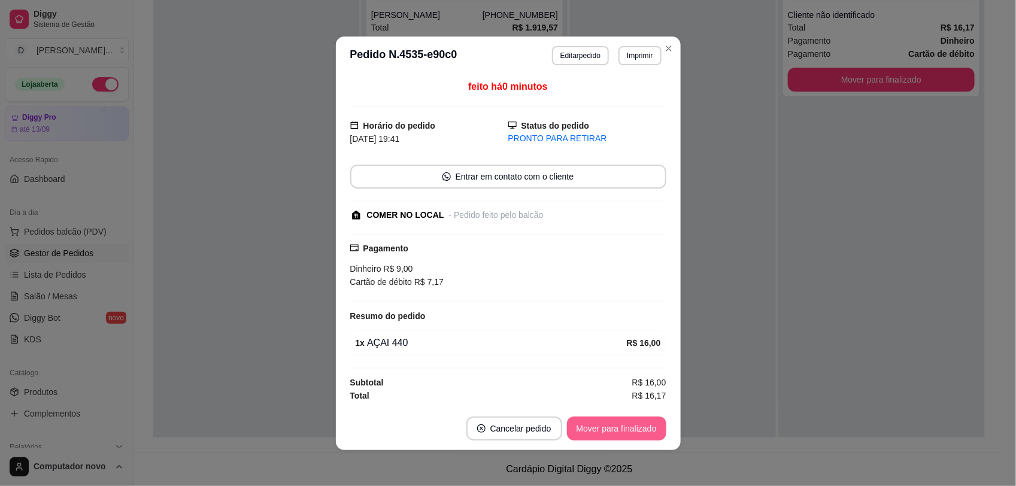
click at [622, 423] on button "Mover para finalizado" at bounding box center [616, 429] width 99 height 24
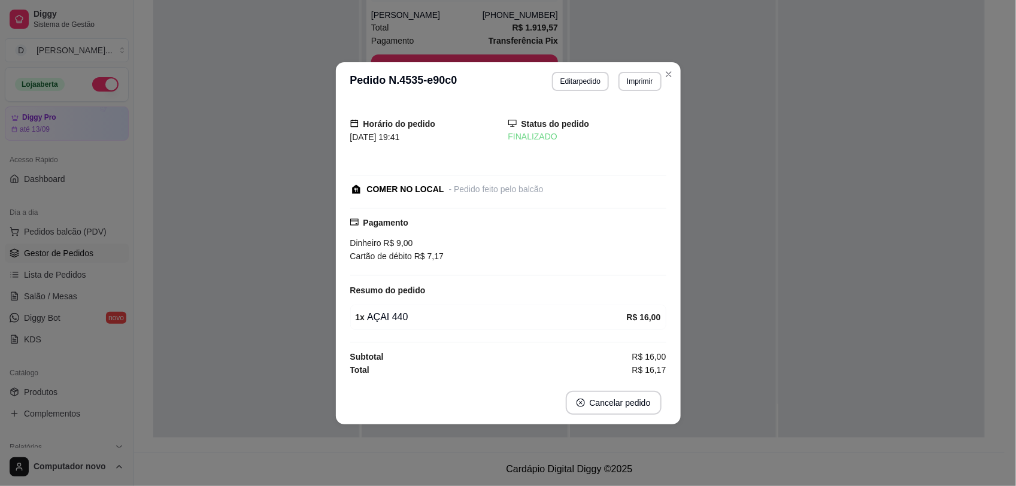
scroll to position [0, 0]
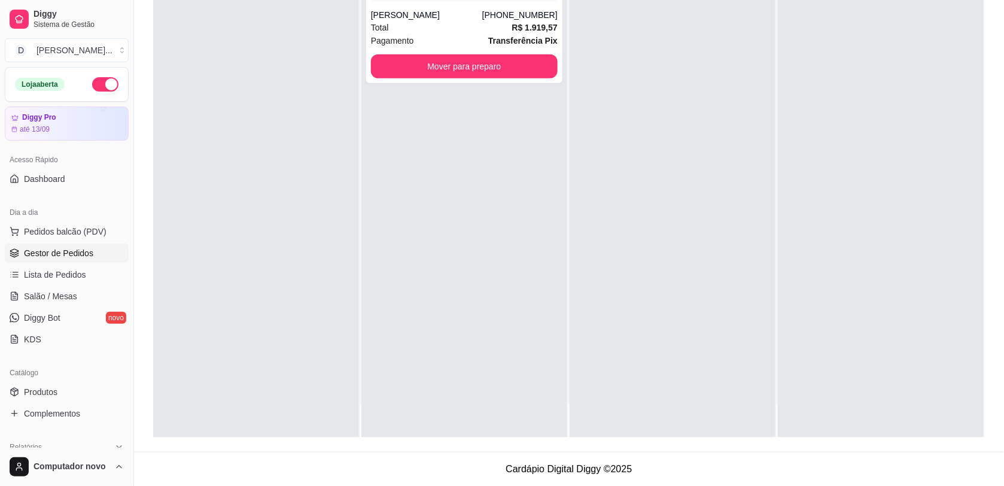
click at [667, 64] on div at bounding box center [673, 195] width 206 height 486
click at [85, 235] on span "Pedidos balcão (PDV)" at bounding box center [65, 232] width 83 height 12
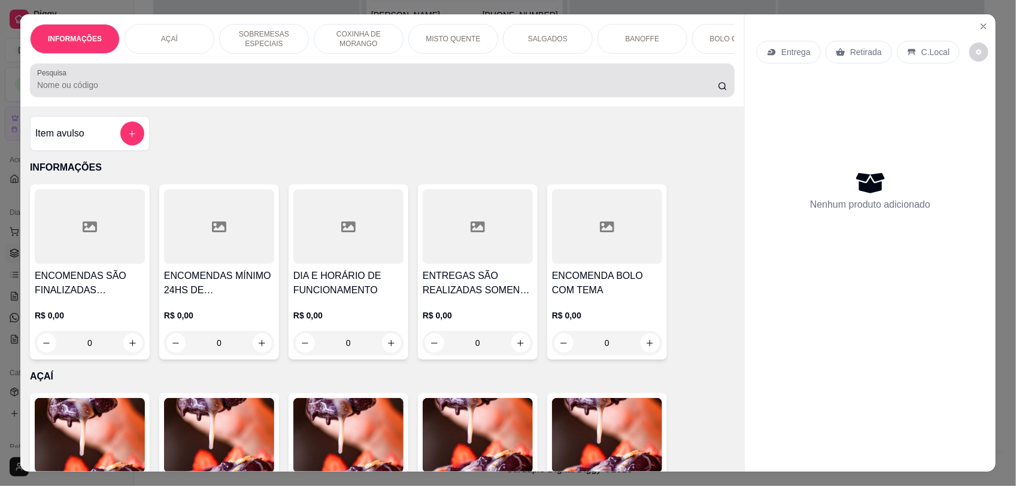
click at [318, 91] on input "Pesquisa" at bounding box center [377, 85] width 681 height 12
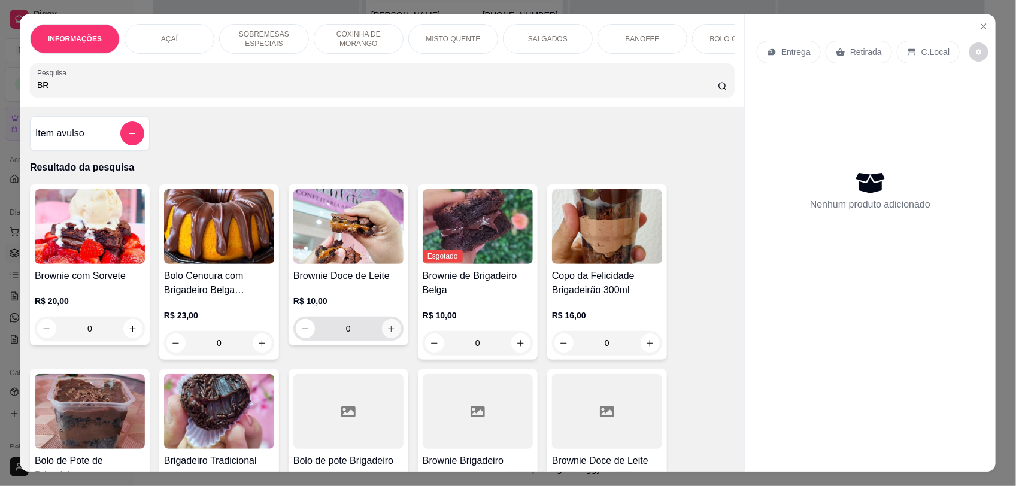
type input "BR"
click at [390, 338] on button "increase-product-quantity" at bounding box center [391, 328] width 19 height 19
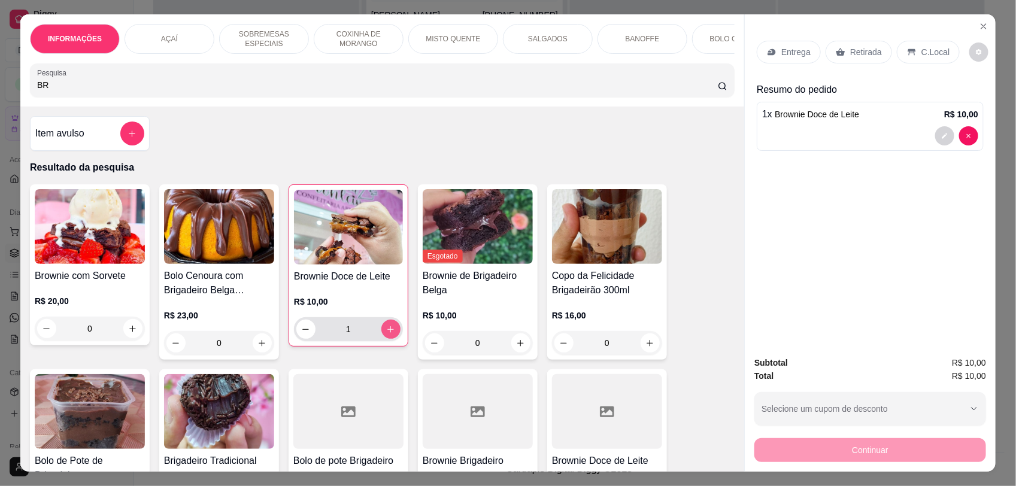
type input "1"
click at [388, 333] on icon "increase-product-quantity" at bounding box center [391, 329] width 7 height 7
type input "2"
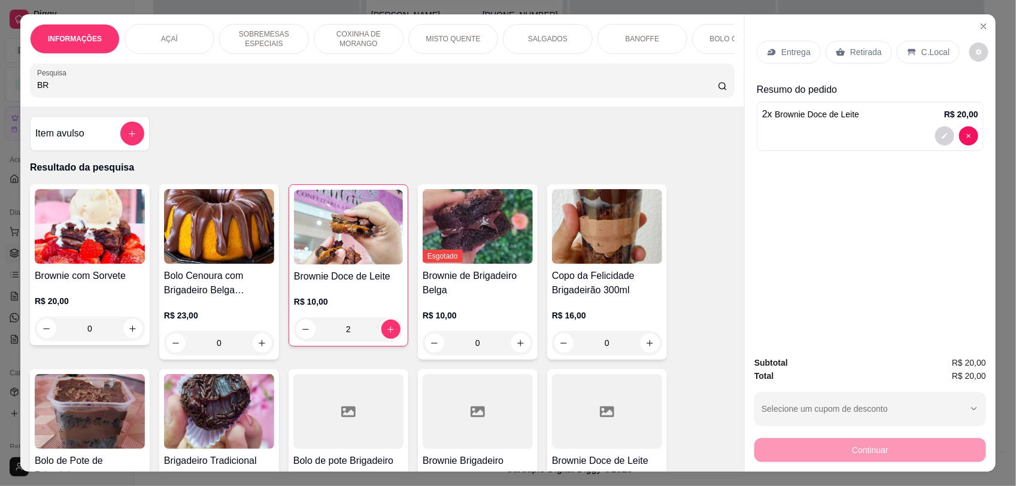
click at [349, 42] on p "COXINHA DE MORANGO" at bounding box center [358, 38] width 69 height 19
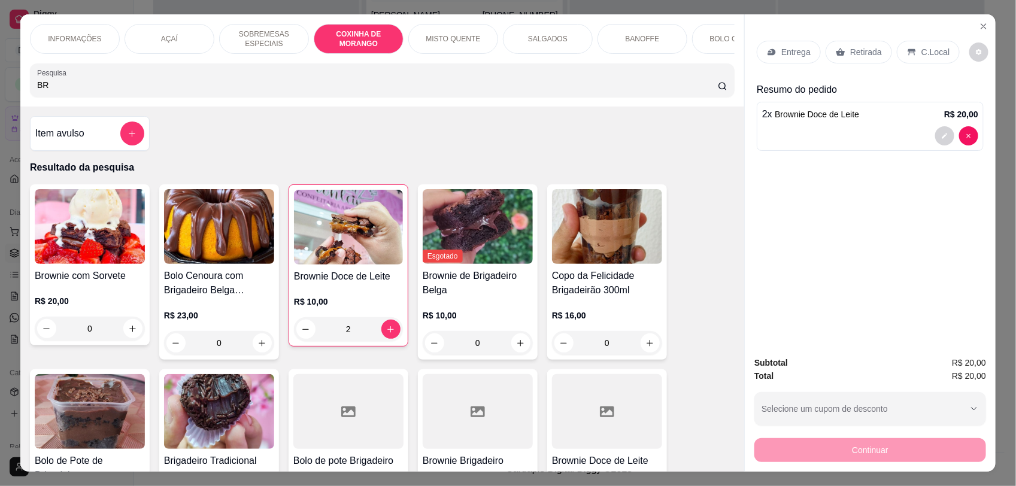
scroll to position [24, 0]
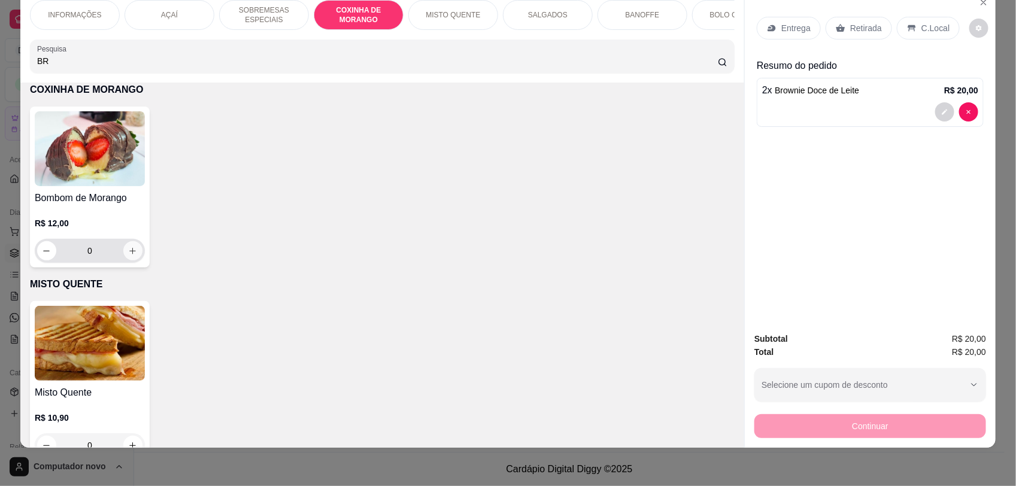
click at [124, 255] on button "increase-product-quantity" at bounding box center [132, 250] width 19 height 19
type input "1"
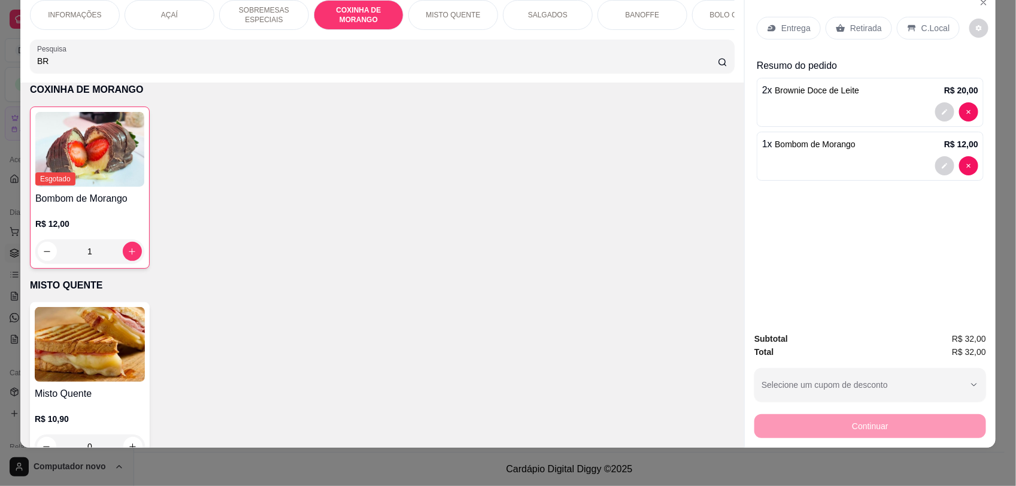
click at [928, 24] on p "C.Local" at bounding box center [935, 28] width 28 height 12
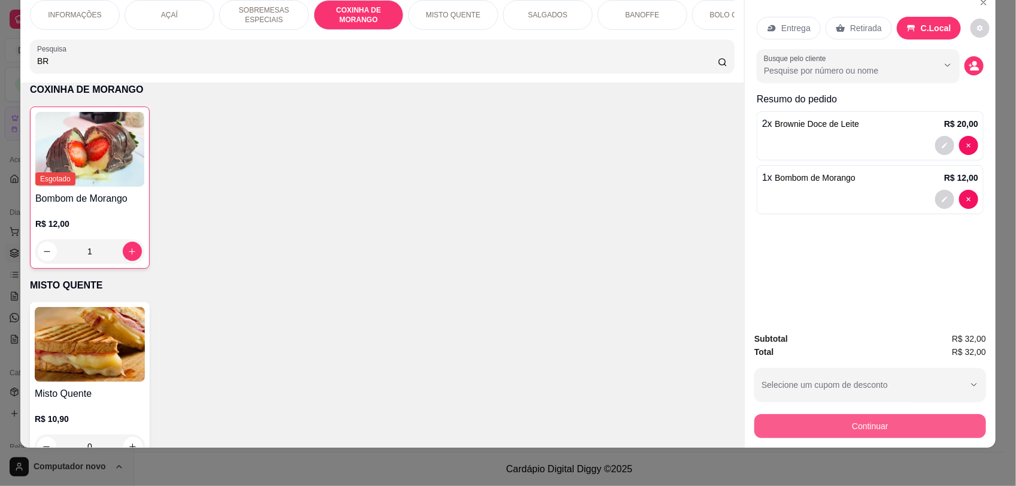
click at [882, 428] on button "Continuar" at bounding box center [870, 426] width 232 height 24
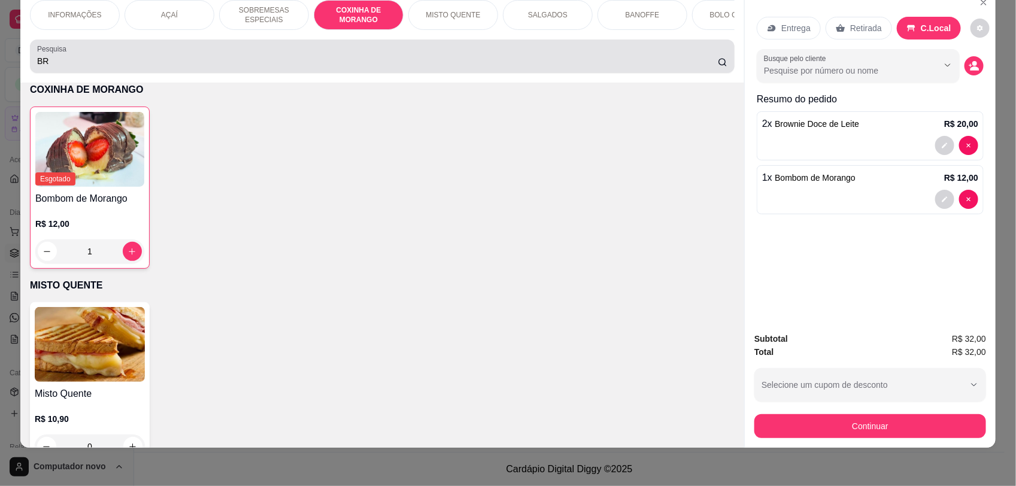
click at [343, 67] on input "BR" at bounding box center [377, 61] width 681 height 12
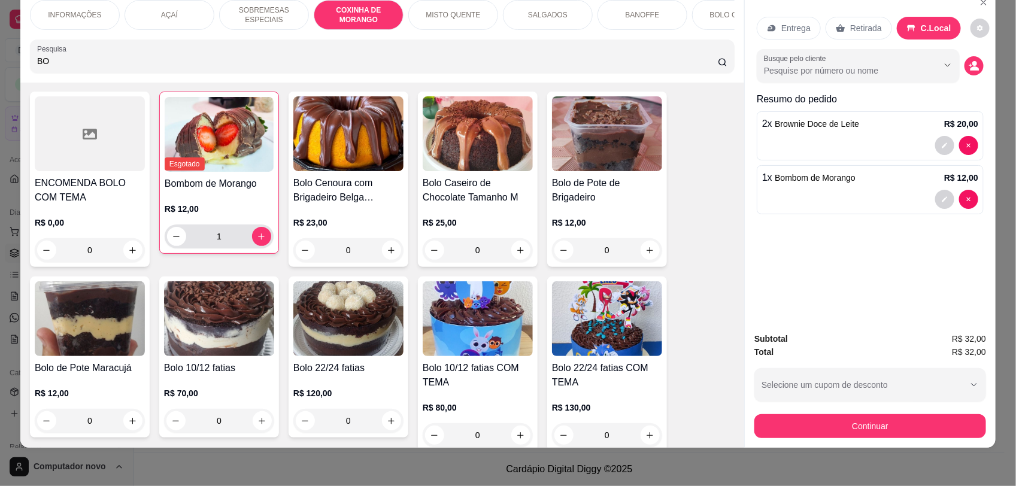
scroll to position [0, 0]
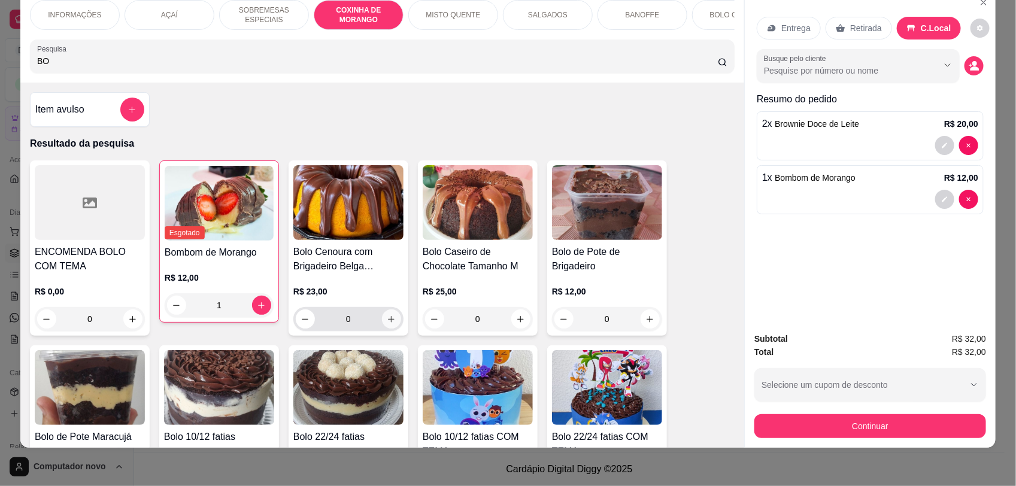
type input "BO"
click at [385, 325] on button "increase-product-quantity" at bounding box center [391, 318] width 19 height 19
type input "1"
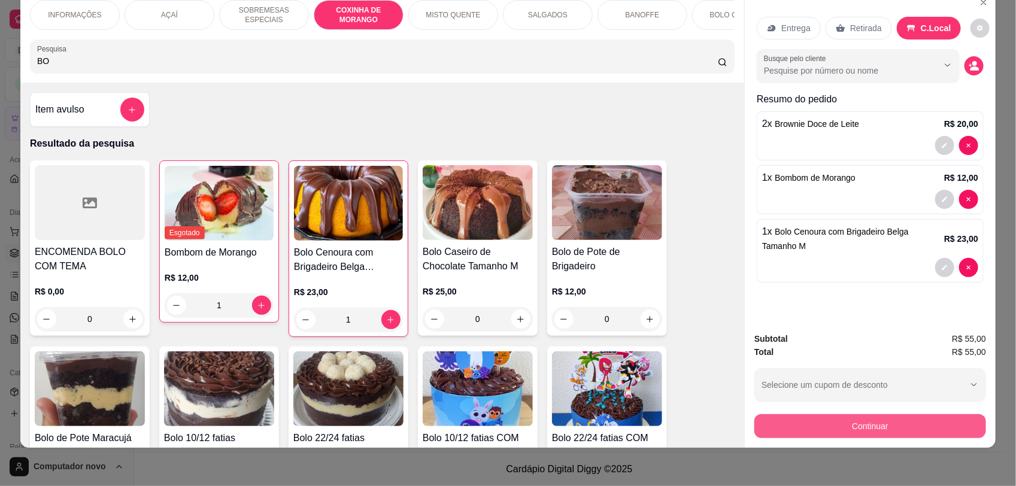
click at [908, 429] on button "Continuar" at bounding box center [870, 426] width 232 height 24
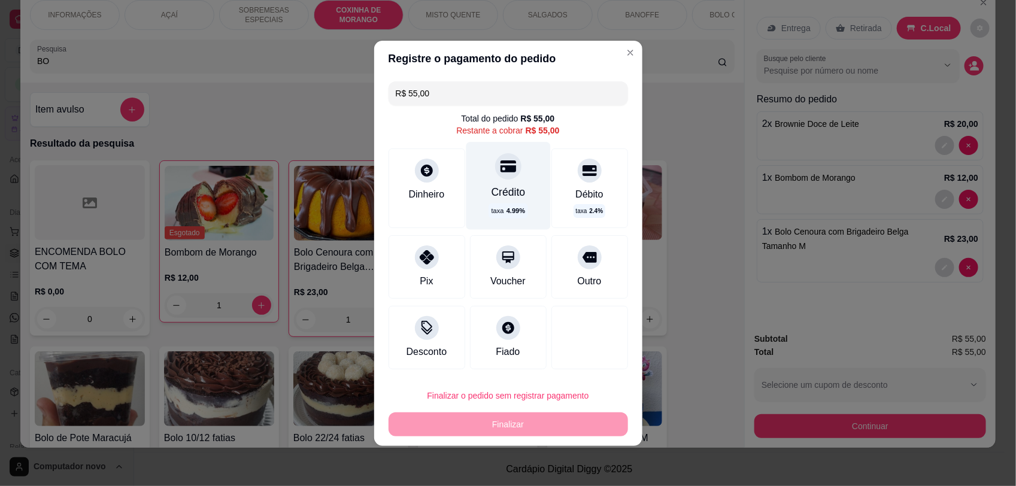
click at [509, 201] on div "Crédito taxa 4.99 %" at bounding box center [508, 185] width 84 height 87
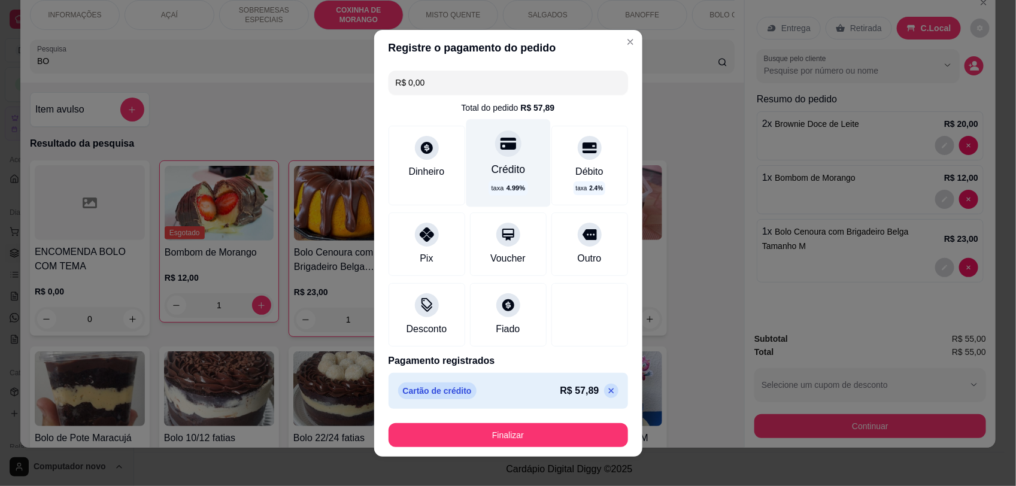
type input "R$ 0,00"
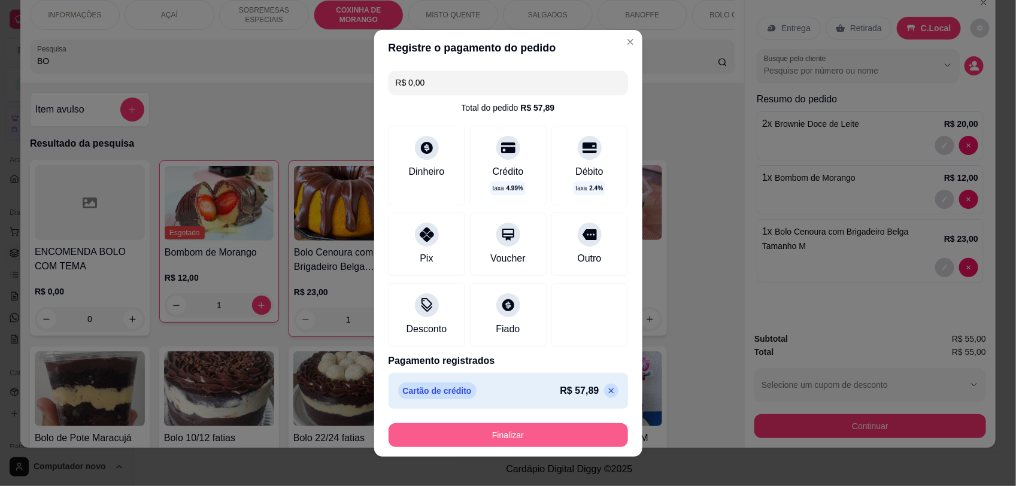
click at [600, 429] on button "Finalizar" at bounding box center [507, 435] width 239 height 24
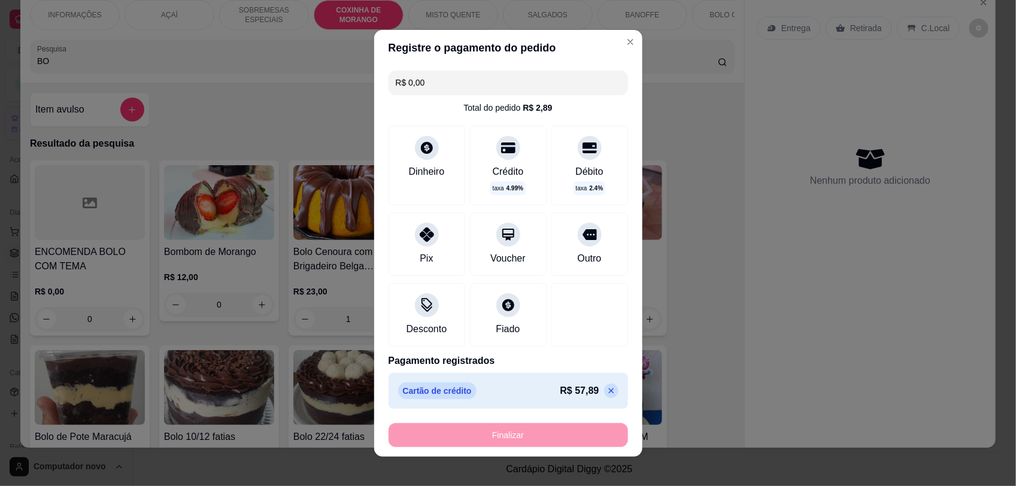
type input "0"
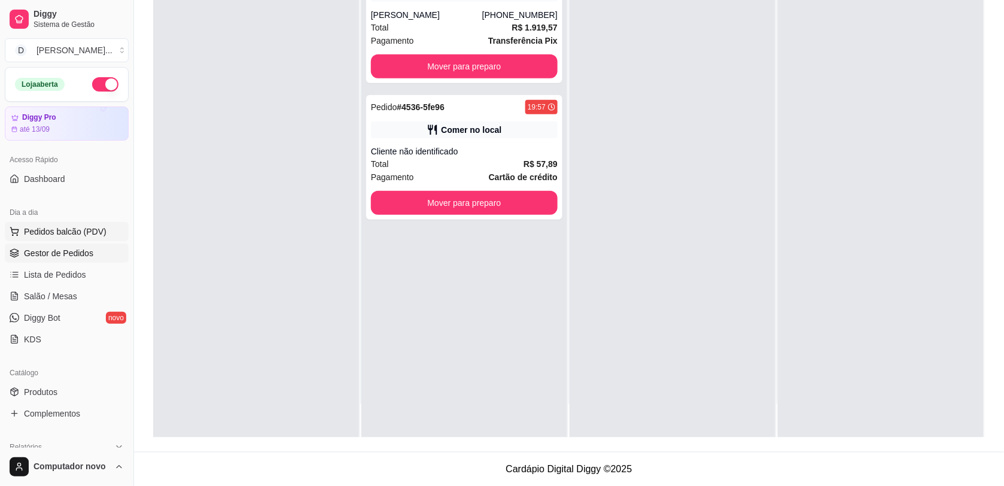
click at [73, 229] on span "Pedidos balcão (PDV)" at bounding box center [65, 232] width 83 height 12
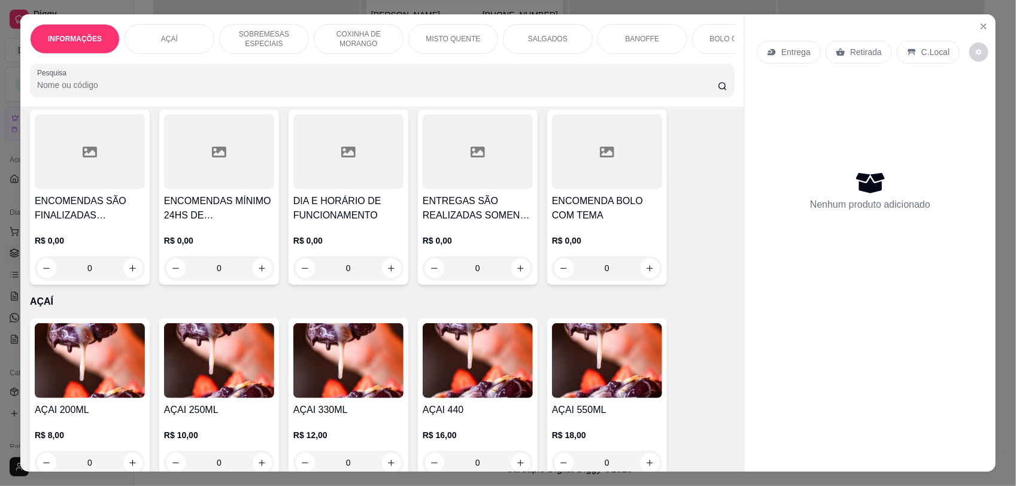
scroll to position [224, 0]
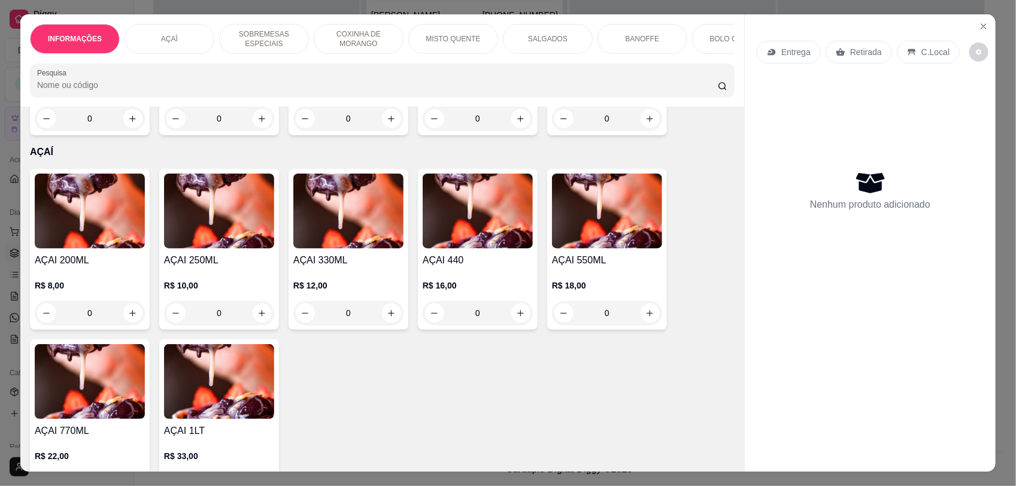
click at [258, 323] on div "0" at bounding box center [219, 313] width 110 height 24
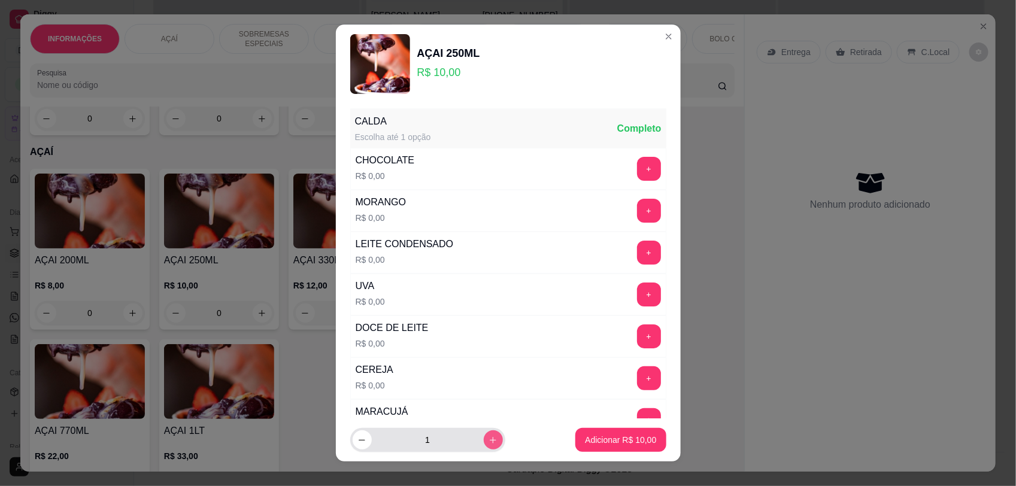
click at [490, 441] on icon "increase-product-quantity" at bounding box center [493, 440] width 7 height 7
type input "2"
click at [599, 438] on p "Adicionar R$ 20,00" at bounding box center [620, 440] width 71 height 12
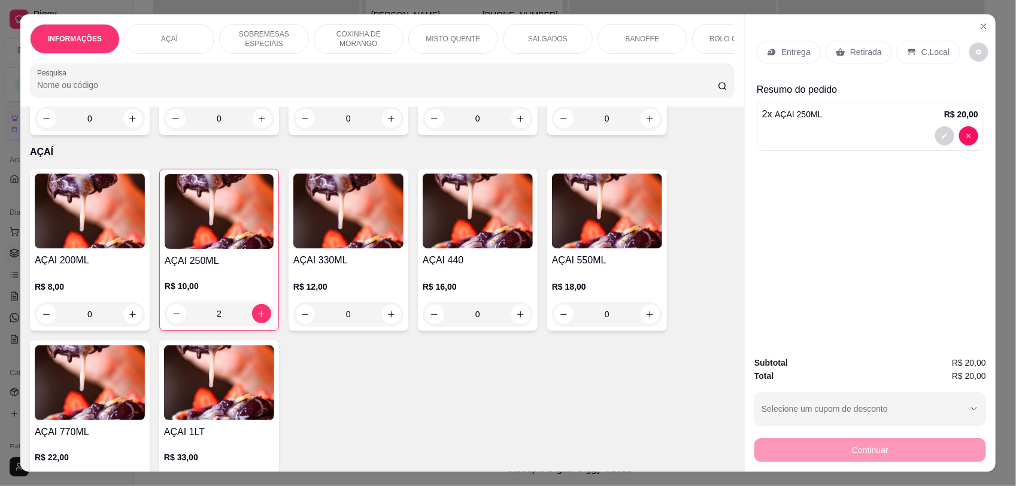
type input "2"
drag, startPoint x: 909, startPoint y: 54, endPoint x: 857, endPoint y: 442, distance: 391.3
click at [910, 51] on div "C.Local" at bounding box center [928, 52] width 63 height 23
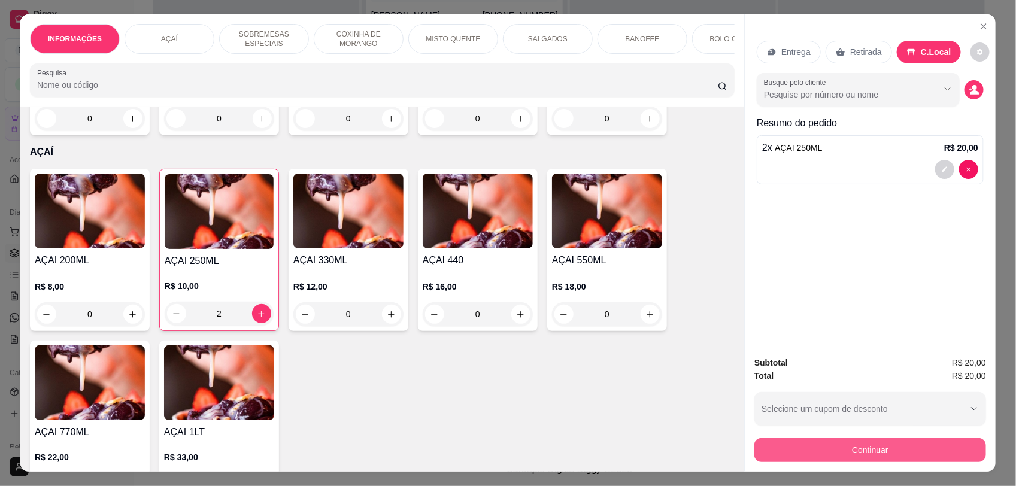
click at [858, 441] on button "Continuar" at bounding box center [870, 450] width 232 height 24
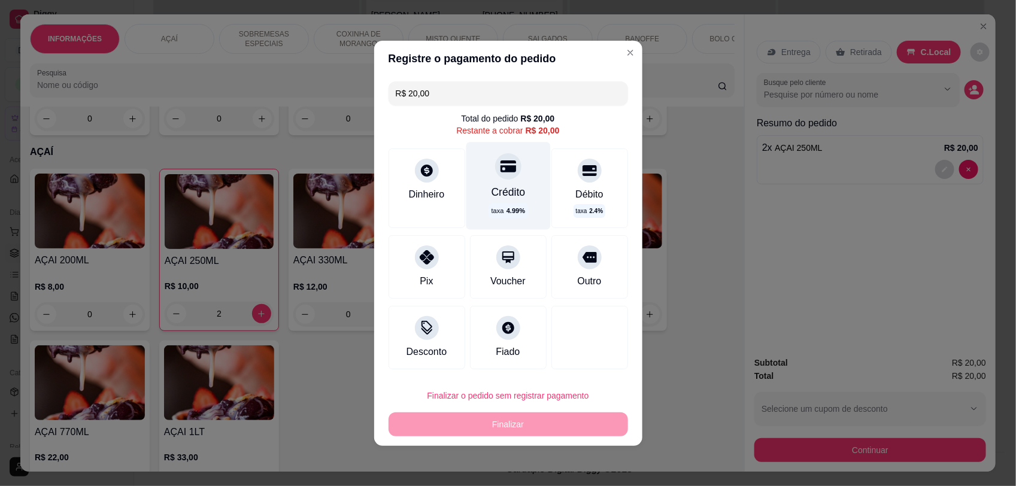
click at [500, 184] on div "Crédito taxa 4.99 %" at bounding box center [508, 185] width 84 height 87
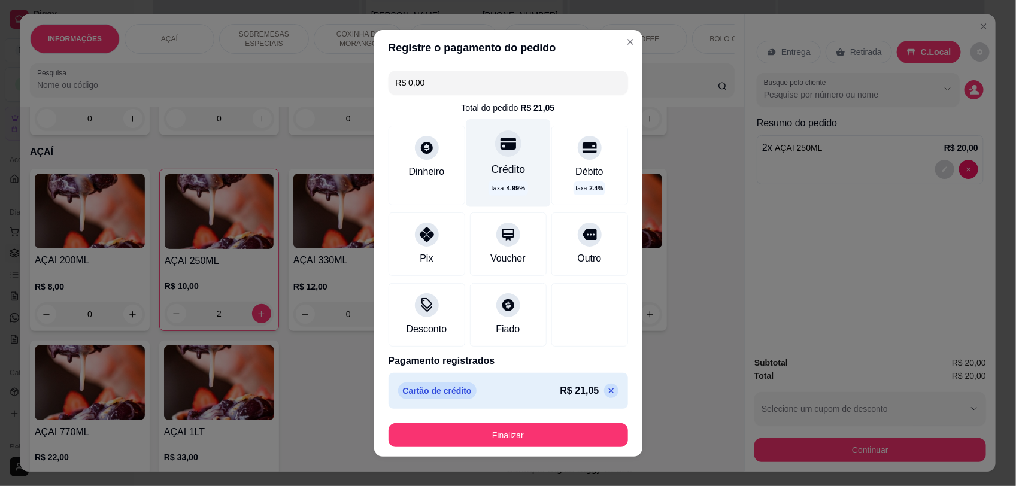
type input "R$ 0,00"
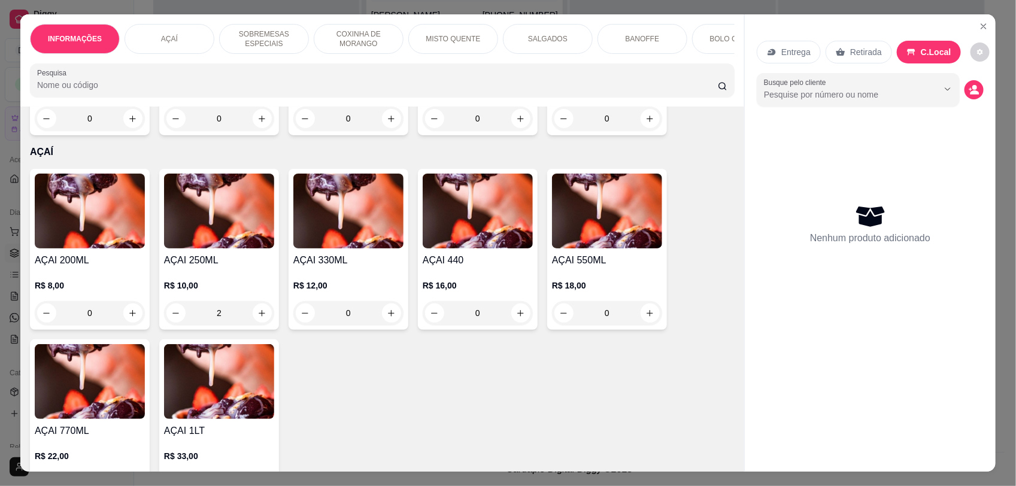
type input "0"
click at [644, 325] on div "0" at bounding box center [607, 313] width 110 height 24
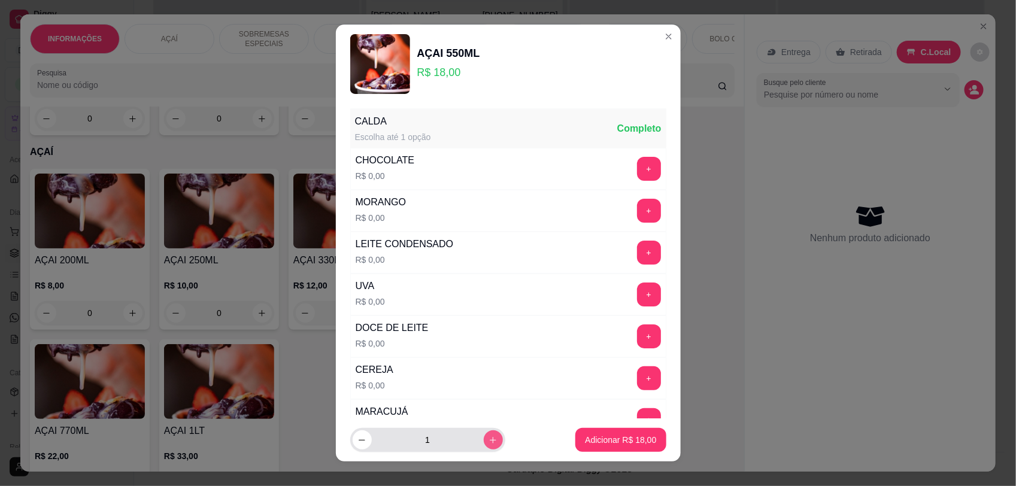
click at [490, 441] on icon "increase-product-quantity" at bounding box center [493, 440] width 7 height 7
type input "2"
click at [577, 442] on button "Adicionar R$ 36,00" at bounding box center [621, 440] width 88 height 23
type input "2"
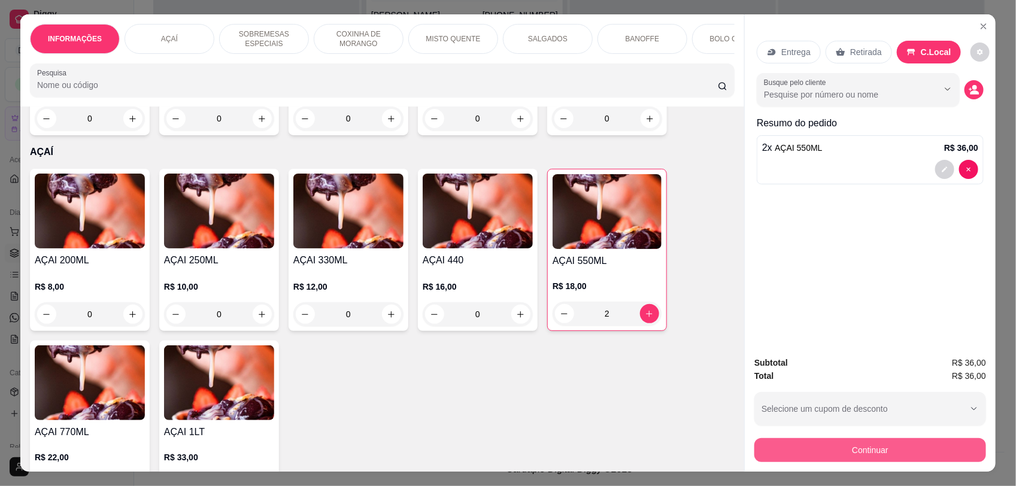
click at [873, 461] on button "Continuar" at bounding box center [870, 450] width 232 height 24
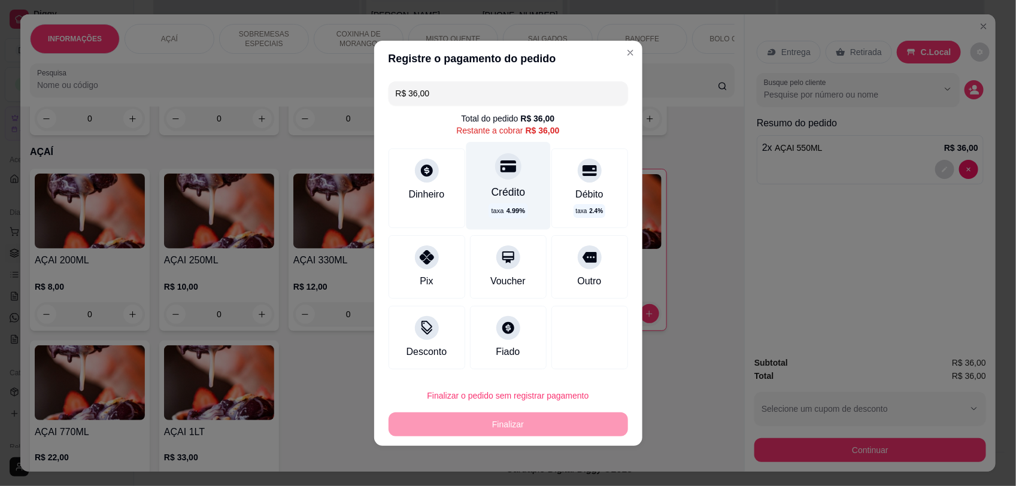
click at [501, 199] on div "Crédito" at bounding box center [508, 192] width 34 height 16
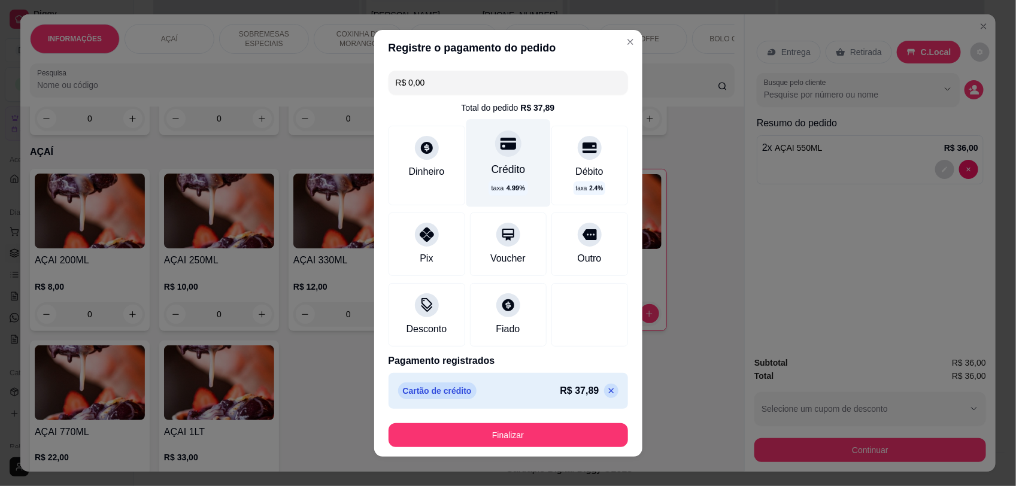
type input "R$ 0,00"
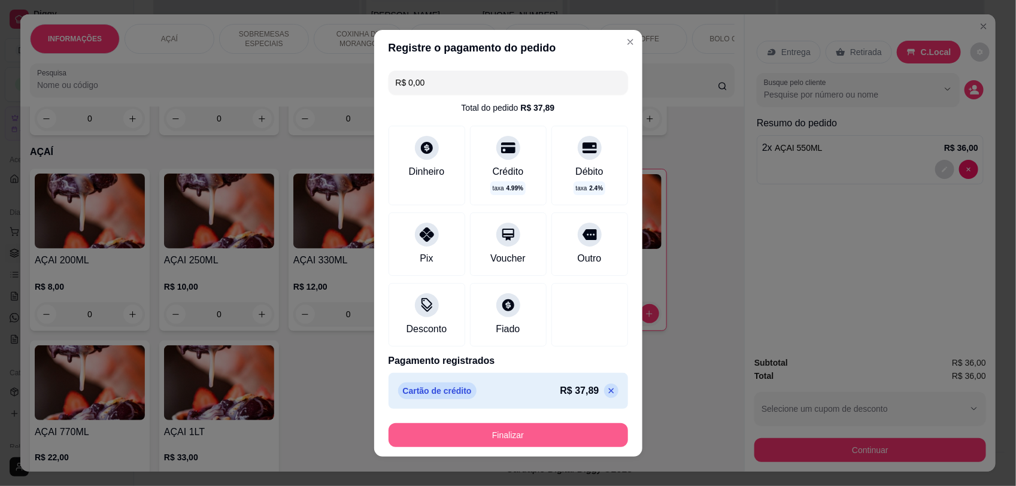
click at [554, 435] on button "Finalizar" at bounding box center [507, 435] width 239 height 24
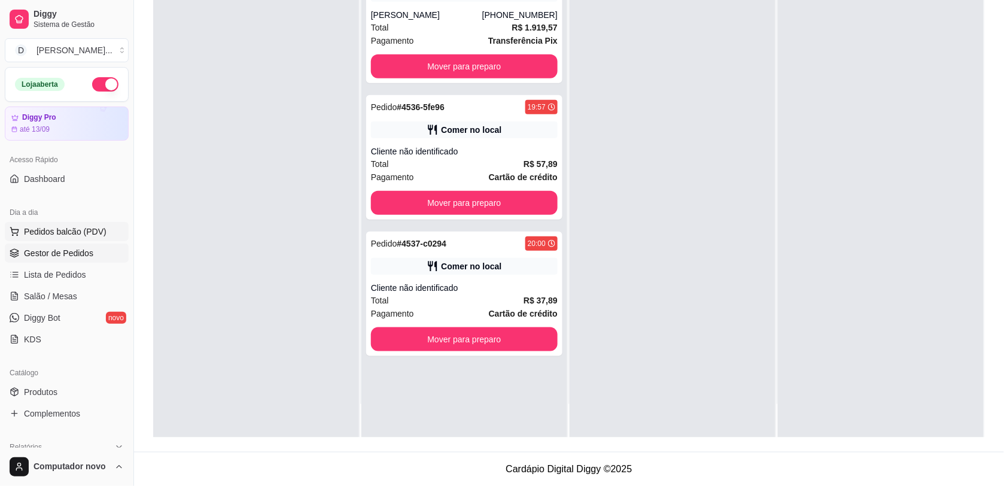
click at [69, 235] on span "Pedidos balcão (PDV)" at bounding box center [65, 232] width 83 height 12
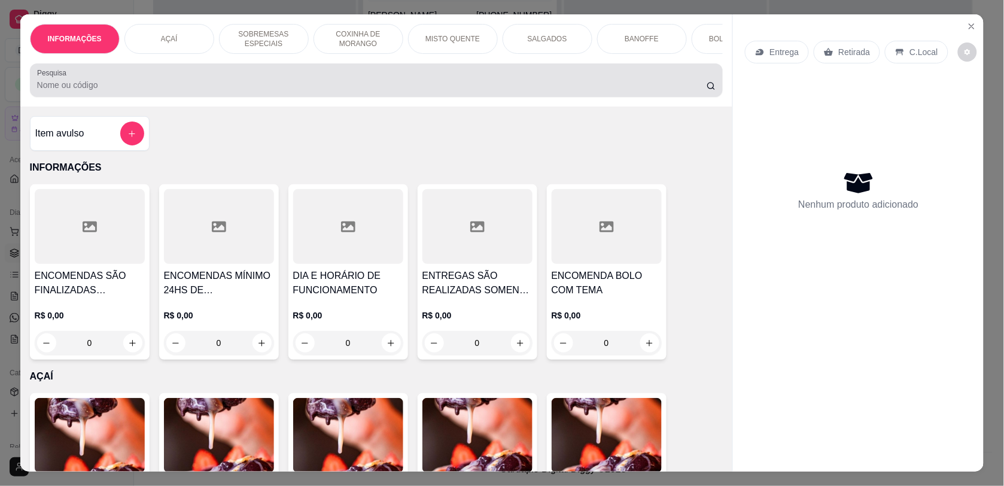
click at [328, 84] on div at bounding box center [376, 80] width 679 height 24
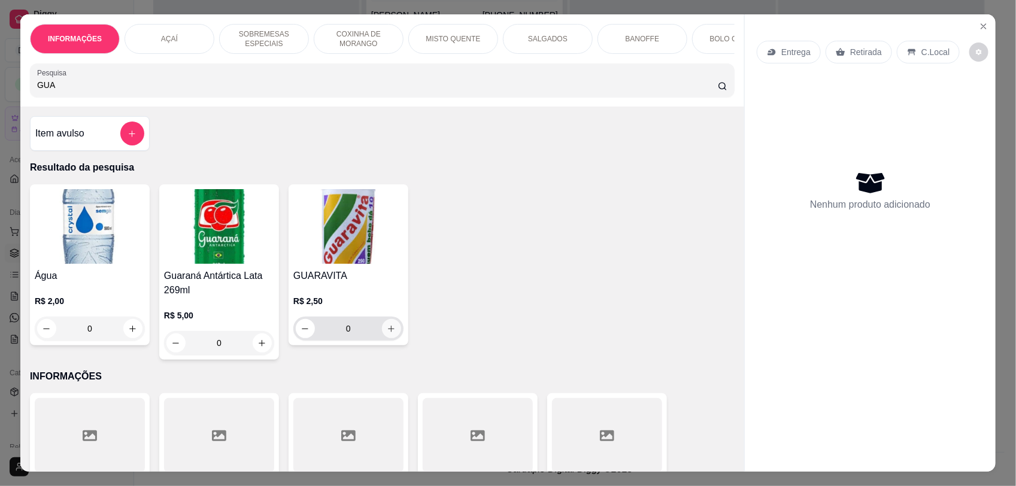
type input "GUA"
click at [387, 333] on icon "increase-product-quantity" at bounding box center [391, 328] width 9 height 9
type input "1"
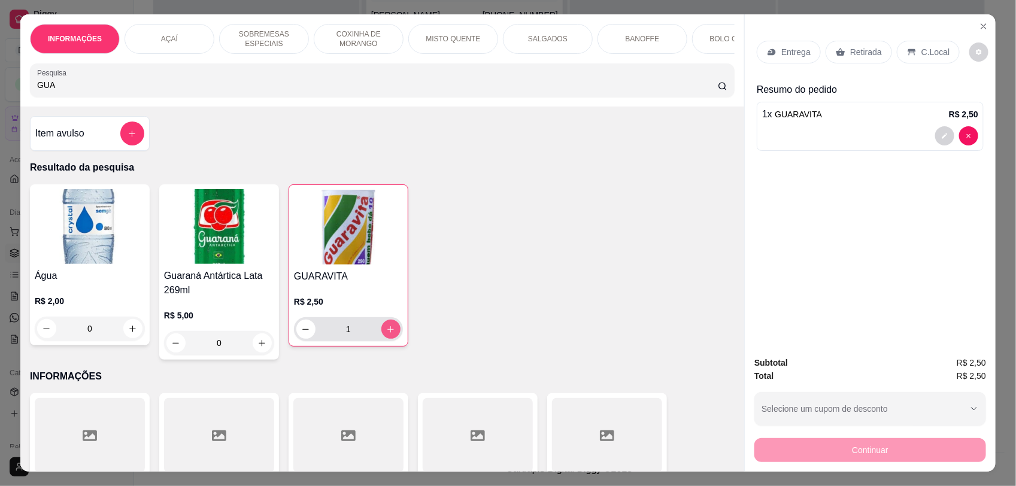
click at [921, 46] on p "C.Local" at bounding box center [935, 52] width 28 height 12
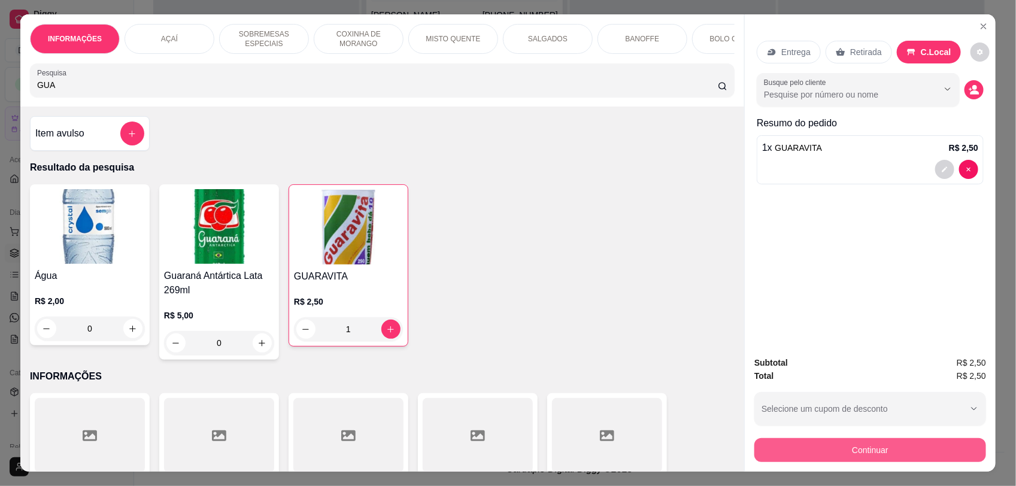
click at [815, 447] on button "Continuar" at bounding box center [870, 450] width 232 height 24
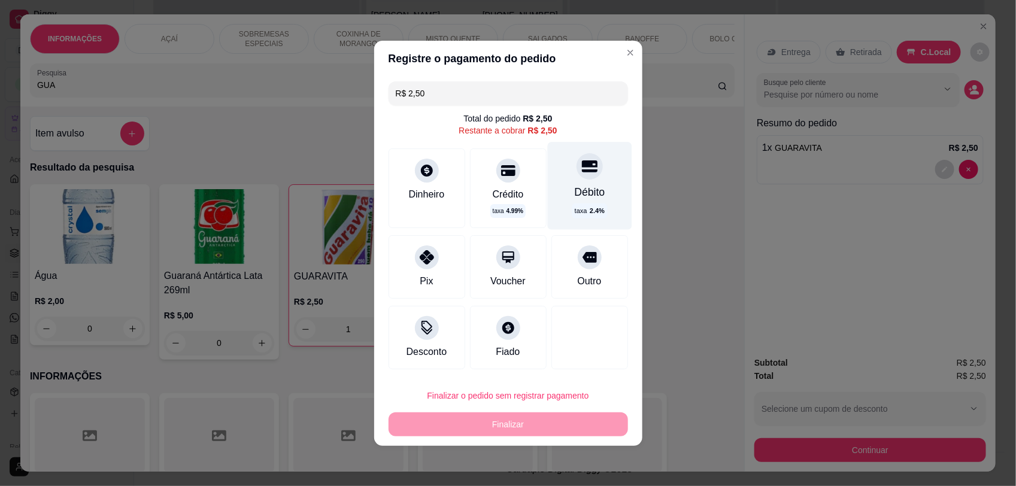
click at [581, 168] on icon at bounding box center [589, 166] width 16 height 16
type input "R$ 0,00"
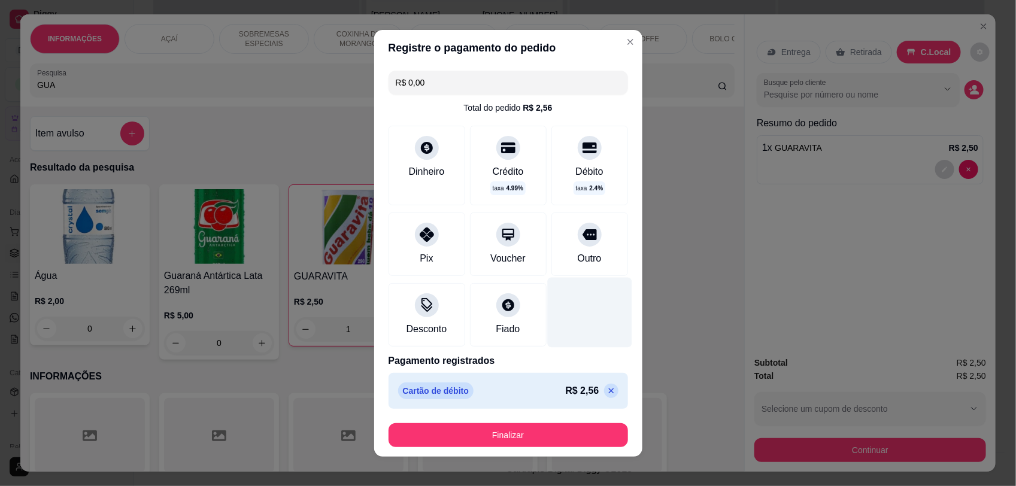
click at [570, 318] on div at bounding box center [589, 312] width 84 height 70
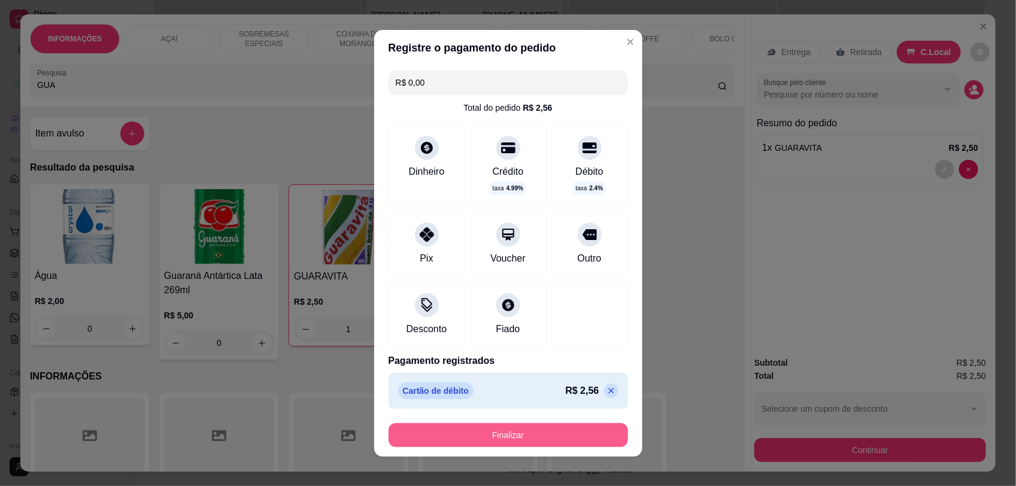
click at [557, 423] on button "Finalizar" at bounding box center [507, 435] width 239 height 24
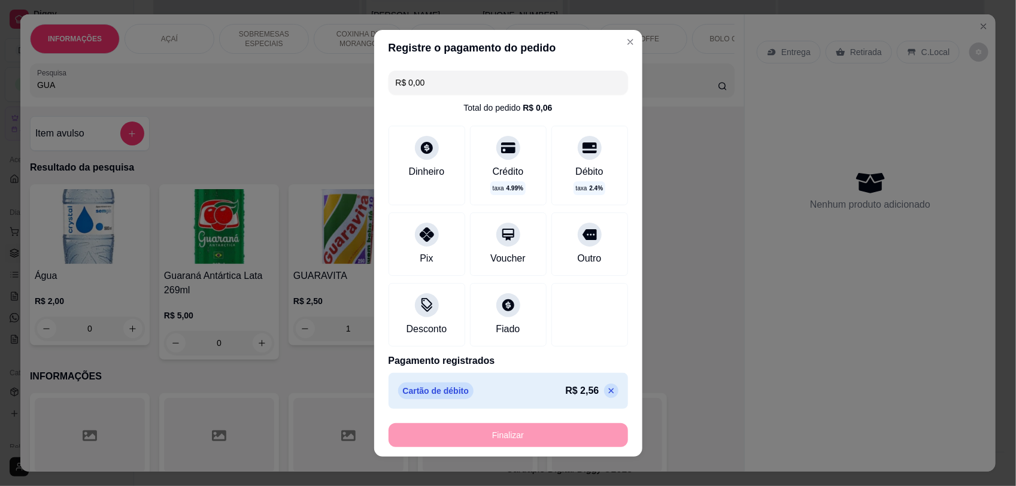
type input "0"
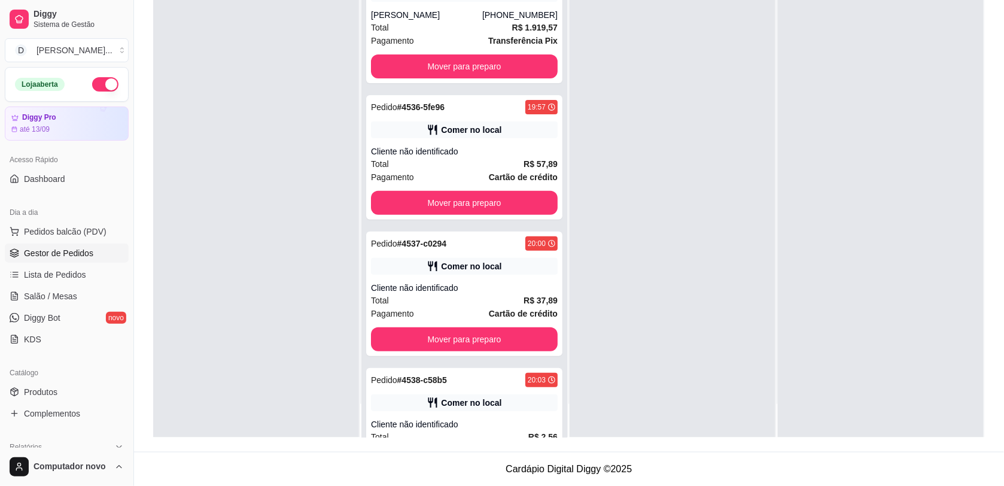
click at [656, 208] on div at bounding box center [673, 195] width 206 height 486
click at [514, 142] on div "Pedido # 4536-5fe96 19:57 Comer no local Cliente não identificado Total R$ 57,8…" at bounding box center [464, 157] width 196 height 124
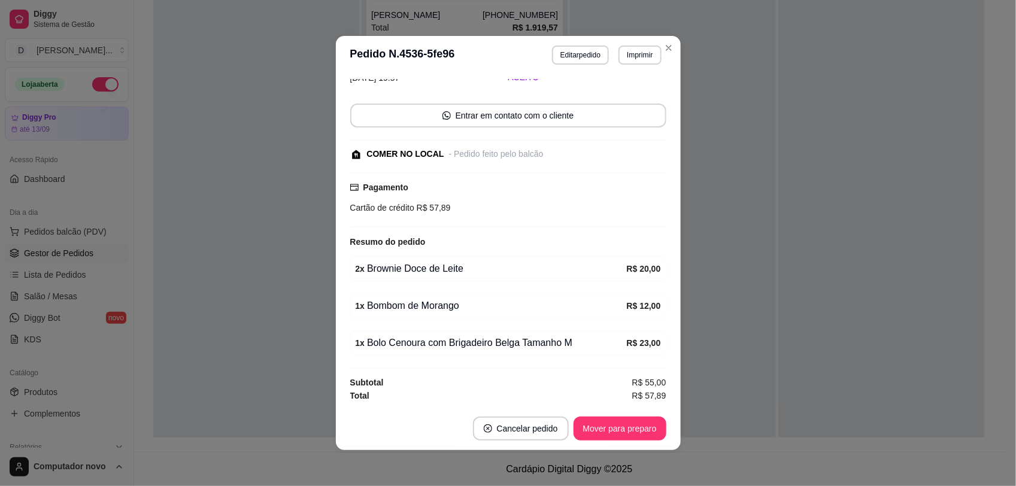
scroll to position [2, 0]
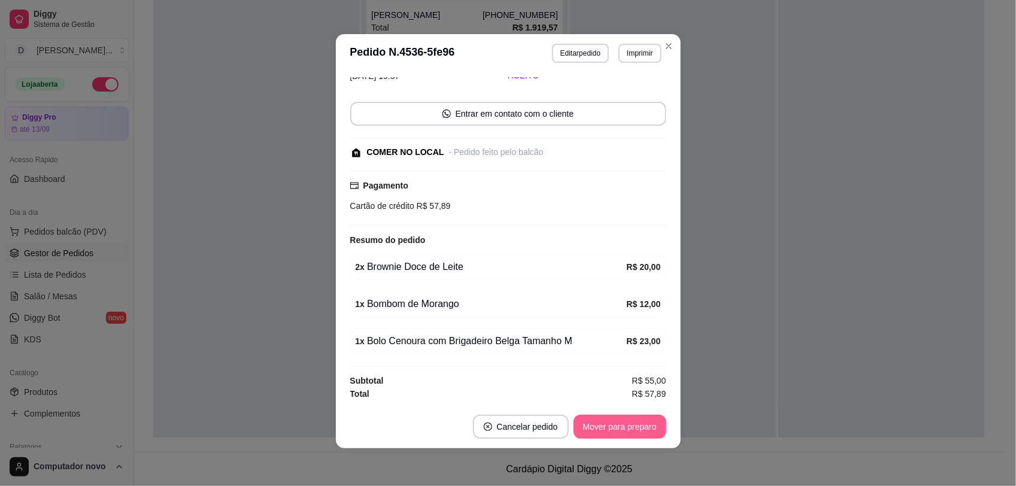
click at [615, 426] on button "Mover para preparo" at bounding box center [619, 427] width 93 height 24
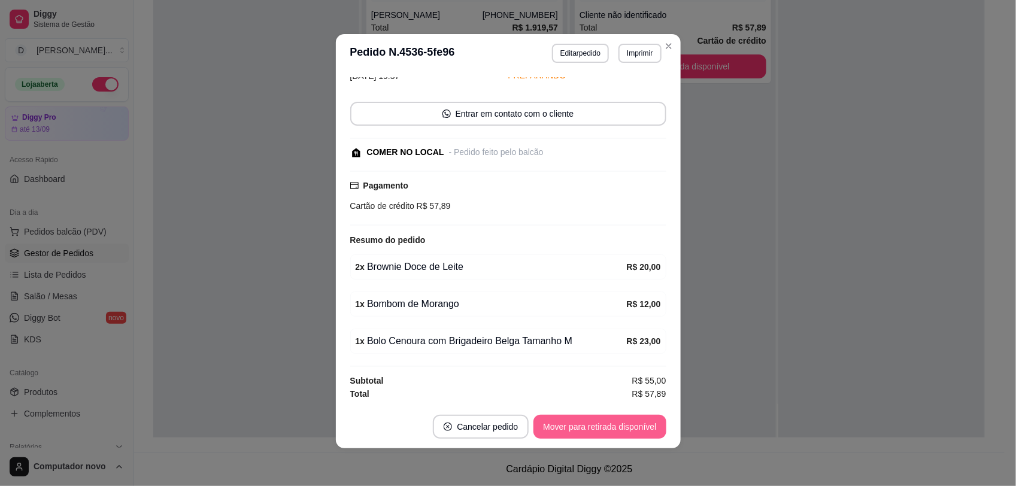
click at [616, 425] on button "Mover para retirada disponível" at bounding box center [599, 427] width 132 height 24
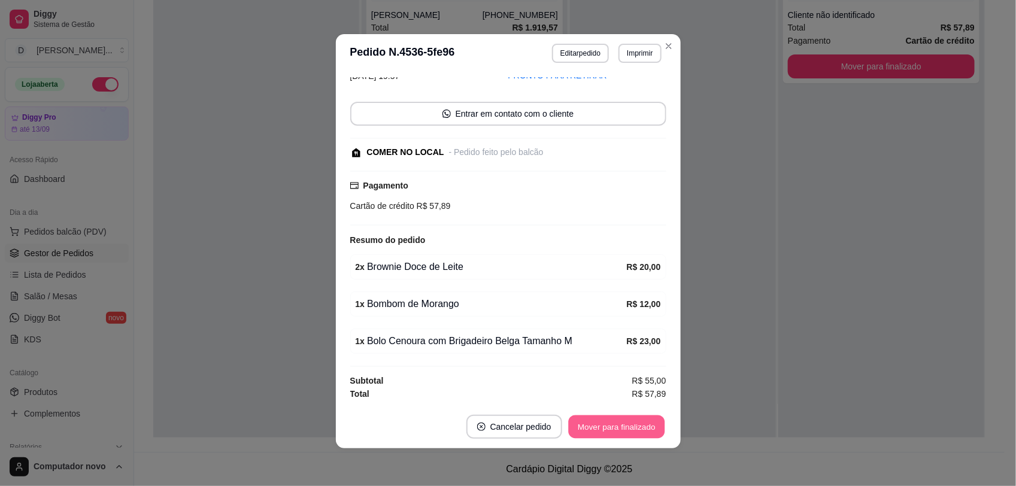
click at [616, 425] on button "Mover para finalizado" at bounding box center [616, 426] width 96 height 23
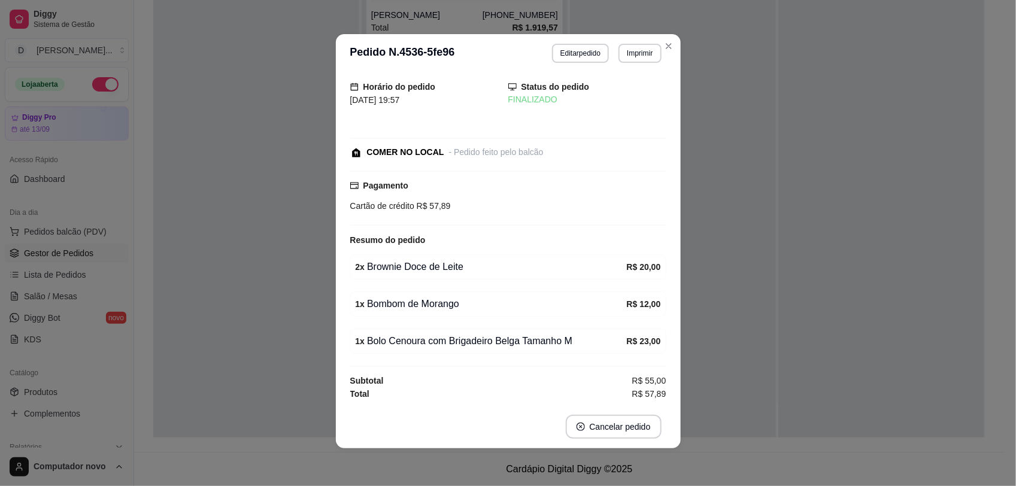
scroll to position [13, 0]
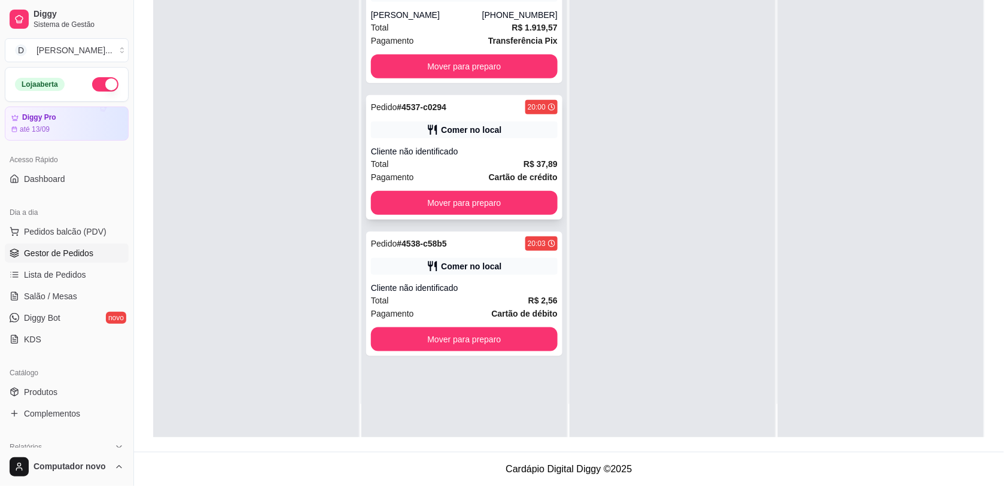
click at [500, 150] on div "Cliente não identificado" at bounding box center [464, 151] width 187 height 12
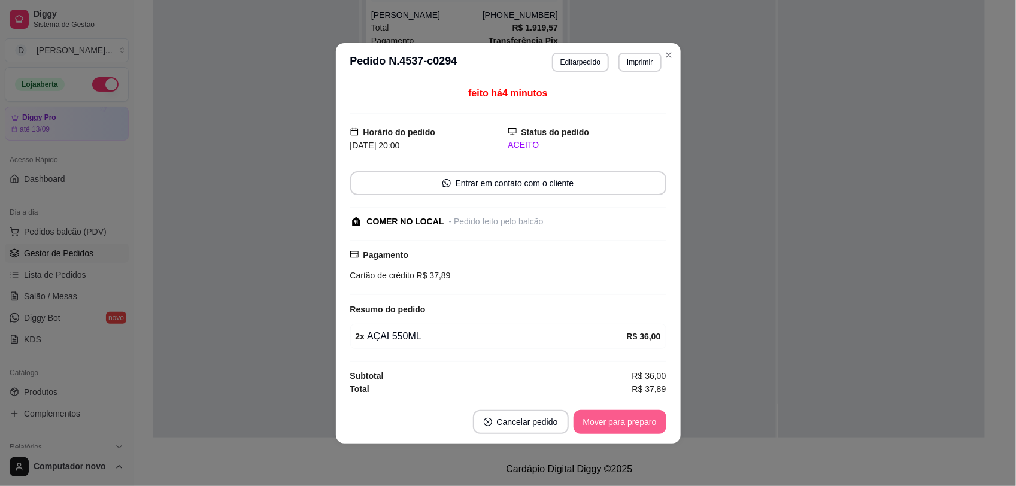
click at [652, 421] on button "Mover para preparo" at bounding box center [619, 422] width 93 height 24
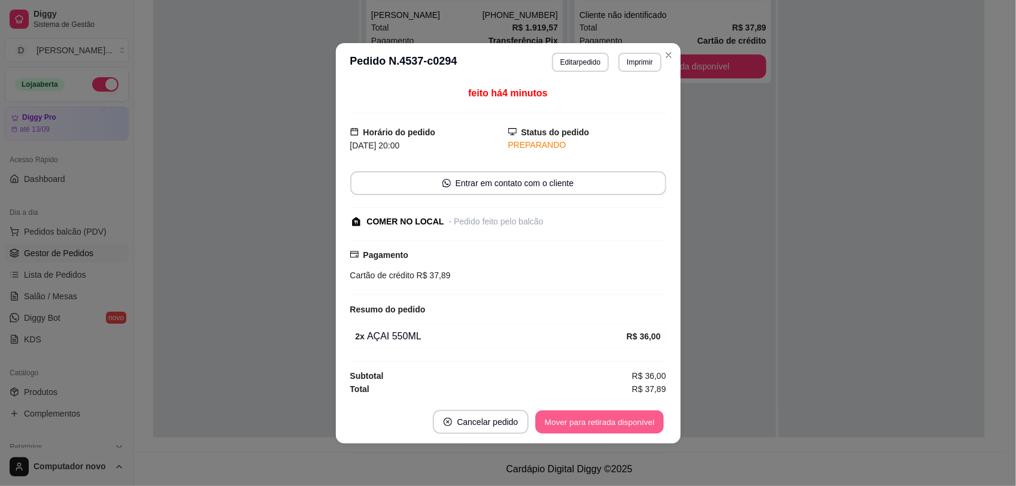
click at [611, 417] on button "Mover para retirada disponível" at bounding box center [600, 421] width 128 height 23
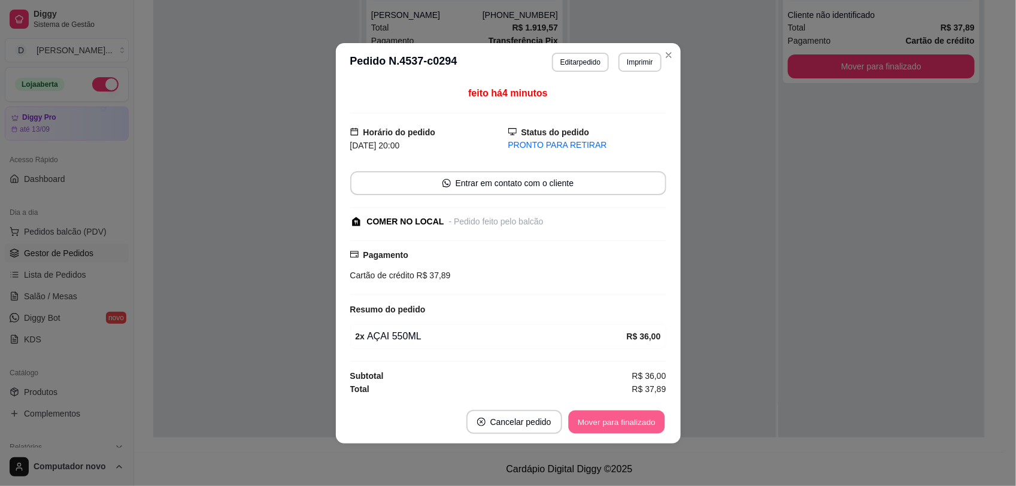
click at [612, 419] on button "Mover para finalizado" at bounding box center [616, 421] width 96 height 23
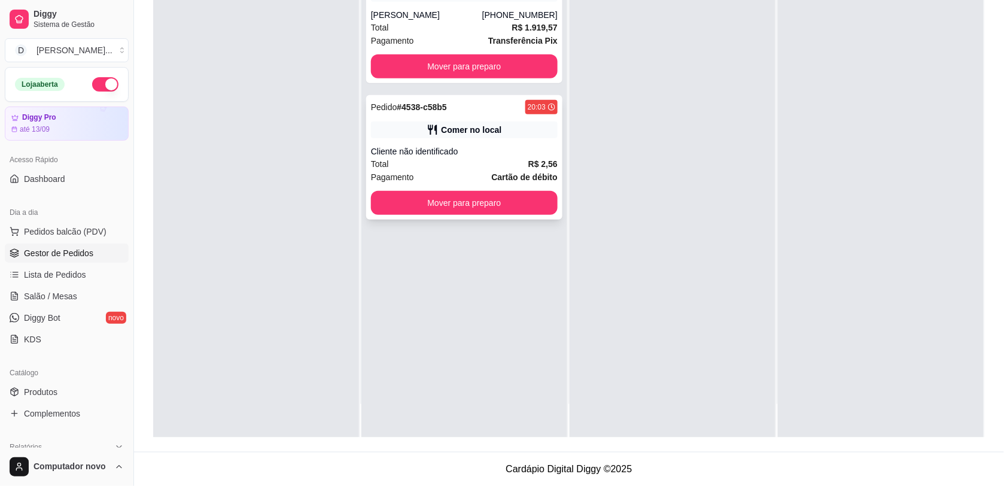
click at [476, 154] on div "Cliente não identificado" at bounding box center [464, 151] width 187 height 12
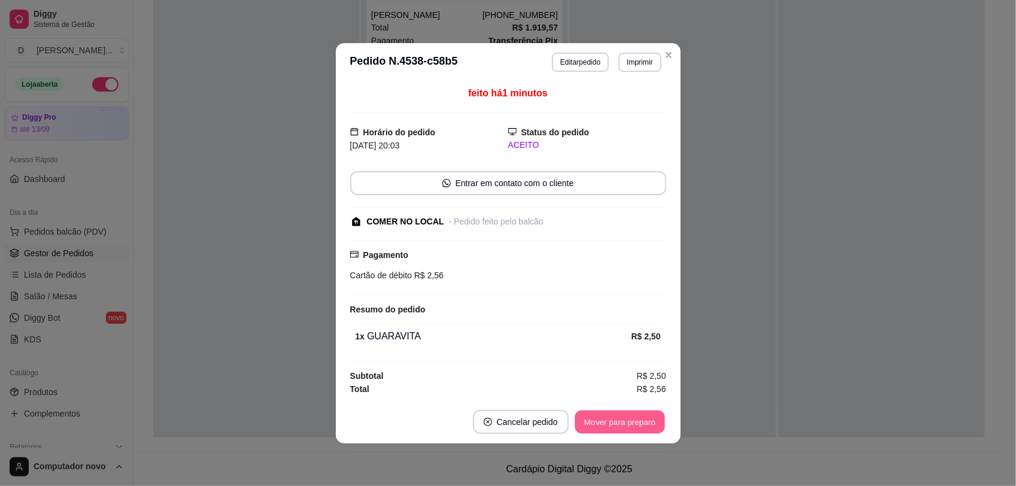
click at [645, 422] on button "Mover para preparo" at bounding box center [620, 421] width 90 height 23
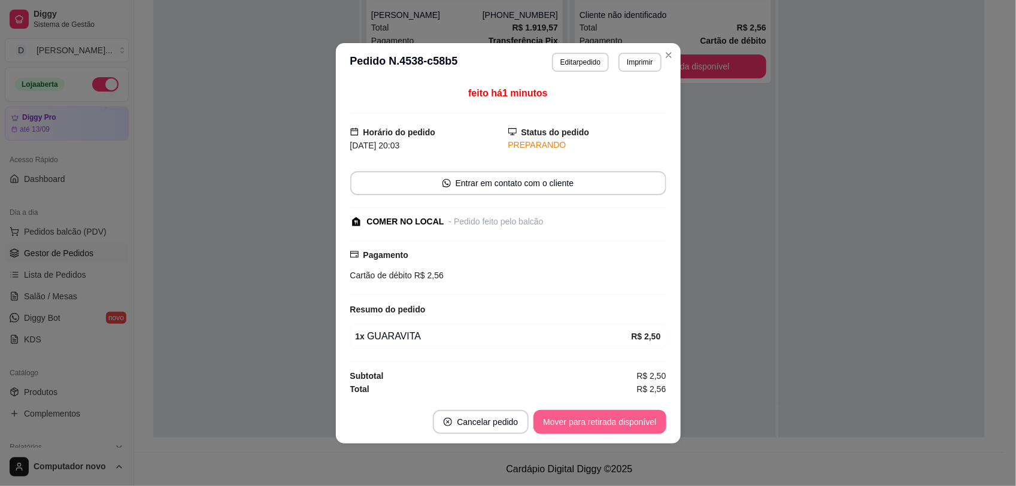
click at [645, 414] on button "Mover para retirada disponível" at bounding box center [599, 422] width 132 height 24
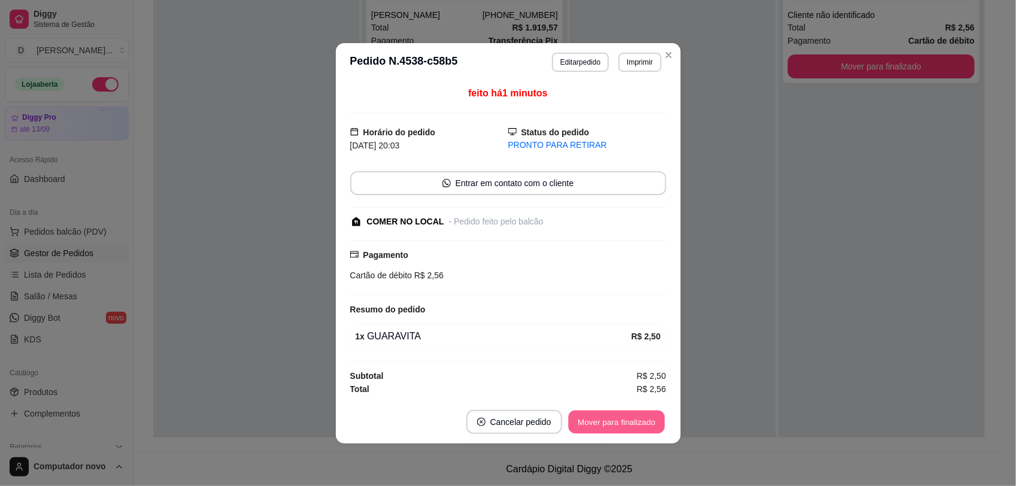
click at [645, 414] on button "Mover para finalizado" at bounding box center [616, 421] width 96 height 23
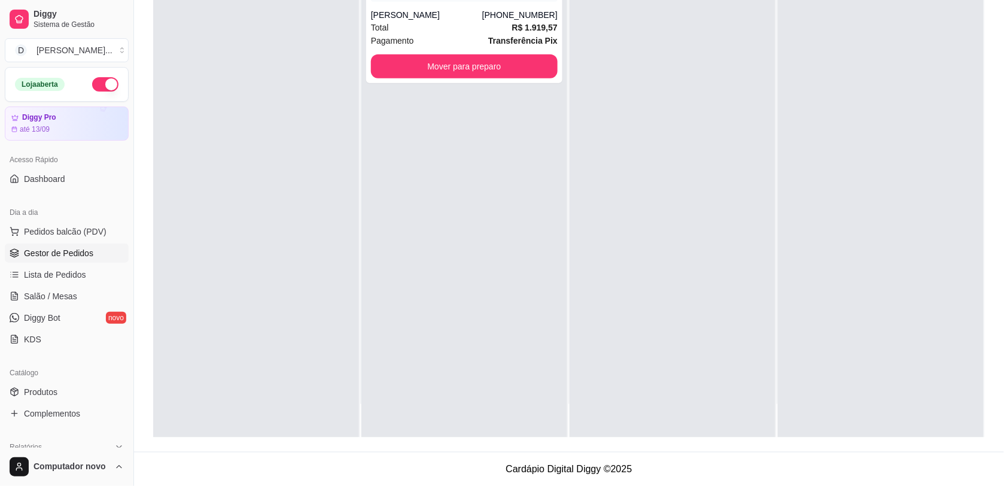
click at [680, 97] on div at bounding box center [673, 195] width 206 height 486
click at [78, 238] on span "Pedidos balcão (PDV)" at bounding box center [65, 232] width 83 height 12
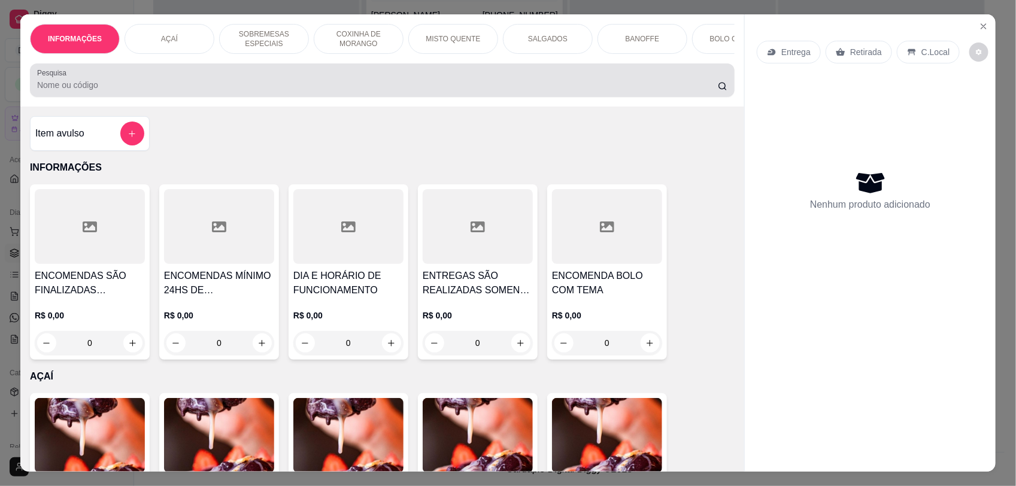
click at [261, 91] on input "Pesquisa" at bounding box center [377, 85] width 681 height 12
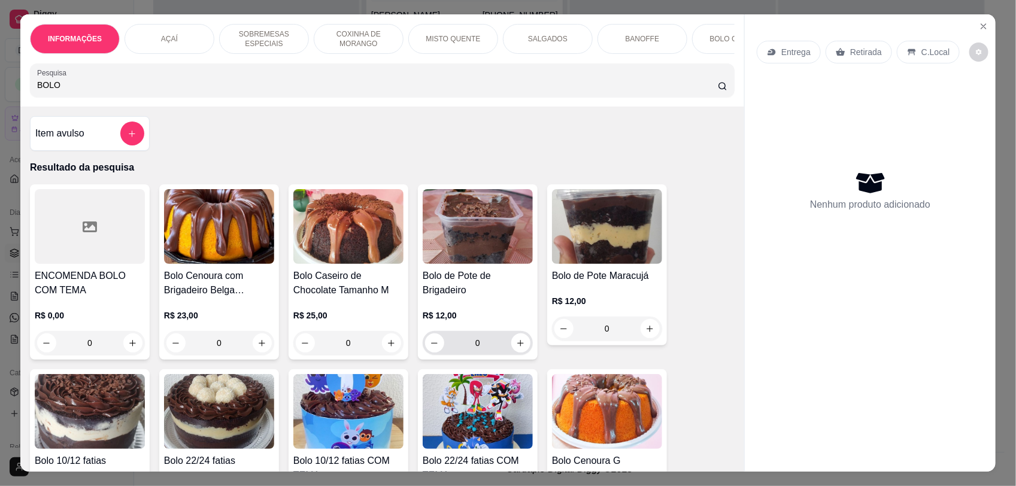
type input "BOLO"
click at [516, 348] on icon "increase-product-quantity" at bounding box center [520, 343] width 9 height 9
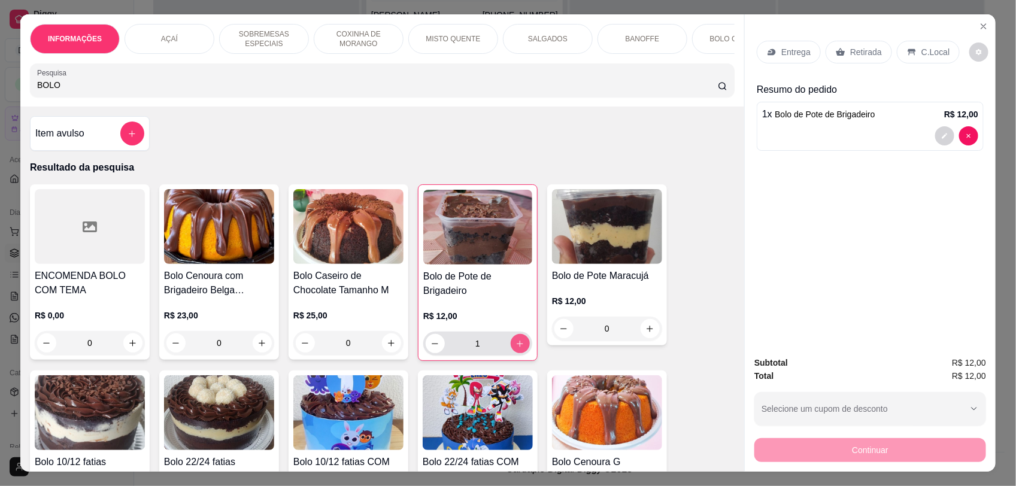
type input "1"
click at [317, 91] on input "BOLO" at bounding box center [377, 85] width 681 height 12
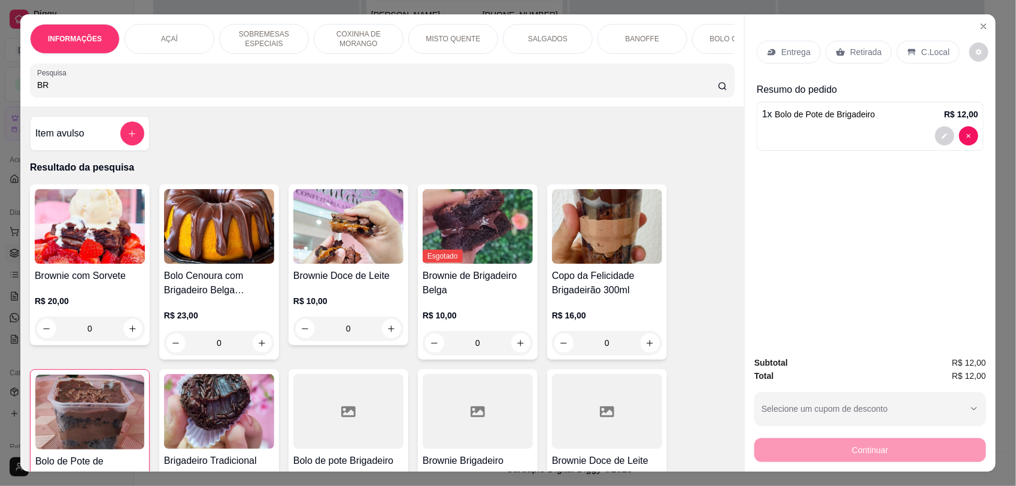
scroll to position [150, 0]
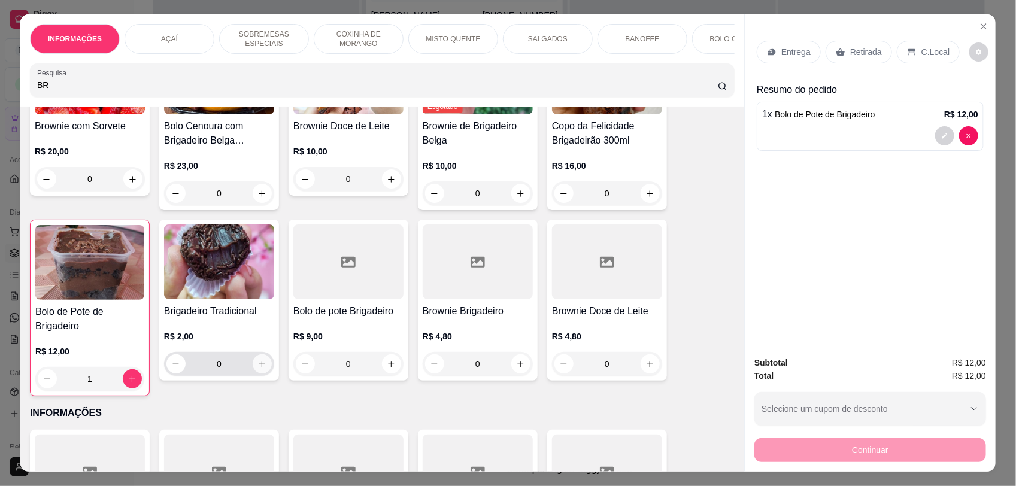
type input "BR"
click at [263, 373] on button "increase-product-quantity" at bounding box center [262, 363] width 19 height 19
type input "1"
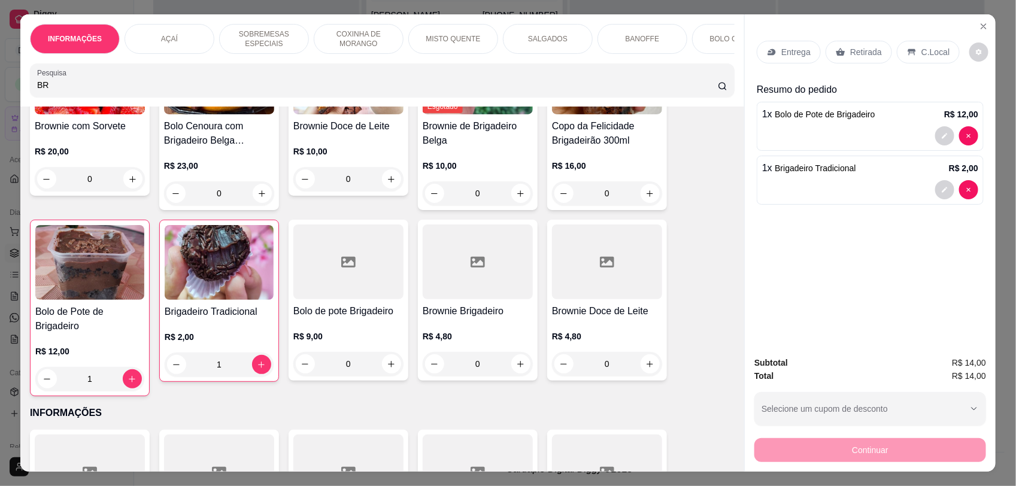
click at [919, 59] on div "C.Local" at bounding box center [928, 52] width 63 height 23
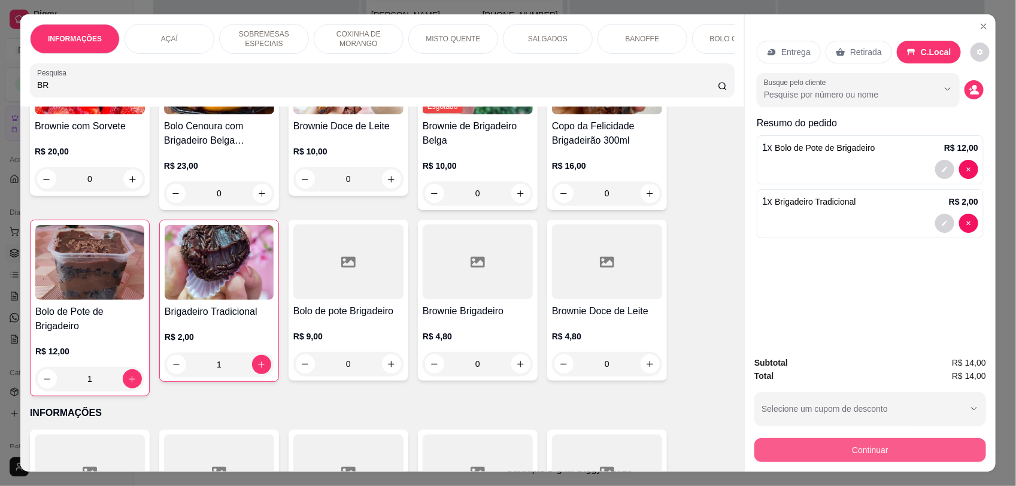
click at [910, 444] on button "Continuar" at bounding box center [870, 450] width 232 height 24
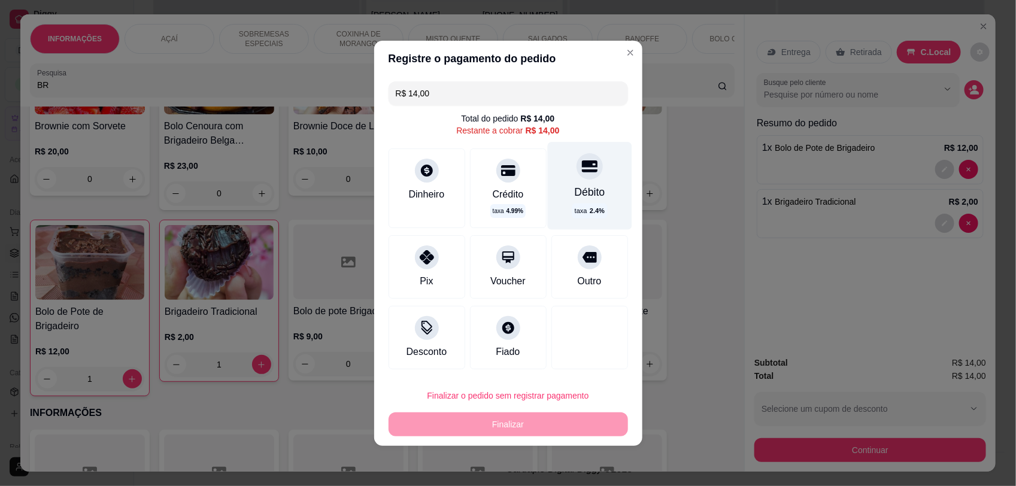
click at [584, 166] on icon at bounding box center [589, 166] width 16 height 12
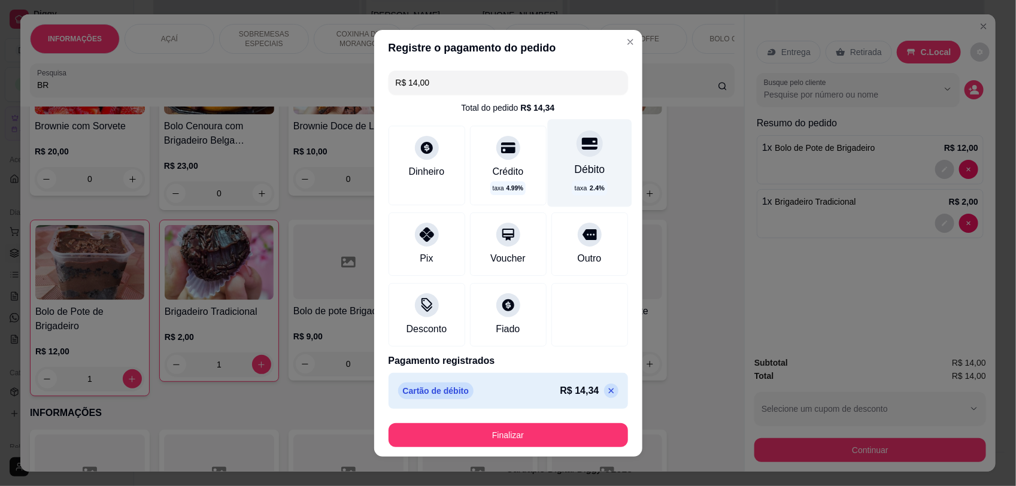
type input "R$ 0,00"
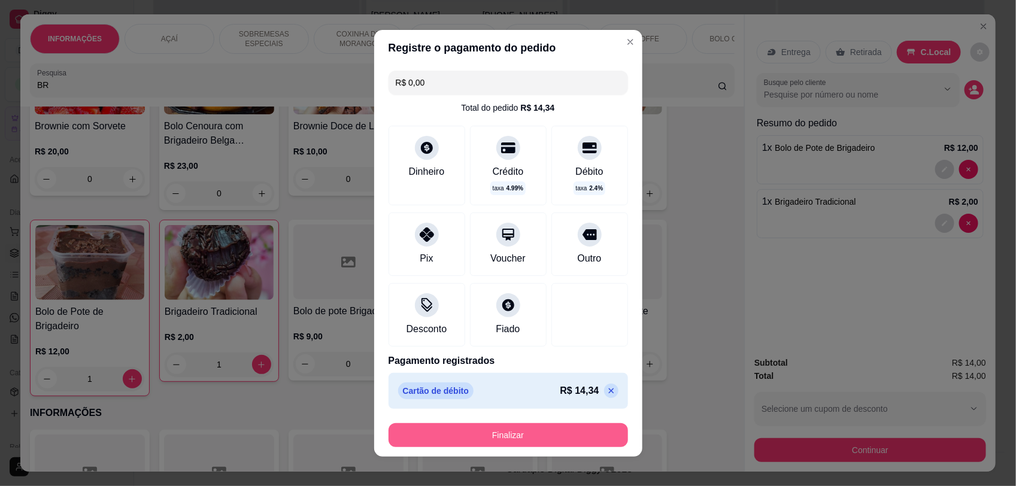
click at [561, 432] on button "Finalizar" at bounding box center [507, 435] width 239 height 24
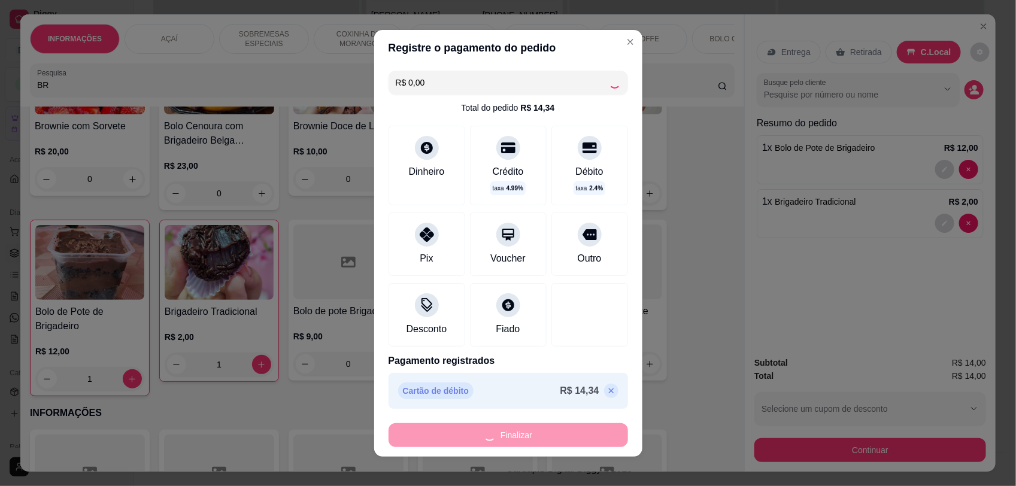
type input "0"
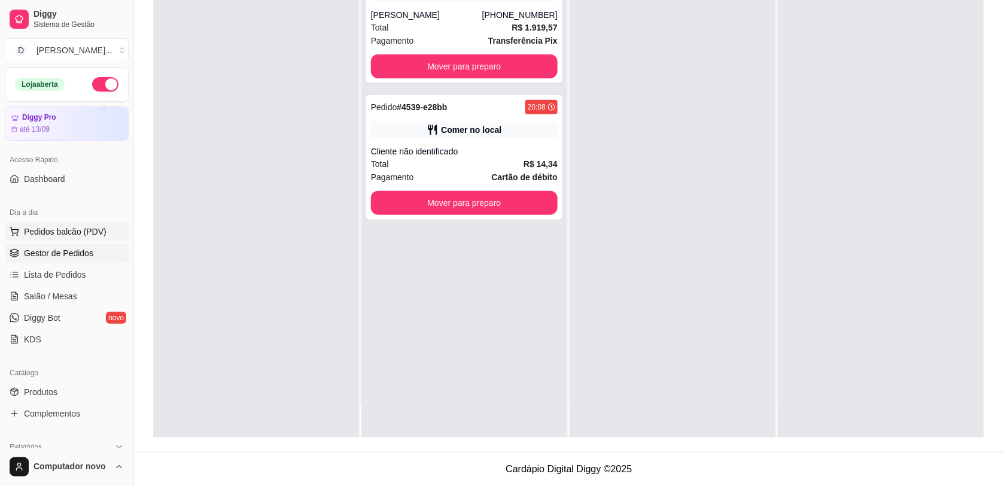
click at [91, 226] on span "Pedidos balcão (PDV)" at bounding box center [65, 232] width 83 height 12
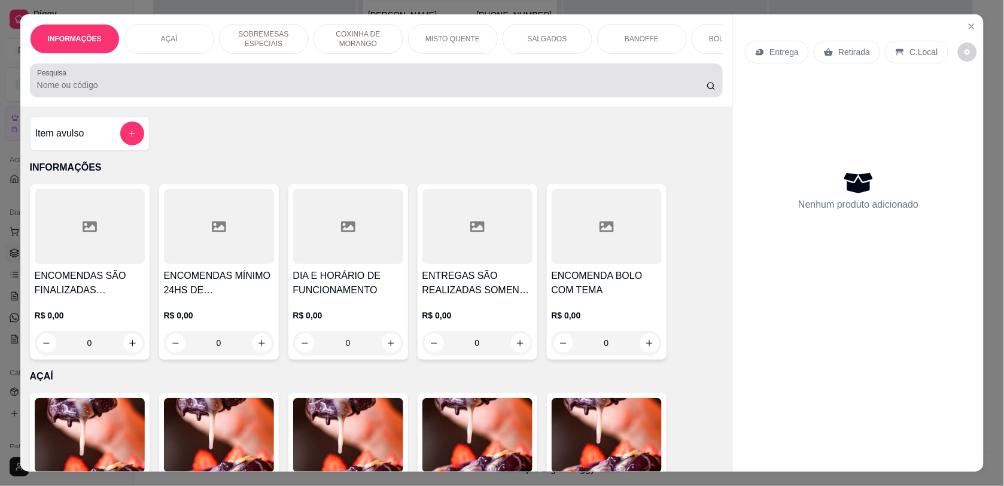
click at [348, 85] on div at bounding box center [376, 80] width 679 height 24
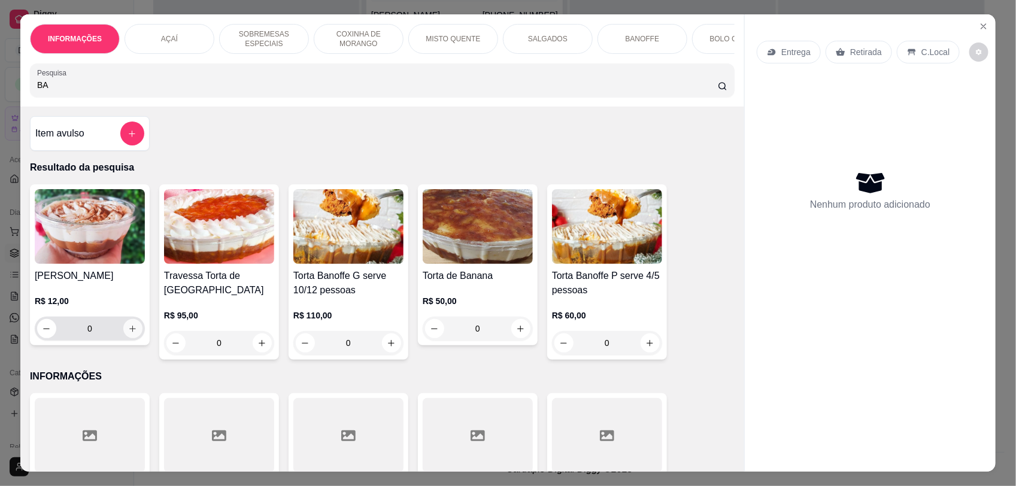
type input "BA"
click at [130, 333] on icon "increase-product-quantity" at bounding box center [132, 328] width 9 height 9
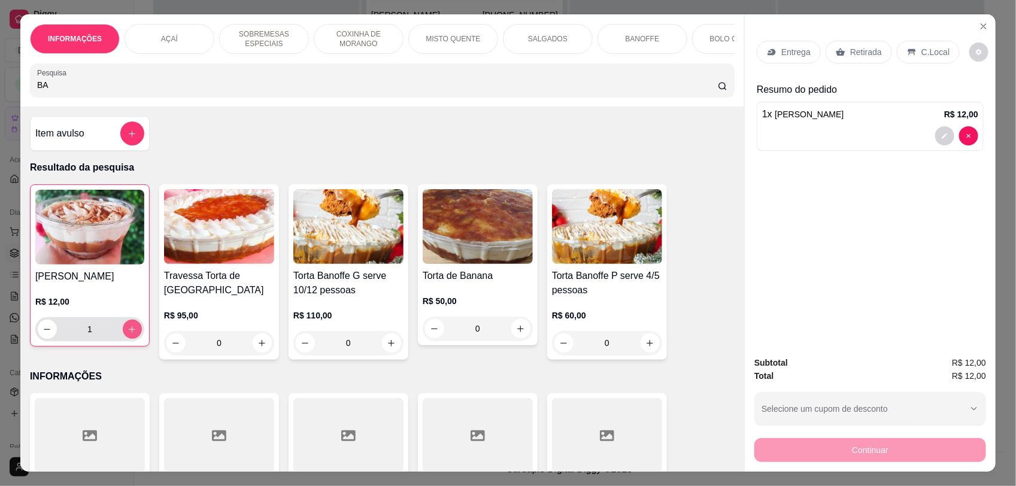
type input "1"
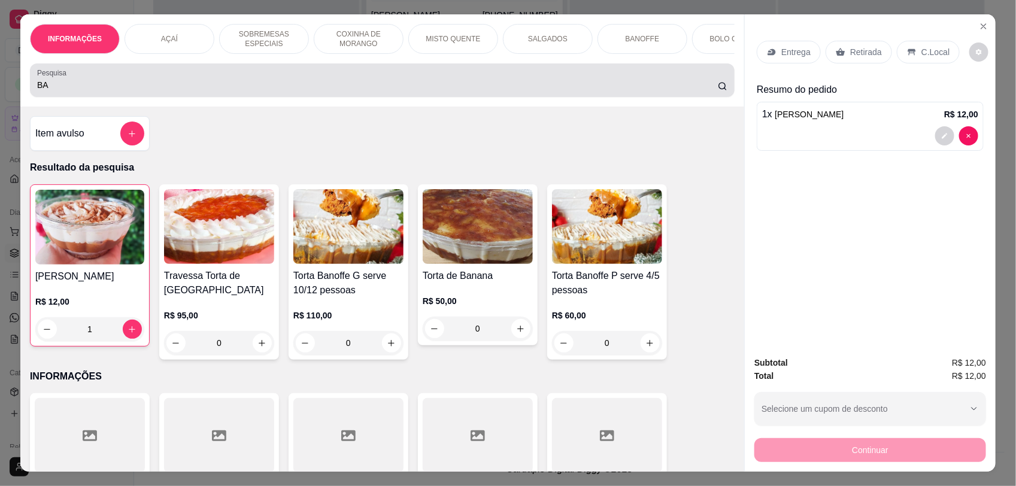
click at [199, 91] on input "BA" at bounding box center [377, 85] width 681 height 12
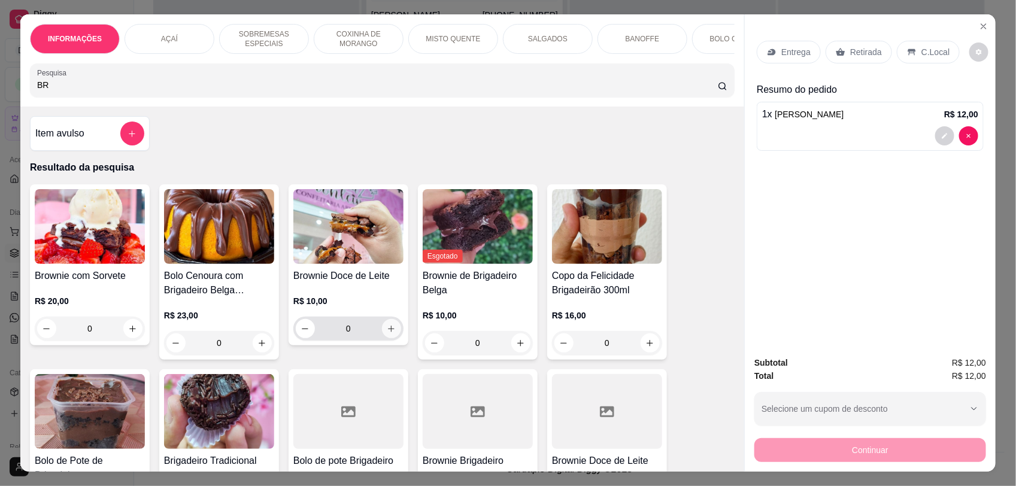
type input "BR"
click at [385, 334] on button "increase-product-quantity" at bounding box center [391, 328] width 19 height 19
type input "1"
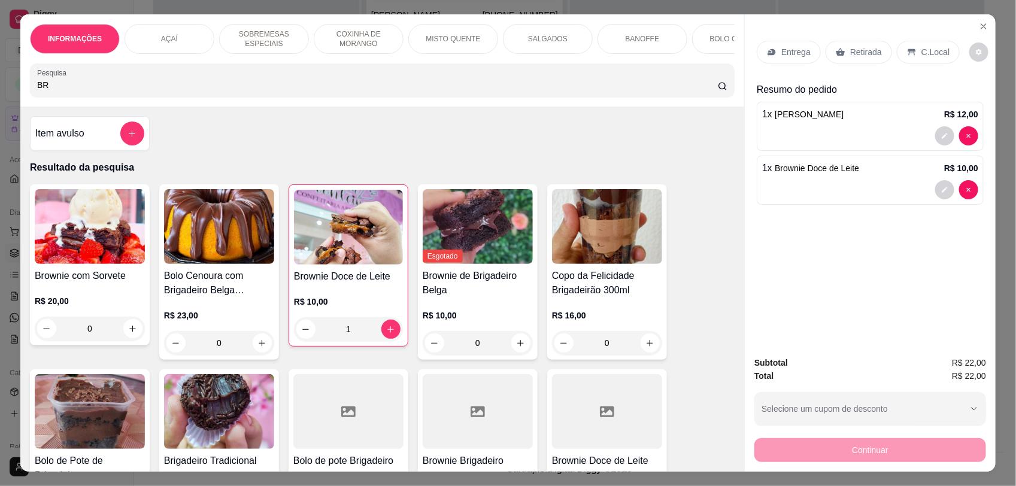
click at [921, 57] on p "C.Local" at bounding box center [935, 52] width 28 height 12
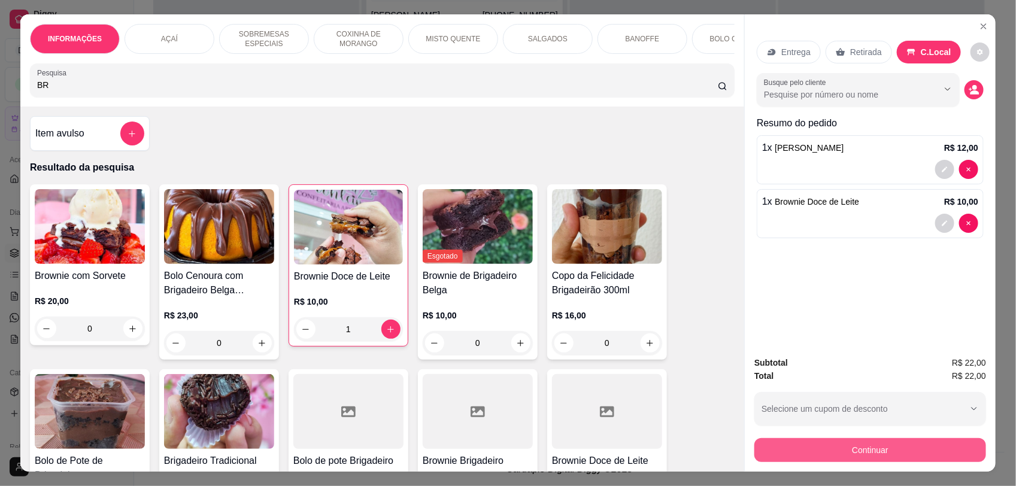
click at [924, 444] on button "Continuar" at bounding box center [870, 450] width 232 height 24
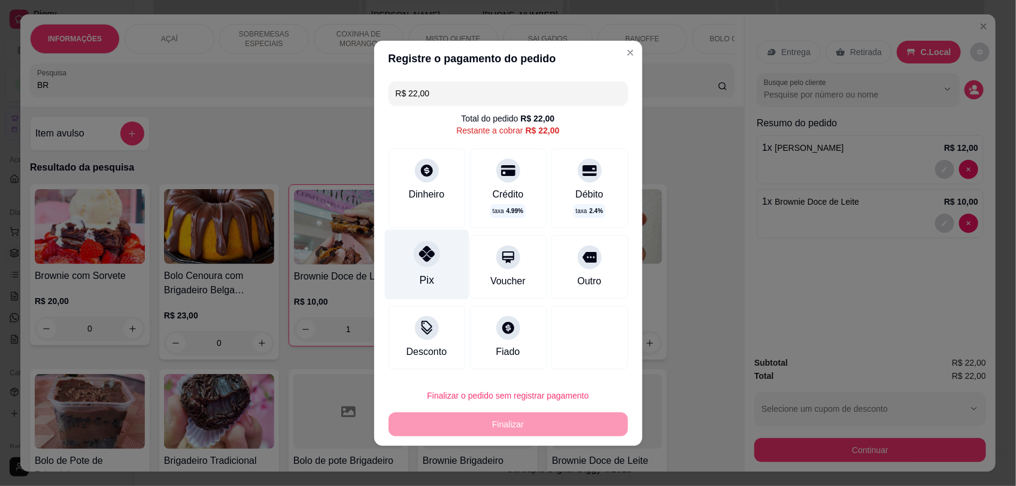
click at [438, 262] on div "Pix" at bounding box center [426, 264] width 84 height 70
type input "R$ 0,00"
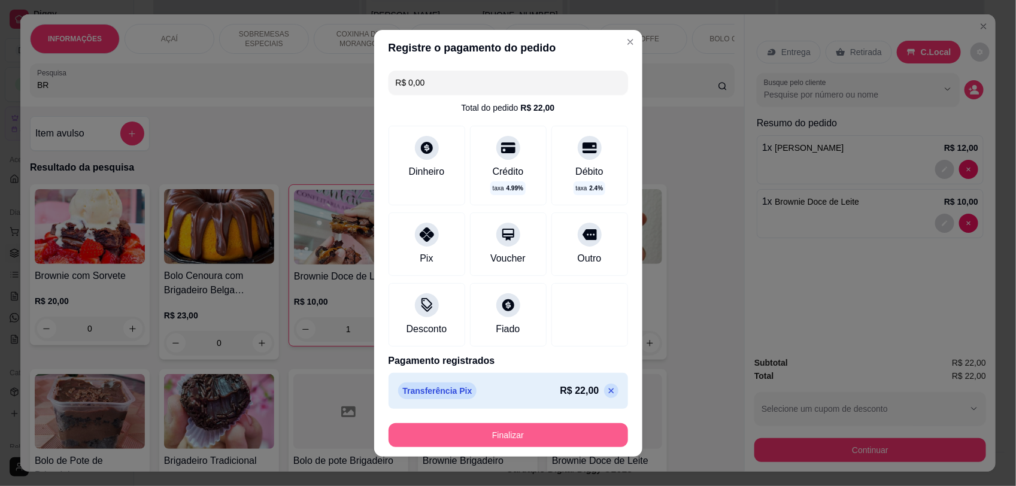
click at [590, 435] on button "Finalizar" at bounding box center [507, 435] width 239 height 24
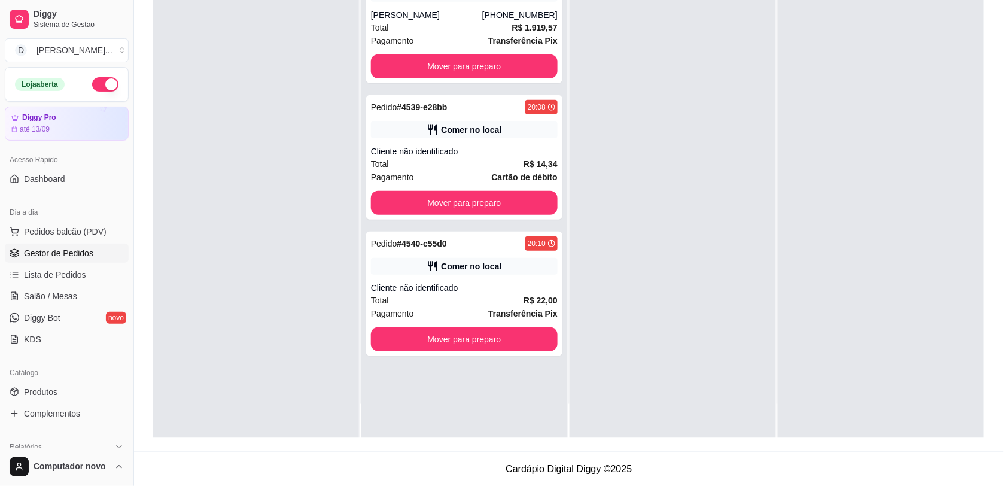
click at [821, 156] on div at bounding box center [881, 195] width 206 height 486
click at [529, 163] on strong "R$ 14,34" at bounding box center [541, 164] width 34 height 10
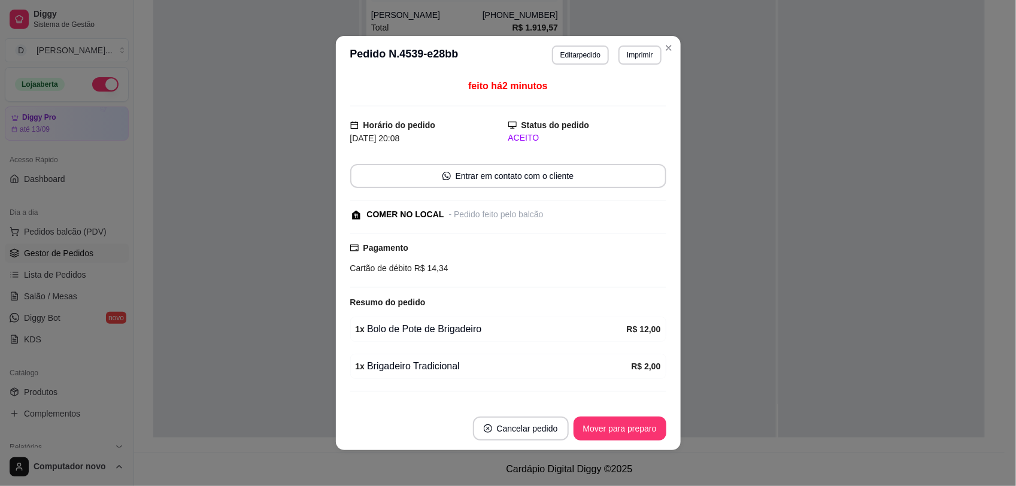
scroll to position [27, 0]
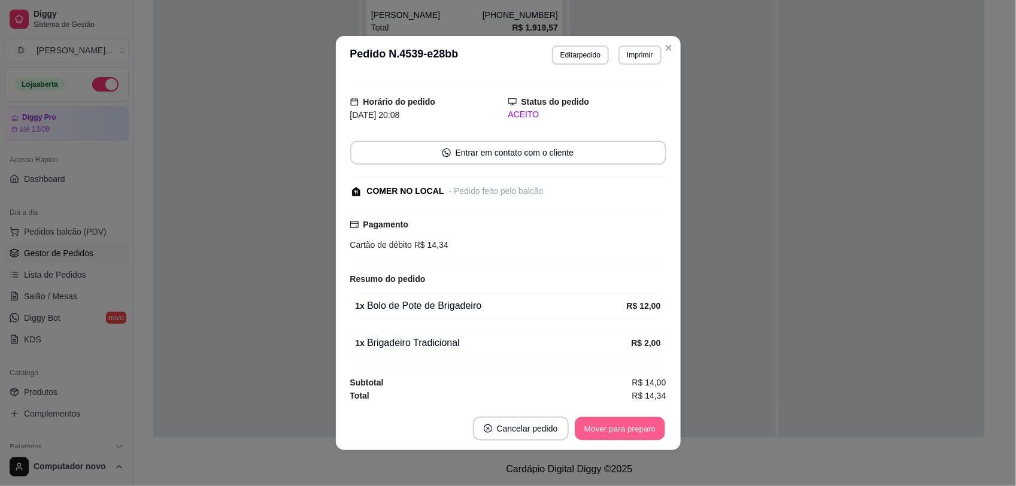
click at [629, 432] on button "Mover para preparo" at bounding box center [620, 428] width 90 height 23
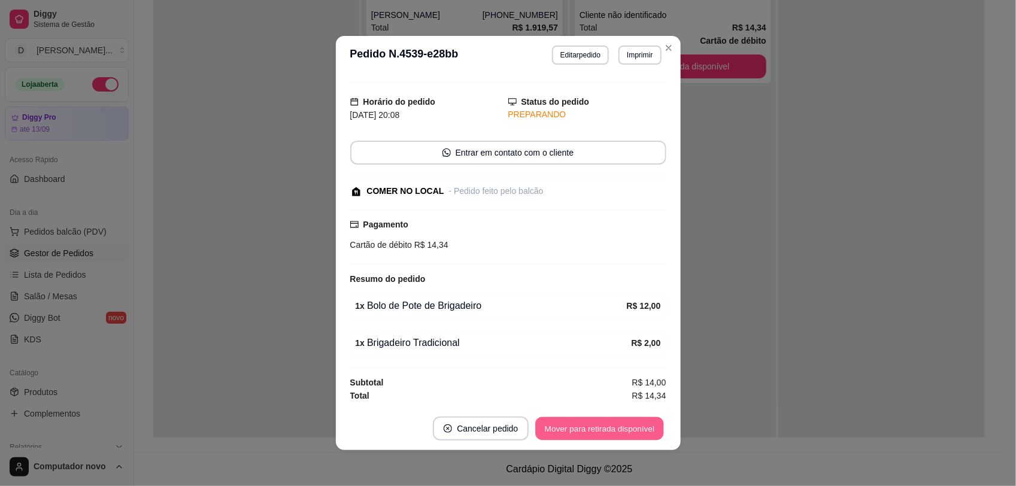
click at [629, 432] on button "Mover para retirada disponível" at bounding box center [600, 428] width 128 height 23
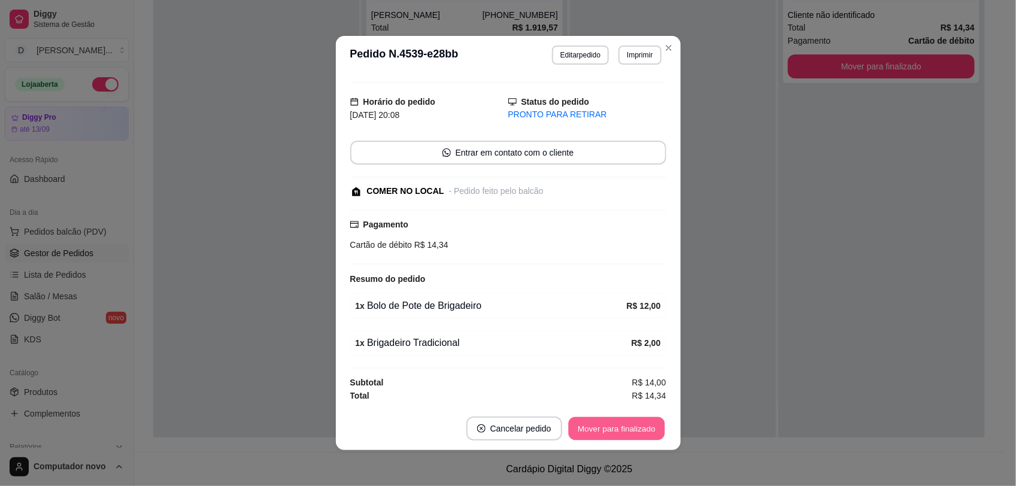
click at [628, 431] on button "Mover para finalizado" at bounding box center [616, 428] width 96 height 23
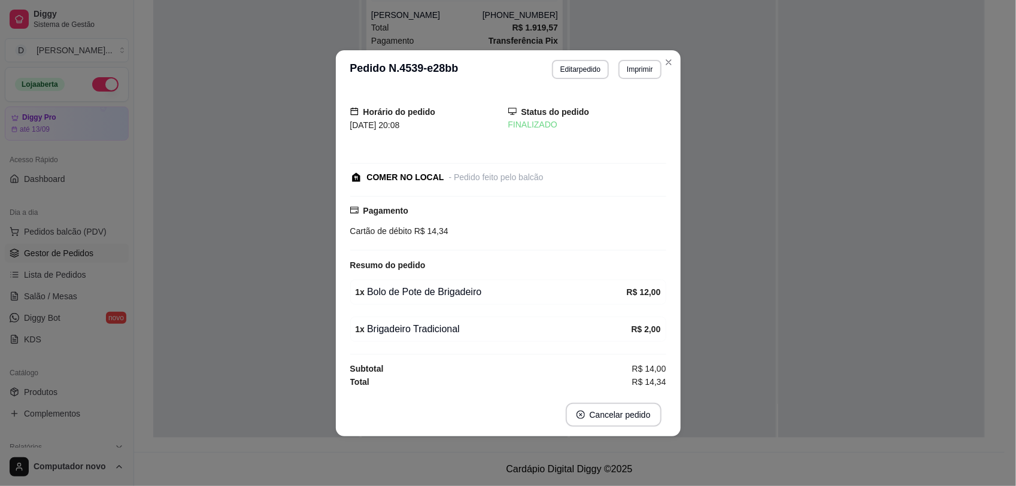
scroll to position [0, 0]
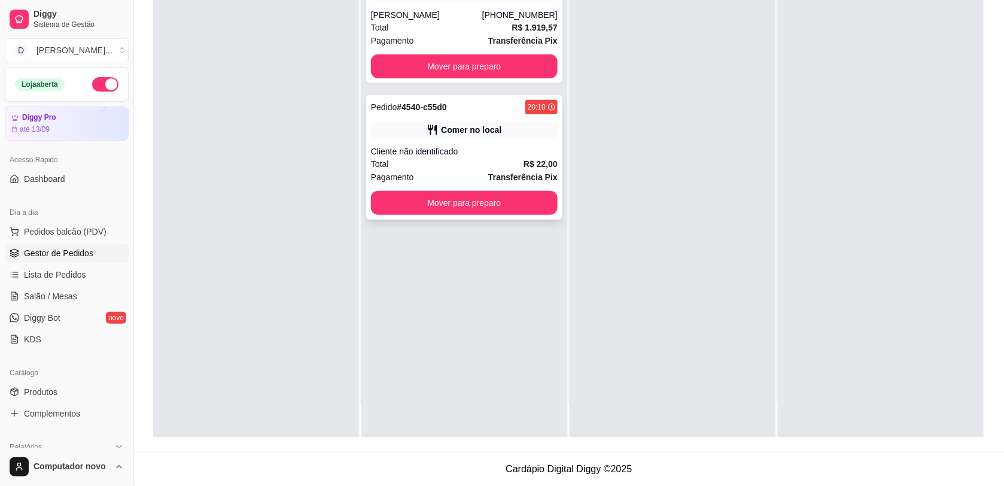
click at [481, 165] on div "Total R$ 22,00" at bounding box center [464, 163] width 187 height 13
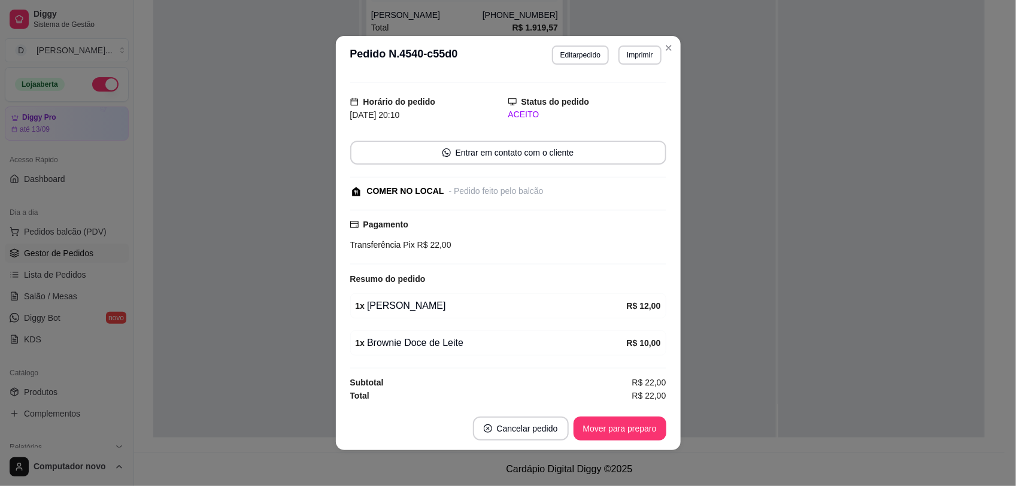
scroll to position [2, 0]
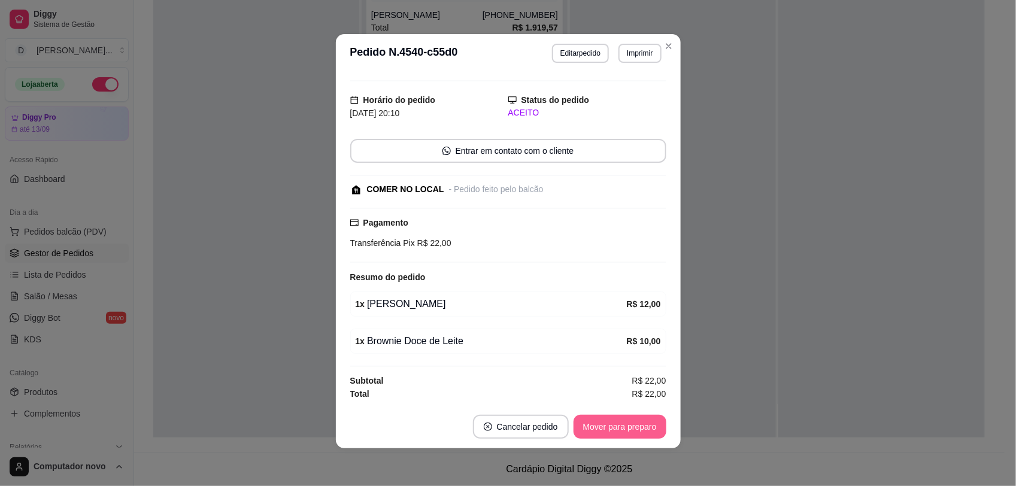
click at [605, 435] on button "Mover para preparo" at bounding box center [619, 427] width 93 height 24
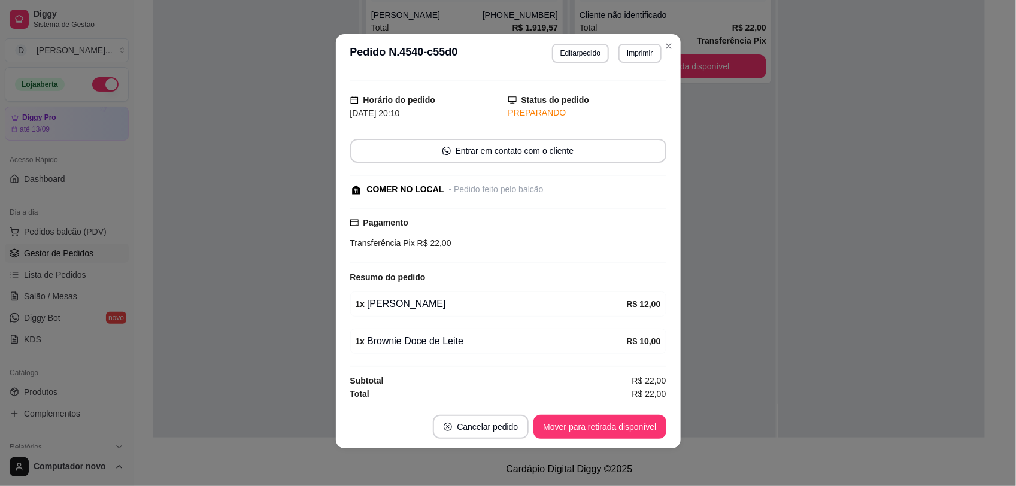
click at [605, 435] on button "Mover para retirada disponível" at bounding box center [599, 427] width 132 height 24
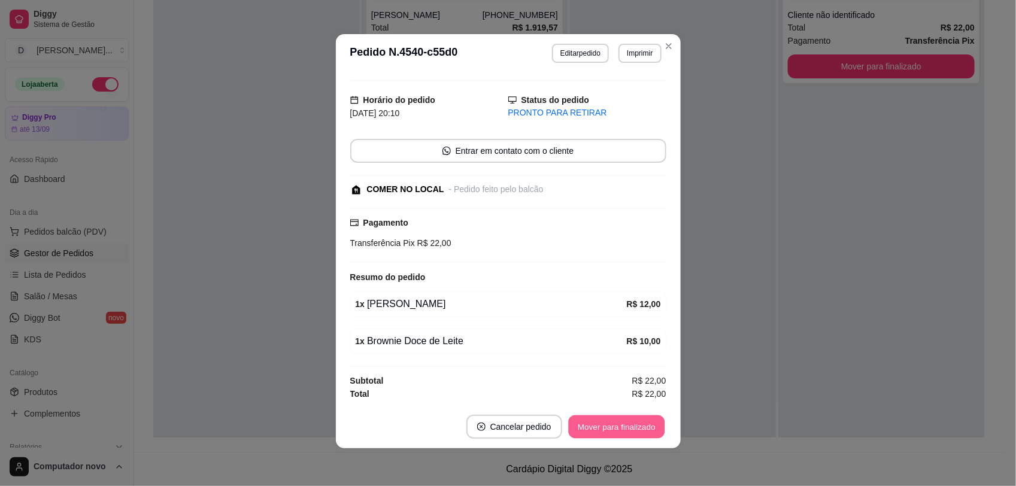
click at [605, 436] on button "Mover para finalizado" at bounding box center [616, 426] width 96 height 23
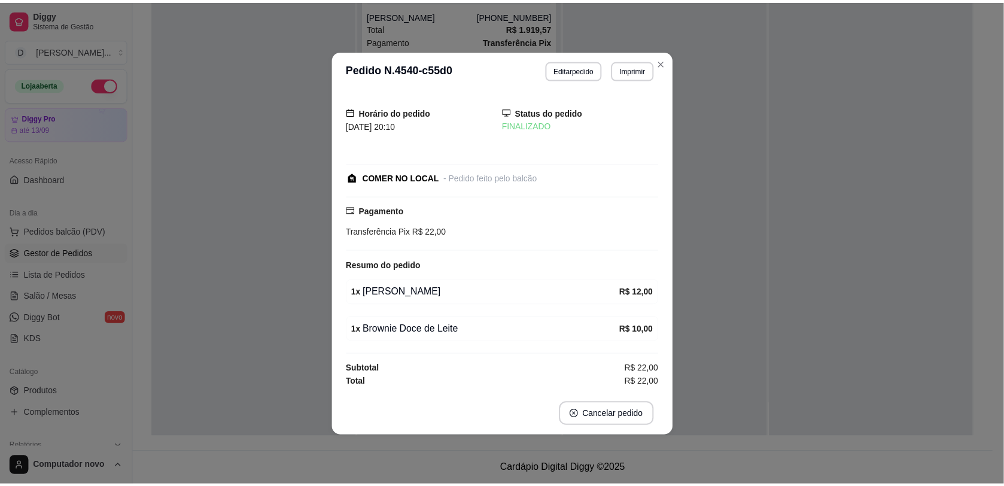
scroll to position [0, 0]
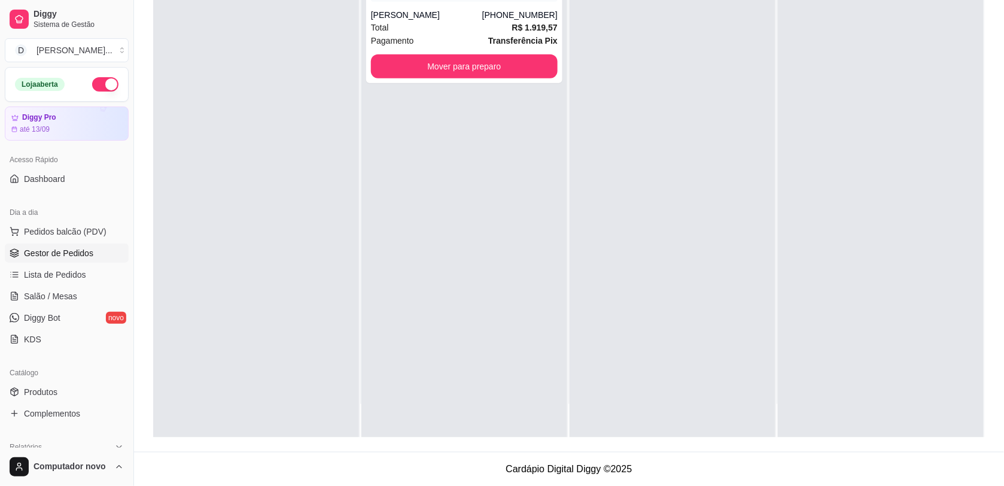
click at [676, 57] on div at bounding box center [673, 195] width 206 height 486
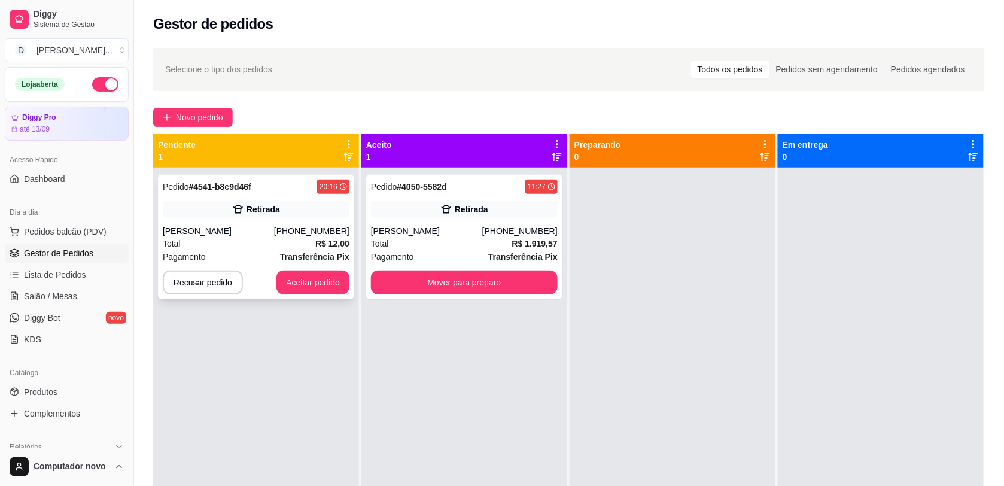
click at [249, 231] on div "[PERSON_NAME]" at bounding box center [218, 231] width 111 height 12
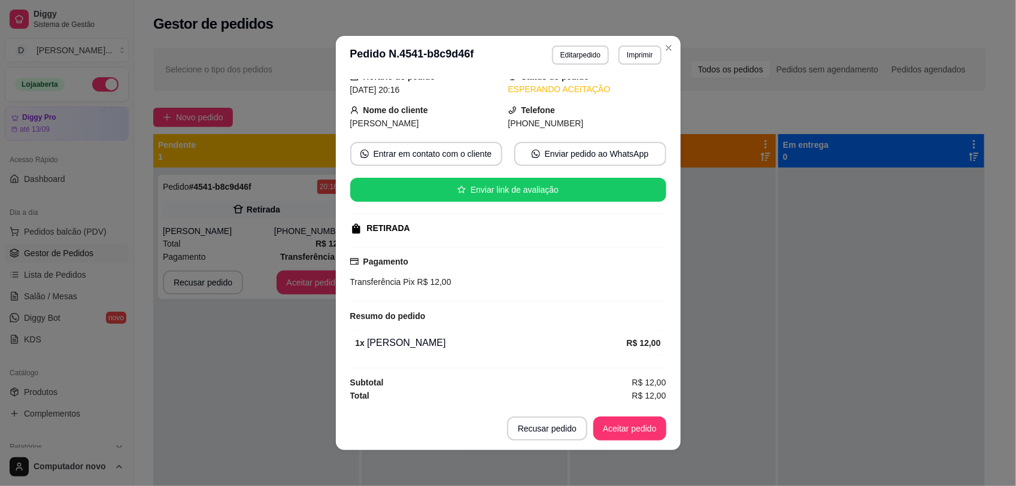
scroll to position [2, 0]
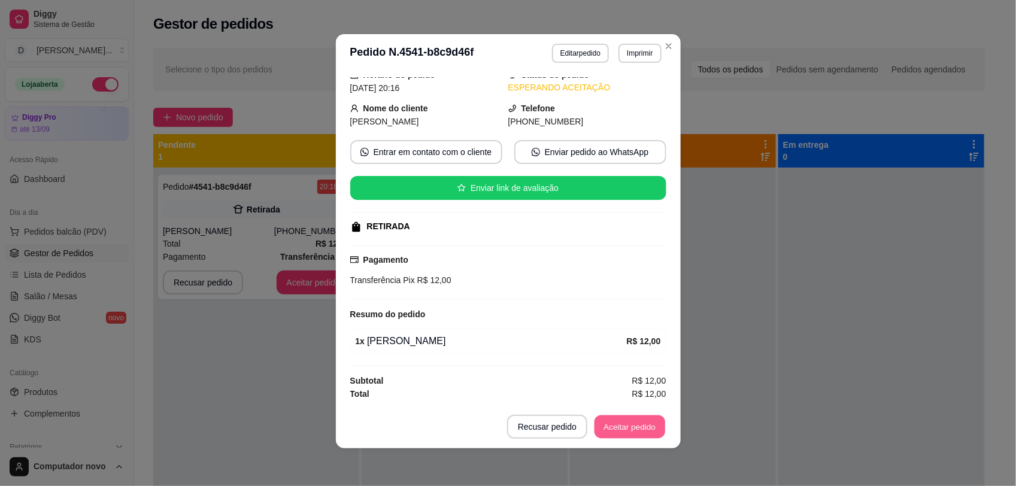
click at [625, 420] on button "Aceitar pedido" at bounding box center [629, 426] width 71 height 23
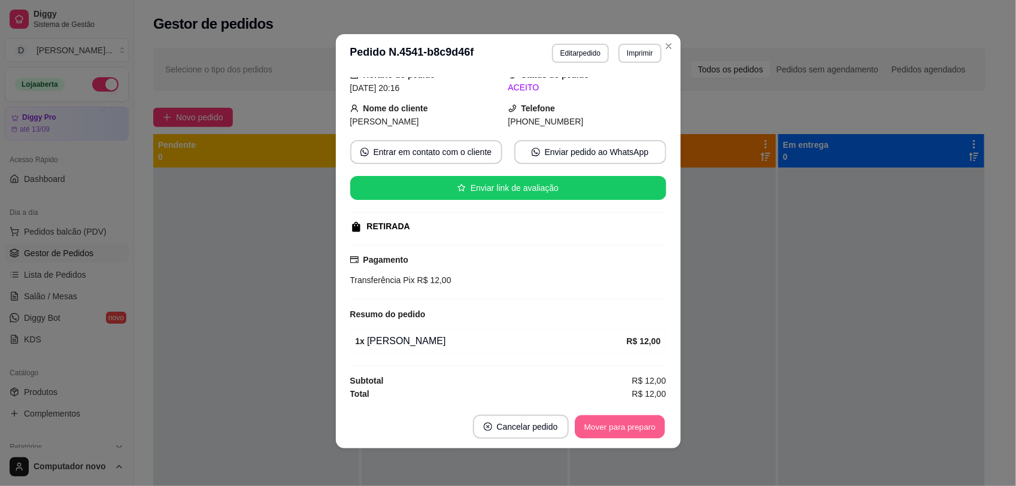
click at [624, 422] on button "Mover para preparo" at bounding box center [620, 426] width 90 height 23
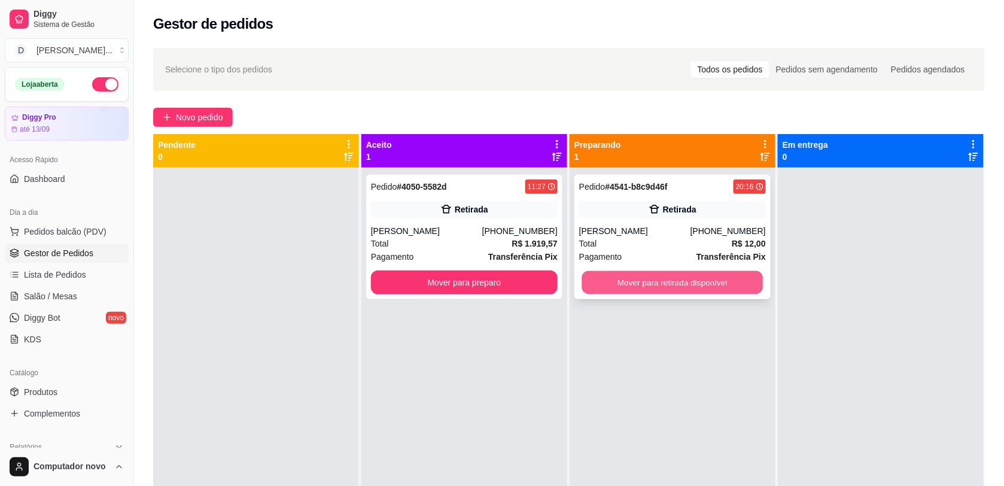
click at [731, 272] on button "Mover para retirada disponível" at bounding box center [672, 282] width 181 height 23
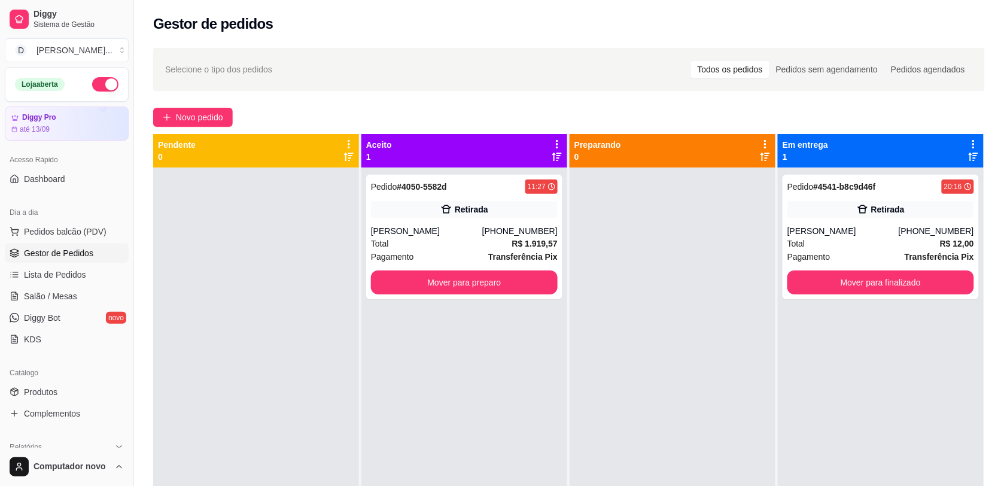
click at [652, 272] on div at bounding box center [673, 411] width 206 height 486
click at [47, 226] on span "Pedidos balcão (PDV)" at bounding box center [65, 232] width 83 height 12
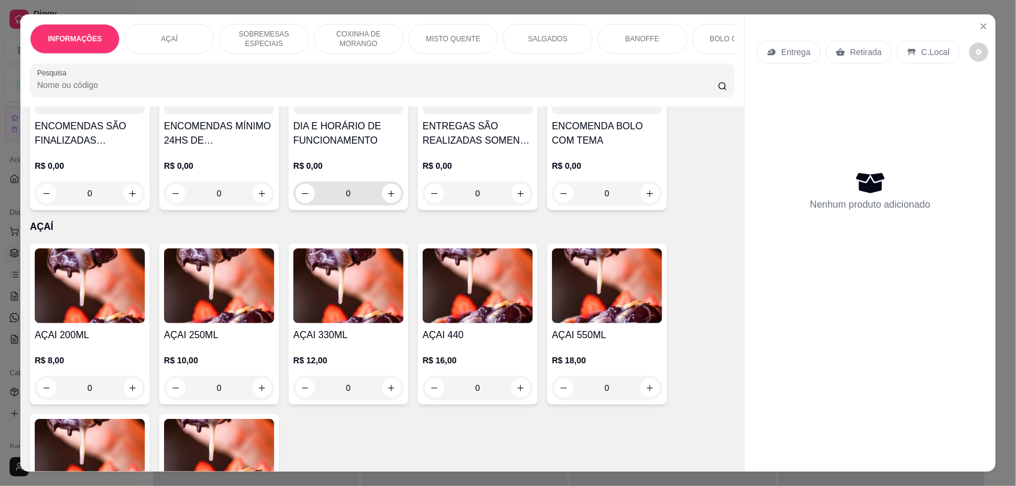
scroll to position [24, 0]
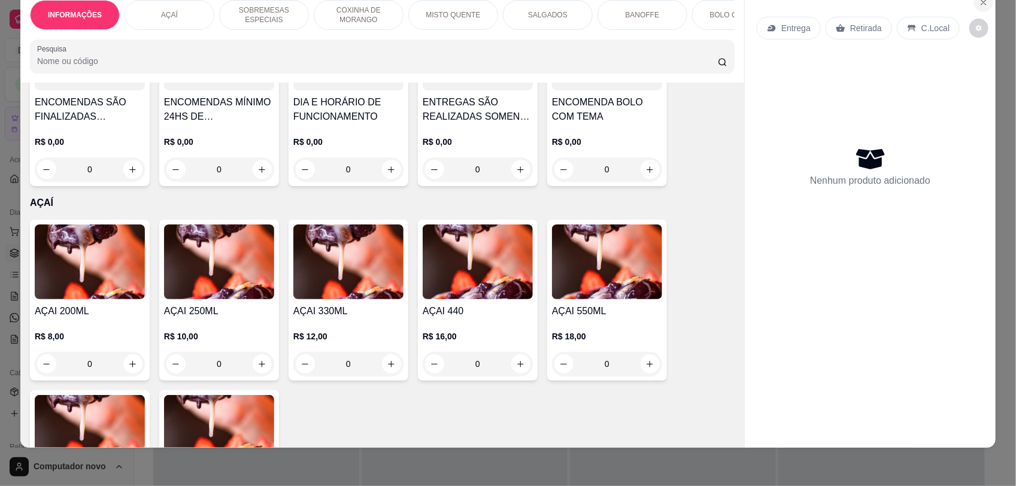
click at [977, 0] on html "Diggy Sistema de Gestão D Drika Monteir ... Loja aberta Diggy Pro até 13/09 Ace…" at bounding box center [508, 243] width 1016 height 486
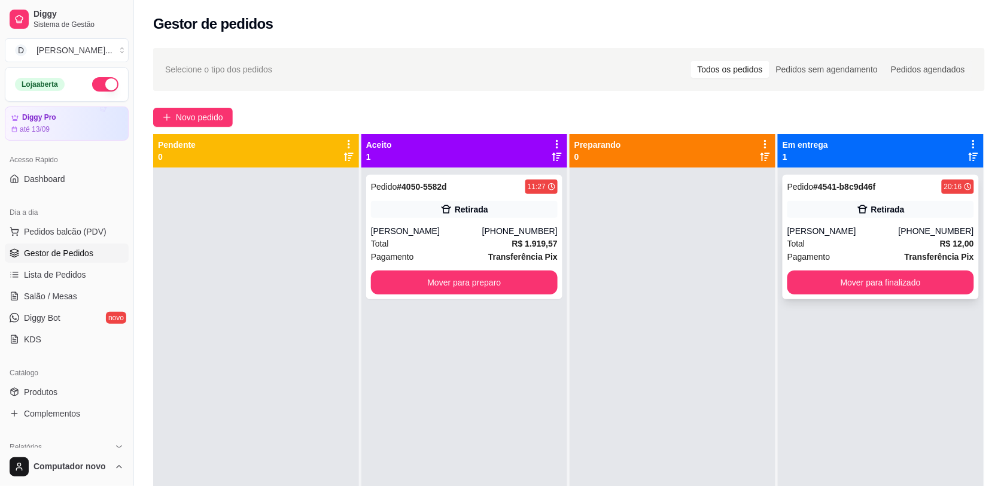
click at [849, 268] on div "Pedido # 4541-b8c9d46f 20:16 Retirada [PERSON_NAME] [PHONE_NUMBER] Total R$ 12,…" at bounding box center [881, 237] width 196 height 124
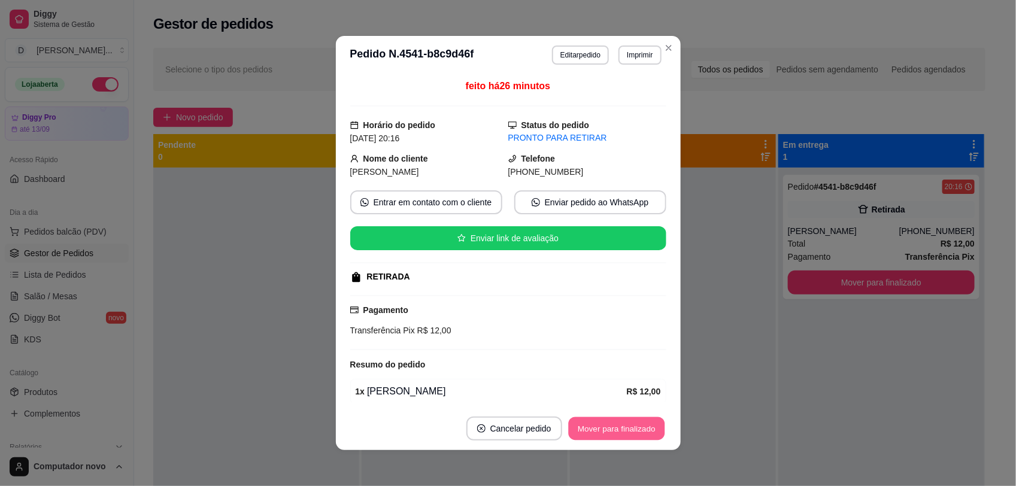
click at [594, 424] on button "Mover para finalizado" at bounding box center [616, 428] width 96 height 23
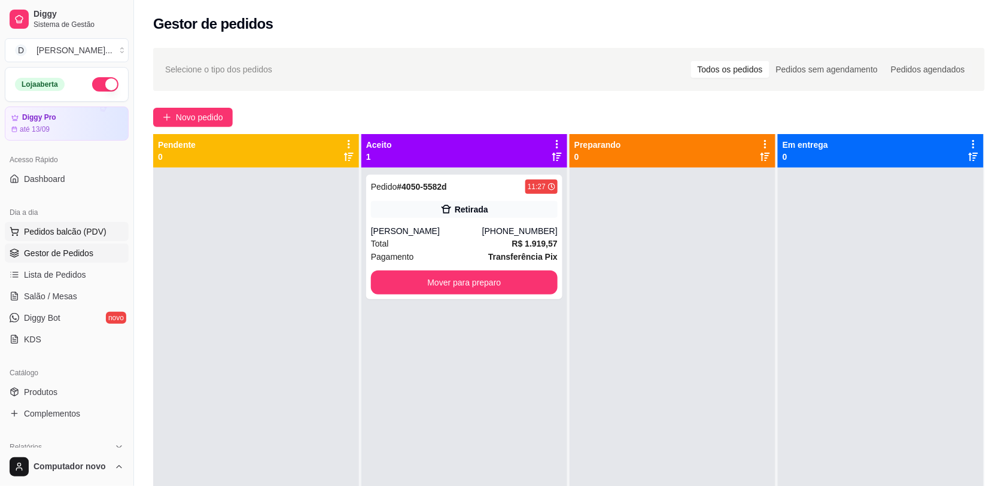
click at [86, 229] on span "Pedidos balcão (PDV)" at bounding box center [65, 232] width 83 height 12
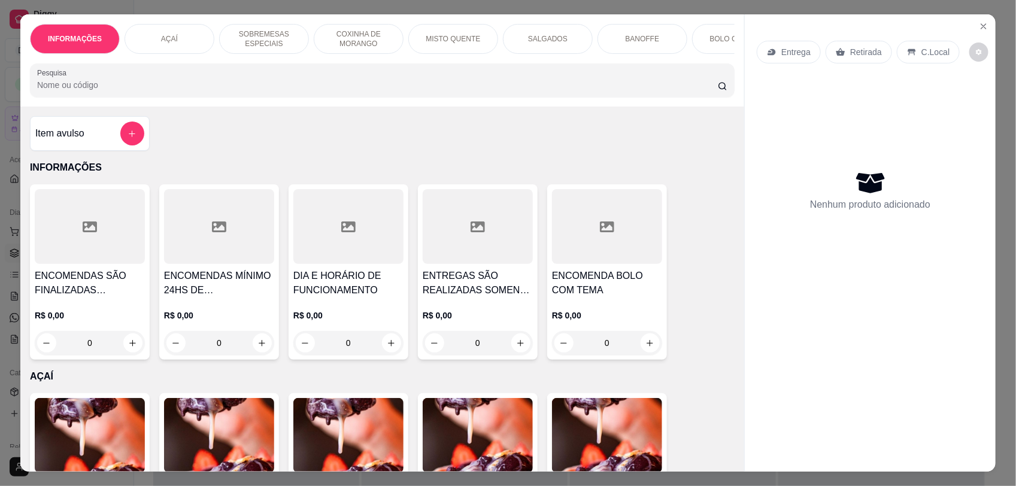
drag, startPoint x: 83, startPoint y: 202, endPoint x: 85, endPoint y: 196, distance: 6.4
click at [85, 196] on div "ENCOMENDAS SÃO FINALIZADAS MEDIANTE A SINAL DE 50% DO VALOR DO PRODUTO. R$ 0,00…" at bounding box center [90, 271] width 120 height 175
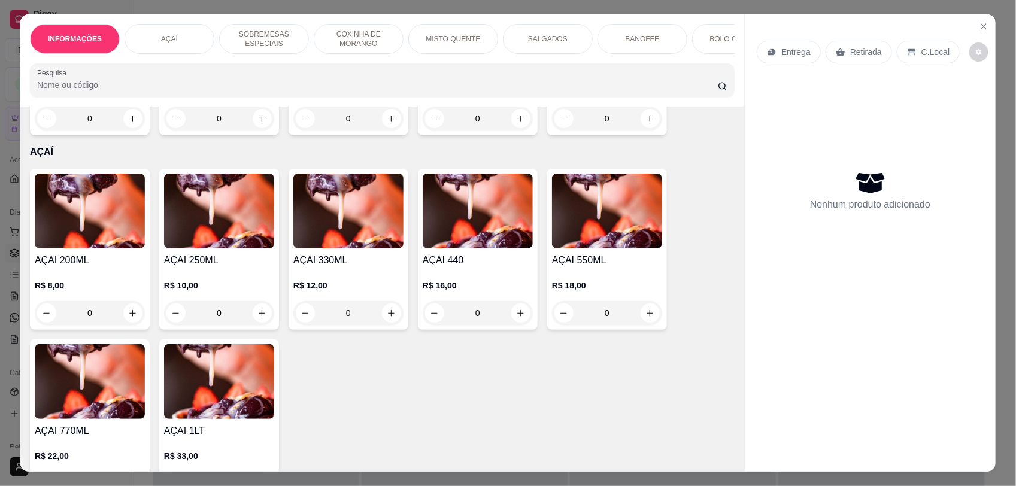
scroll to position [24, 0]
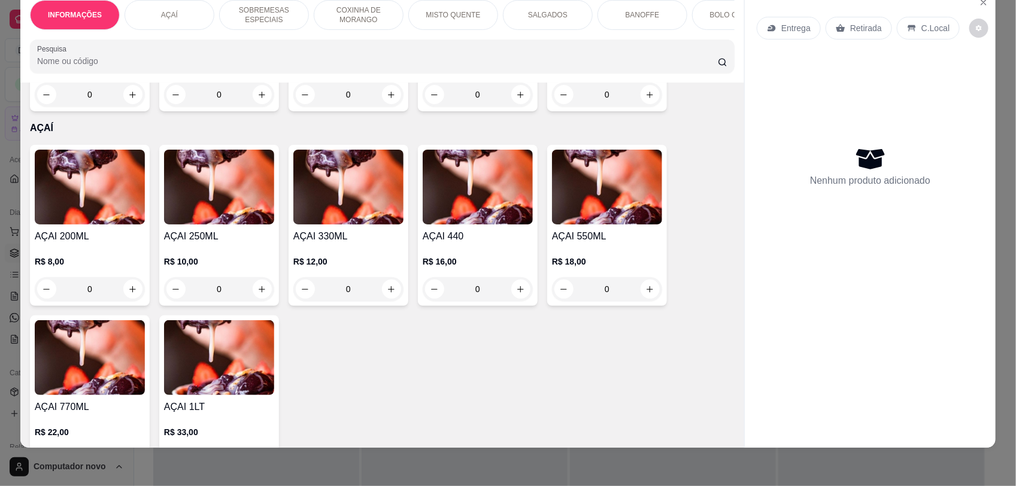
click at [660, 198] on div "AÇAI 550ML R$ 18,00 0" at bounding box center [607, 225] width 120 height 161
click at [645, 298] on div "0" at bounding box center [607, 289] width 110 height 24
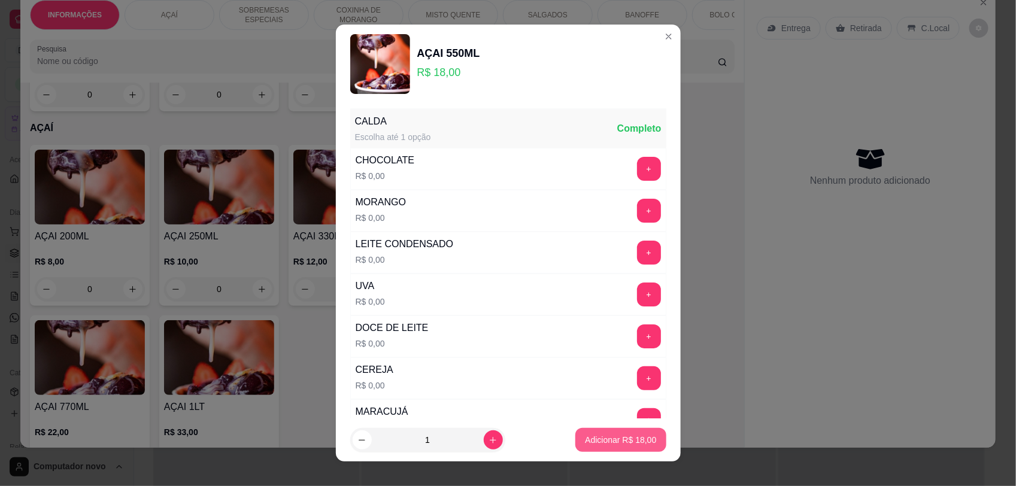
click at [611, 435] on p "Adicionar R$ 18,00" at bounding box center [620, 440] width 71 height 12
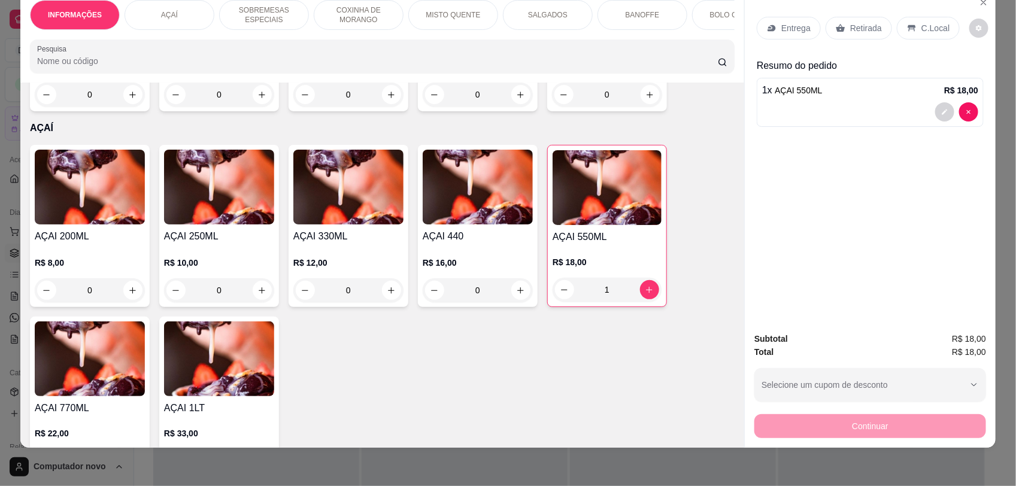
type input "1"
click at [921, 28] on p "C.Local" at bounding box center [935, 28] width 28 height 12
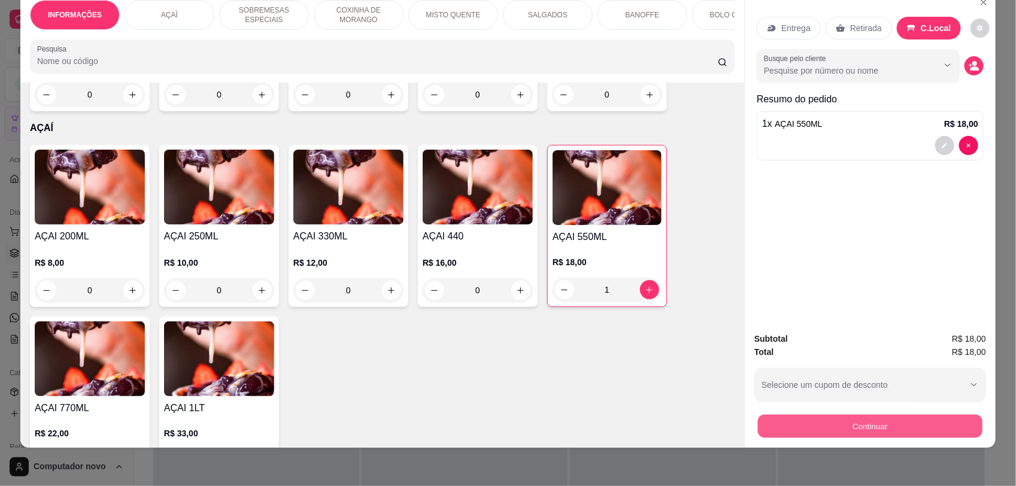
click at [937, 435] on button "Continuar" at bounding box center [870, 425] width 224 height 23
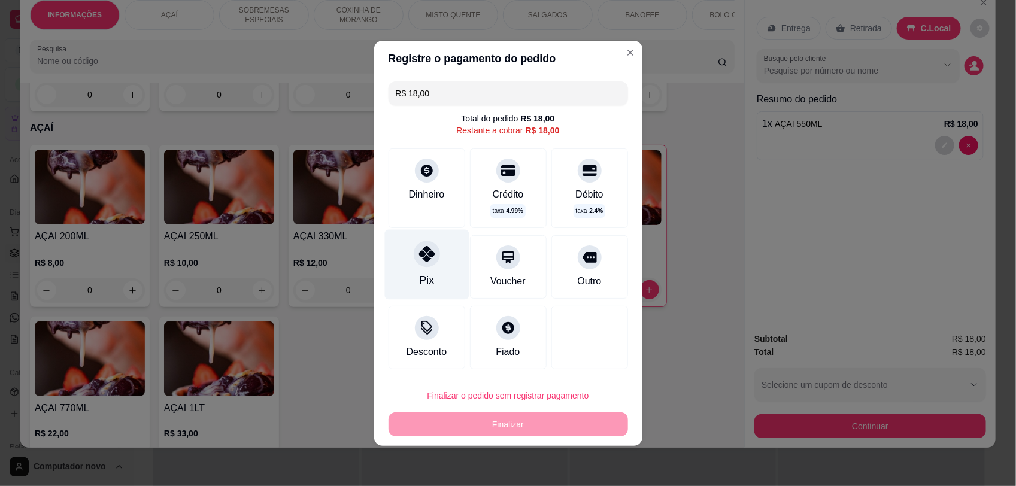
click at [435, 255] on div at bounding box center [427, 254] width 26 height 26
type input "R$ 0,00"
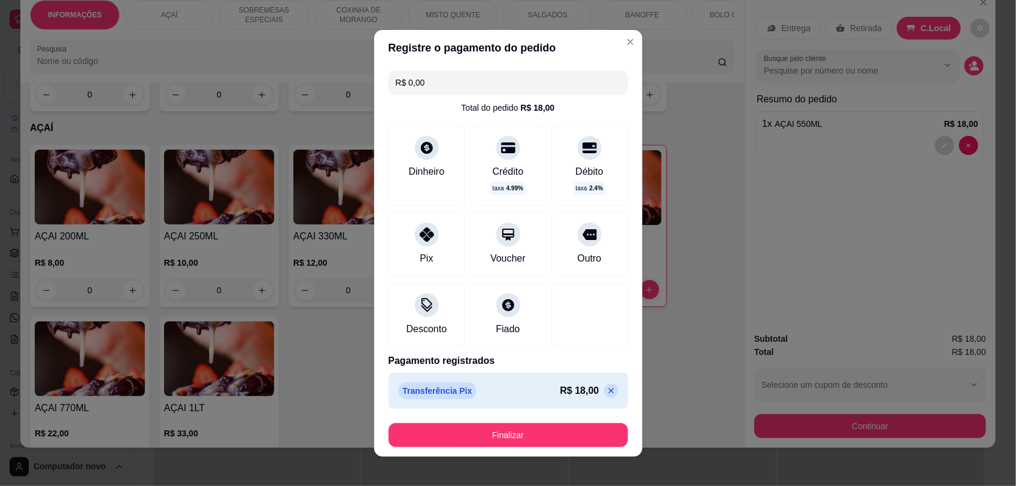
scroll to position [9, 0]
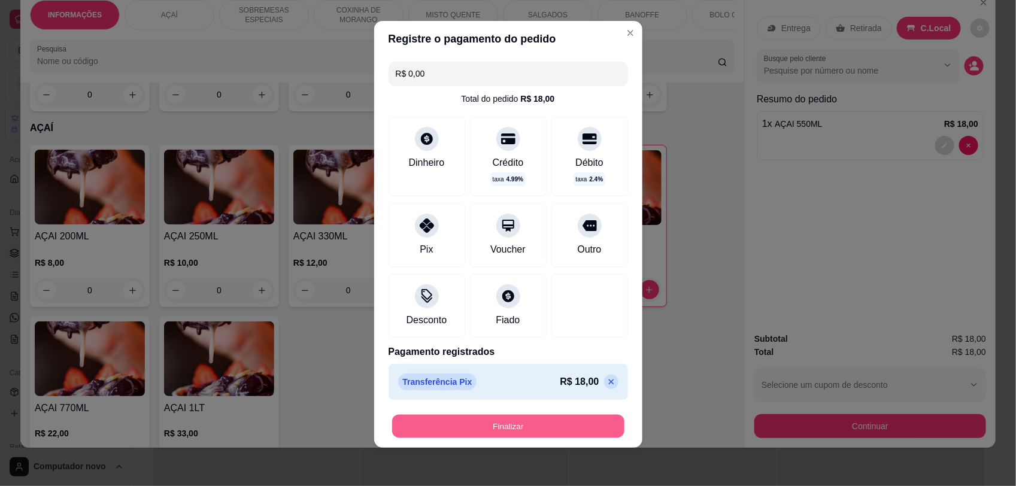
click at [512, 436] on button "Finalizar" at bounding box center [508, 425] width 232 height 23
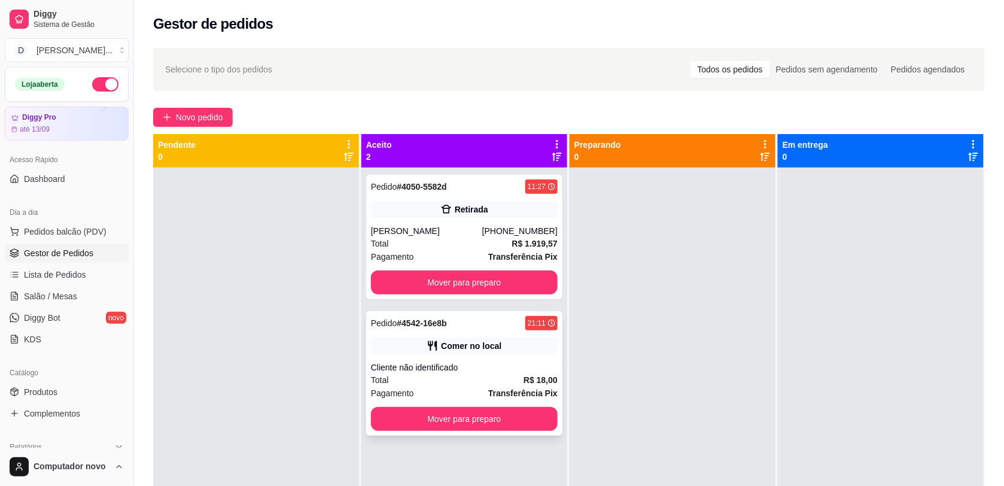
click at [543, 354] on div "Comer no local" at bounding box center [464, 346] width 187 height 17
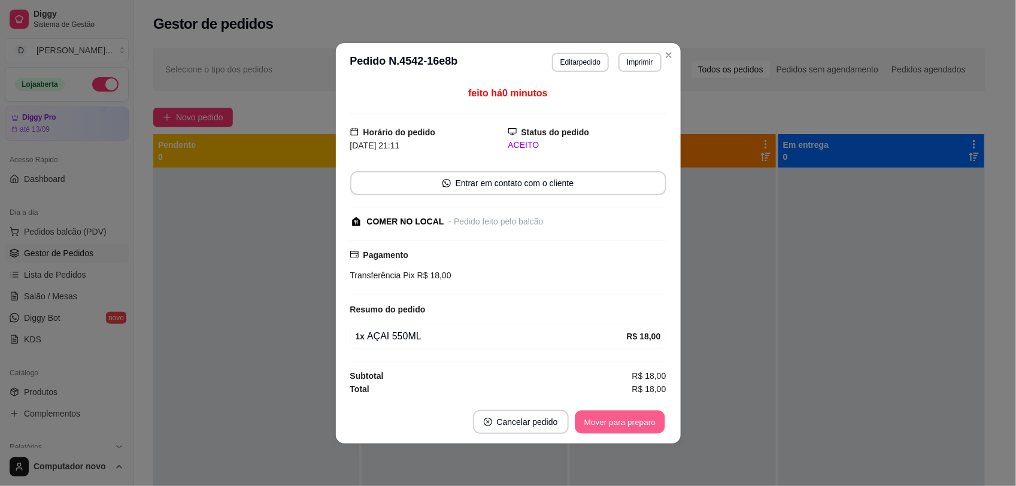
click at [623, 415] on button "Mover para preparo" at bounding box center [620, 421] width 90 height 23
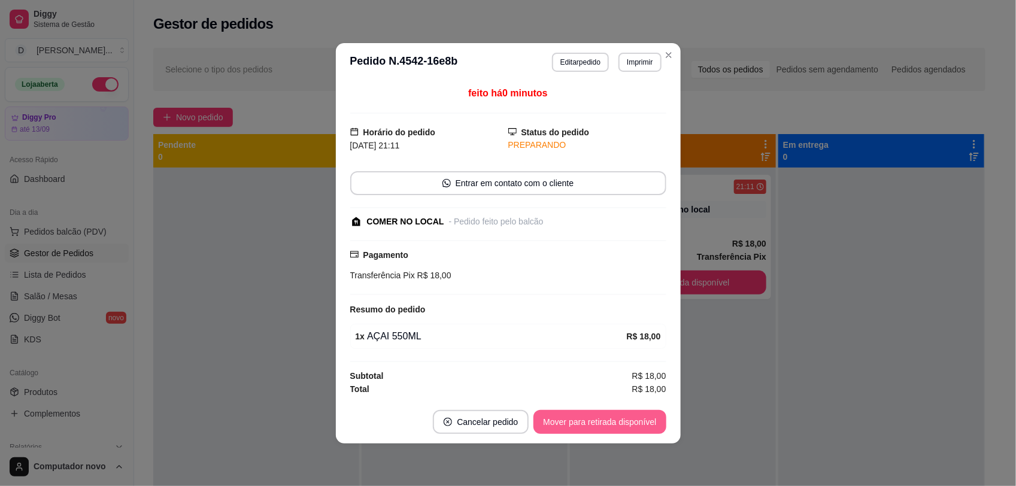
click at [623, 415] on button "Mover para retirada disponível" at bounding box center [599, 422] width 132 height 24
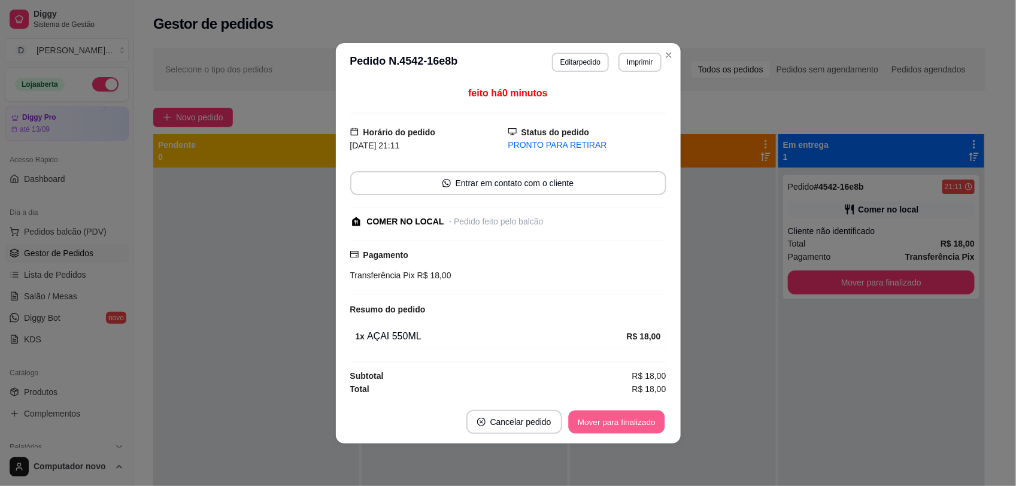
click at [623, 415] on button "Mover para finalizado" at bounding box center [616, 421] width 96 height 23
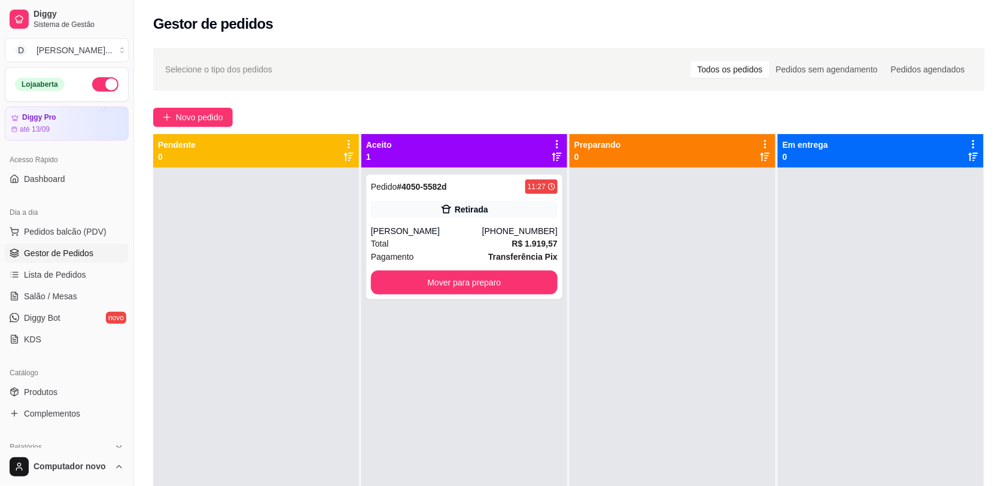
click at [685, 105] on div "Selecione o tipo dos pedidos Todos os pedidos Pedidos sem agendamento Pedidos a…" at bounding box center [569, 338] width 870 height 594
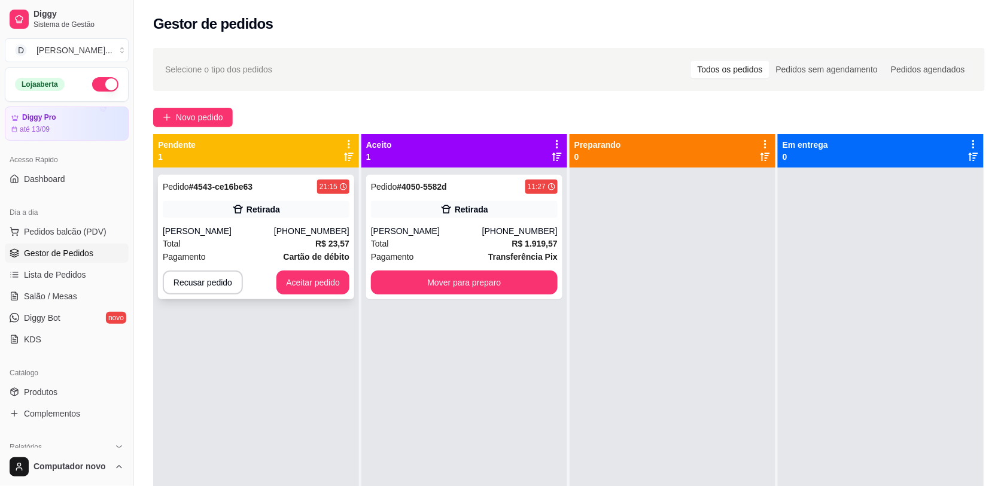
click at [264, 199] on div "Pedido # 4543-ce16be63 21:15 Retirada [PERSON_NAME] [PHONE_NUMBER] Total R$ 23,…" at bounding box center [256, 237] width 196 height 124
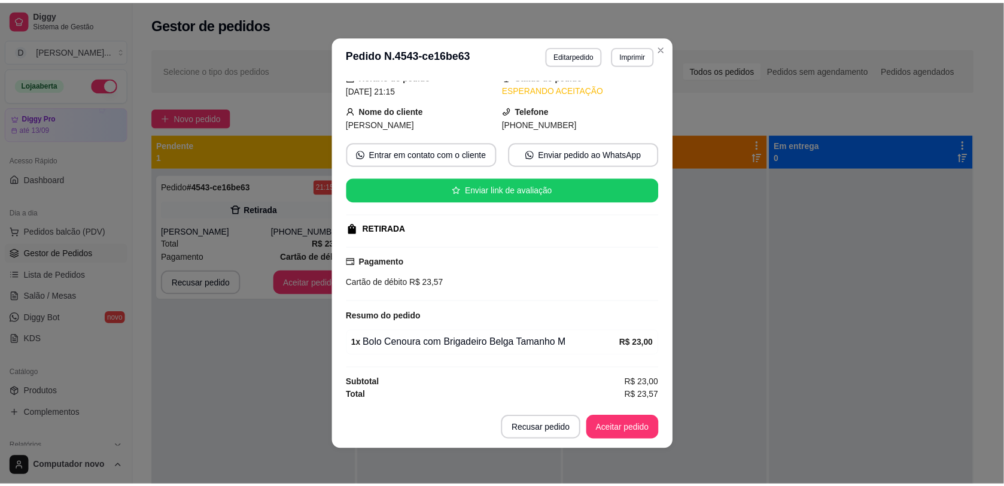
scroll to position [2, 0]
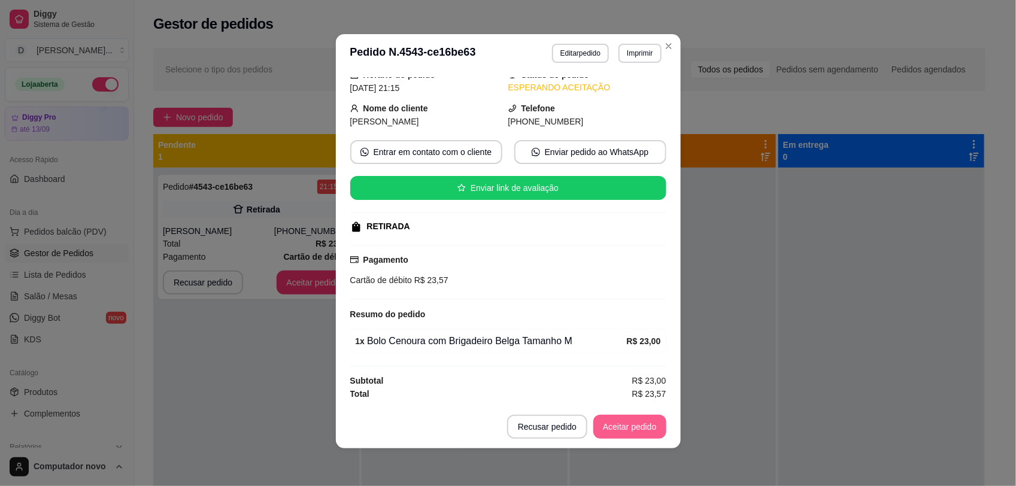
click at [642, 420] on button "Aceitar pedido" at bounding box center [629, 427] width 73 height 24
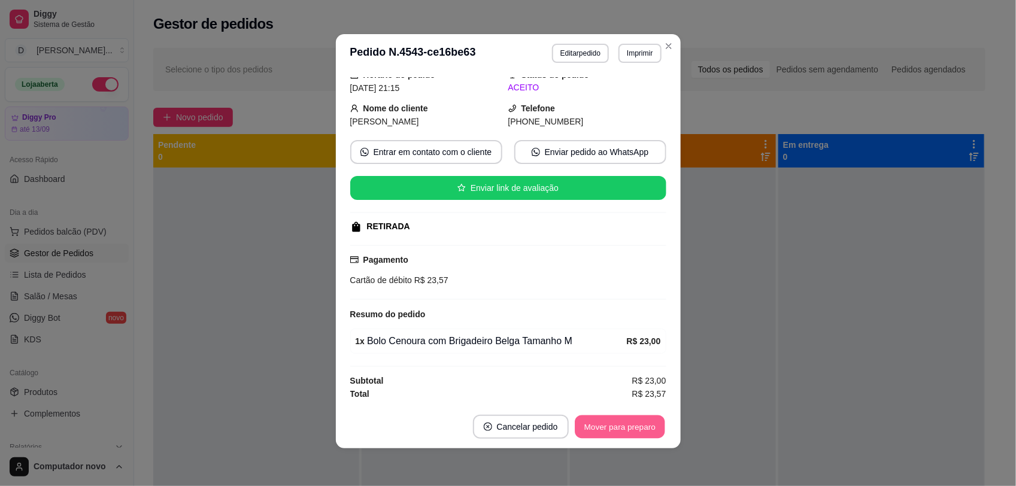
click at [642, 420] on button "Mover para preparo" at bounding box center [620, 426] width 90 height 23
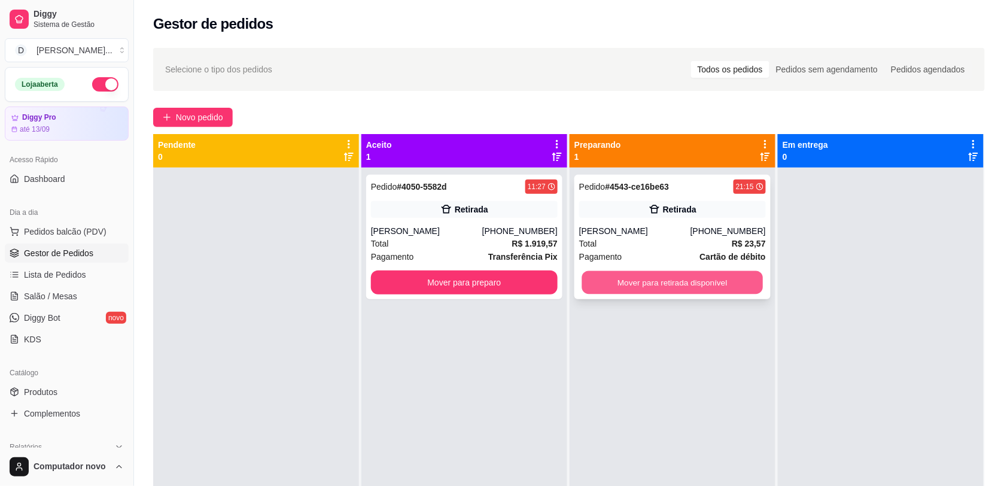
click at [737, 288] on button "Mover para retirada disponível" at bounding box center [672, 282] width 181 height 23
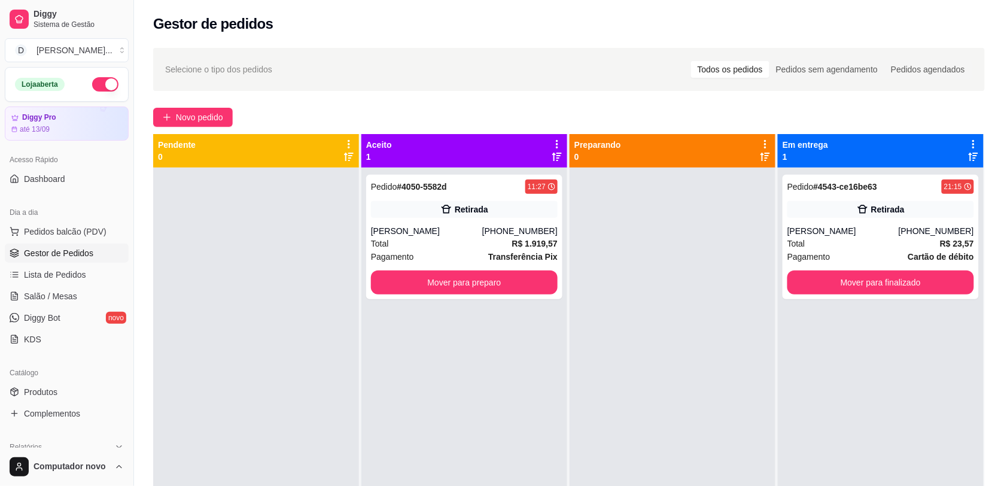
click at [669, 307] on div at bounding box center [673, 411] width 206 height 486
click at [924, 287] on button "Mover para finalizado" at bounding box center [881, 283] width 187 height 24
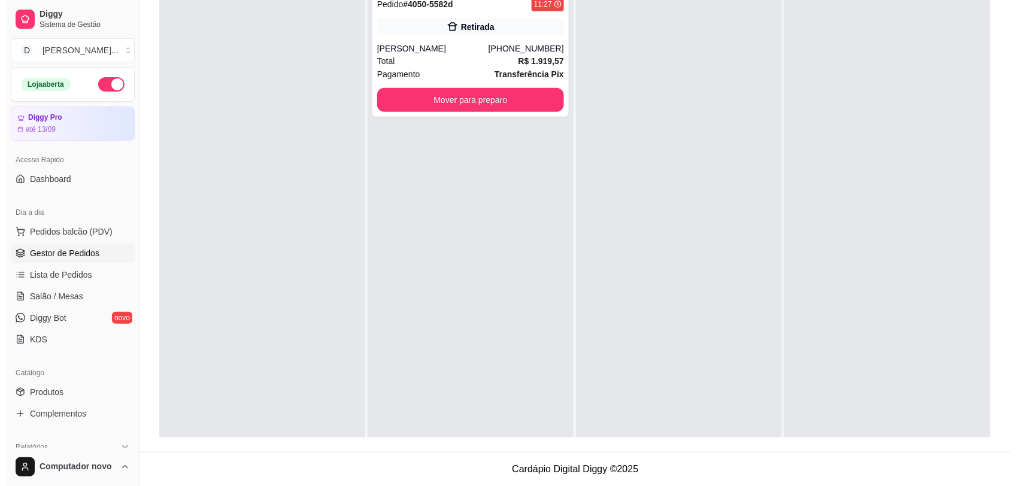
scroll to position [34, 0]
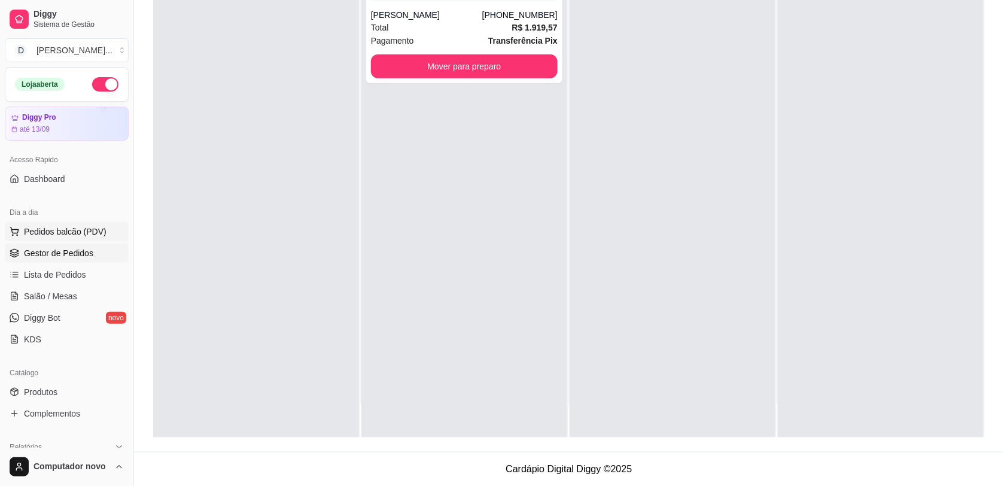
click at [66, 233] on span "Pedidos balcão (PDV)" at bounding box center [65, 232] width 83 height 12
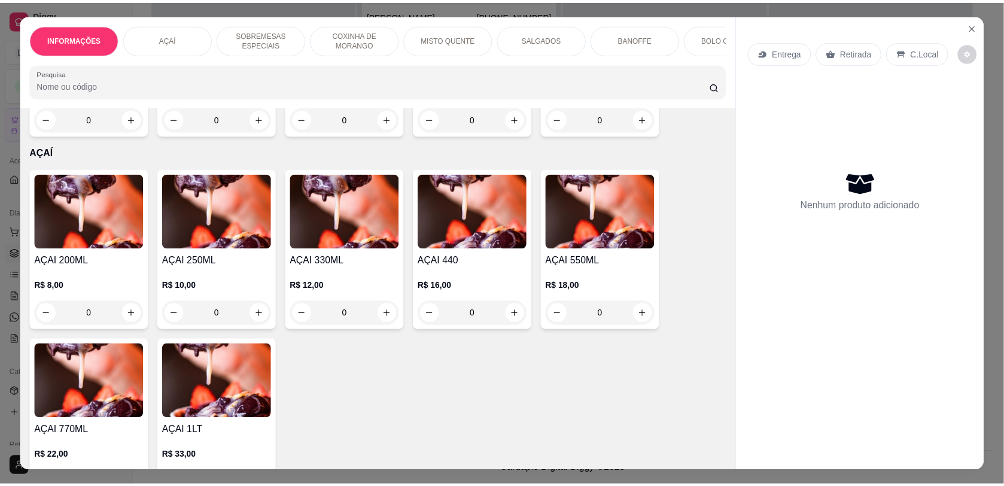
scroll to position [299, 0]
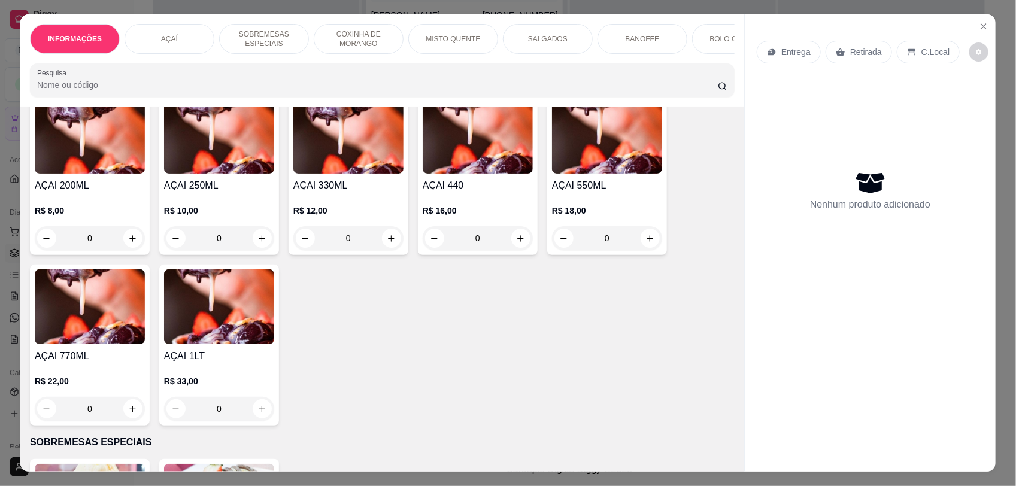
click at [124, 415] on div "0" at bounding box center [90, 409] width 110 height 24
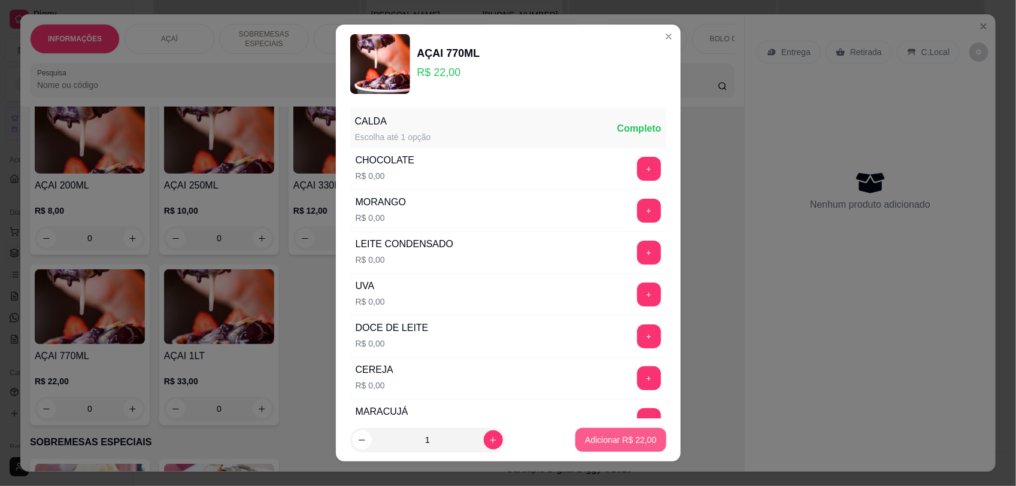
click at [578, 432] on button "Adicionar R$ 22,00" at bounding box center [620, 440] width 90 height 24
type input "1"
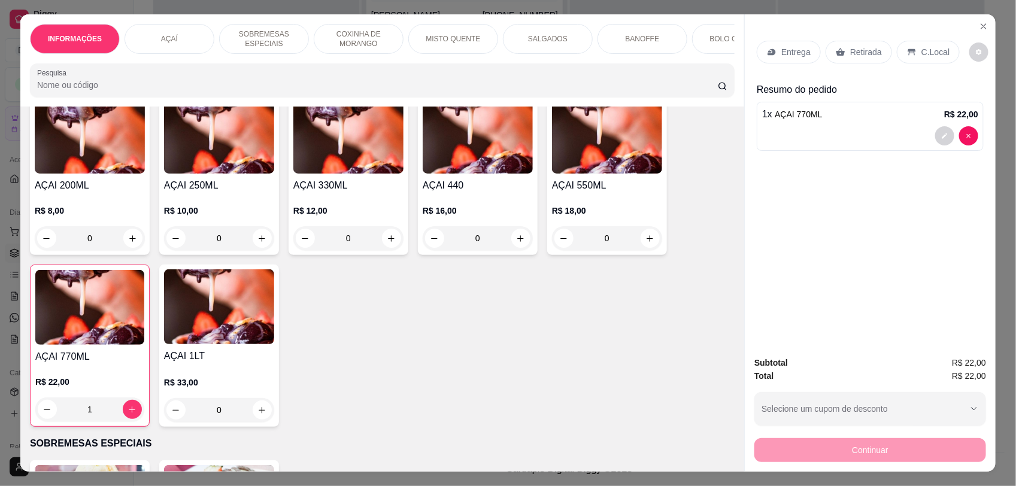
click at [643, 250] on div "0" at bounding box center [607, 238] width 110 height 24
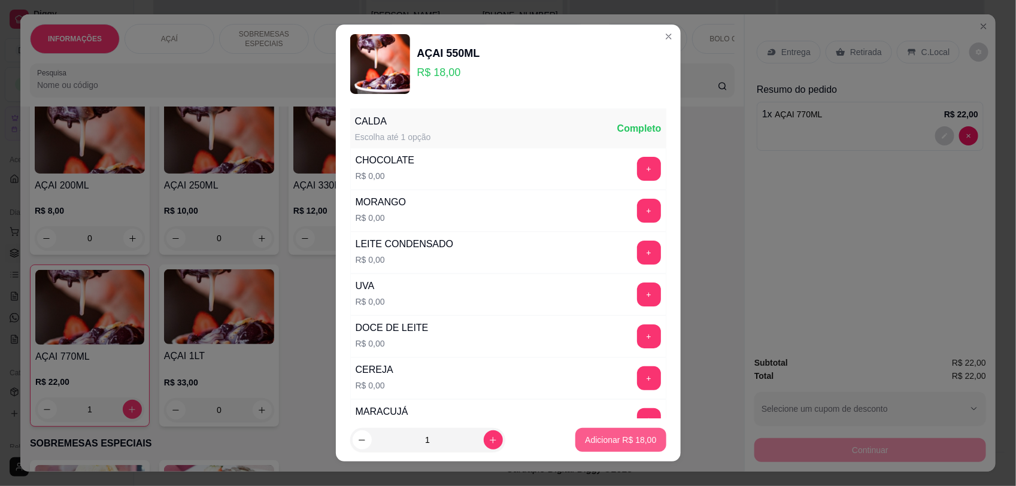
click at [631, 433] on button "Adicionar R$ 18,00" at bounding box center [620, 440] width 90 height 24
type input "1"
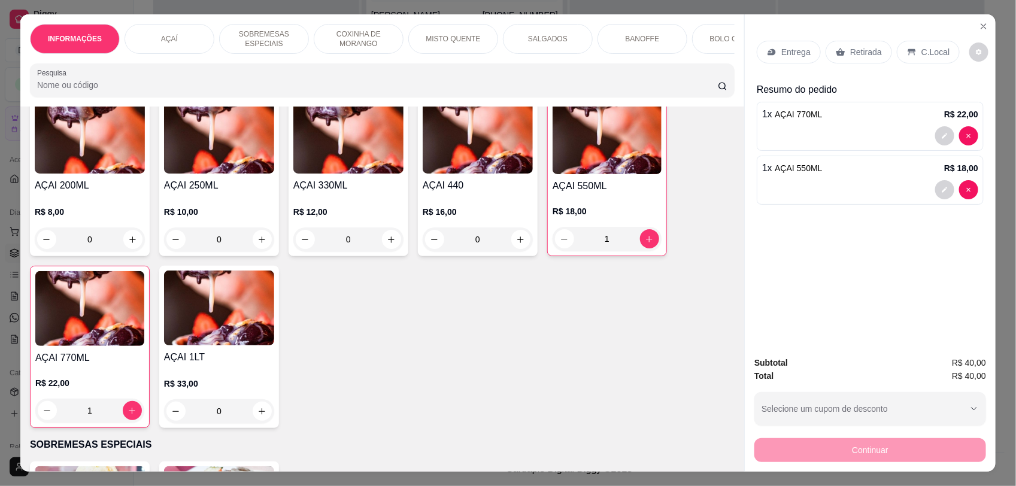
click at [921, 54] on p "C.Local" at bounding box center [935, 52] width 28 height 12
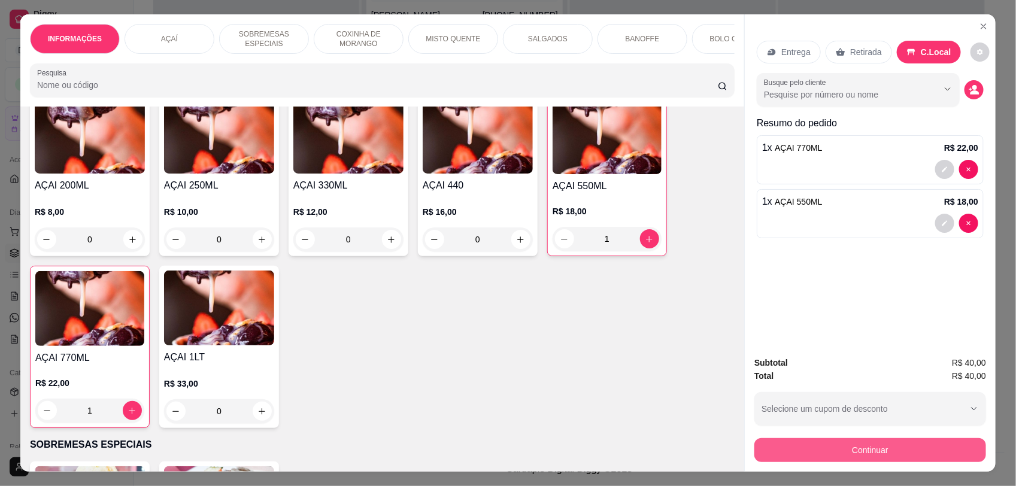
click at [944, 451] on button "Continuar" at bounding box center [870, 450] width 232 height 24
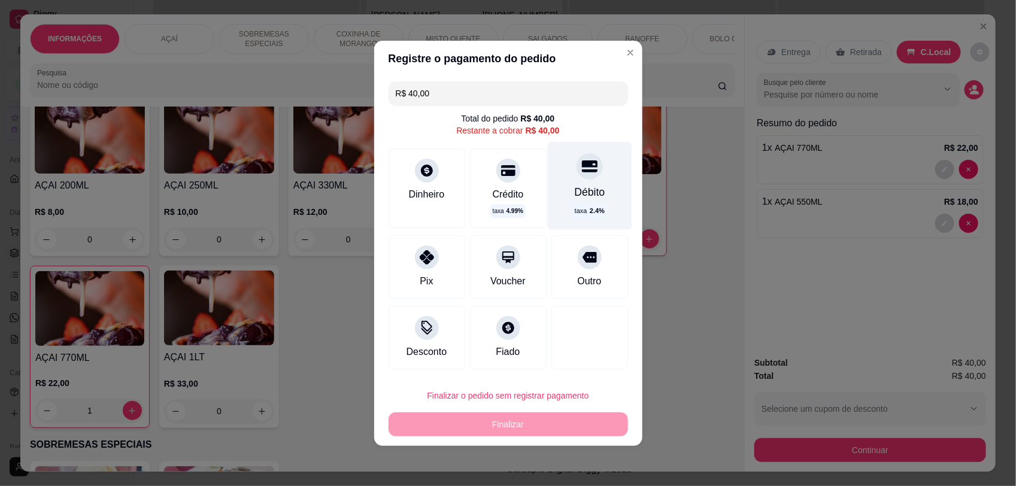
click at [596, 190] on div "Débito taxa 2.4 %" at bounding box center [589, 185] width 84 height 87
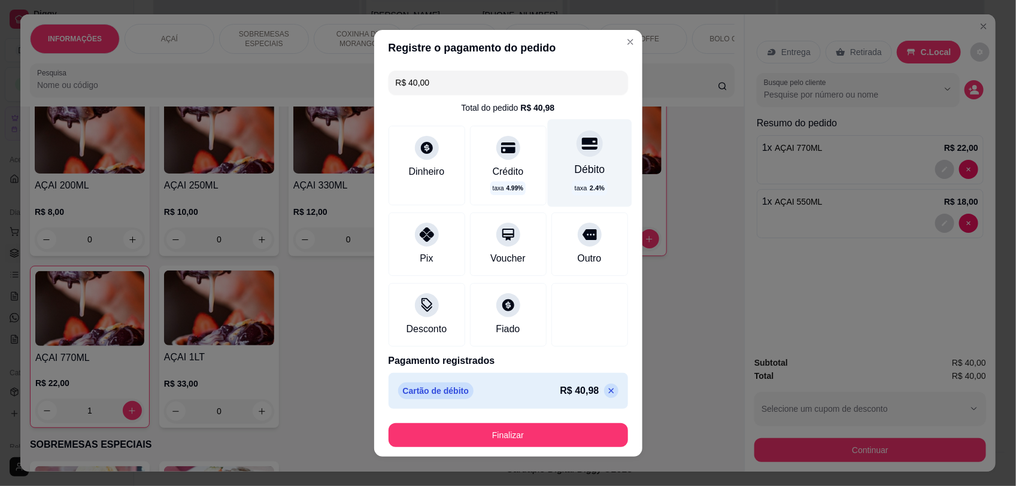
type input "R$ 0,00"
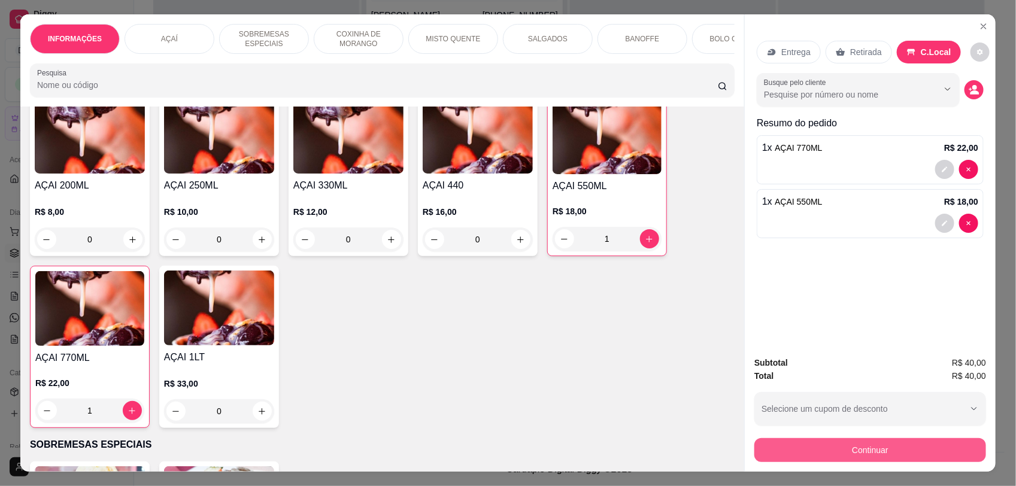
click at [958, 441] on button "Continuar" at bounding box center [870, 450] width 232 height 24
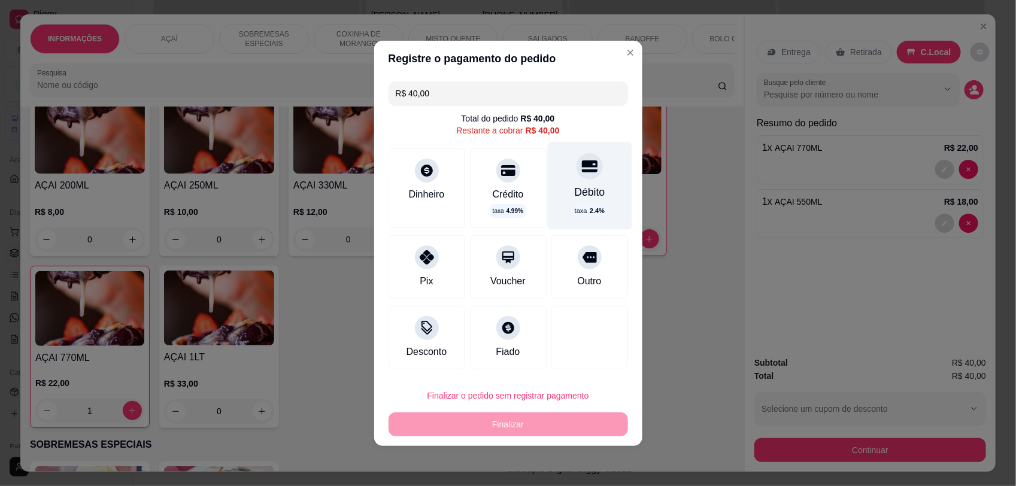
click at [593, 190] on div "Débito" at bounding box center [589, 192] width 31 height 16
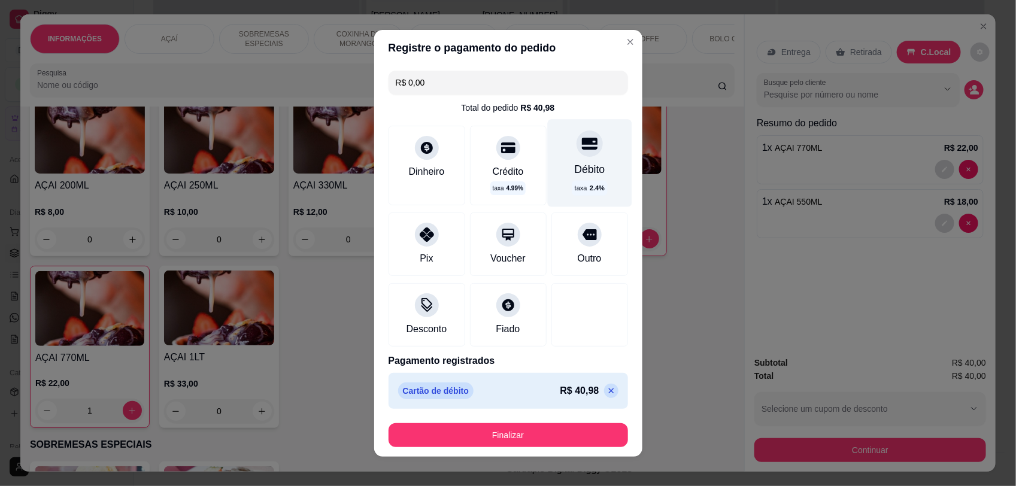
type input "R$ 0,00"
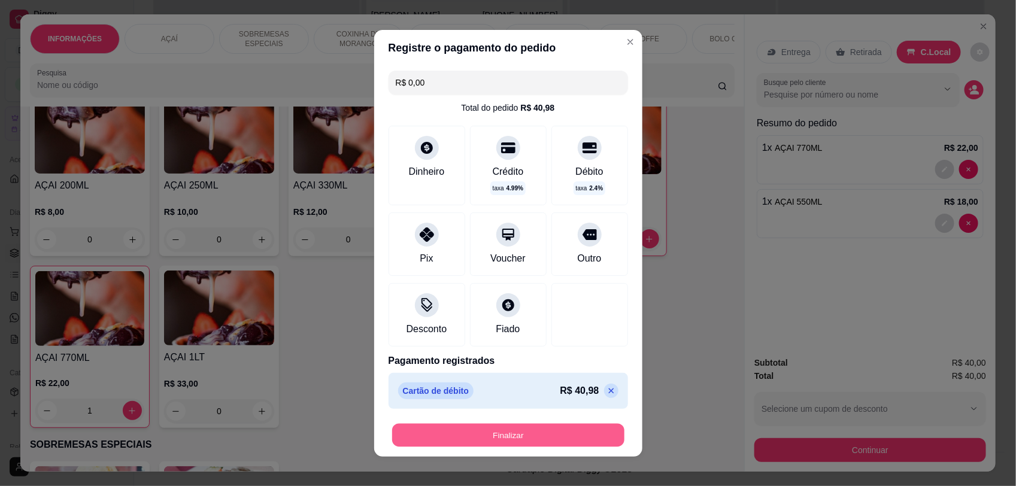
click at [539, 427] on button "Finalizar" at bounding box center [508, 434] width 232 height 23
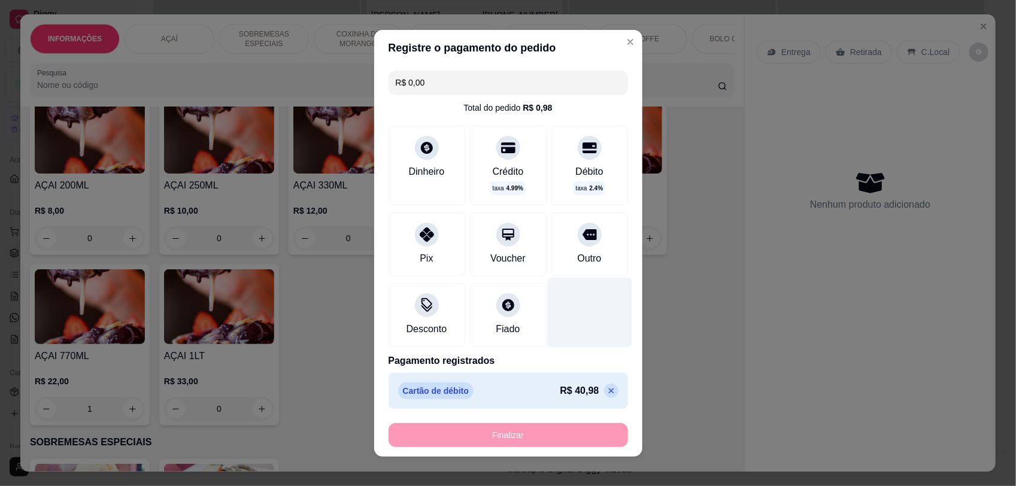
type input "0"
type input "-R$ 40,00"
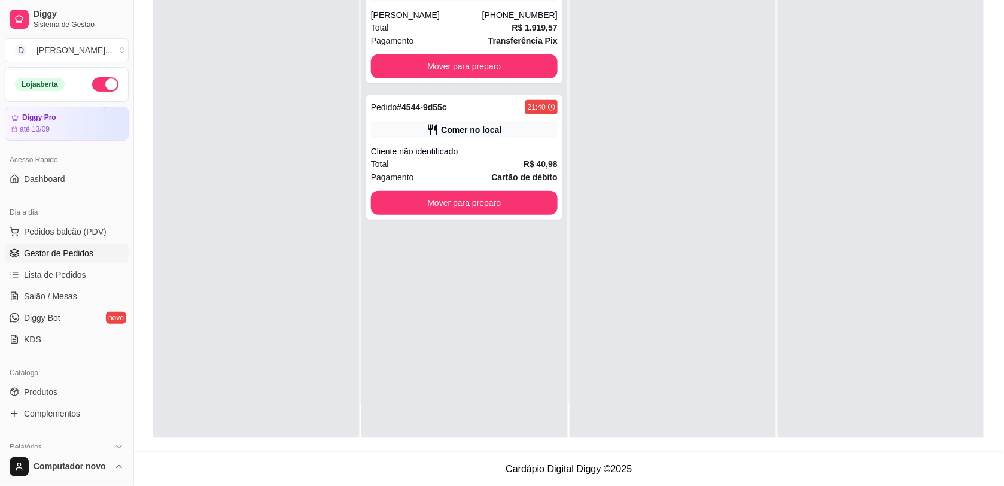
click at [573, 95] on div at bounding box center [673, 195] width 206 height 486
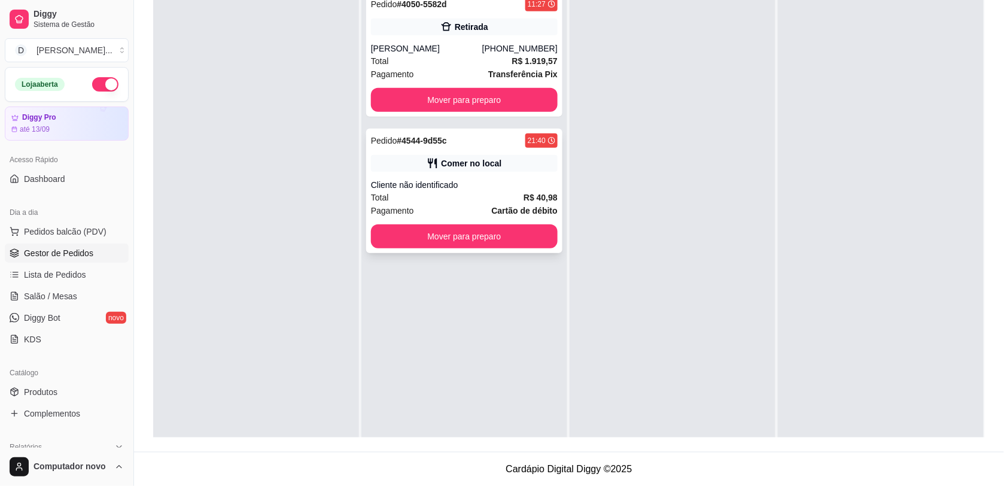
click at [464, 160] on div "Comer no local" at bounding box center [471, 163] width 60 height 12
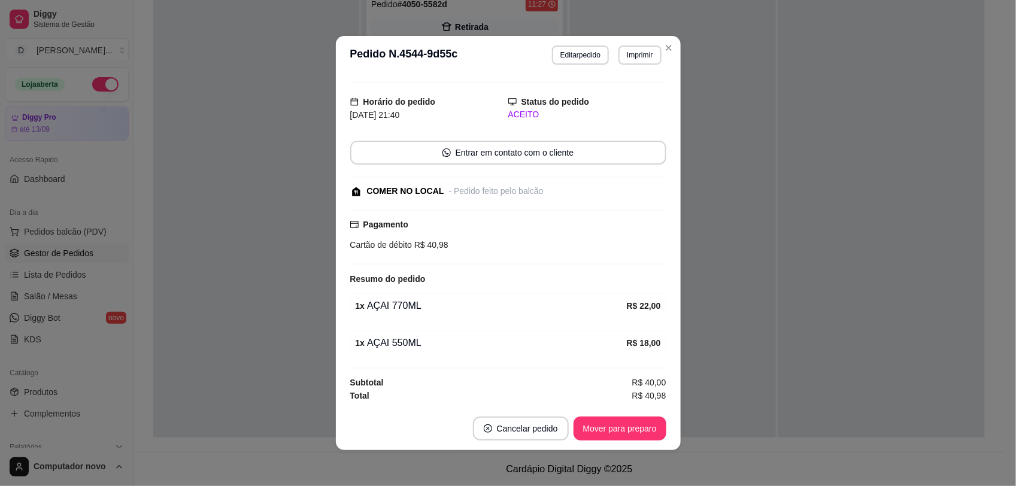
scroll to position [2, 0]
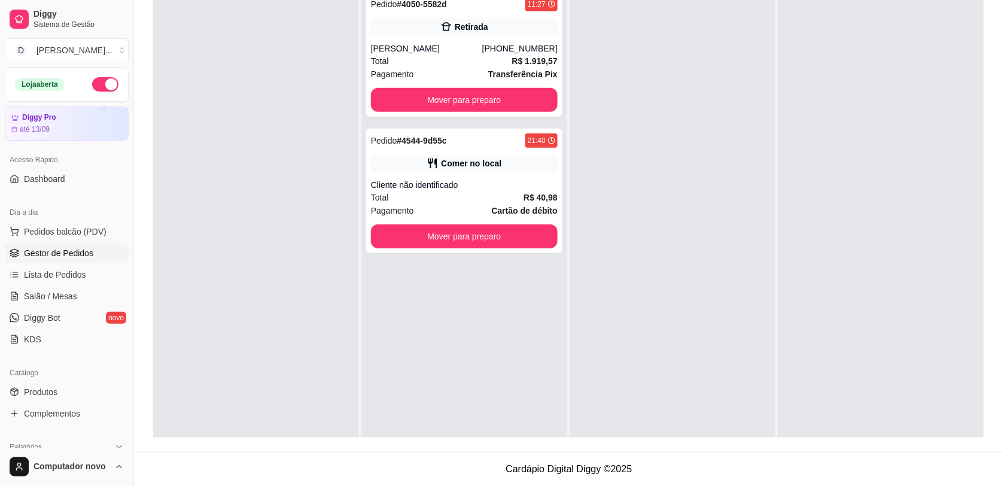
click at [797, 187] on div at bounding box center [881, 228] width 206 height 486
click at [455, 174] on div "Pedido # 4544-9d55c 21:40 Comer no local Cliente não identificado Total R$ 40,9…" at bounding box center [464, 191] width 196 height 124
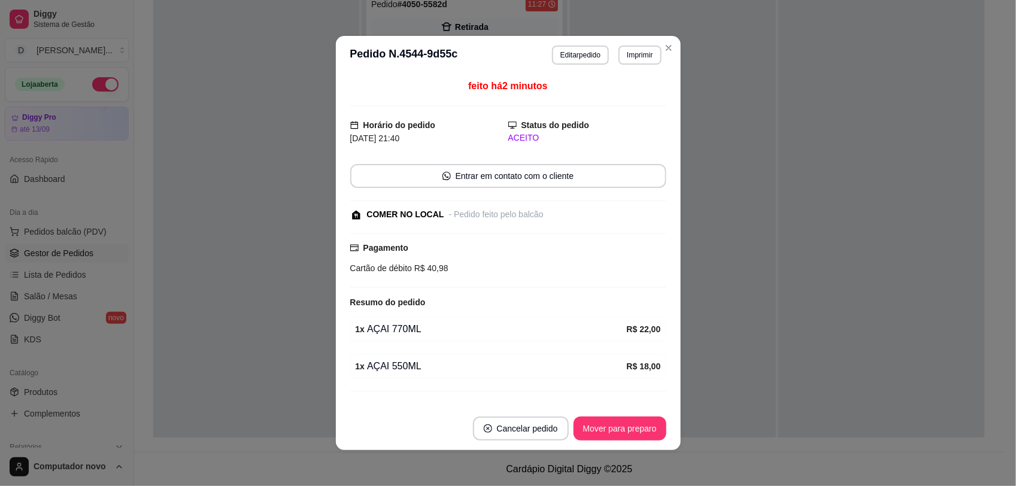
scroll to position [27, 0]
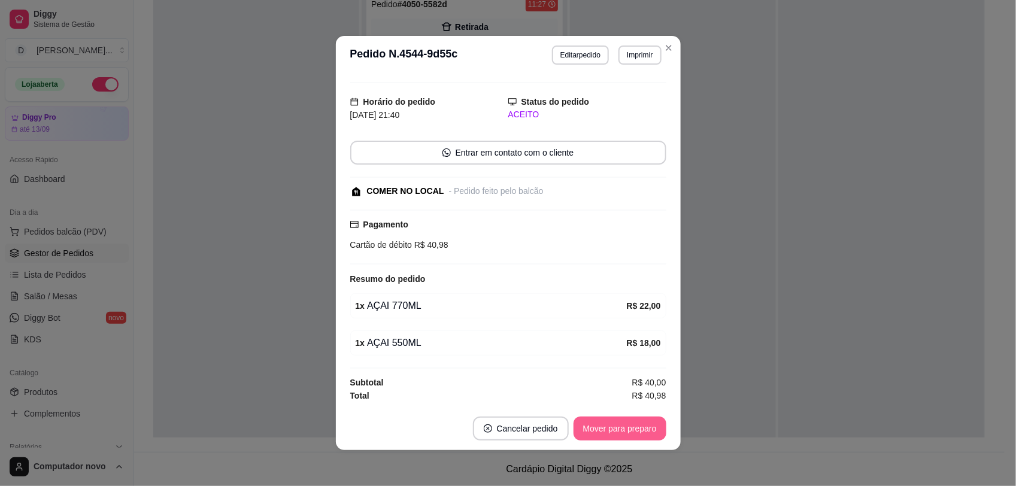
click at [614, 425] on button "Mover para preparo" at bounding box center [619, 429] width 93 height 24
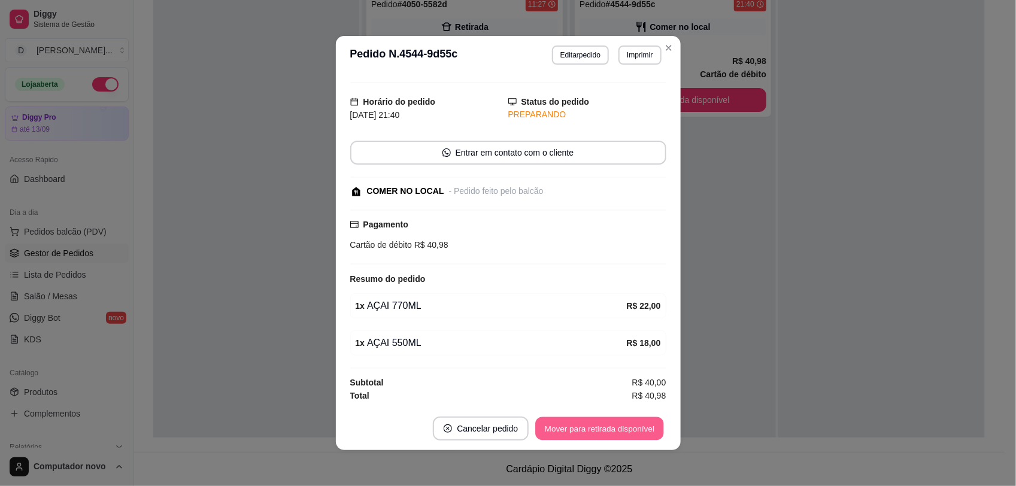
click at [614, 425] on button "Mover para retirada disponível" at bounding box center [600, 428] width 128 height 23
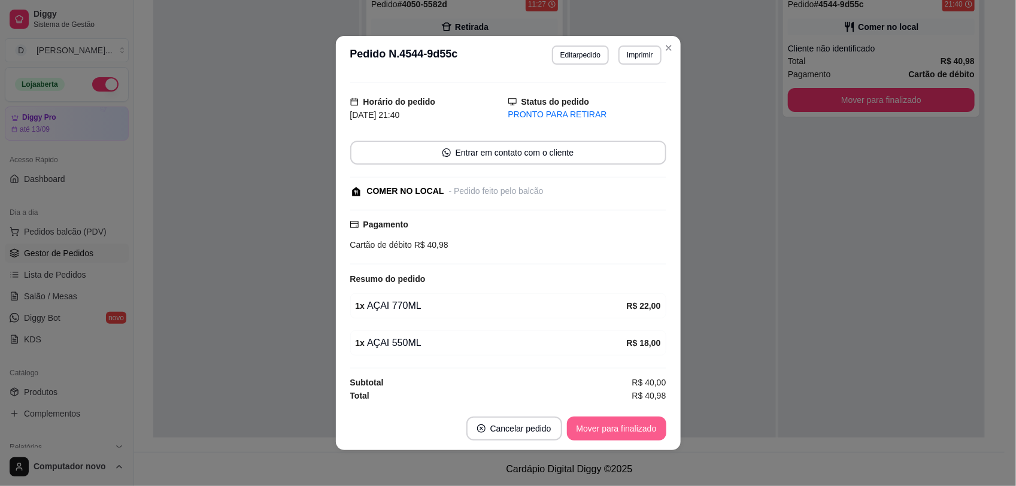
click at [614, 425] on button "Mover para finalizado" at bounding box center [616, 429] width 99 height 24
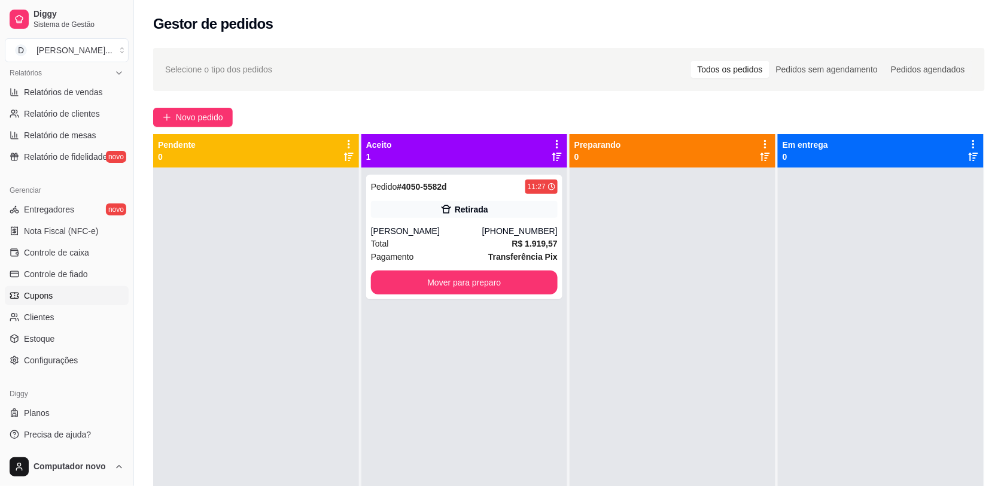
scroll to position [375, 0]
click at [101, 257] on link "Controle de caixa" at bounding box center [67, 251] width 124 height 19
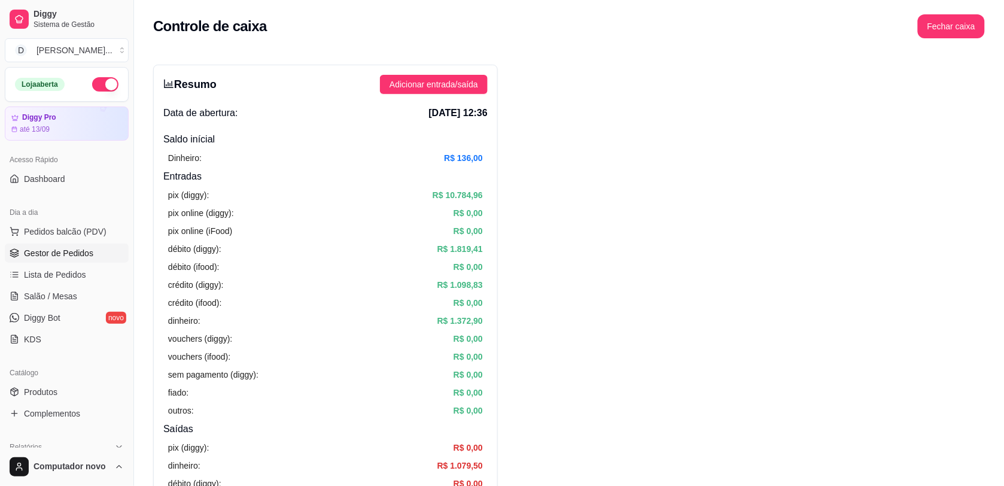
click at [83, 250] on span "Gestor de Pedidos" at bounding box center [58, 253] width 69 height 12
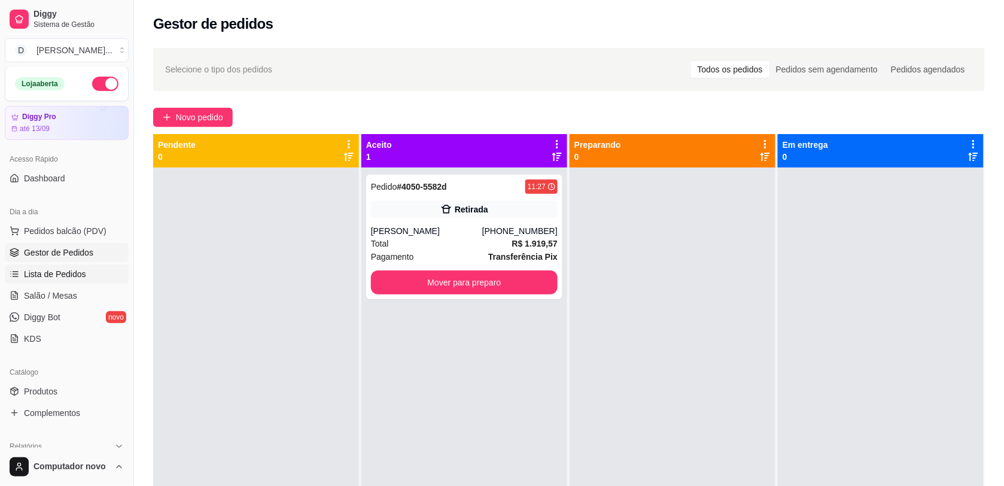
click at [62, 278] on span "Lista de Pedidos" at bounding box center [55, 274] width 62 height 12
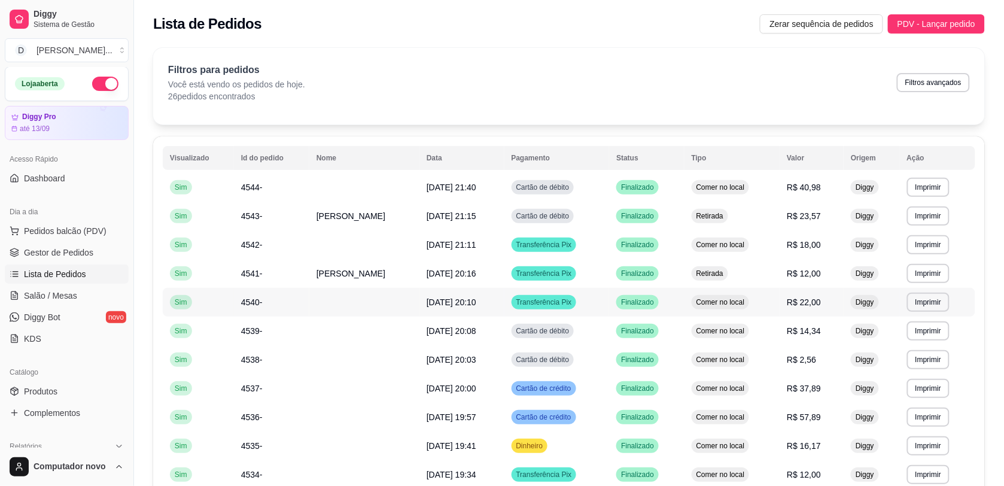
scroll to position [75, 0]
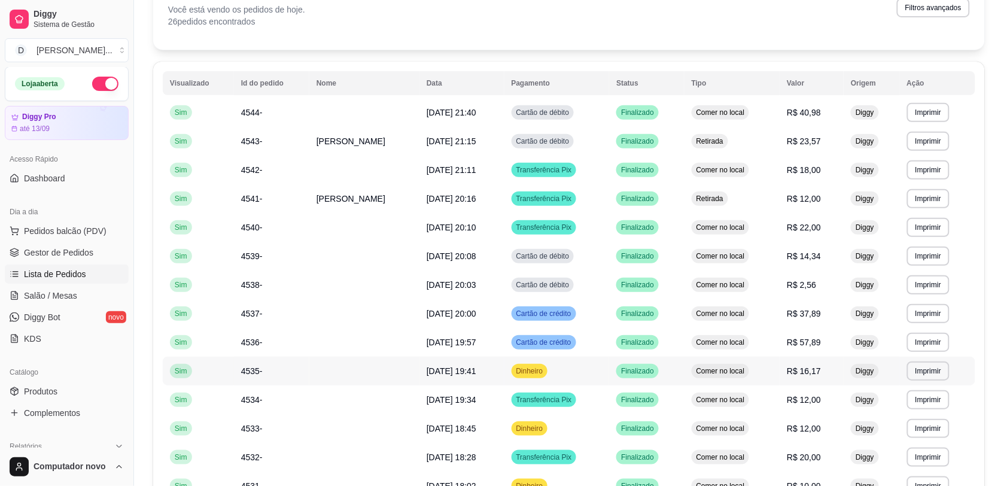
click at [606, 373] on td "Dinheiro" at bounding box center [557, 371] width 105 height 29
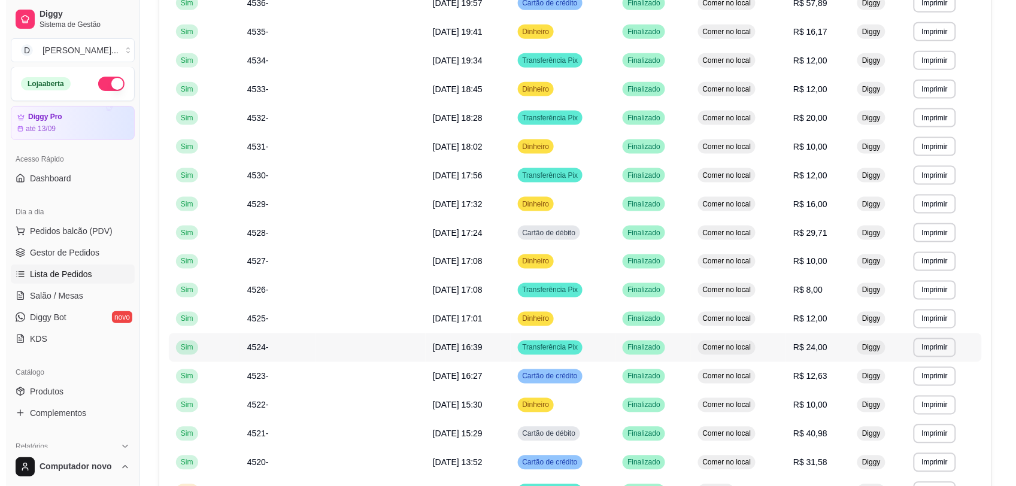
scroll to position [520, 0]
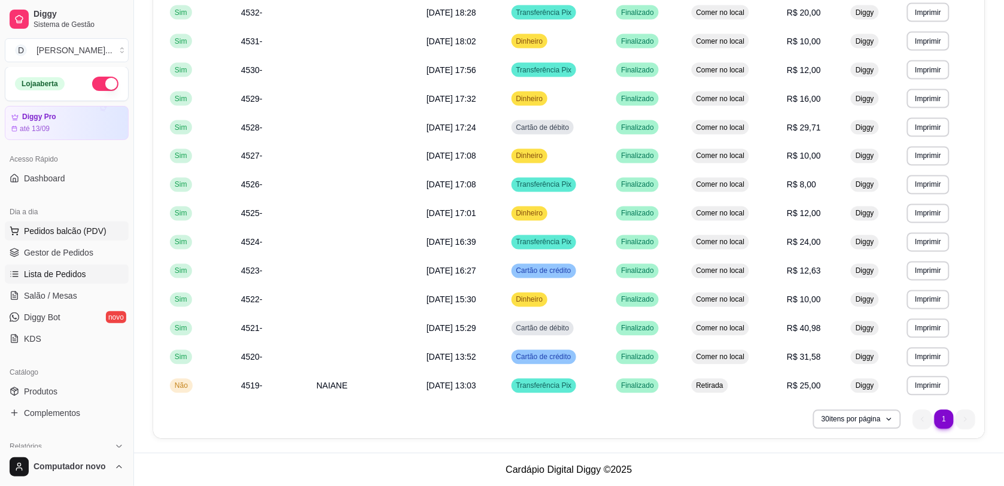
click at [35, 232] on span "Pedidos balcão (PDV)" at bounding box center [65, 231] width 83 height 12
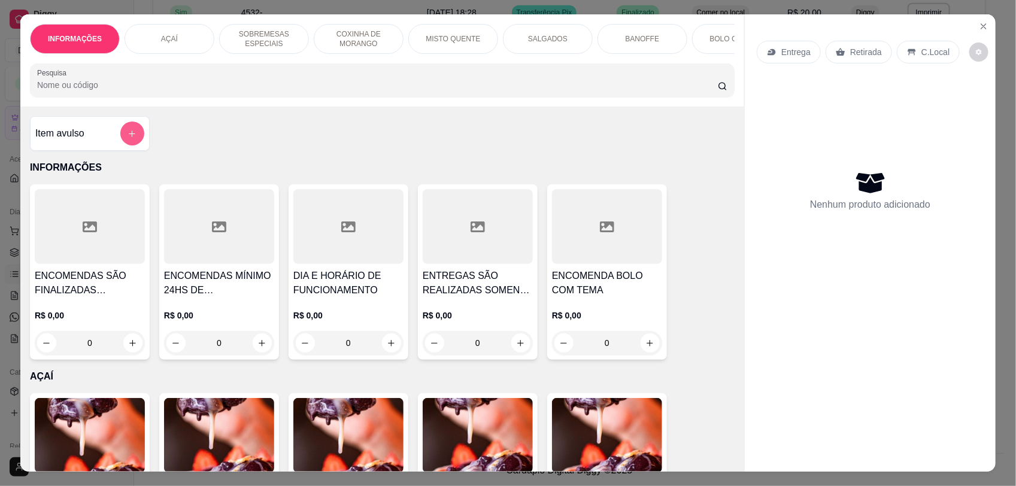
click at [120, 145] on button "add-separate-item" at bounding box center [132, 134] width 24 height 24
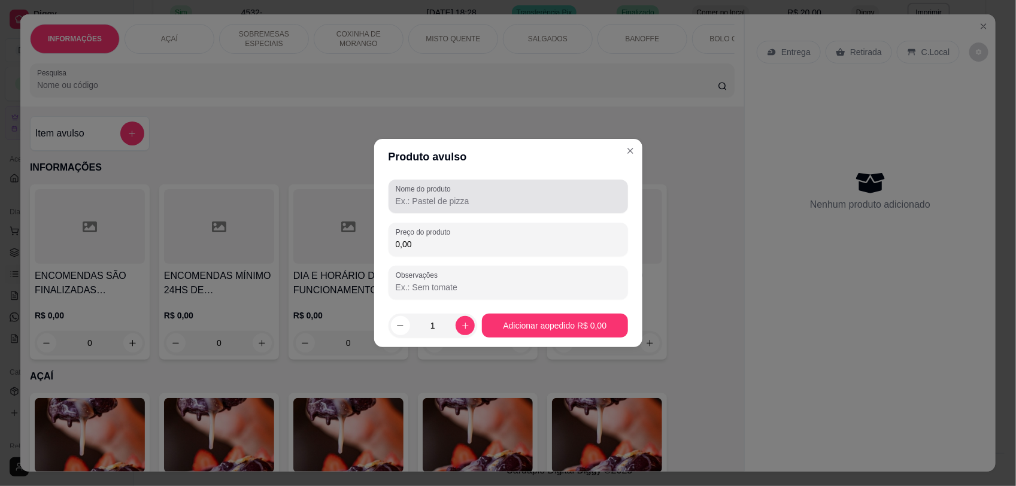
click at [479, 198] on input "Nome do produto" at bounding box center [508, 201] width 225 height 12
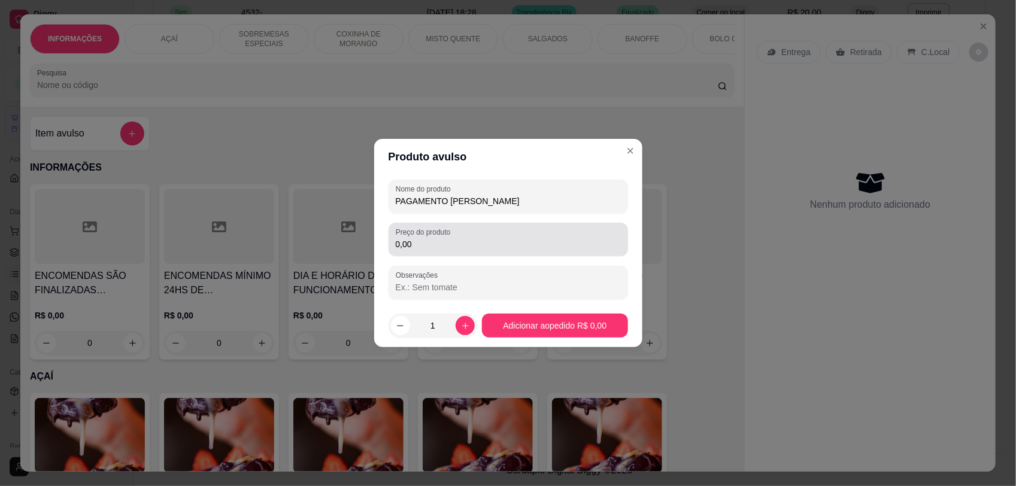
type input "PAGAMENTO [PERSON_NAME]"
click at [479, 238] on input "0,00" at bounding box center [508, 244] width 225 height 12
type input "50,00"
click at [467, 291] on input "Observações" at bounding box center [508, 287] width 225 height 12
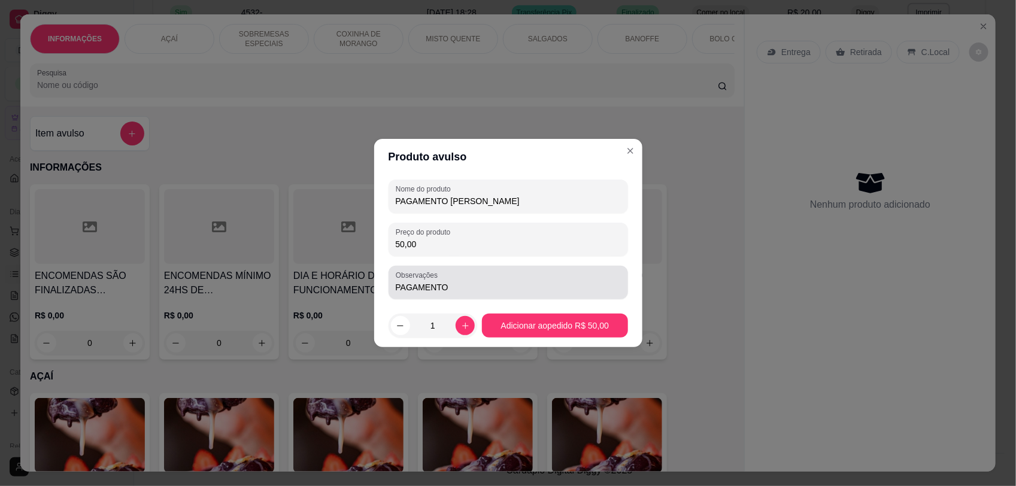
click at [554, 292] on input "PAGAMENTO" at bounding box center [508, 287] width 225 height 12
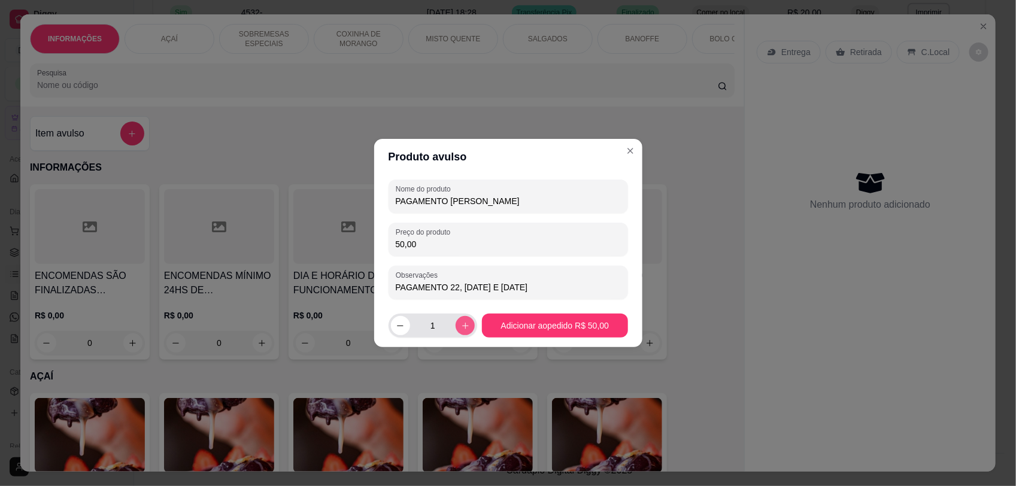
type input "PAGAMENTO 22, [DATE] E [DATE]"
click at [465, 321] on icon "increase-product-quantity" at bounding box center [465, 325] width 9 height 9
type input "3"
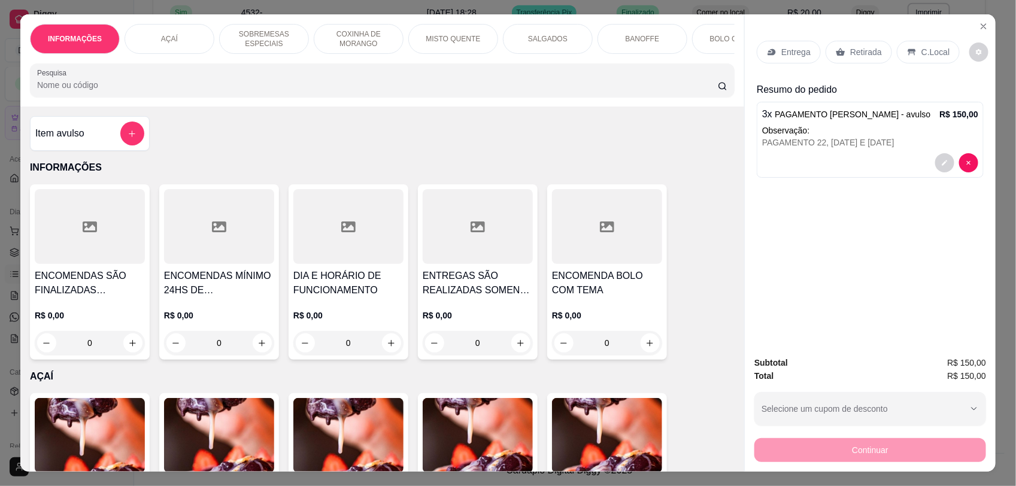
click at [922, 45] on div "C.Local" at bounding box center [928, 52] width 63 height 23
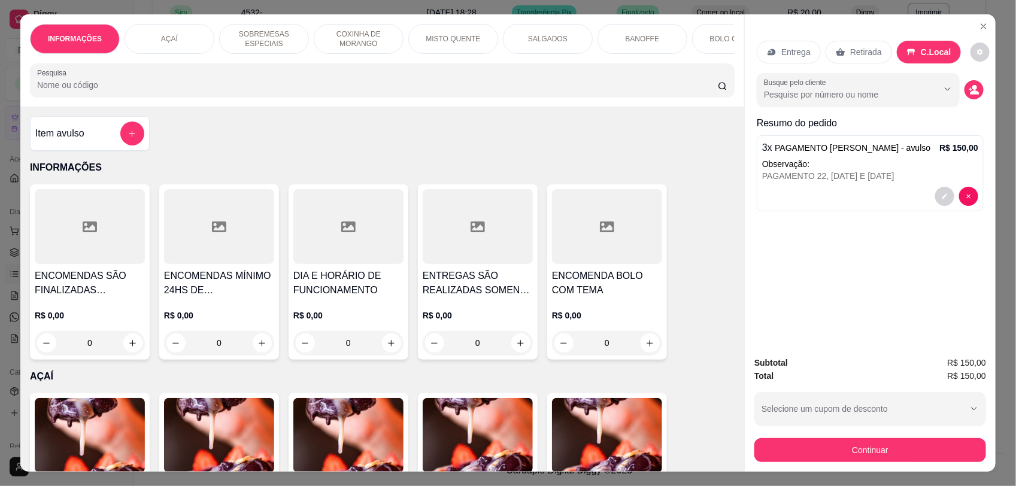
click at [868, 52] on p "Retirada" at bounding box center [866, 52] width 32 height 12
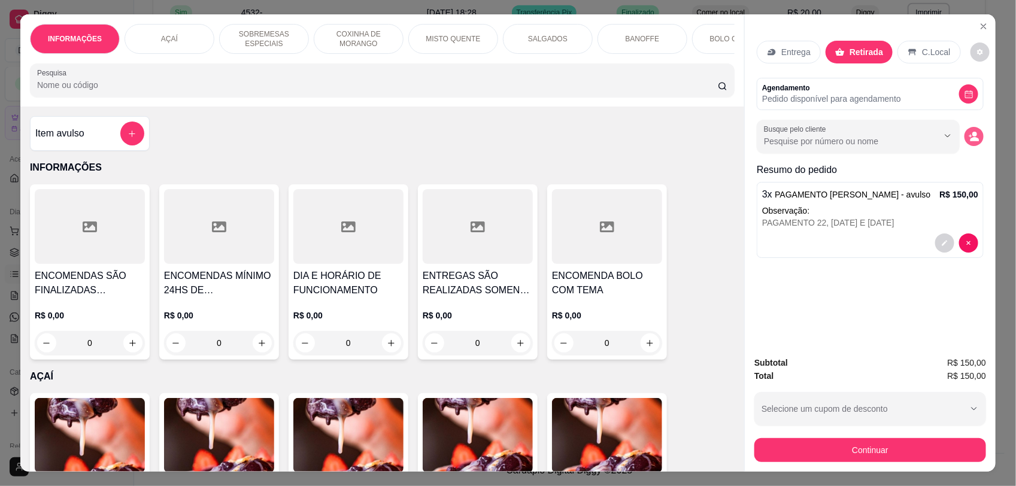
click at [970, 139] on icon "decrease-product-quantity" at bounding box center [974, 140] width 9 height 4
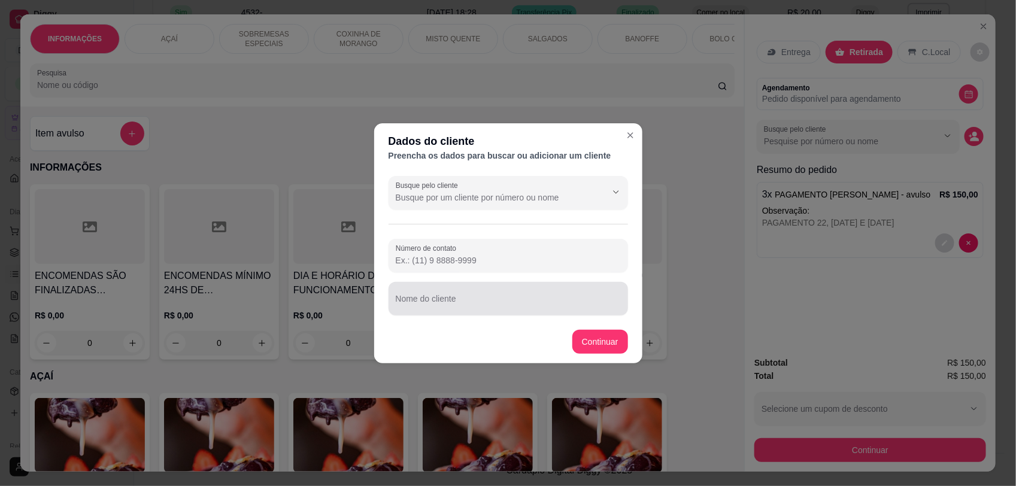
click at [475, 297] on div at bounding box center [508, 299] width 225 height 24
type input "[PERSON_NAME]"
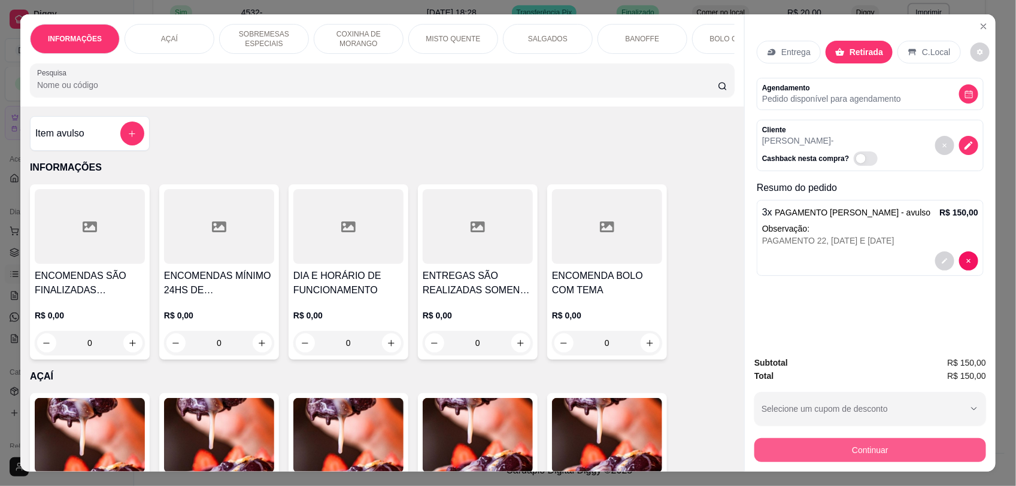
click at [961, 445] on button "Continuar" at bounding box center [870, 450] width 232 height 24
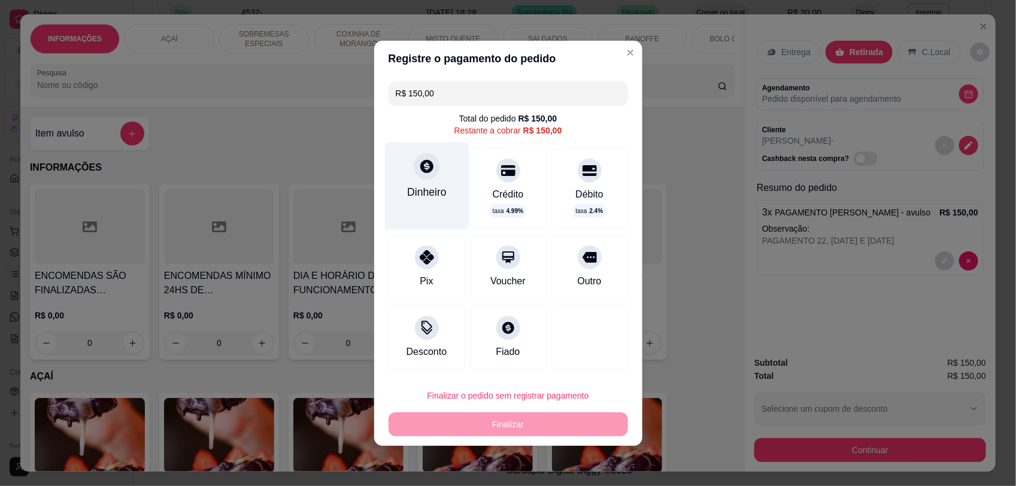
click at [416, 193] on div "Dinheiro" at bounding box center [427, 192] width 40 height 16
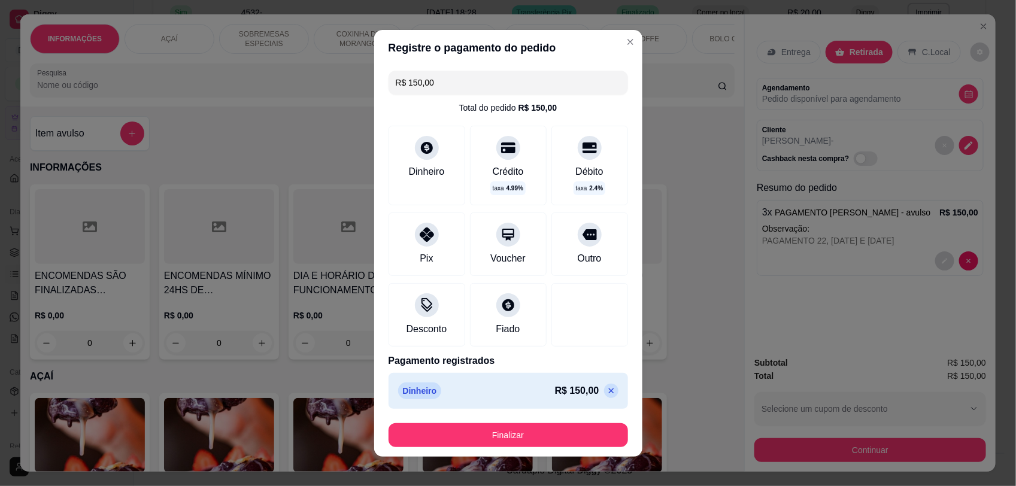
type input "R$ 0,00"
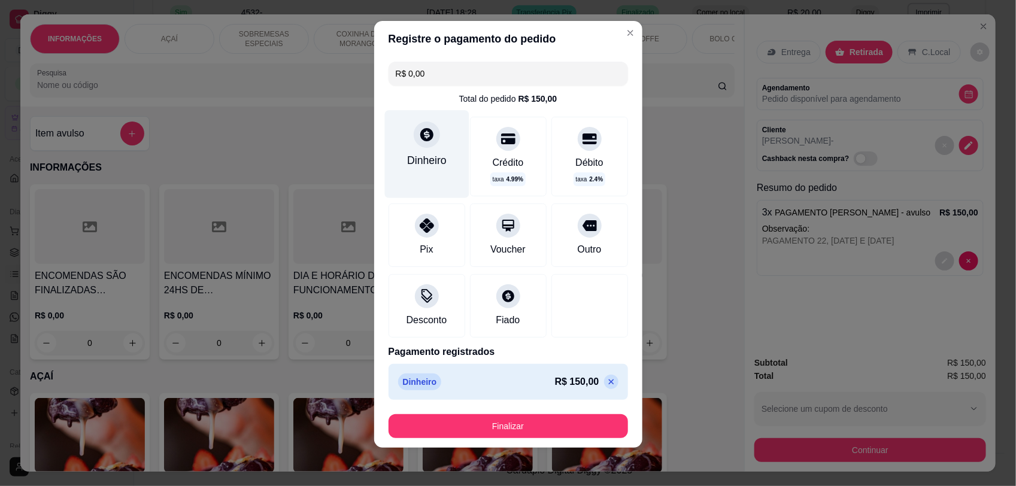
click at [419, 147] on div at bounding box center [427, 135] width 26 height 26
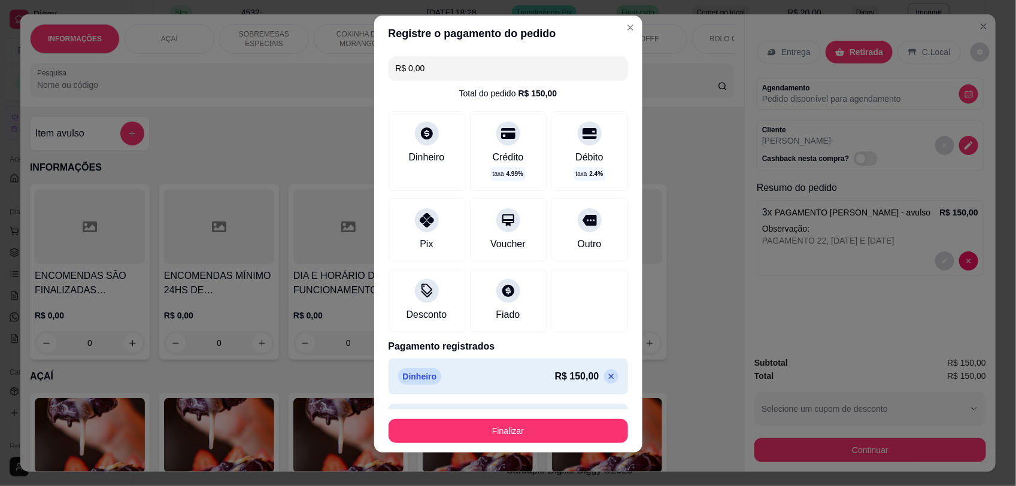
scroll to position [4, 0]
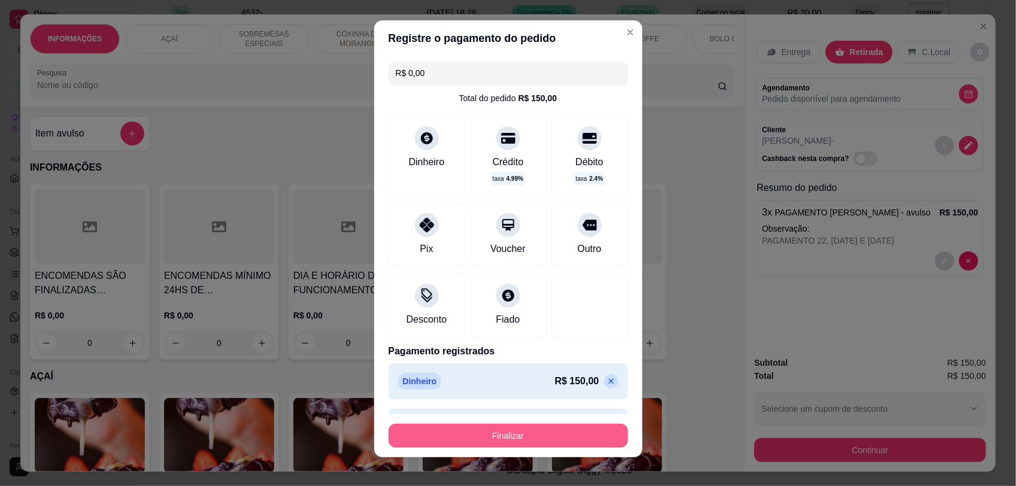
click at [530, 441] on button "Finalizar" at bounding box center [507, 436] width 239 height 24
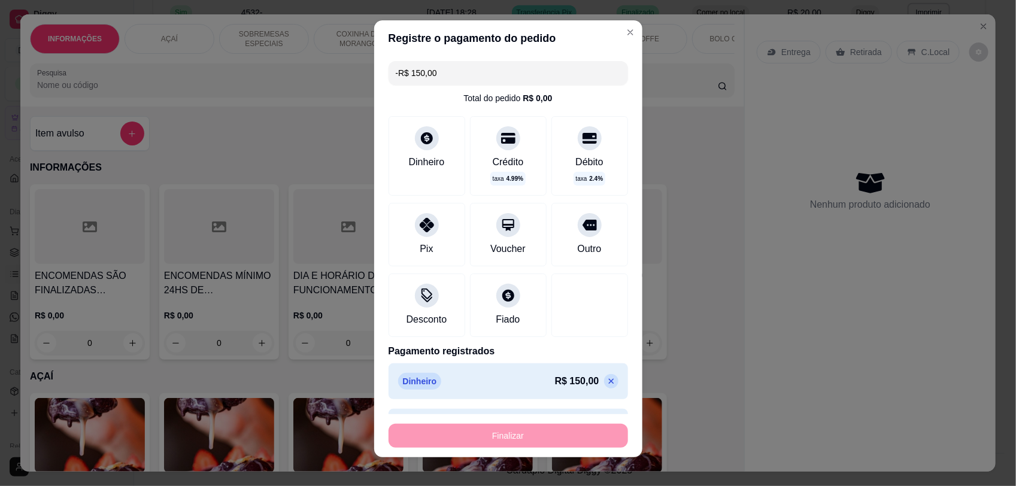
click at [608, 27] on td "Transferência Pix" at bounding box center [557, 12] width 105 height 29
click at [619, 321] on tbody "**********" at bounding box center [569, 26] width 813 height 747
click at [505, 142] on td "[DATE] 17:24" at bounding box center [462, 127] width 85 height 29
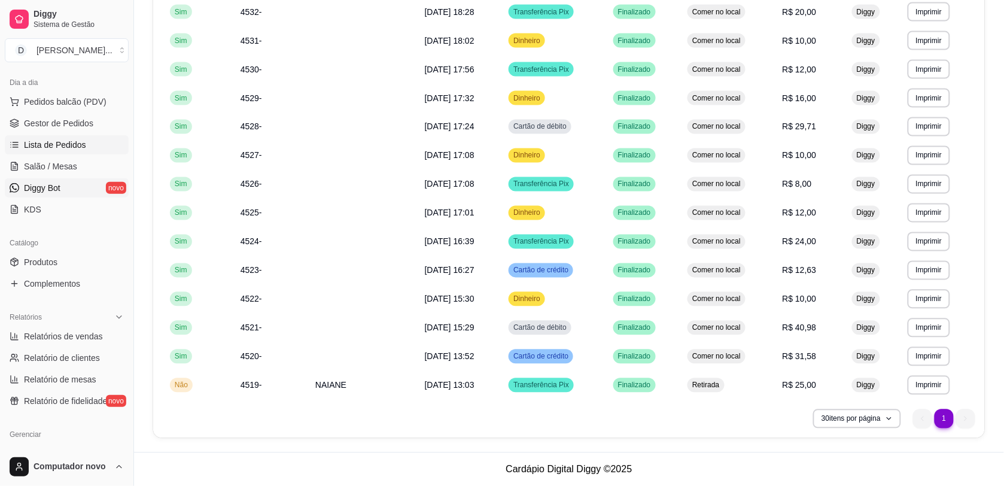
scroll to position [150, 0]
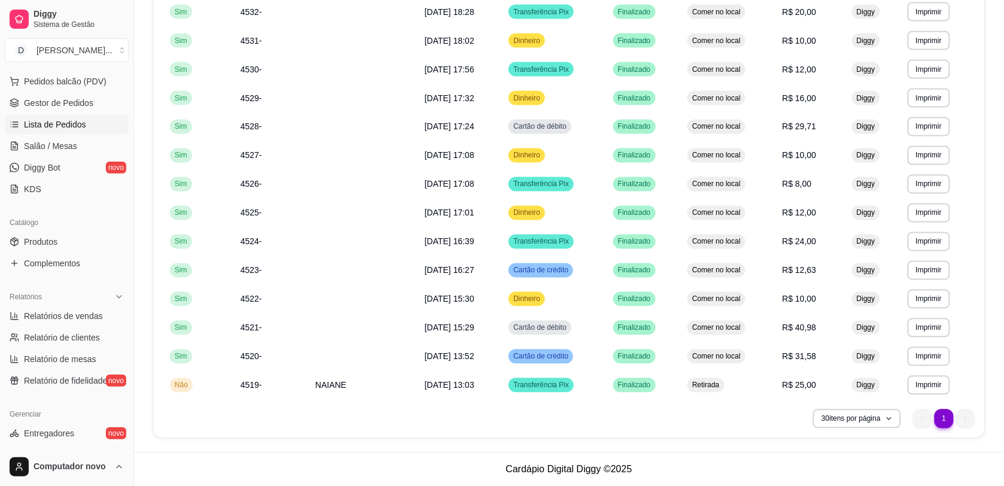
drag, startPoint x: 69, startPoint y: 311, endPoint x: 551, endPoint y: 301, distance: 481.3
click at [69, 311] on span "Relatórios de vendas" at bounding box center [63, 316] width 79 height 12
select select "ALL"
select select "0"
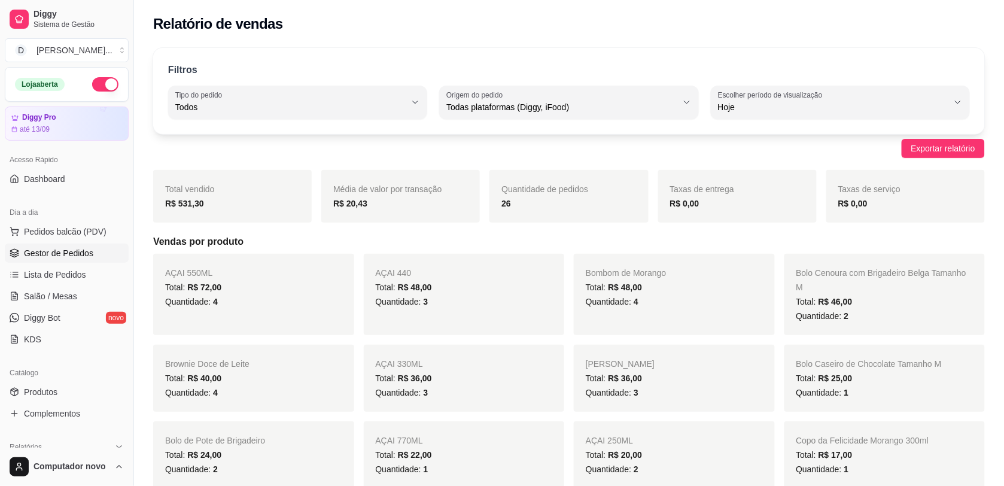
click at [52, 256] on span "Gestor de Pedidos" at bounding box center [58, 253] width 69 height 12
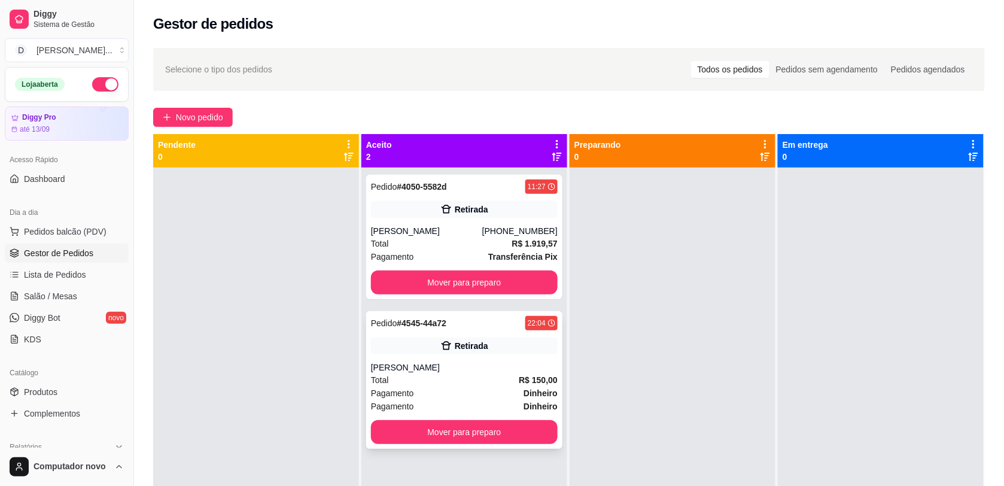
click at [467, 408] on div "Pagamento Dinheiro" at bounding box center [464, 406] width 187 height 13
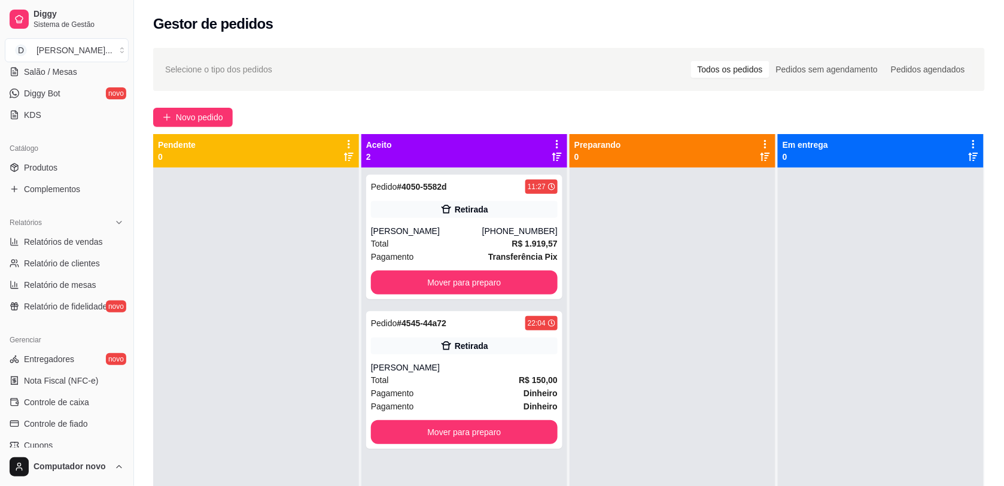
scroll to position [375, 0]
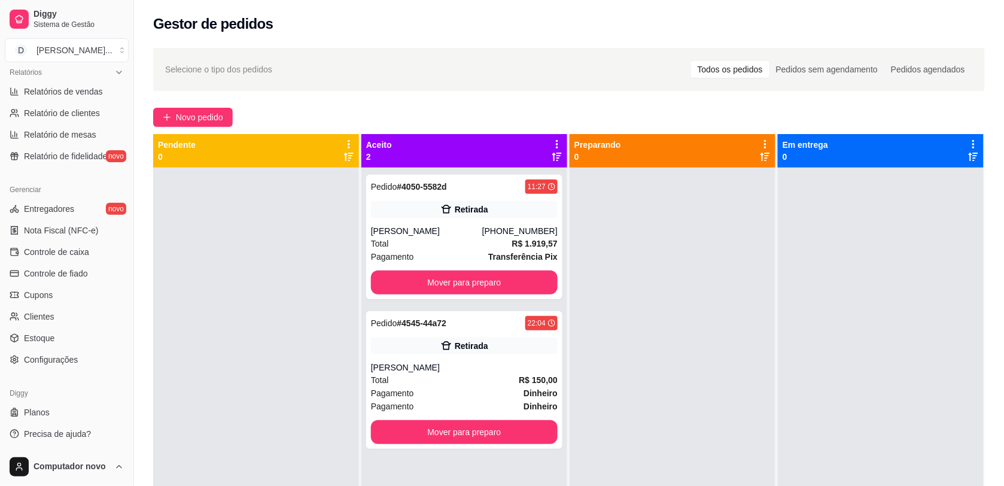
click at [268, 399] on div at bounding box center [256, 411] width 206 height 486
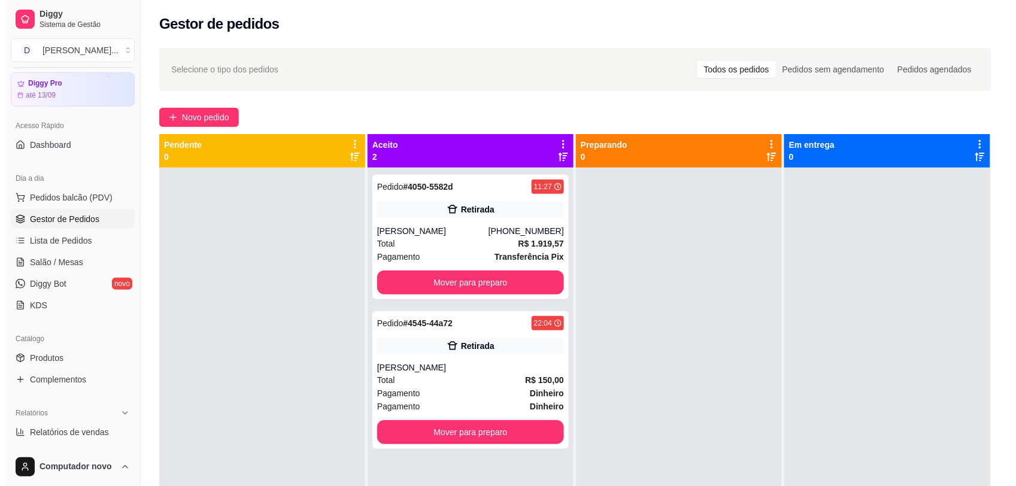
scroll to position [0, 0]
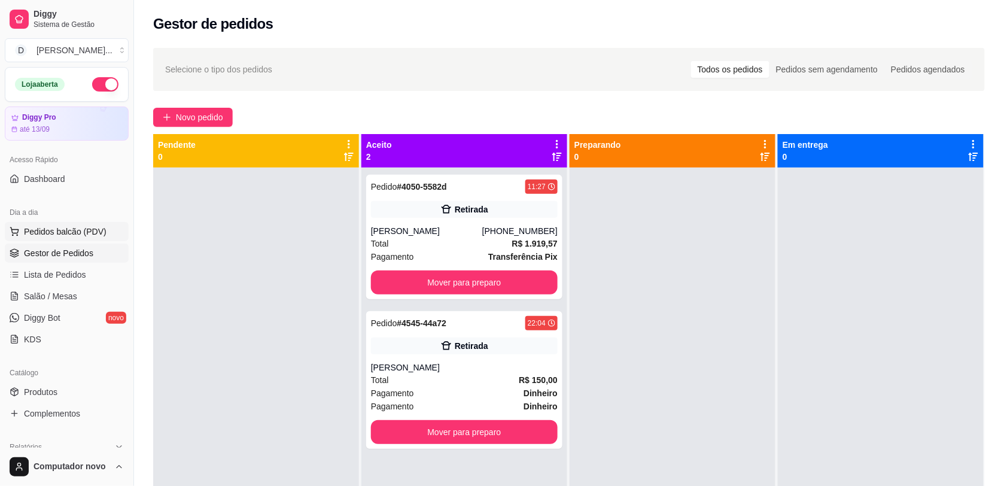
click at [103, 227] on button "Pedidos balcão (PDV)" at bounding box center [67, 231] width 124 height 19
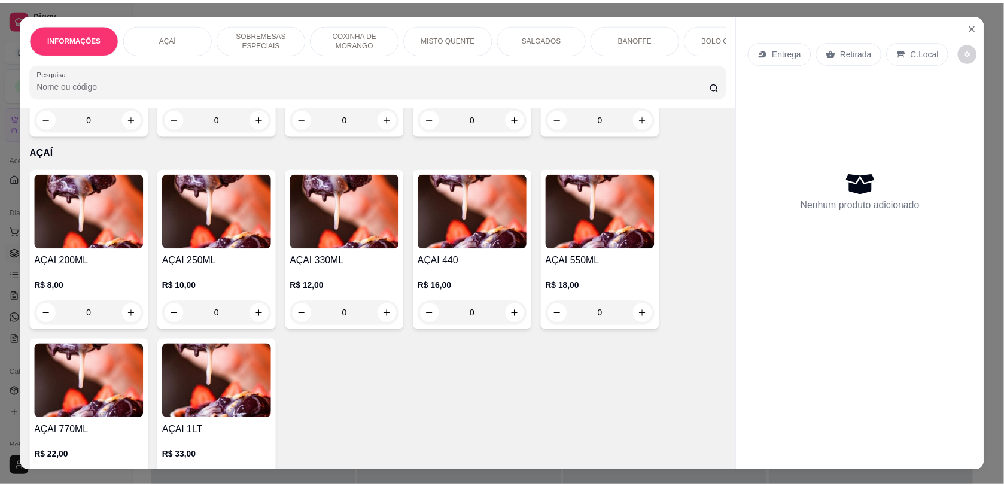
scroll to position [299, 0]
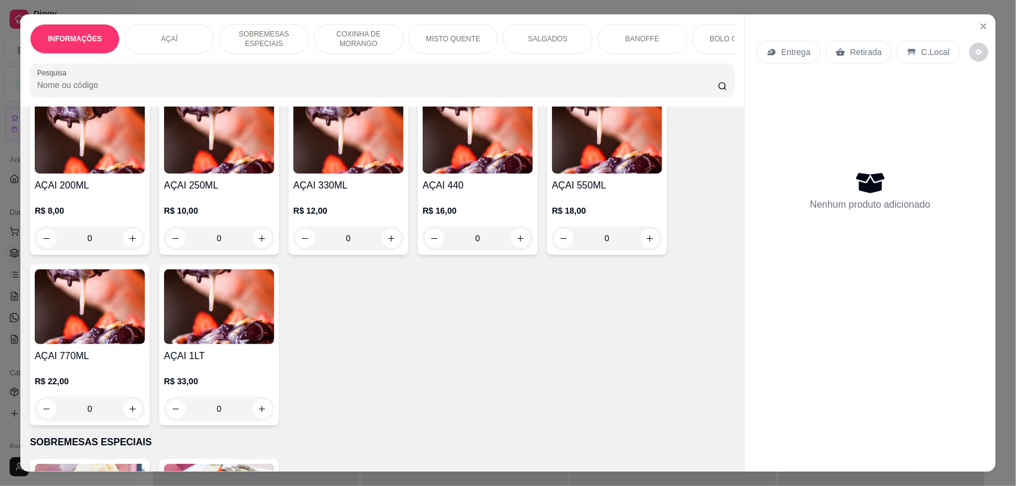
drag, startPoint x: 532, startPoint y: 405, endPoint x: 704, endPoint y: 283, distance: 211.4
click at [532, 405] on div "AÇAI 200ML R$ 8,00 0 AÇAI 250ML R$ 10,00 0 AÇAI 330ML R$ 12,00 0 AÇAI 440 R$ 16…" at bounding box center [382, 260] width 704 height 332
click at [979, 28] on icon "Close" at bounding box center [984, 27] width 10 height 10
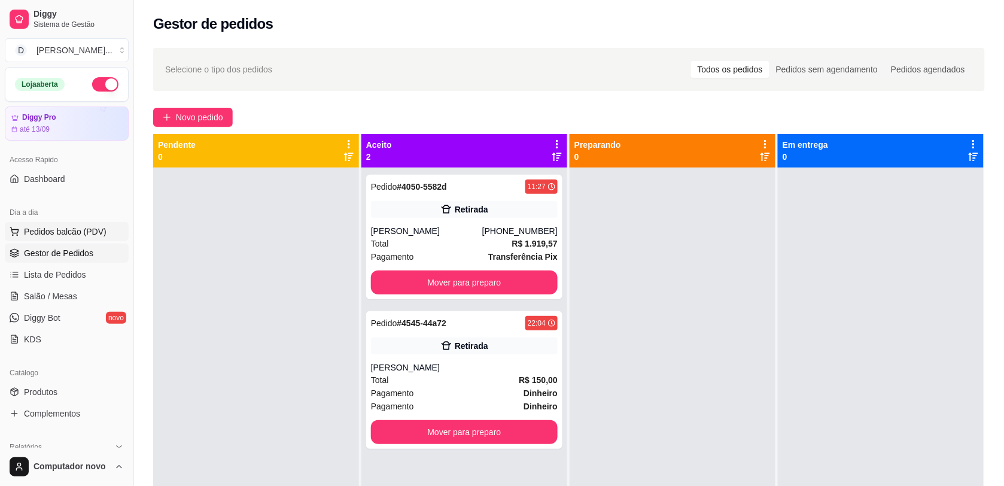
click at [77, 235] on span "Pedidos balcão (PDV)" at bounding box center [65, 232] width 83 height 12
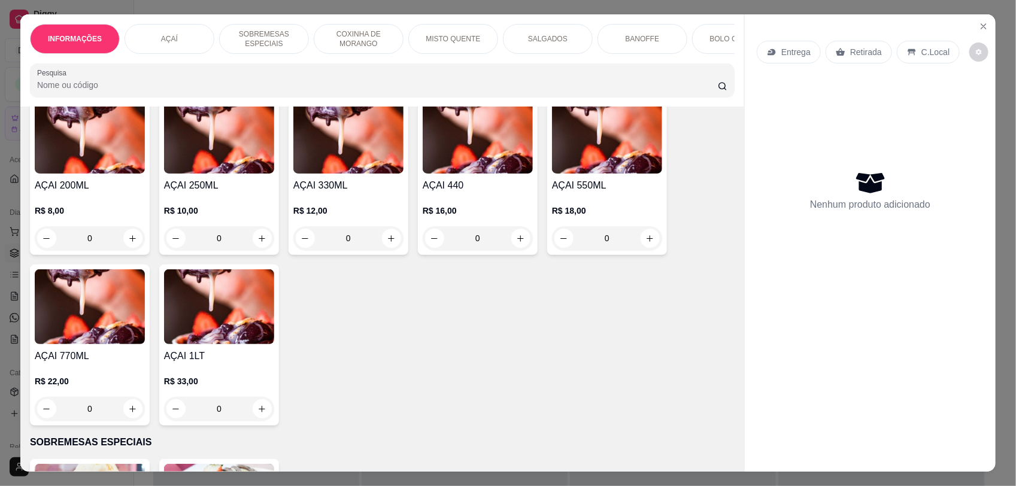
scroll to position [224, 0]
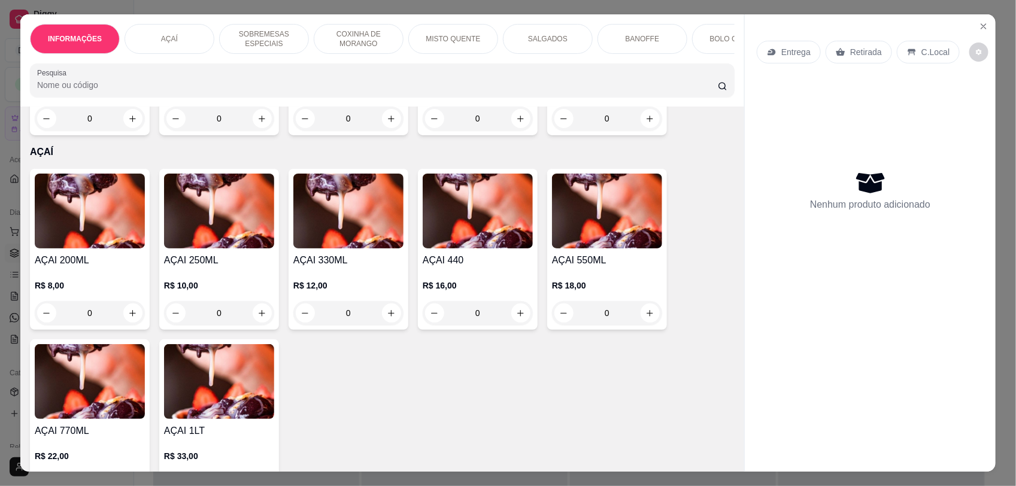
click at [384, 321] on div "0" at bounding box center [348, 313] width 110 height 24
click at [390, 324] on div "0" at bounding box center [348, 313] width 110 height 24
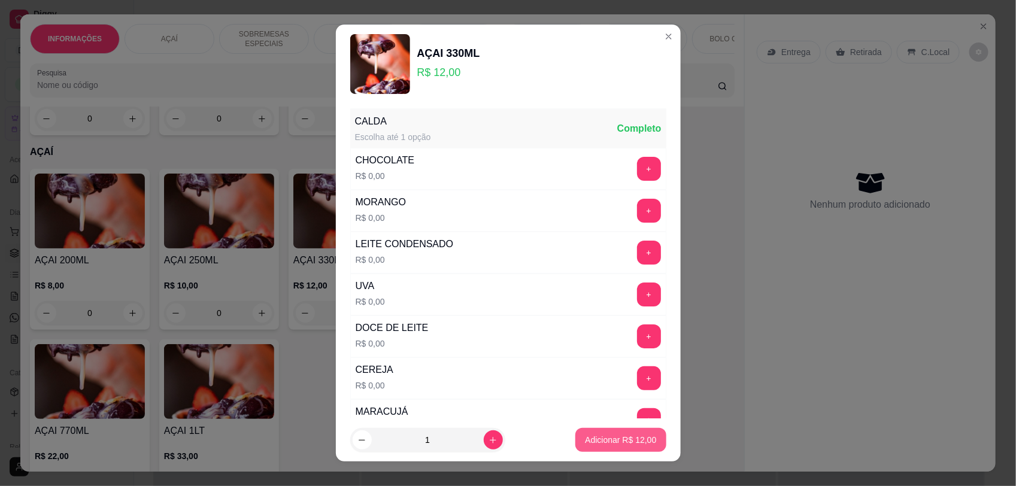
click at [597, 440] on p "Adicionar R$ 12,00" at bounding box center [620, 440] width 71 height 12
type input "1"
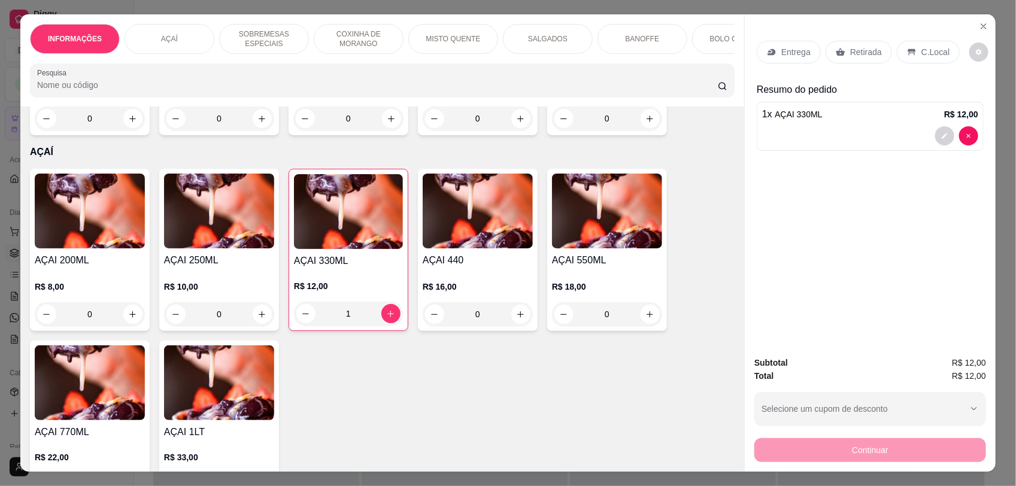
drag, startPoint x: 902, startPoint y: 49, endPoint x: 943, endPoint y: 382, distance: 335.3
click at [907, 49] on icon at bounding box center [911, 52] width 8 height 7
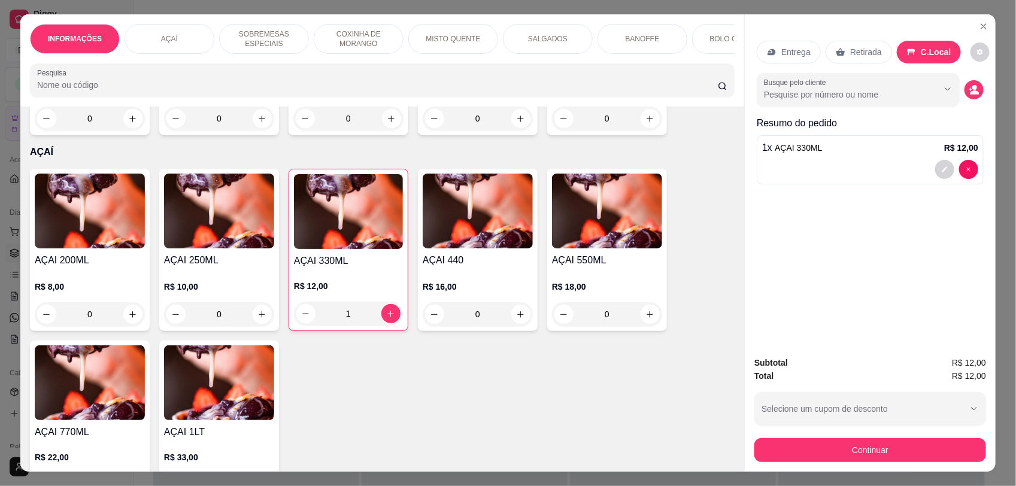
click at [900, 452] on button "Continuar" at bounding box center [870, 450] width 232 height 24
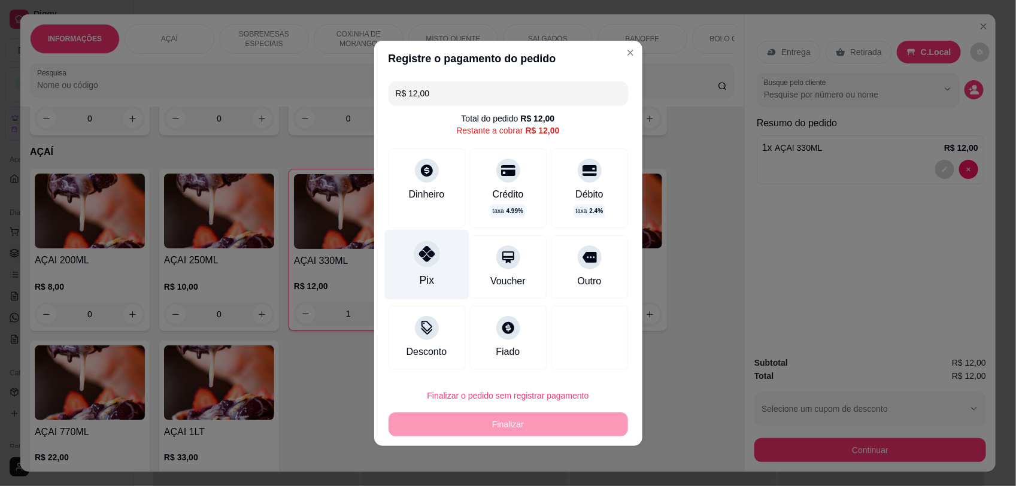
click at [429, 262] on icon at bounding box center [426, 254] width 16 height 16
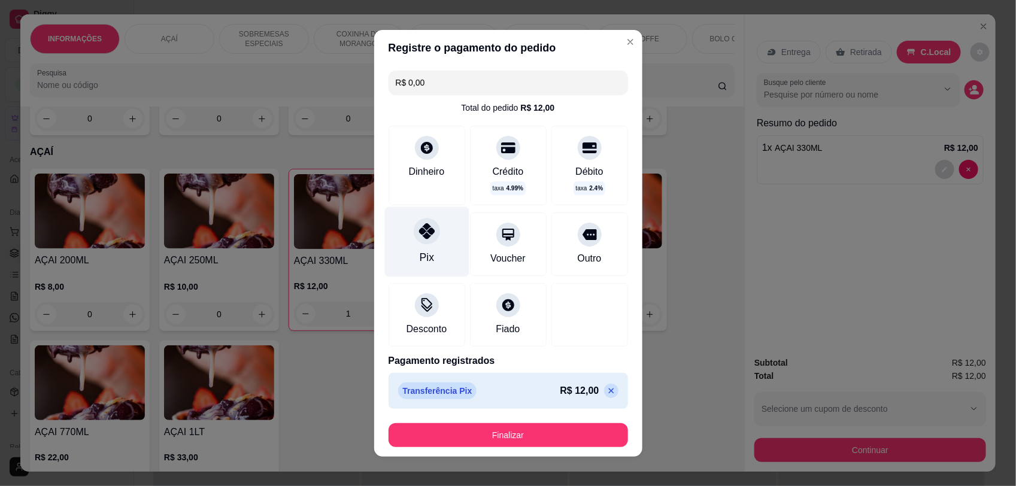
type input "R$ 0,00"
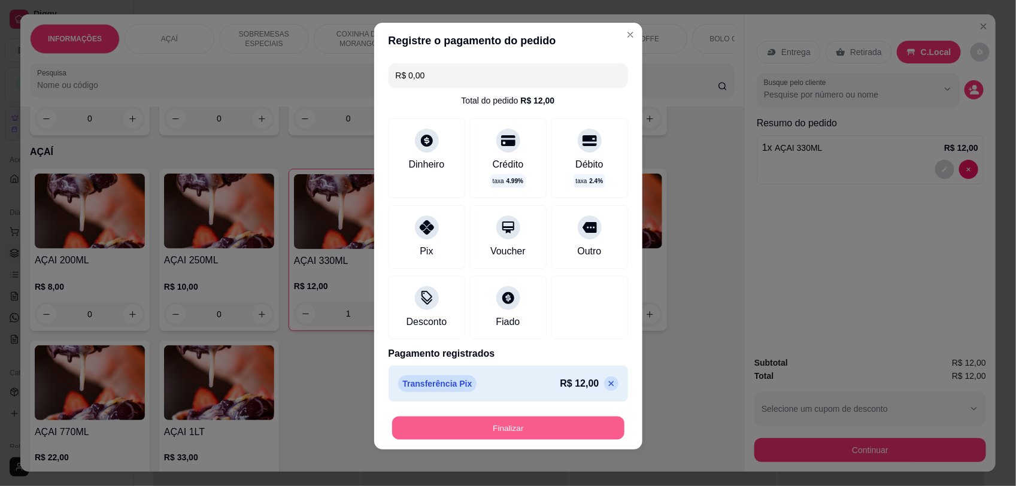
click at [551, 426] on button "Finalizar" at bounding box center [508, 427] width 232 height 23
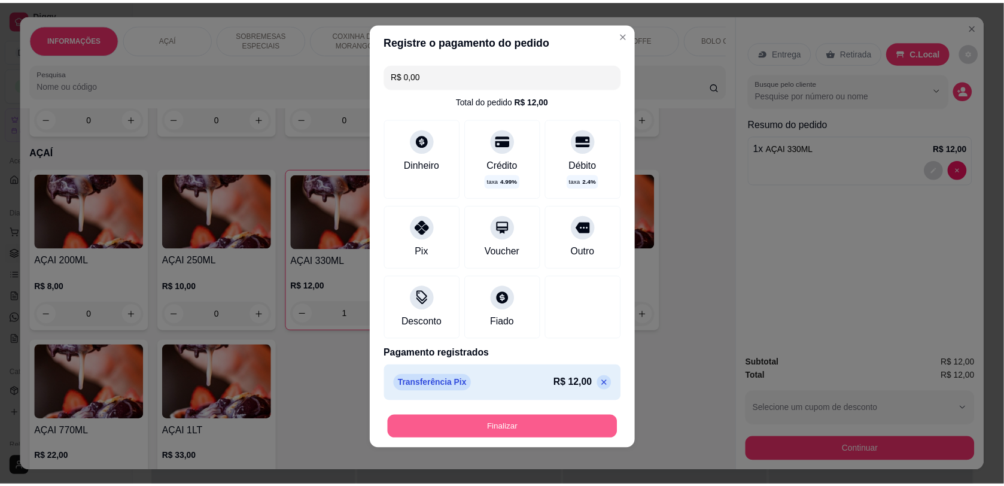
scroll to position [9, 0]
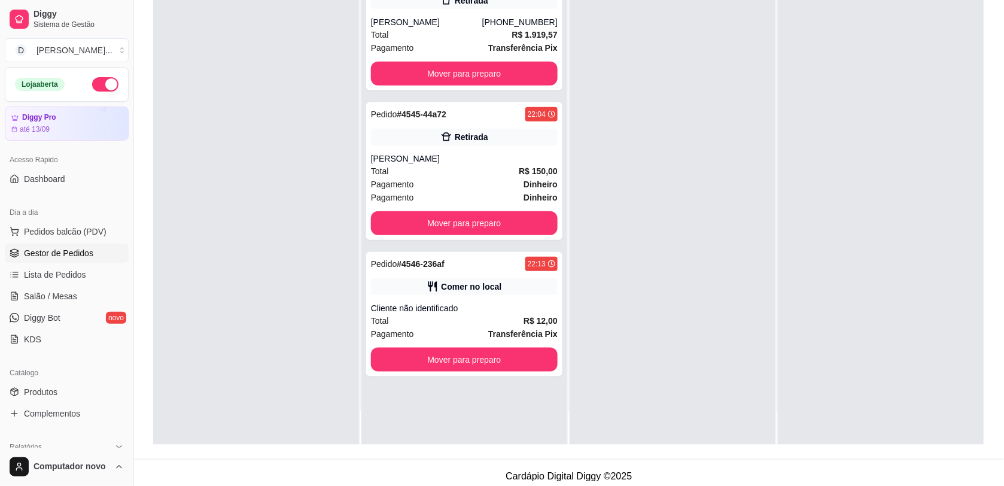
scroll to position [183, 0]
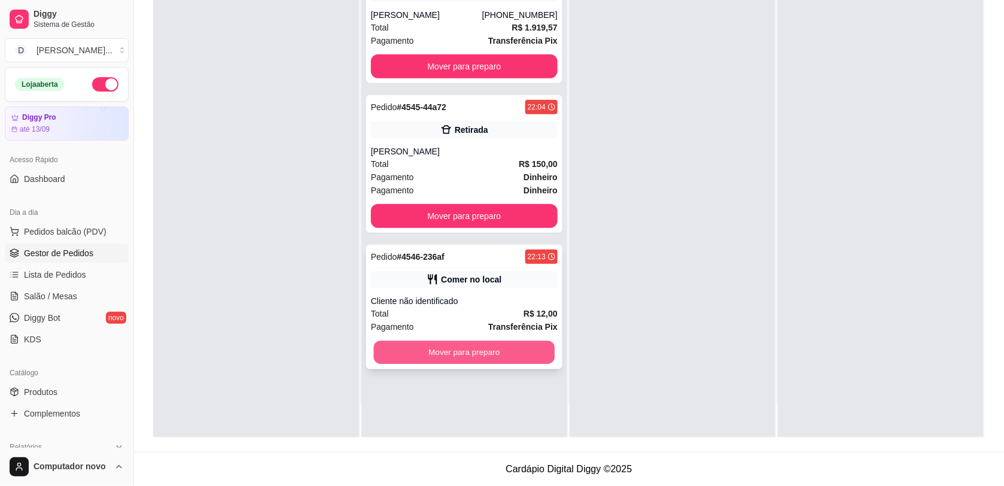
click at [522, 359] on button "Mover para preparo" at bounding box center [464, 352] width 181 height 23
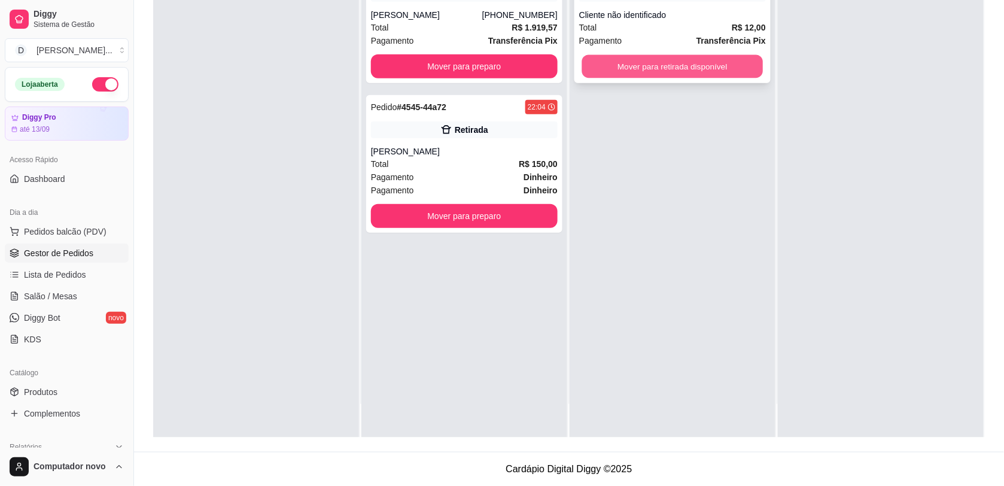
click at [681, 58] on button "Mover para retirada disponível" at bounding box center [672, 66] width 181 height 23
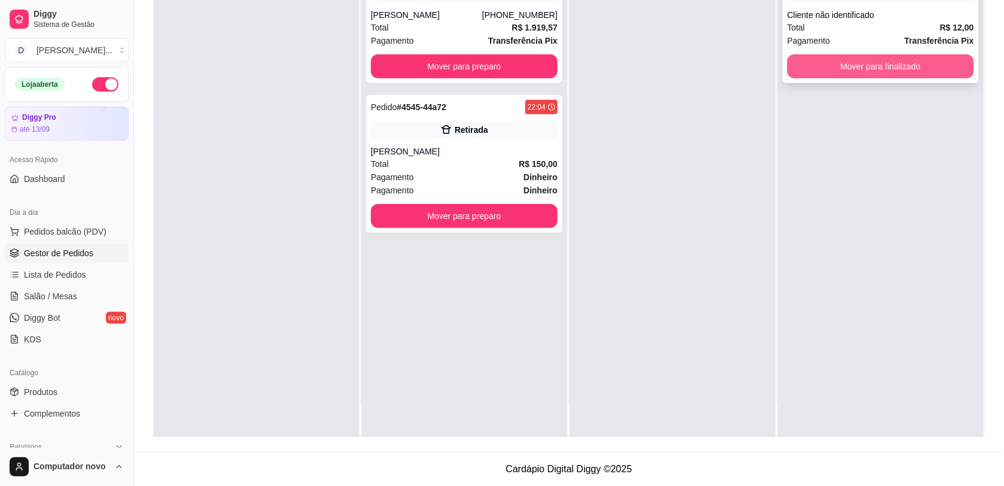
click at [877, 63] on button "Mover para finalizado" at bounding box center [881, 66] width 187 height 24
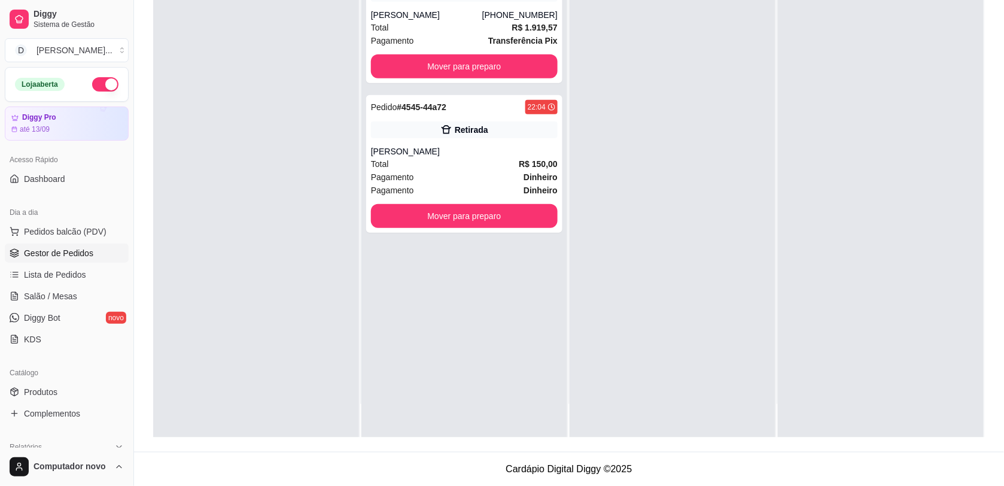
scroll to position [299, 0]
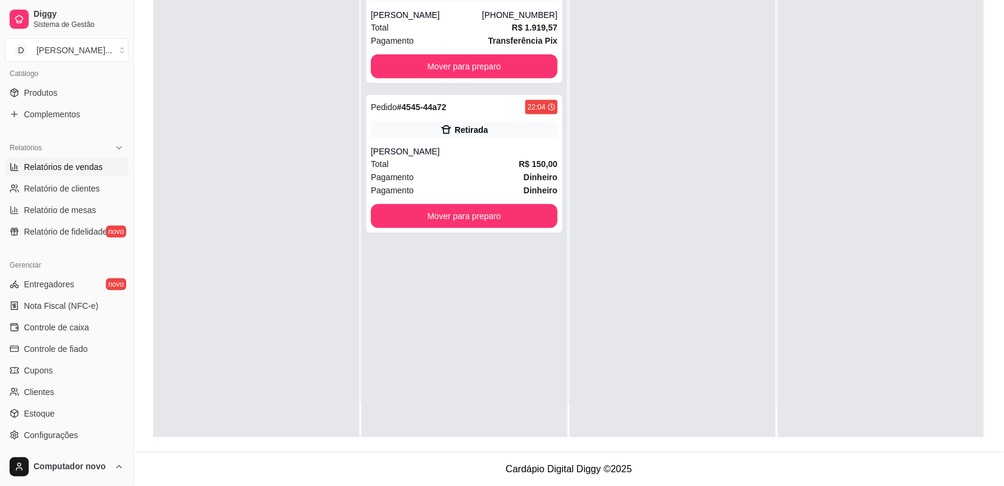
click at [77, 174] on link "Relatórios de vendas" at bounding box center [67, 166] width 124 height 19
select select "ALL"
select select "0"
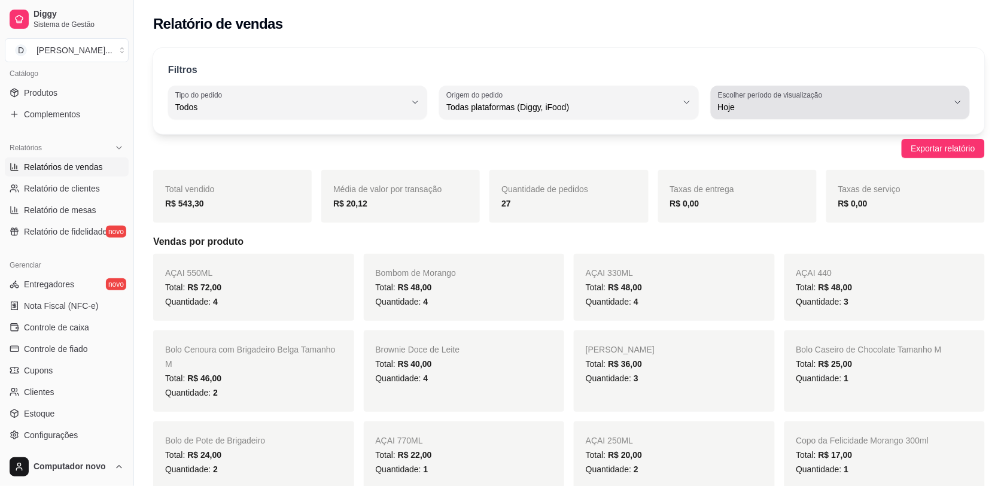
click at [962, 96] on button "Escolher período de visualização Hoje" at bounding box center [840, 103] width 259 height 34
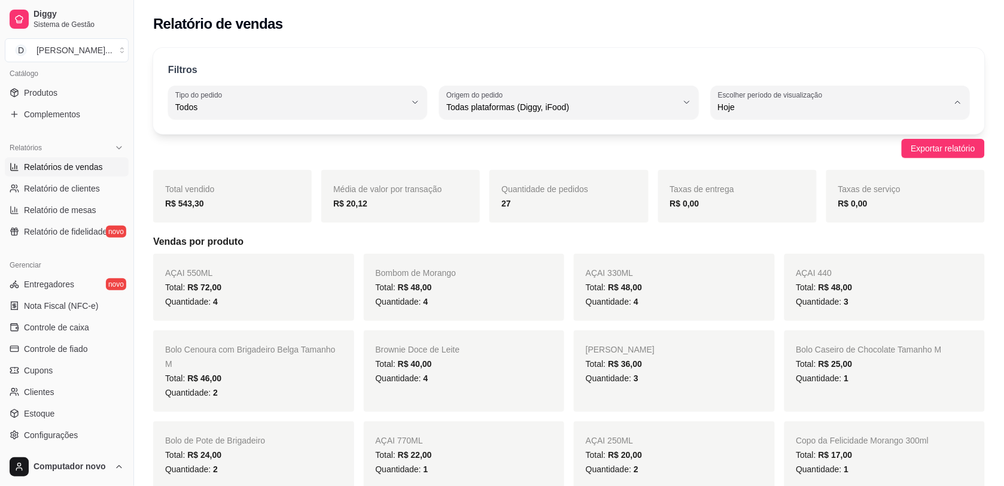
click at [776, 259] on span "Customizado" at bounding box center [834, 252] width 219 height 11
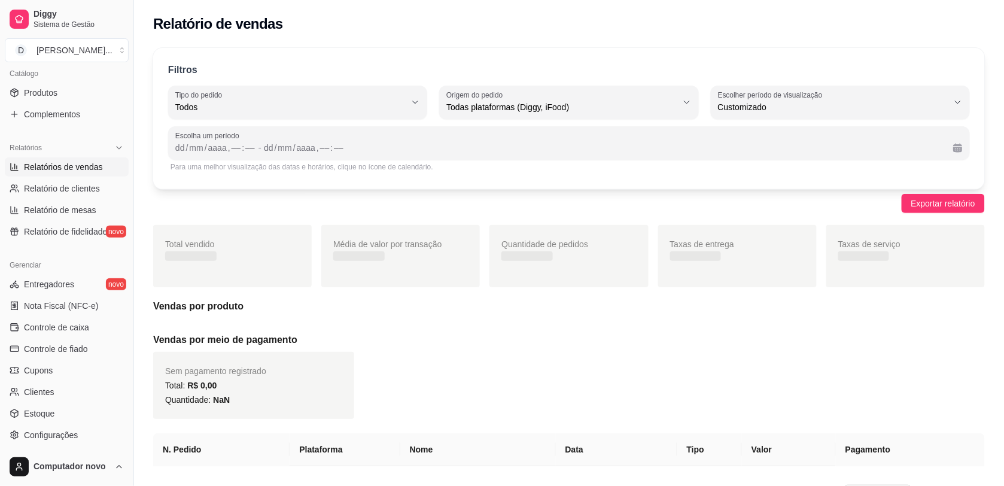
type input "-1"
select select "-1"
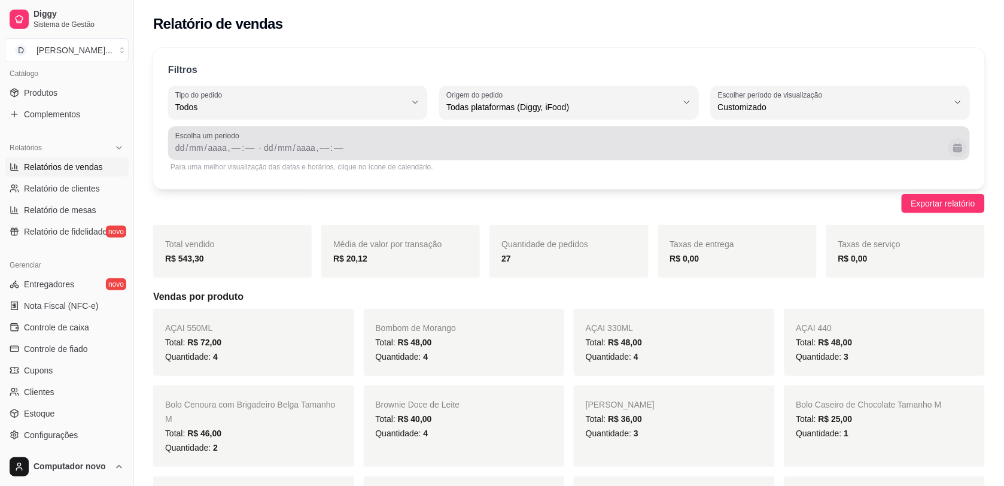
click at [959, 150] on button "Calendário" at bounding box center [958, 147] width 19 height 19
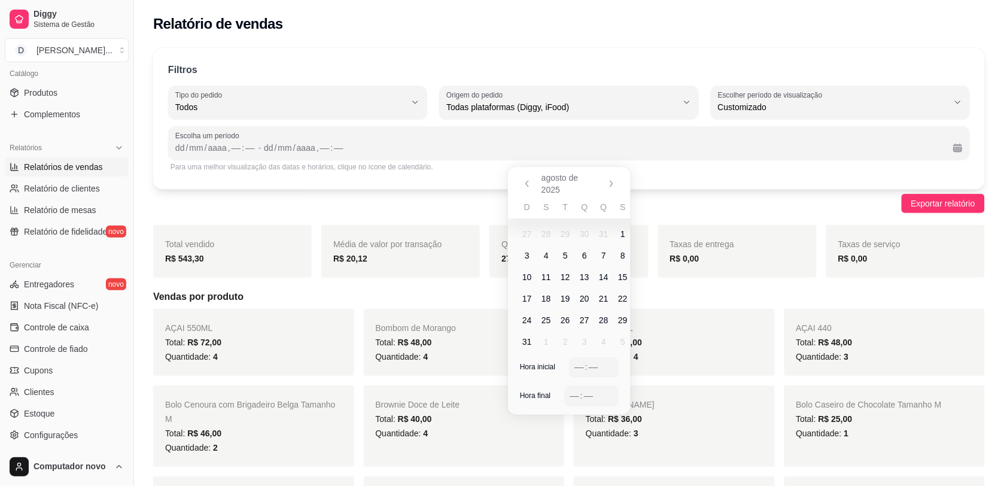
click at [549, 298] on span "18" at bounding box center [547, 299] width 10 height 12
click at [534, 318] on span "24" at bounding box center [527, 320] width 19 height 19
click at [578, 368] on div "––" at bounding box center [579, 367] width 12 height 12
click at [576, 399] on div "––" at bounding box center [575, 396] width 12 height 12
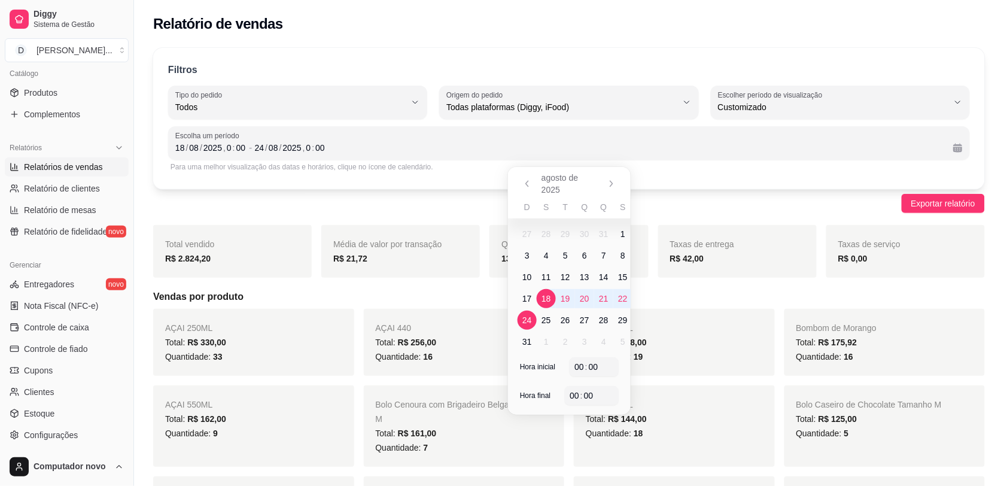
click at [542, 62] on div "Filtros ALL Tipo do pedido Todos Entrega Retirada Mesa Consumo local Tipo do pe…" at bounding box center [569, 118] width 832 height 141
